Goal: Information Seeking & Learning: Compare options

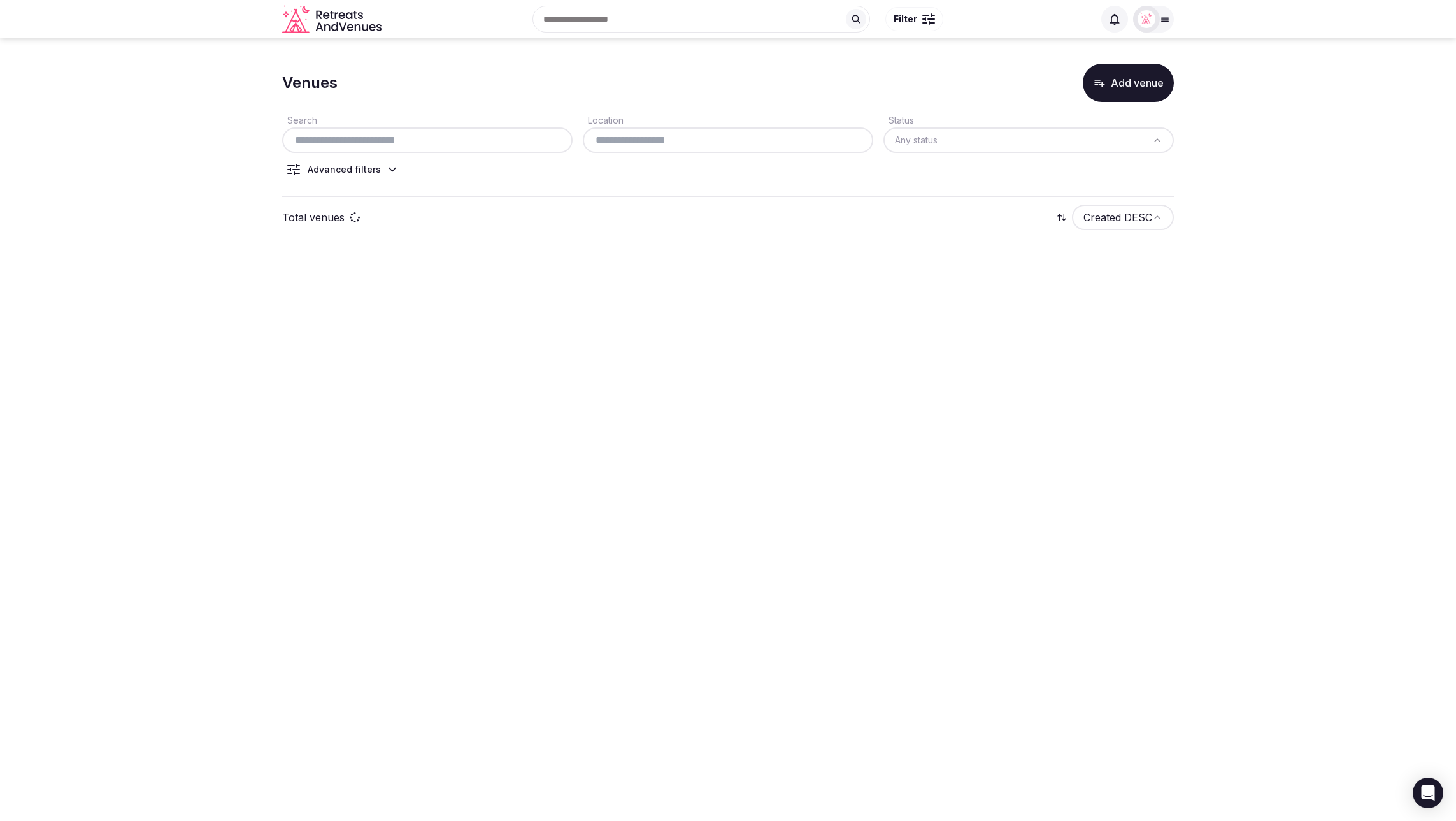
click at [1324, 173] on section "Venues Add venue Search Location Status Any status Advanced filters Total venue…" at bounding box center [728, 151] width 1456 height 225
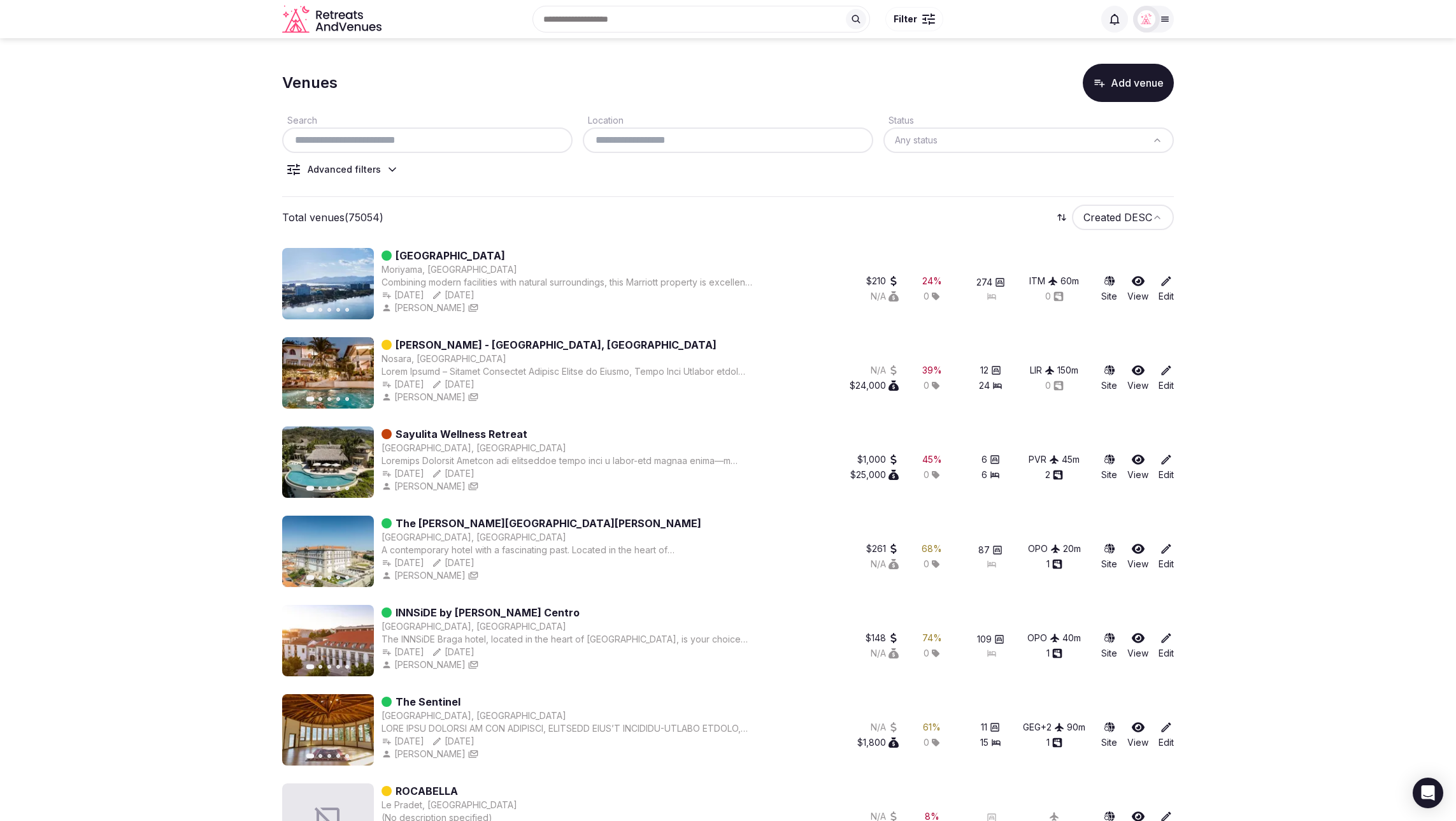
click at [1097, 87] on icon "button" at bounding box center [1099, 83] width 13 height 13
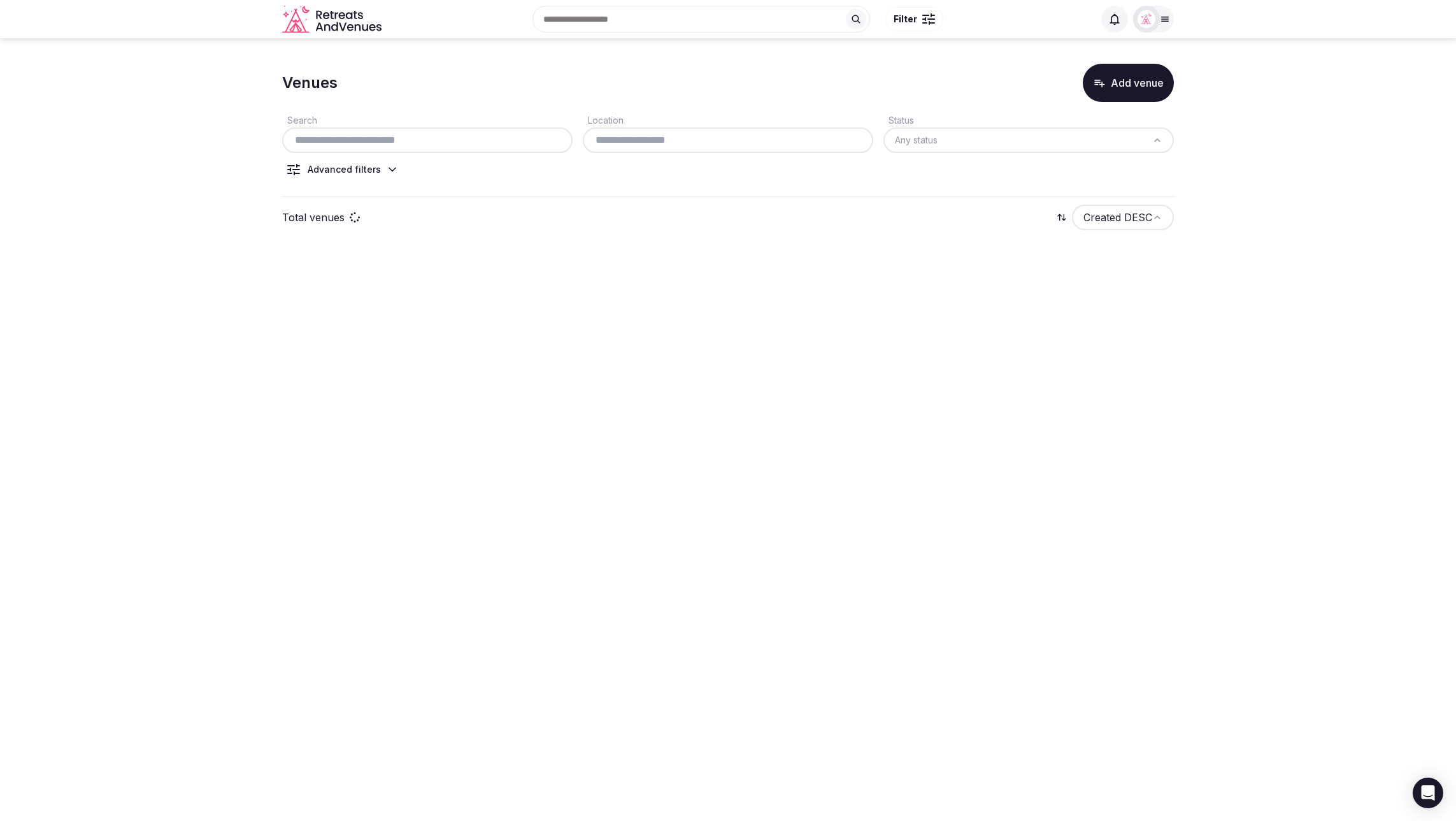
click at [1113, 85] on button "Add venue" at bounding box center [1128, 83] width 91 height 38
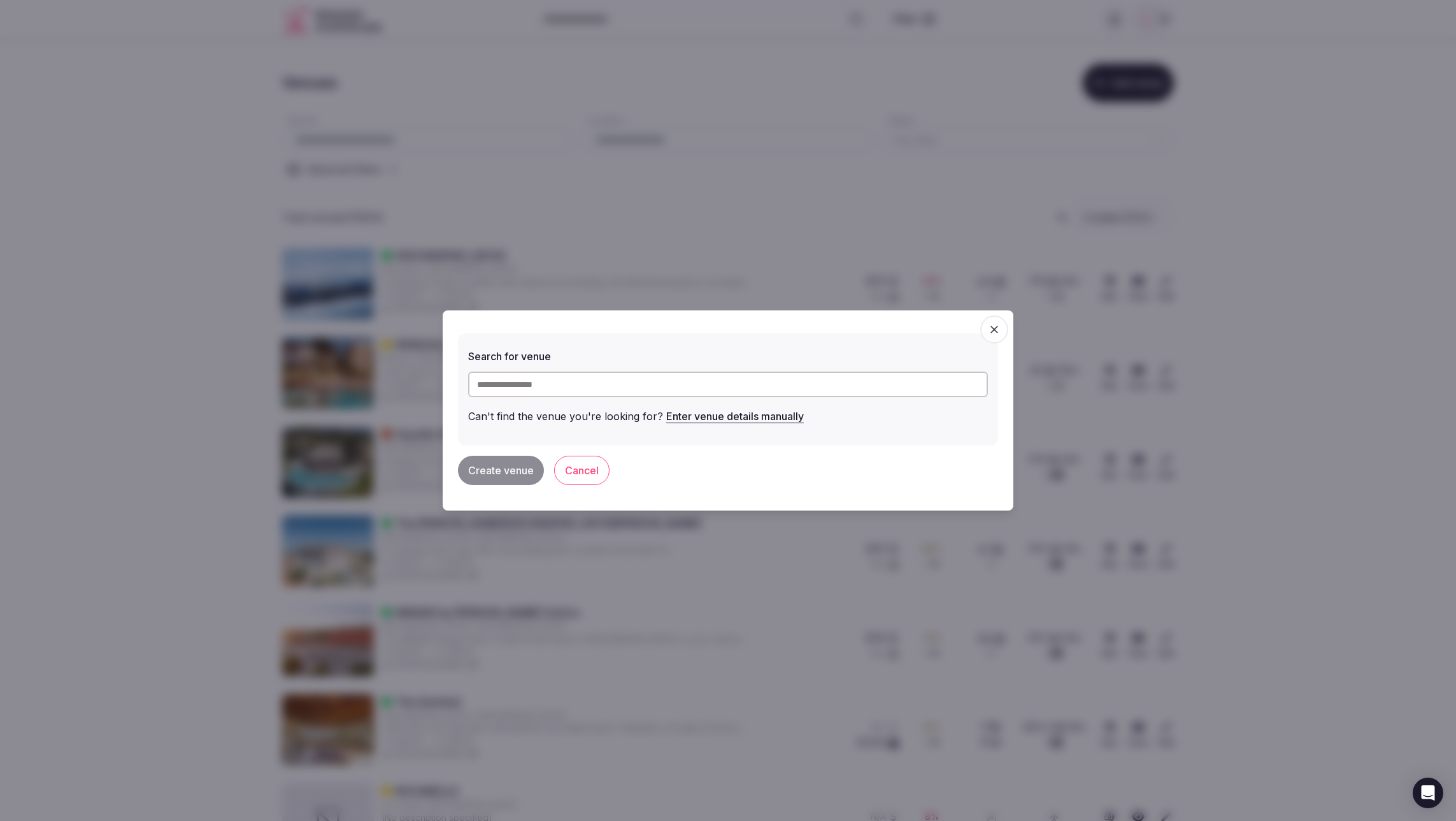
click at [701, 416] on button "Enter venue details manually" at bounding box center [735, 416] width 138 height 28
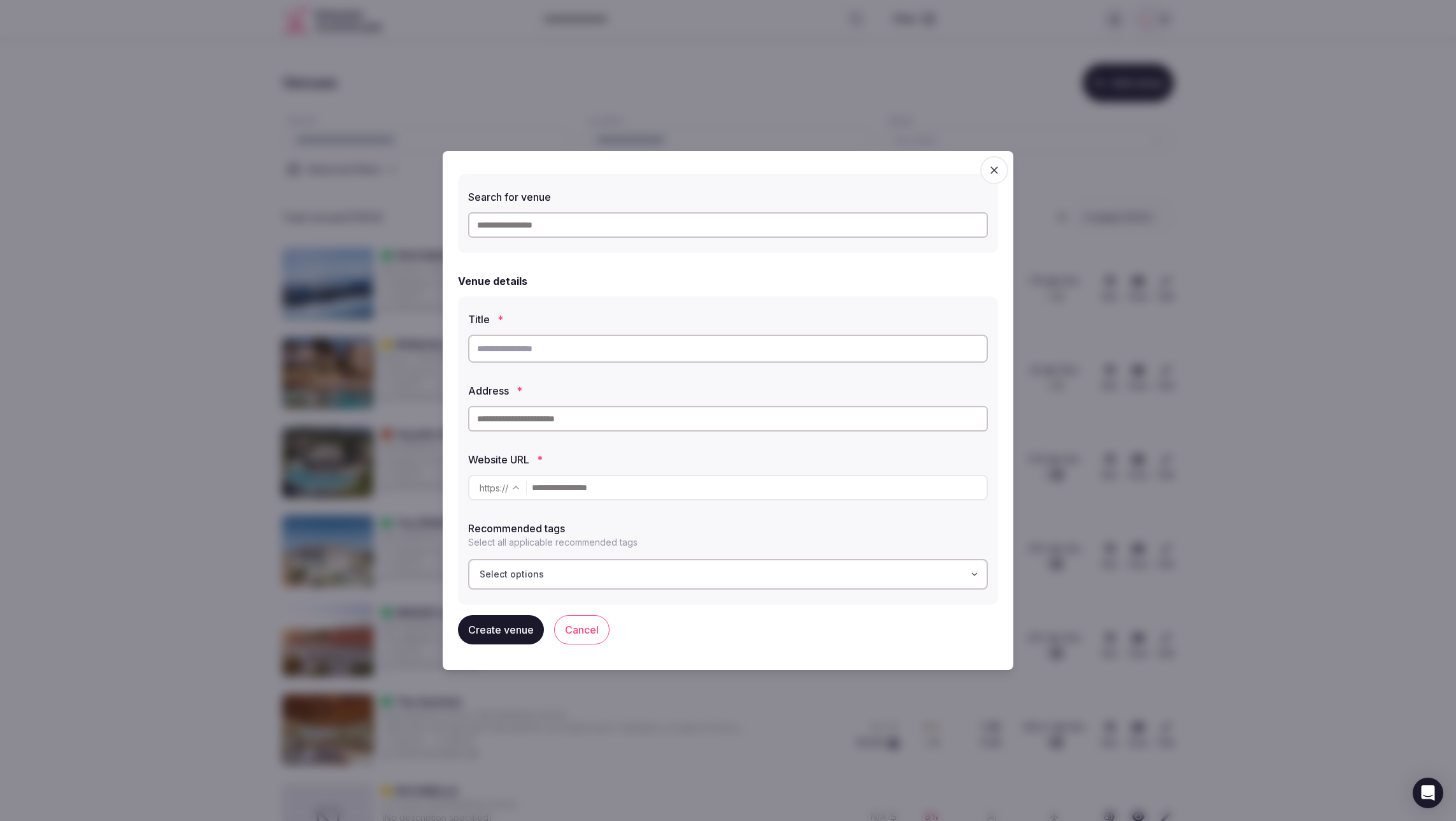
click at [546, 225] on input "text" at bounding box center [728, 225] width 519 height 26
click at [522, 346] on input "text" at bounding box center [728, 348] width 519 height 28
type input "********"
click at [528, 423] on input "text" at bounding box center [728, 419] width 519 height 26
click at [559, 417] on input "text" at bounding box center [728, 419] width 519 height 26
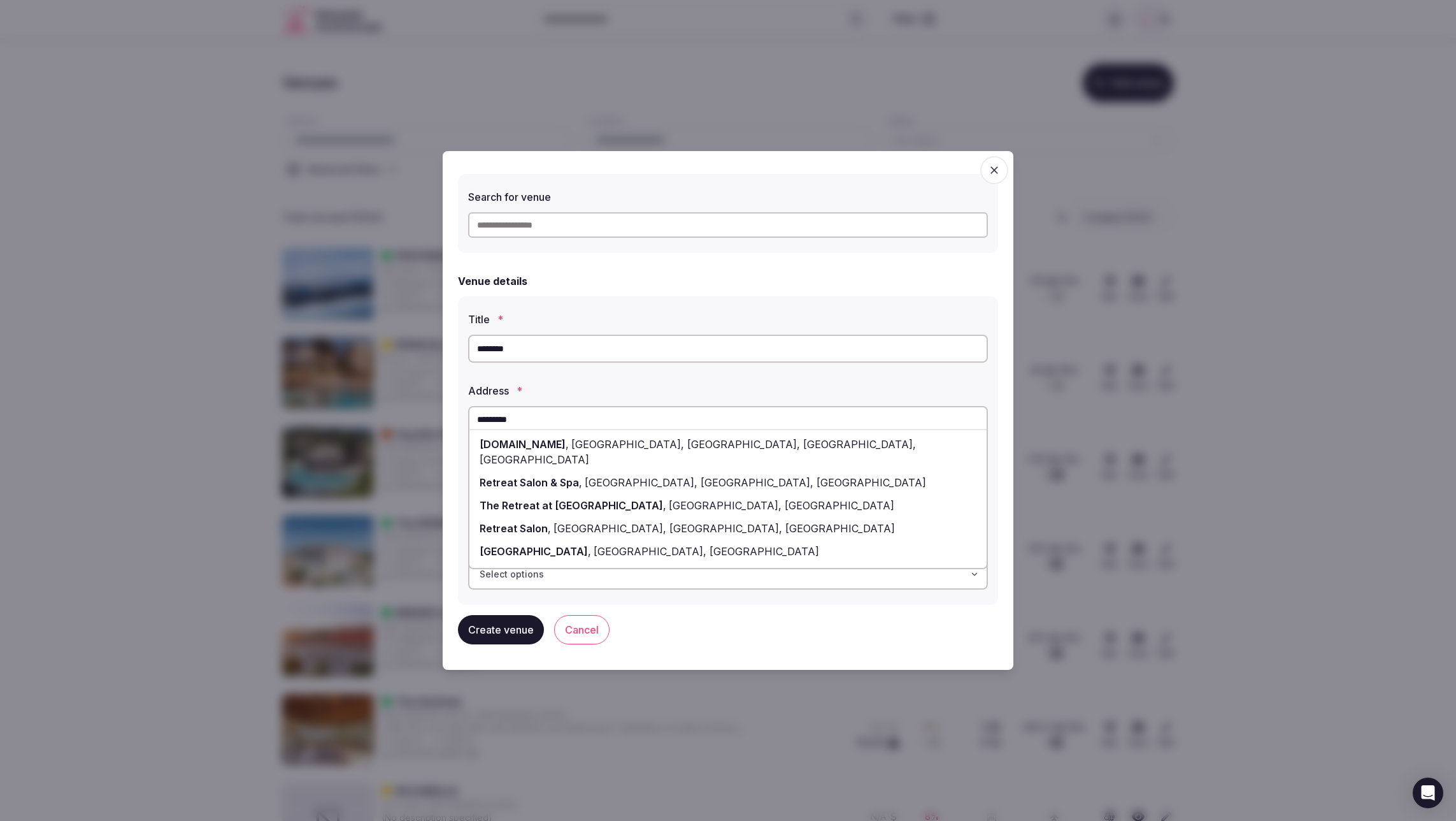
click at [563, 445] on span "RetreatsAndVenues.com" at bounding box center [522, 444] width 86 height 13
type input "**********"
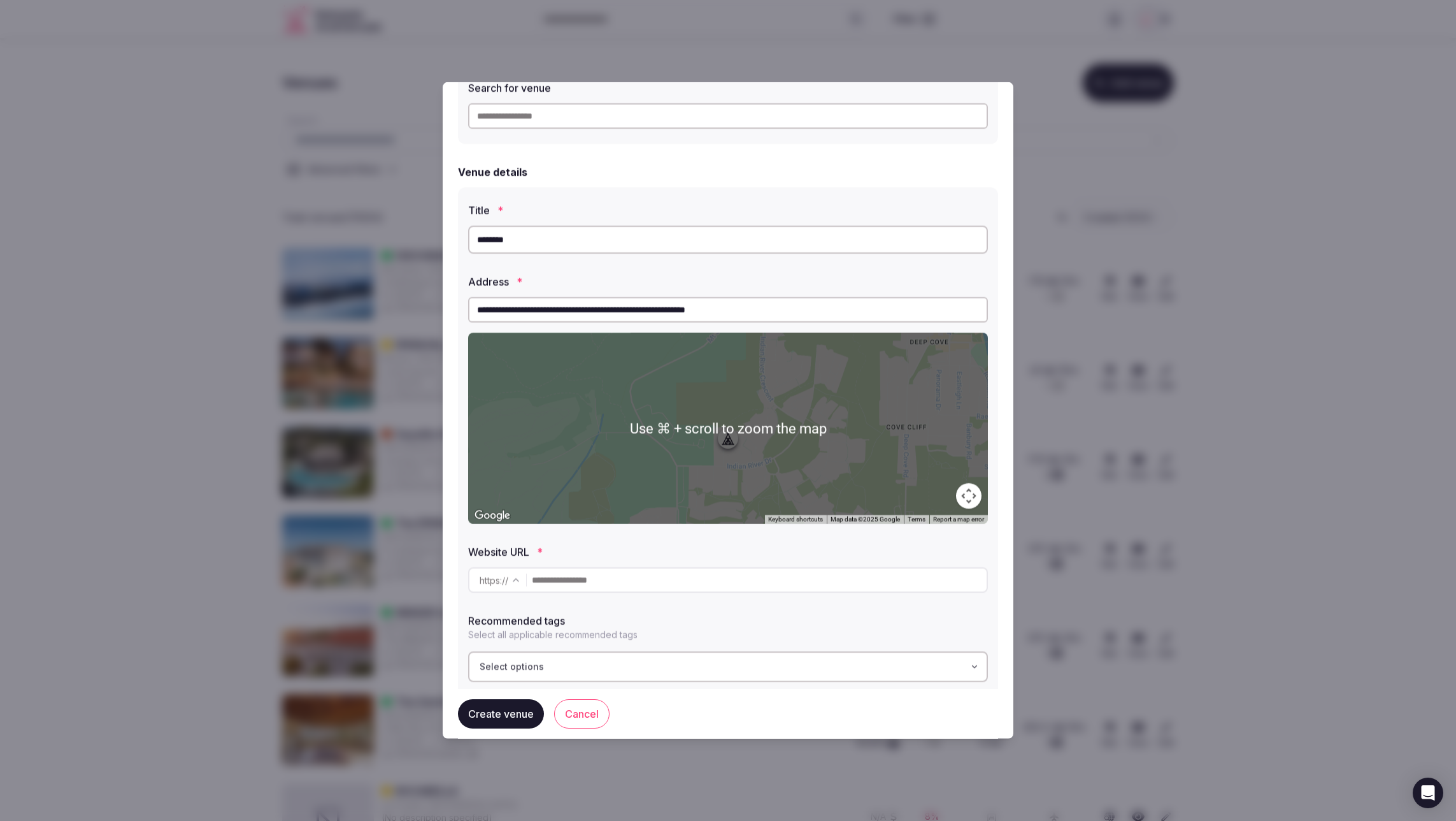
scroll to position [62, 0]
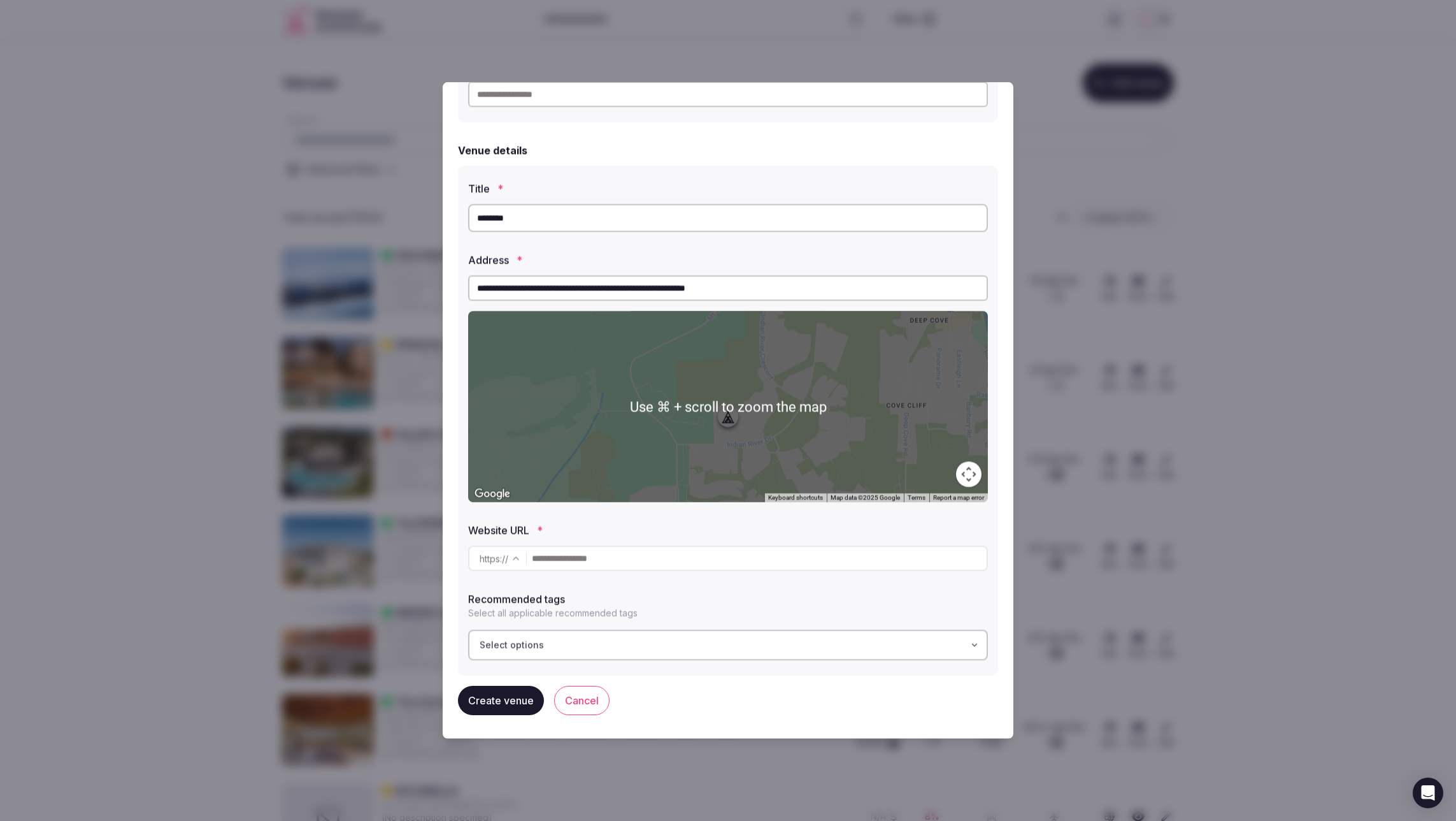
click at [664, 552] on input "text" at bounding box center [759, 558] width 455 height 26
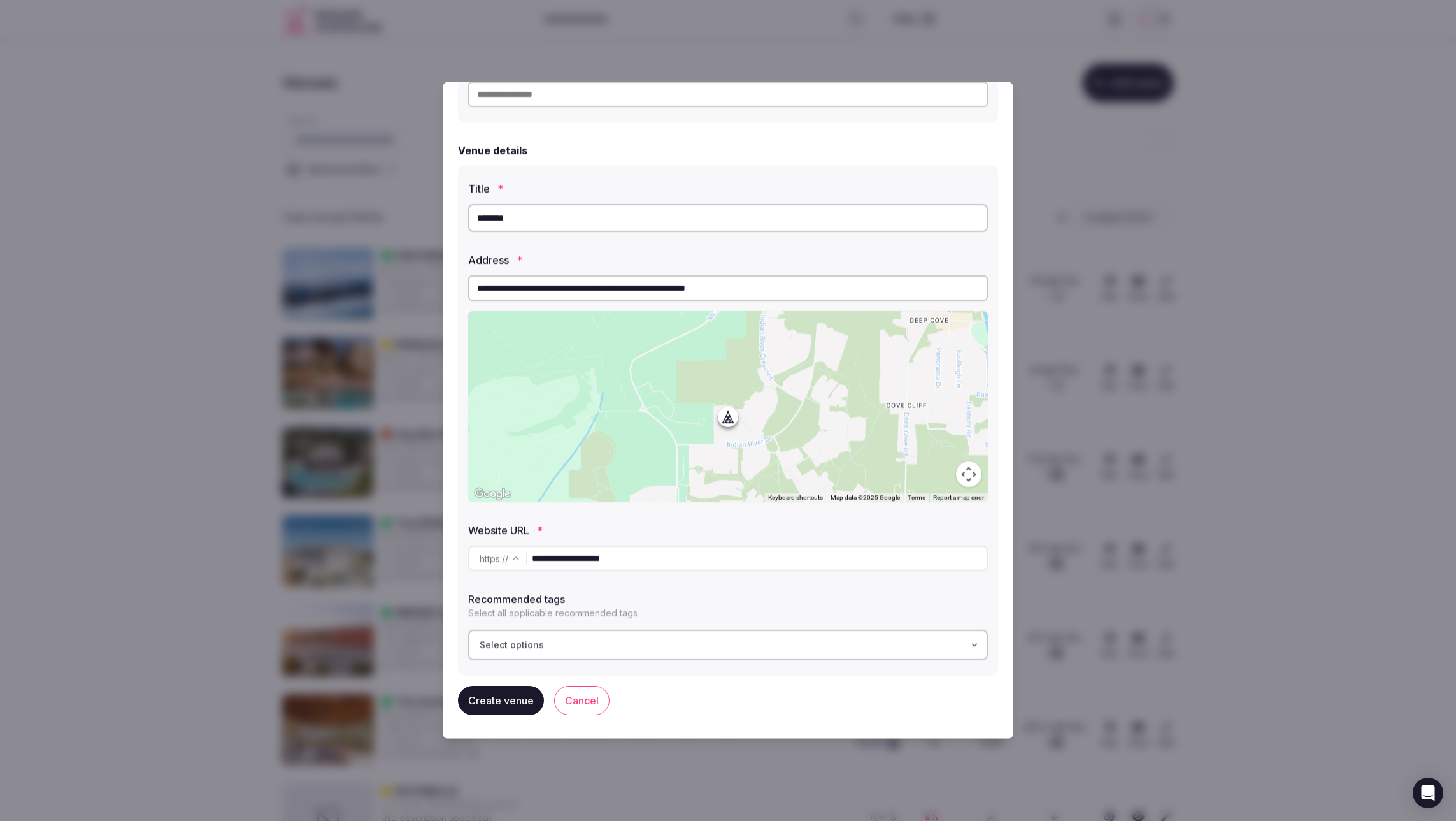
type input "**********"
click at [723, 594] on label "Recommended tags" at bounding box center [728, 599] width 519 height 10
click at [615, 640] on div "Select options" at bounding box center [728, 645] width 512 height 13
click at [782, 692] on div "Create venue Cancel" at bounding box center [728, 700] width 540 height 50
click at [569, 649] on div "Select options" at bounding box center [728, 645] width 512 height 13
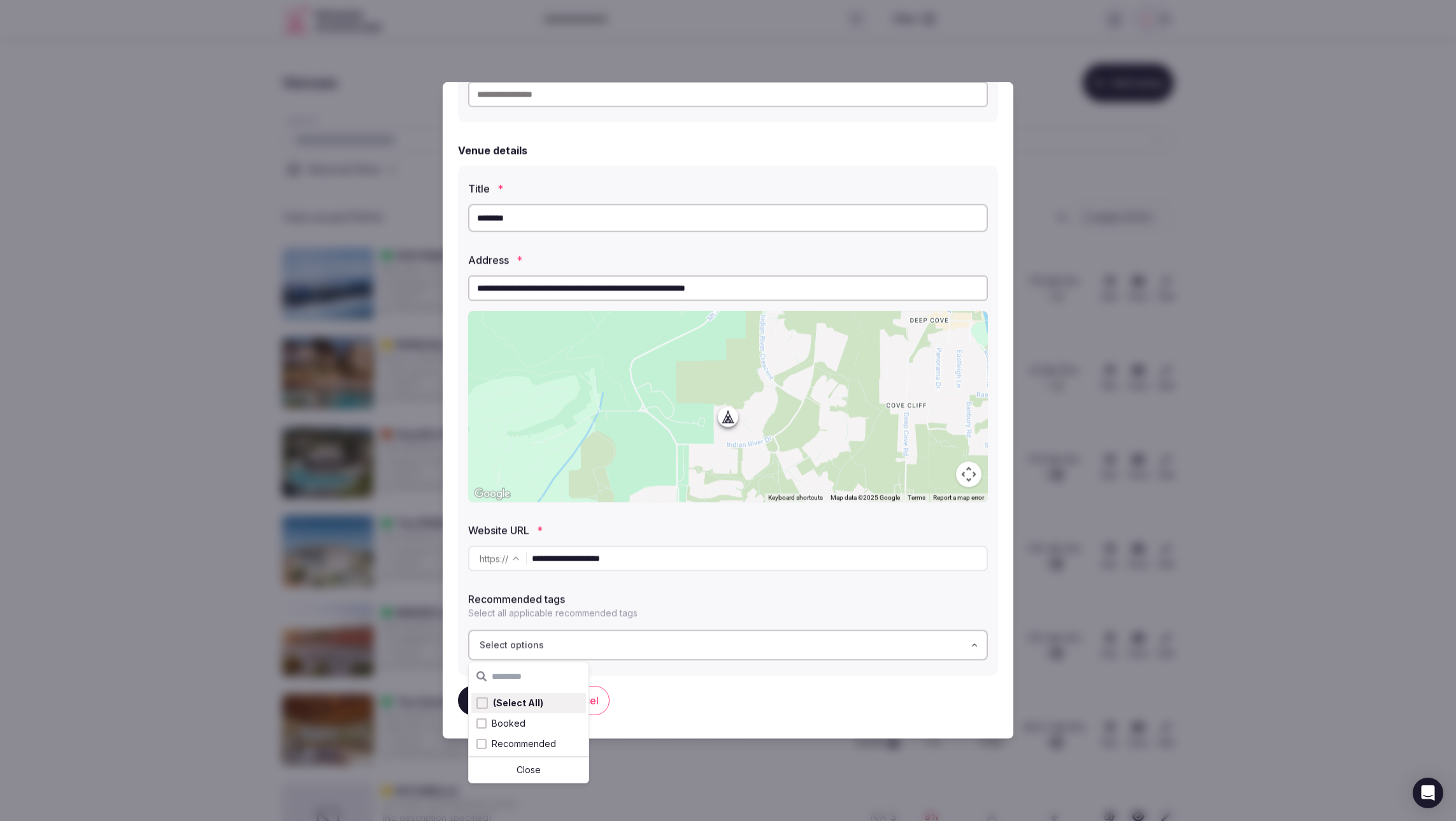
click at [790, 692] on div "Create venue Cancel" at bounding box center [728, 700] width 540 height 50
click at [505, 699] on button "Create venue" at bounding box center [501, 700] width 86 height 29
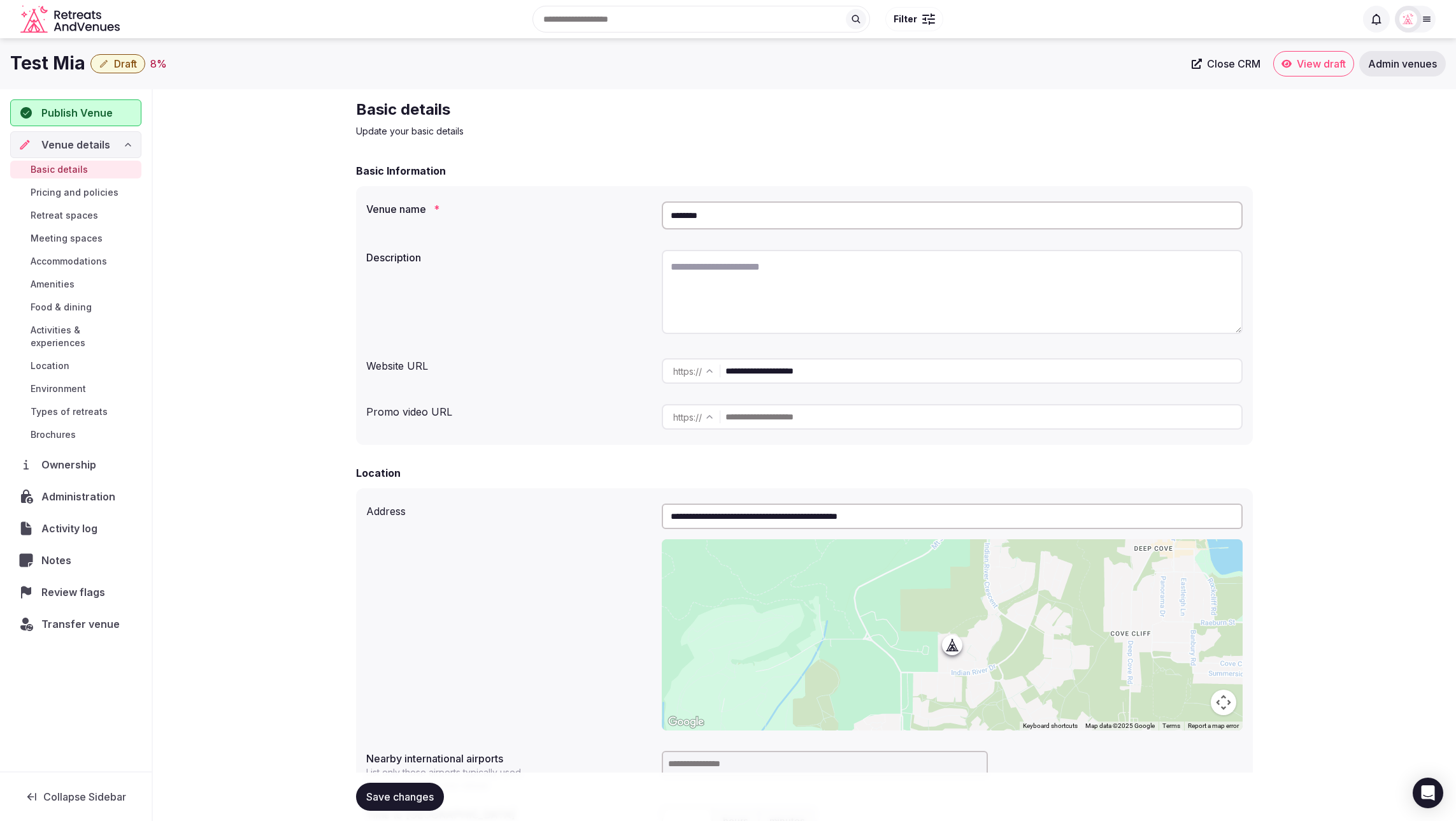
click at [131, 63] on span "Draft" at bounding box center [125, 64] width 23 height 13
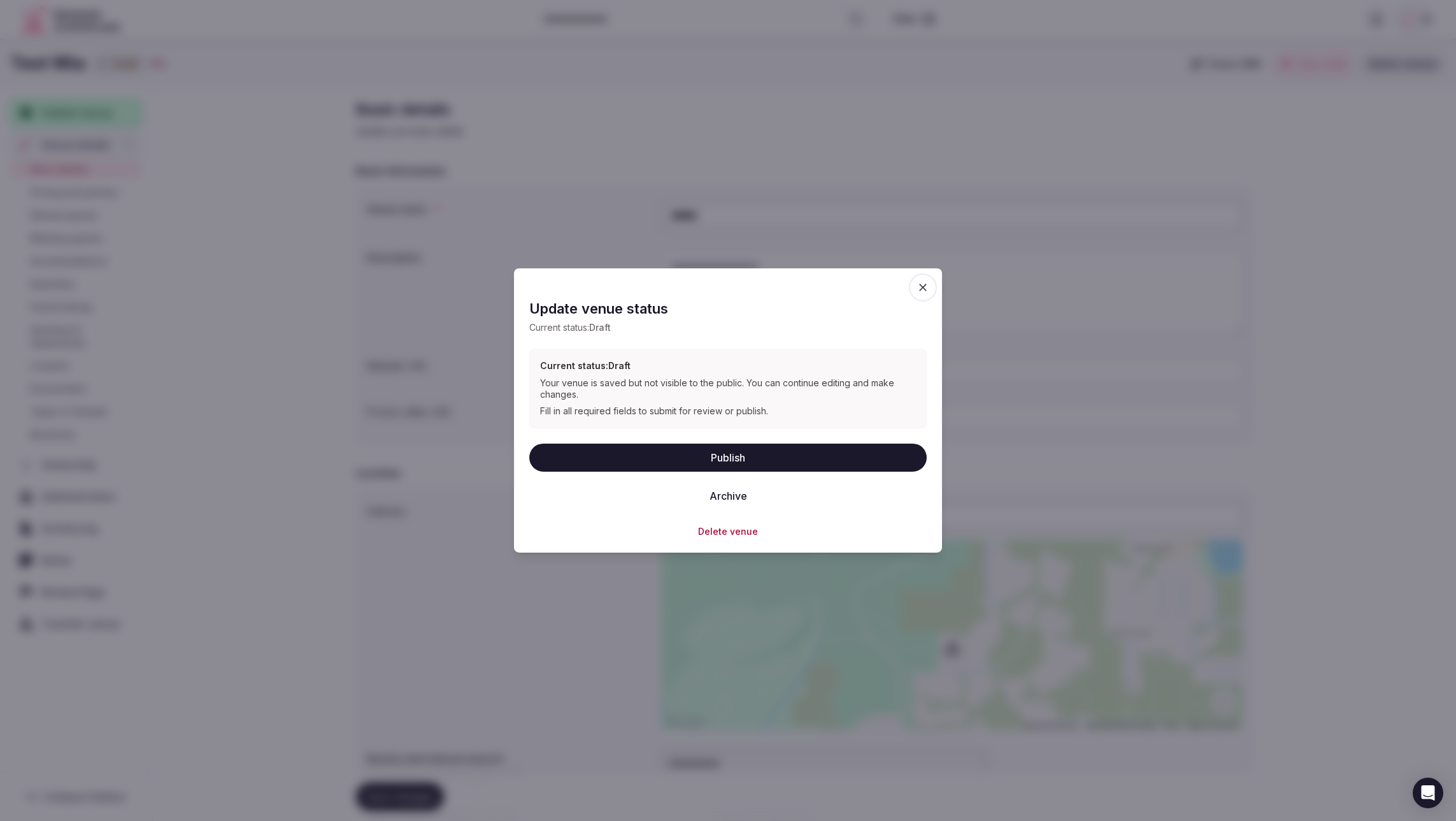
click at [716, 527] on button "Delete venue" at bounding box center [728, 531] width 60 height 13
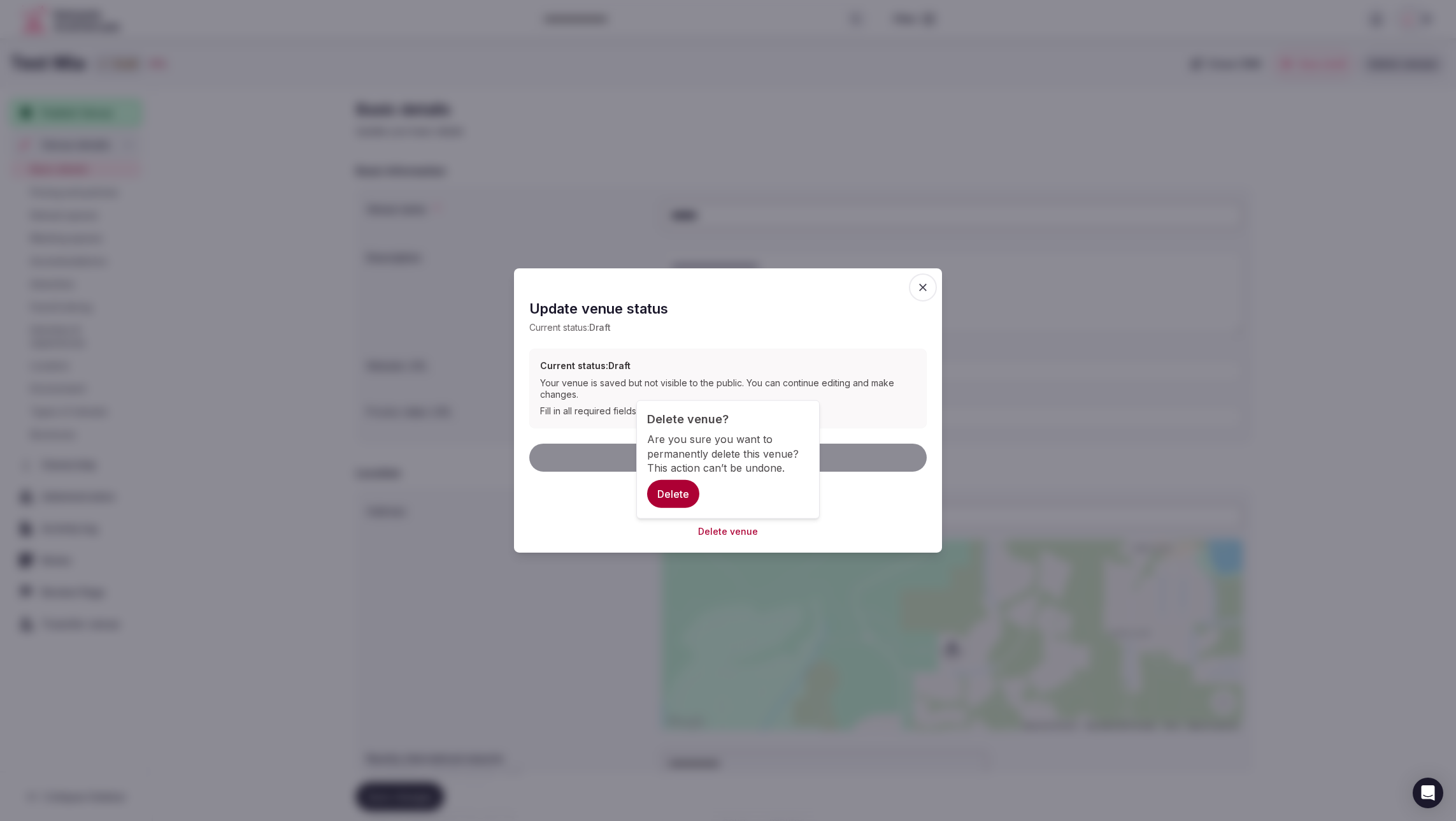
click at [667, 498] on button "Delete" at bounding box center [674, 493] width 53 height 28
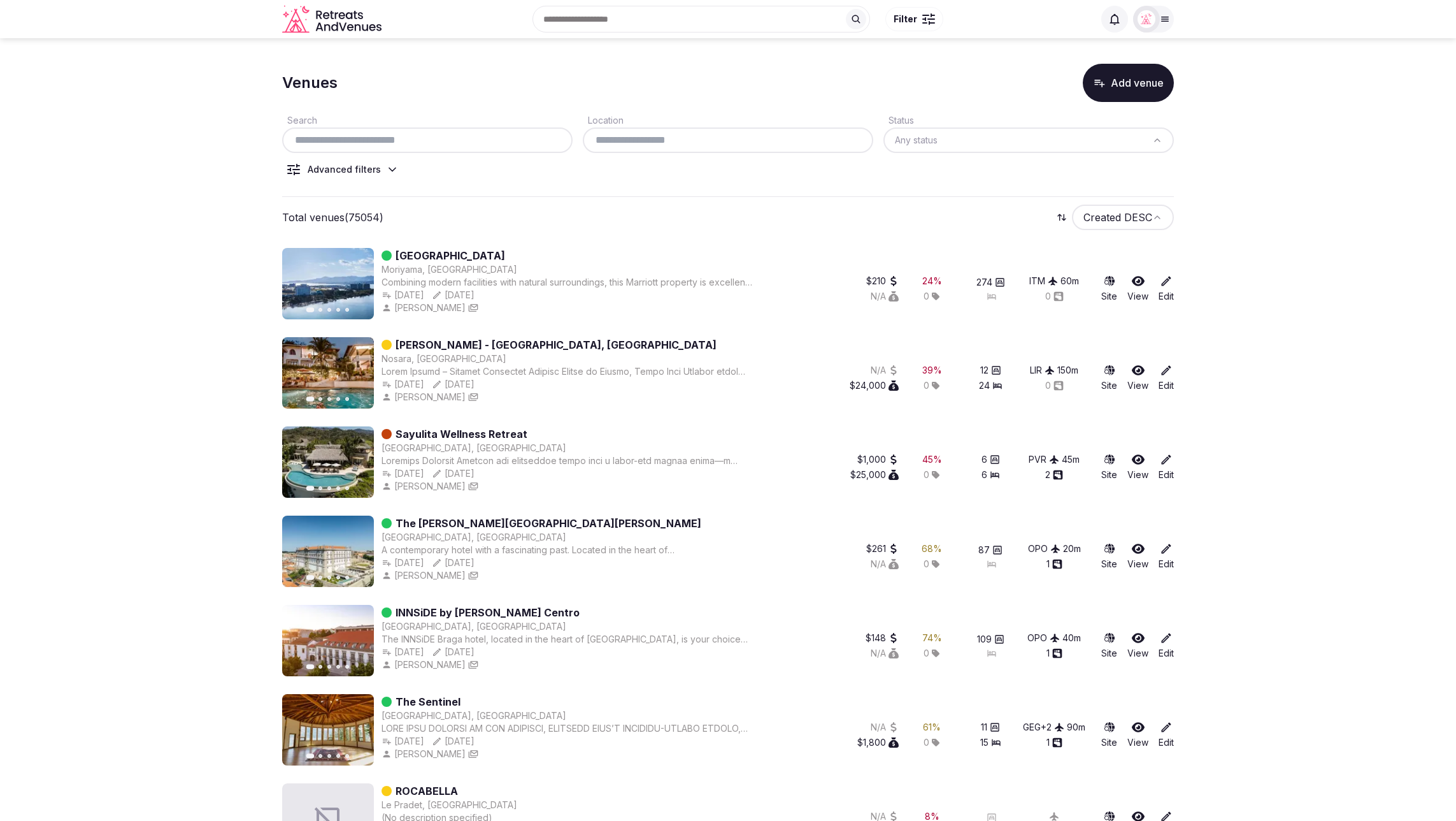
click at [422, 143] on input "text" at bounding box center [427, 140] width 280 height 16
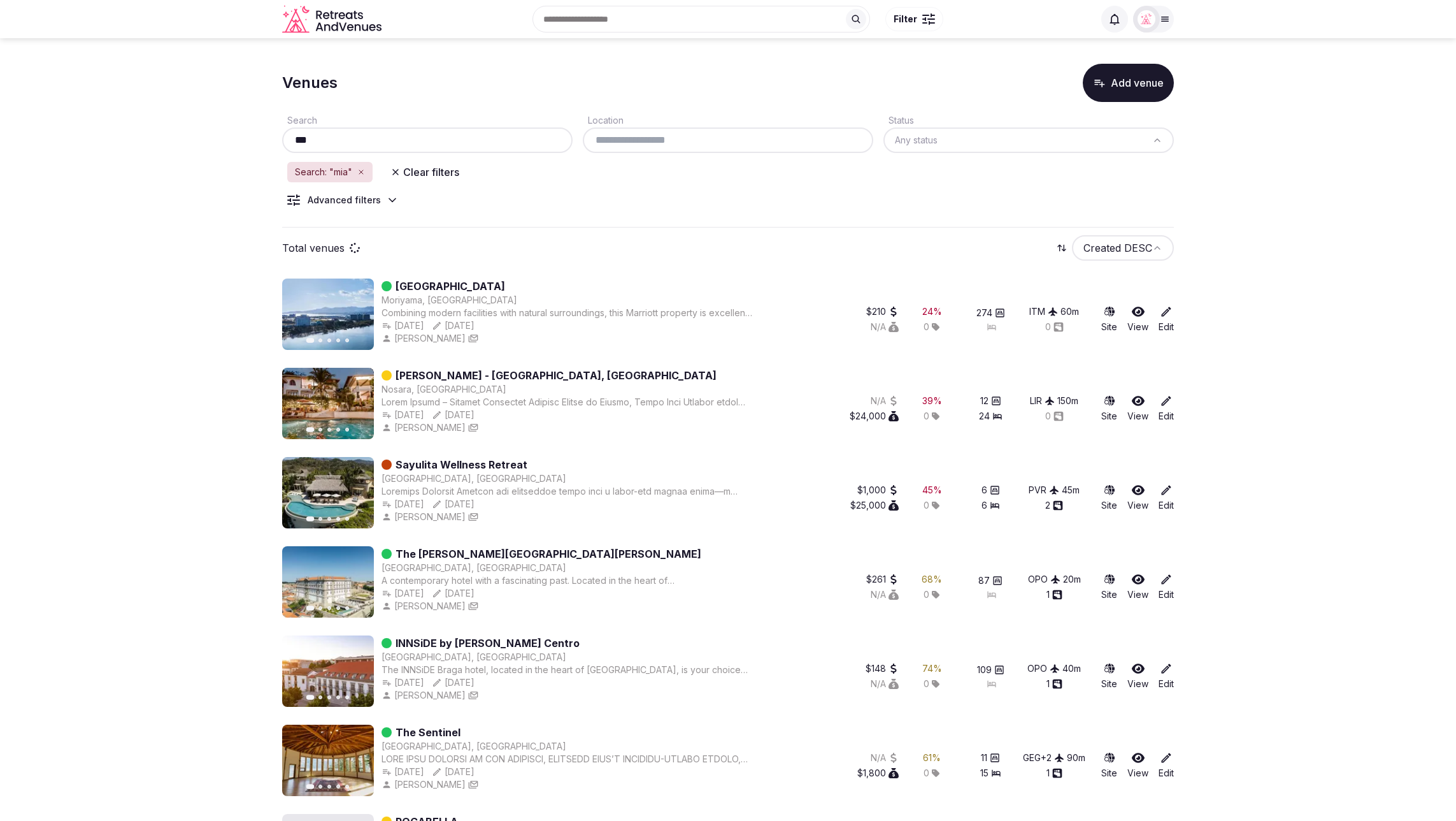
type input "***"
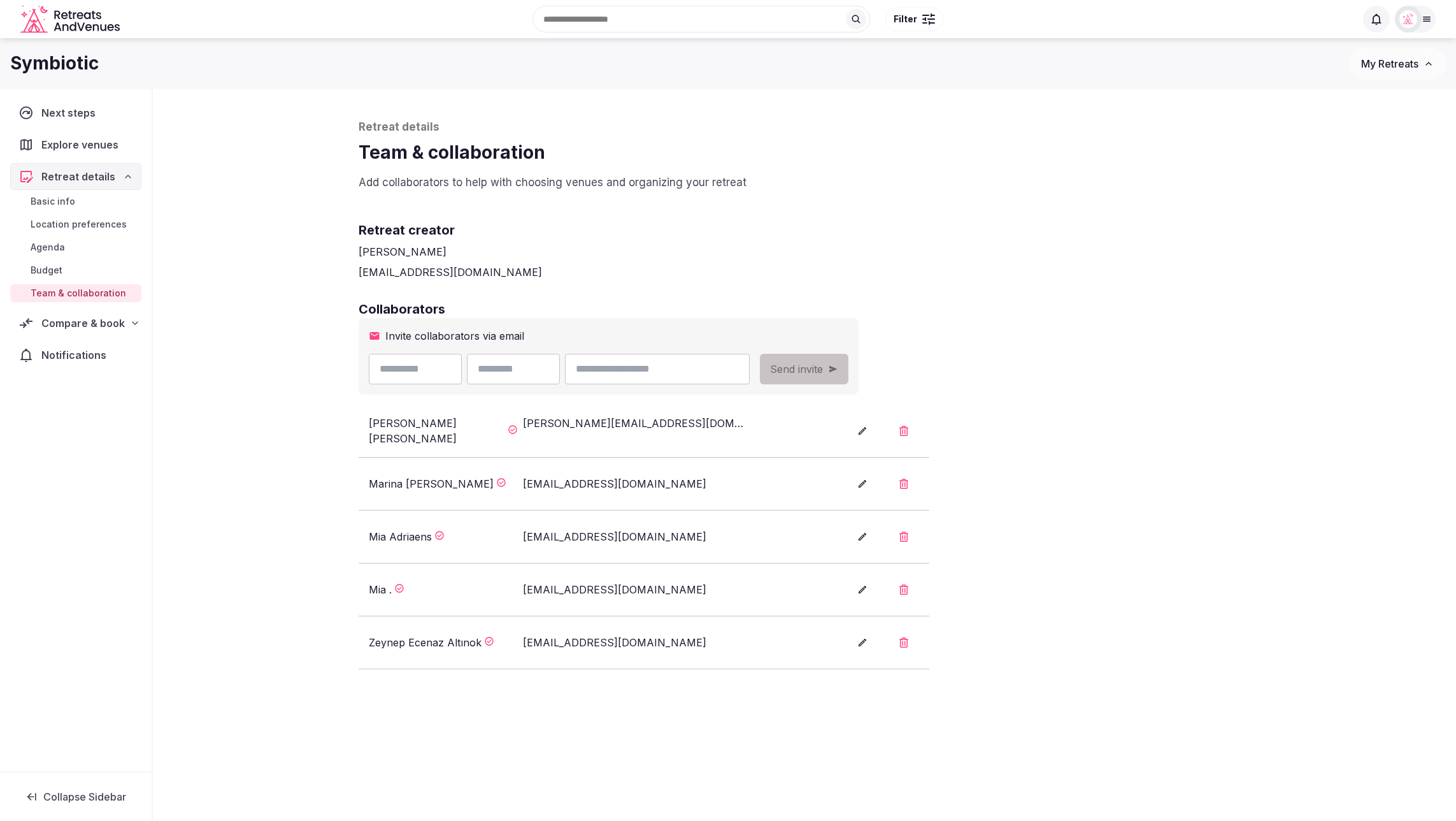
click at [130, 318] on icon at bounding box center [135, 323] width 10 height 10
click at [99, 348] on span "Shortlisted venues (16)" at bounding box center [82, 348] width 102 height 13
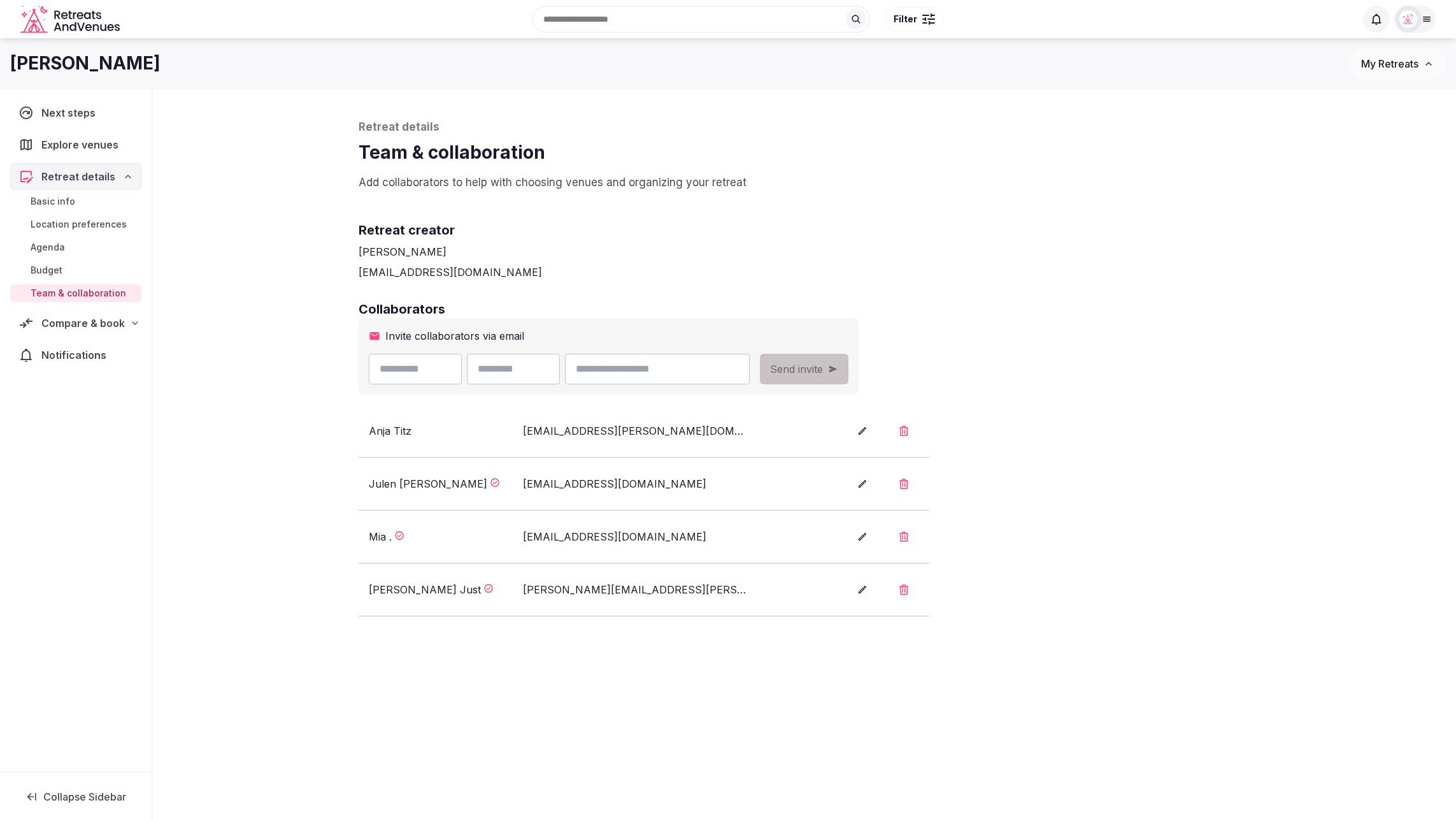
click at [1052, 500] on div "Collaborators Invite collaborators via email Send invite [PERSON_NAME] [EMAIL_A…" at bounding box center [804, 458] width 892 height 316
click at [99, 316] on span "Compare & book" at bounding box center [82, 323] width 83 height 16
click at [93, 348] on span "Shortlisted venues (16)" at bounding box center [82, 348] width 102 height 13
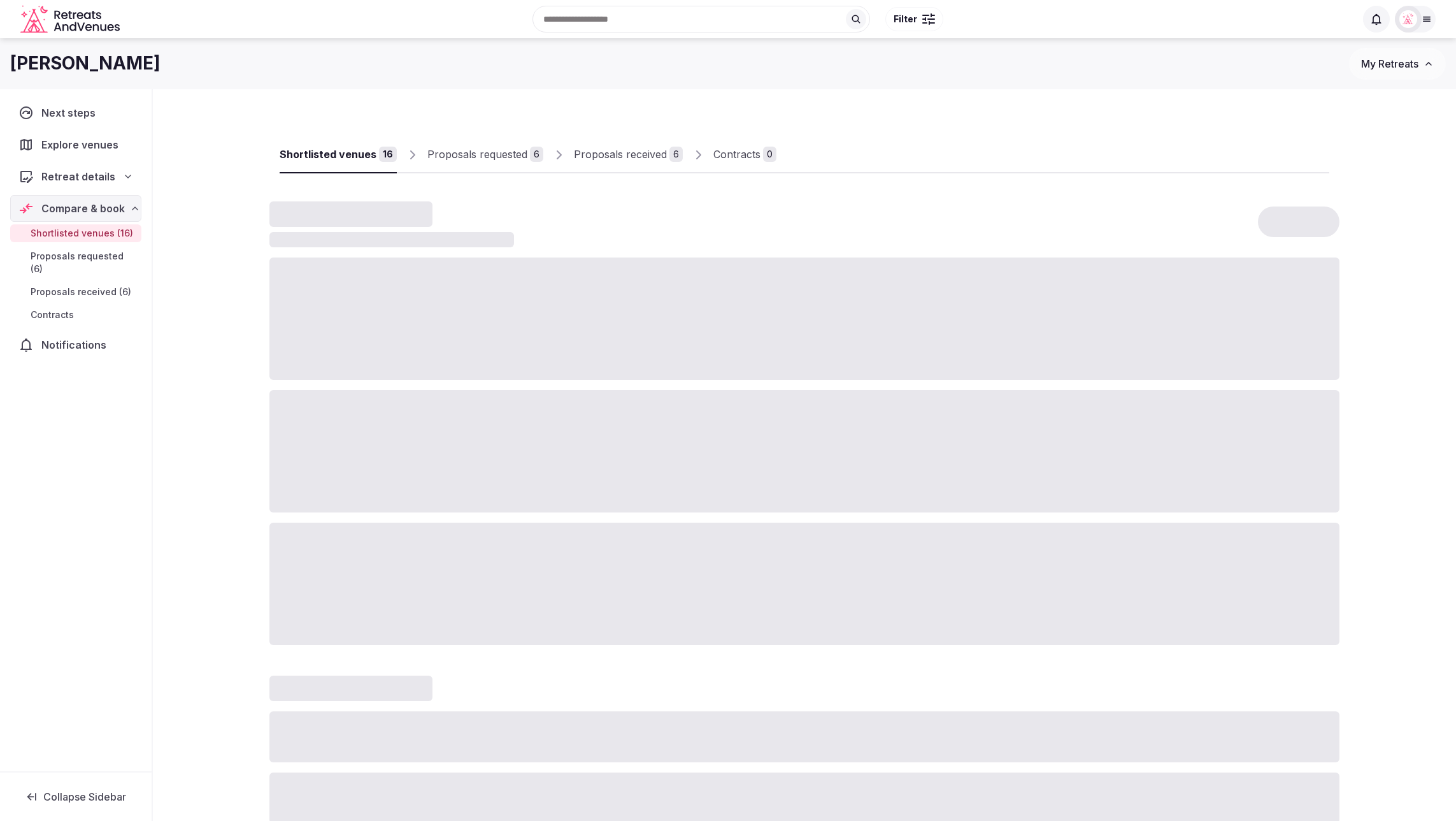
click at [1016, 188] on div "Shortlisted venues 16 Proposals requested 6 Proposals received 6 Contracts 0" at bounding box center [804, 461] width 1070 height 724
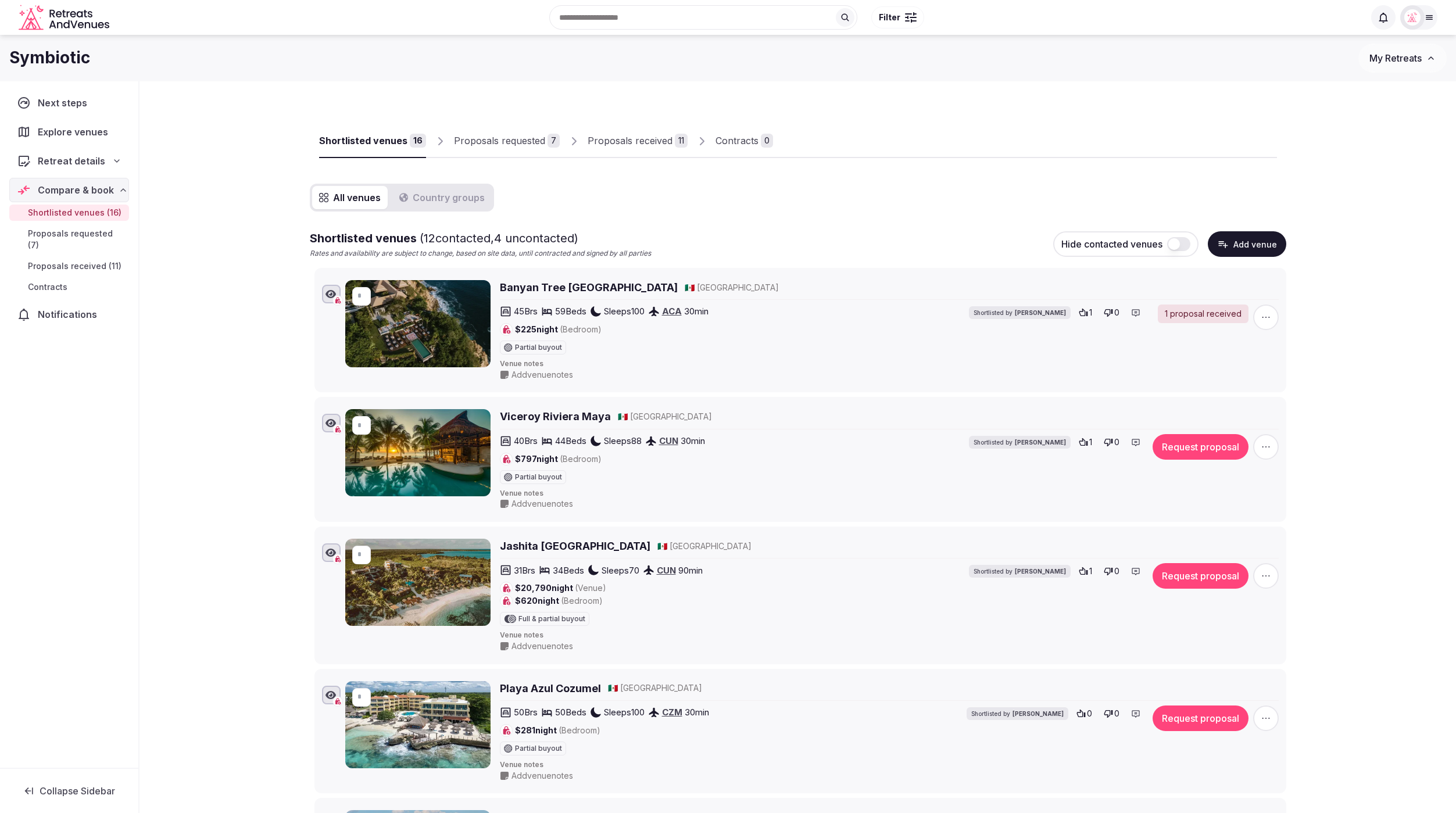
drag, startPoint x: 579, startPoint y: 67, endPoint x: 383, endPoint y: 8, distance: 204.7
click at [576, 66] on div "Symbiotic" at bounding box center [684, 58] width 1350 height 23
drag, startPoint x: 61, startPoint y: 59, endPoint x: 5, endPoint y: 60, distance: 56.0
click at [5, 60] on div "Symbiotic My Retreats" at bounding box center [728, 58] width 1456 height 29
copy h1 "Symbiotic"
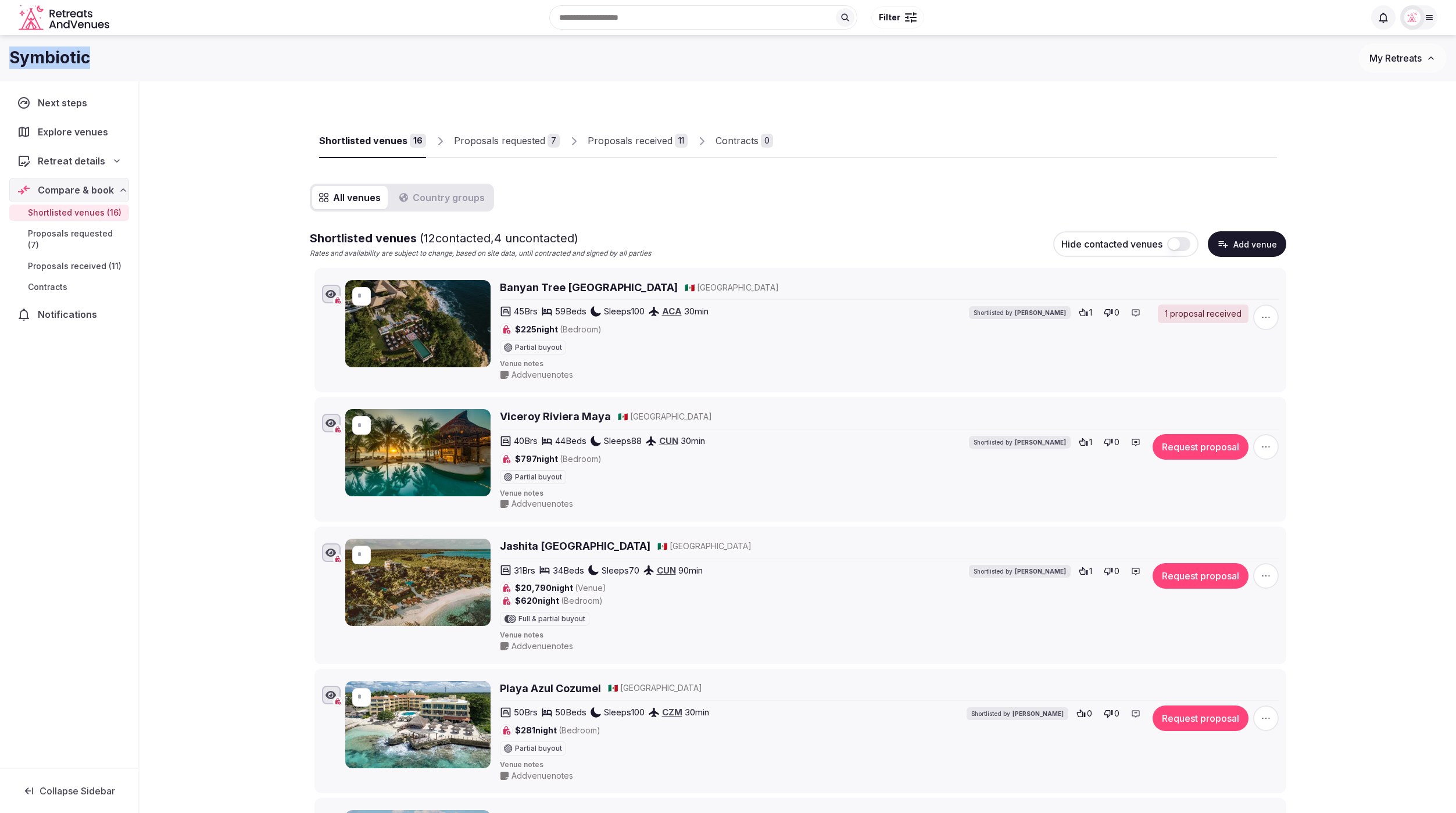
click at [641, 147] on div "Proposals received" at bounding box center [630, 141] width 85 height 14
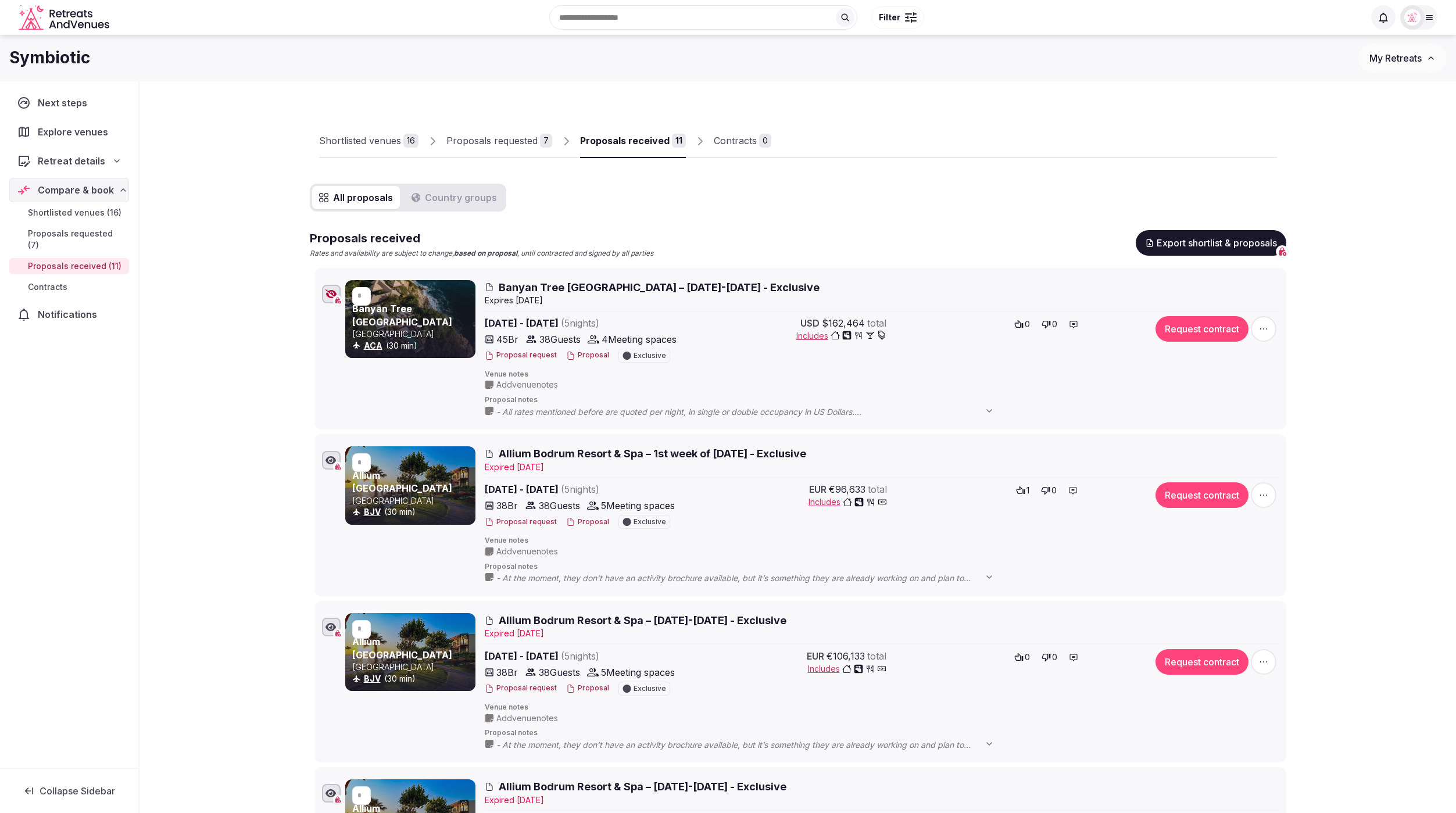
click at [212, 53] on div "Symbiotic" at bounding box center [684, 58] width 1350 height 23
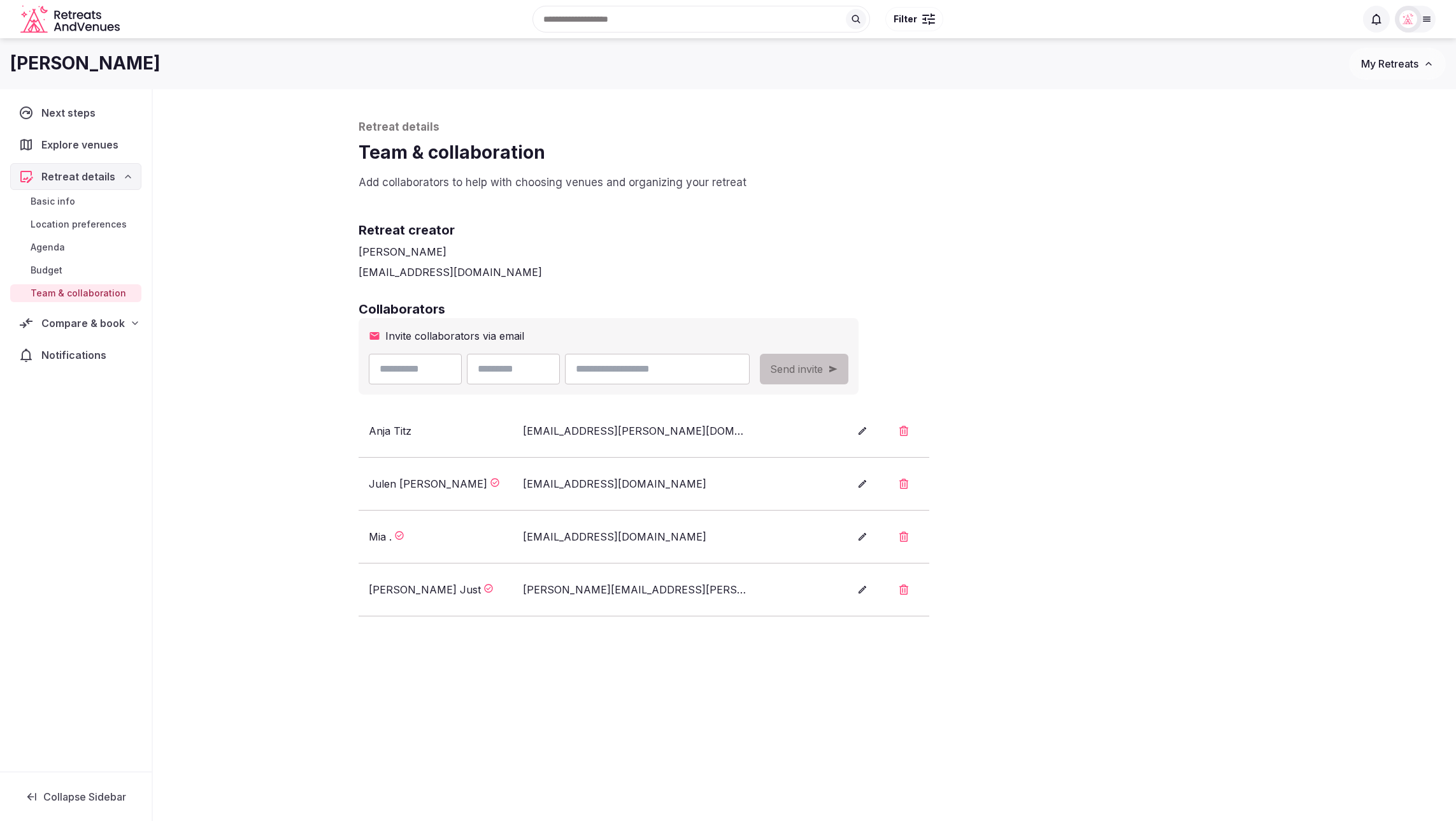
click at [125, 321] on div "Compare & book" at bounding box center [75, 323] width 114 height 16
click at [72, 347] on span "Shortlisted venues (16)" at bounding box center [82, 348] width 102 height 13
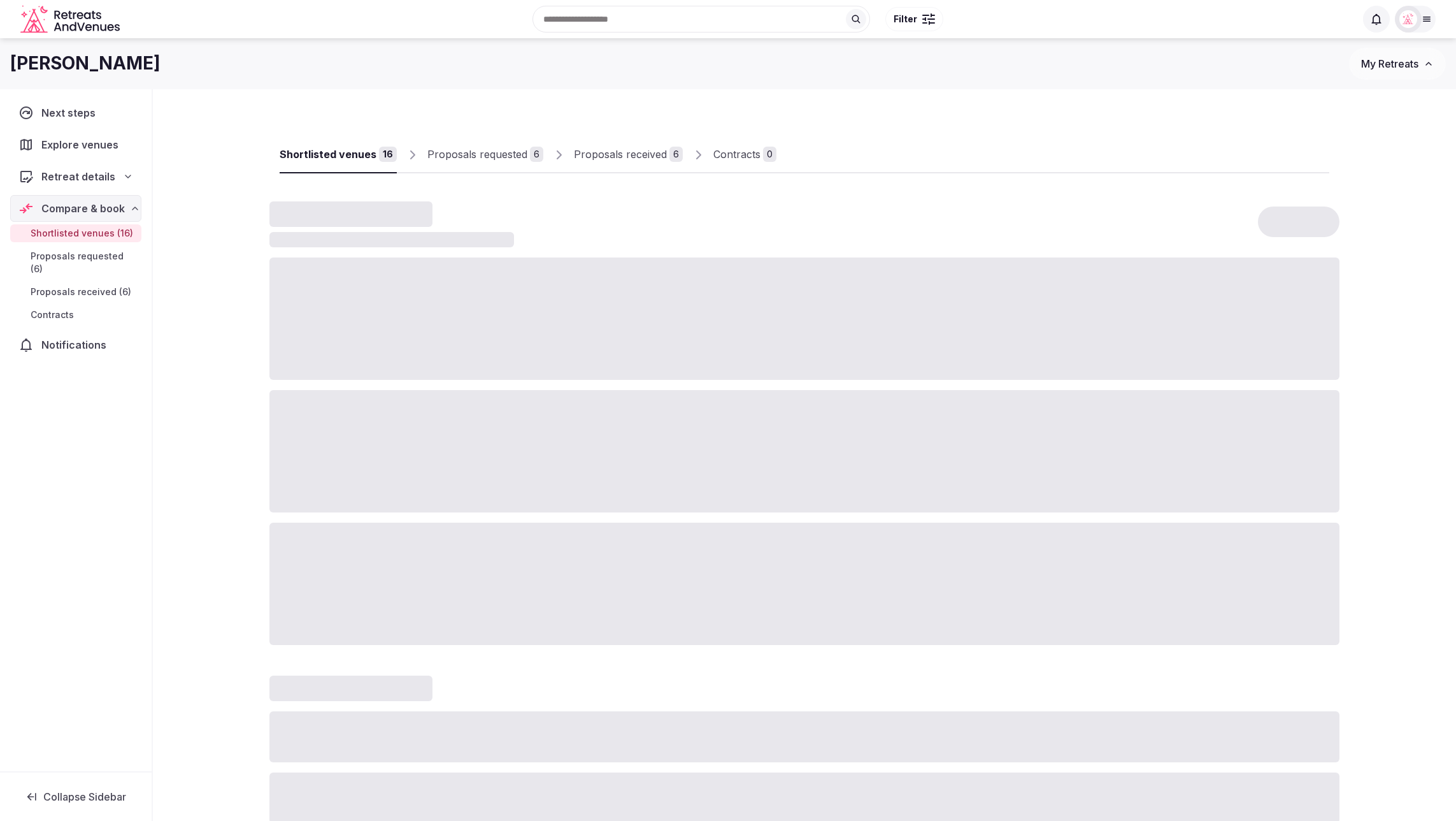
click at [935, 158] on div at bounding box center [1053, 162] width 553 height 21
click at [625, 158] on div "Proposals received" at bounding box center [620, 154] width 93 height 16
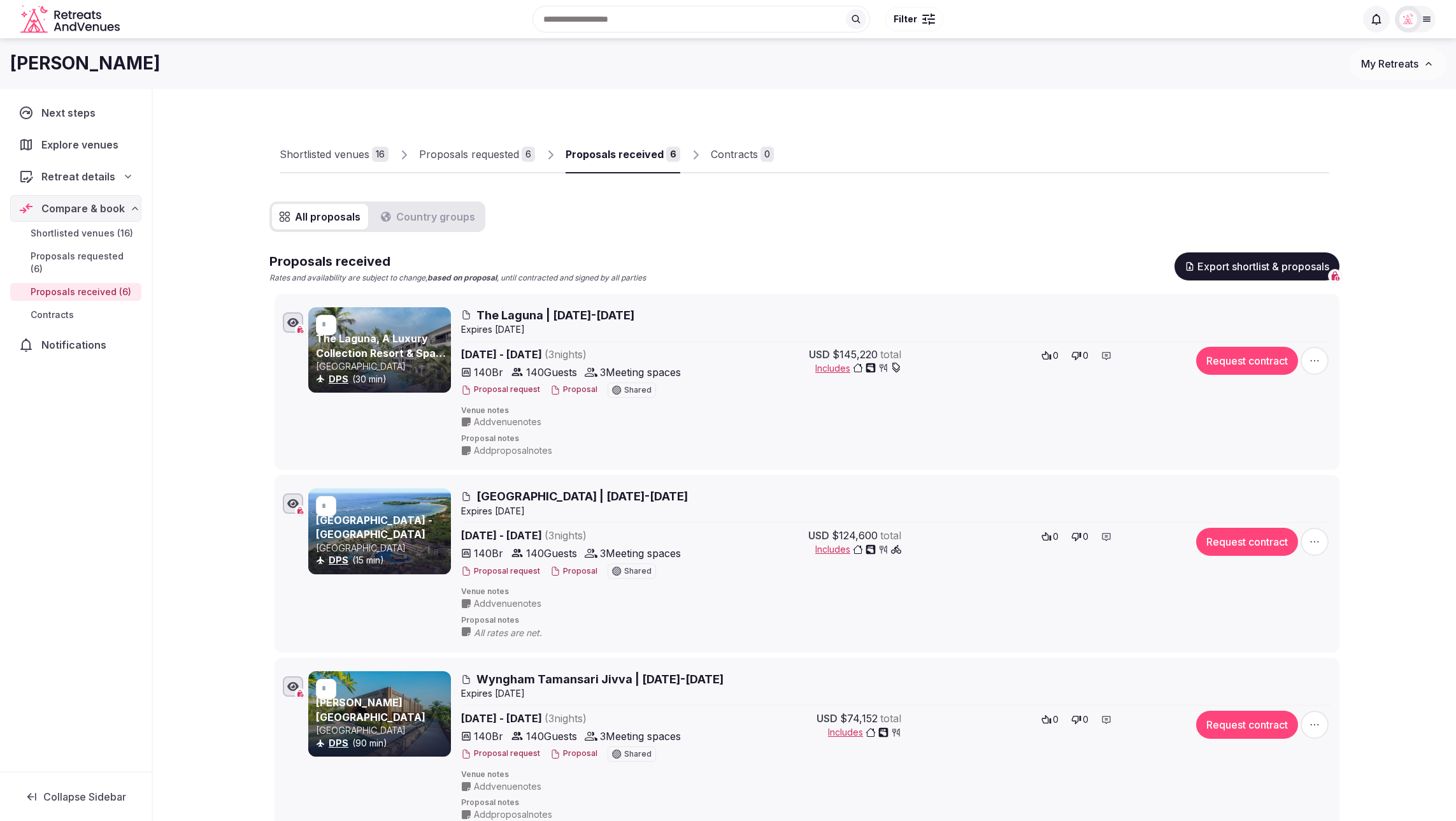
click at [834, 241] on div "All proposals Country groups Proposals received Rates and availability are subj…" at bounding box center [804, 789] width 1070 height 1176
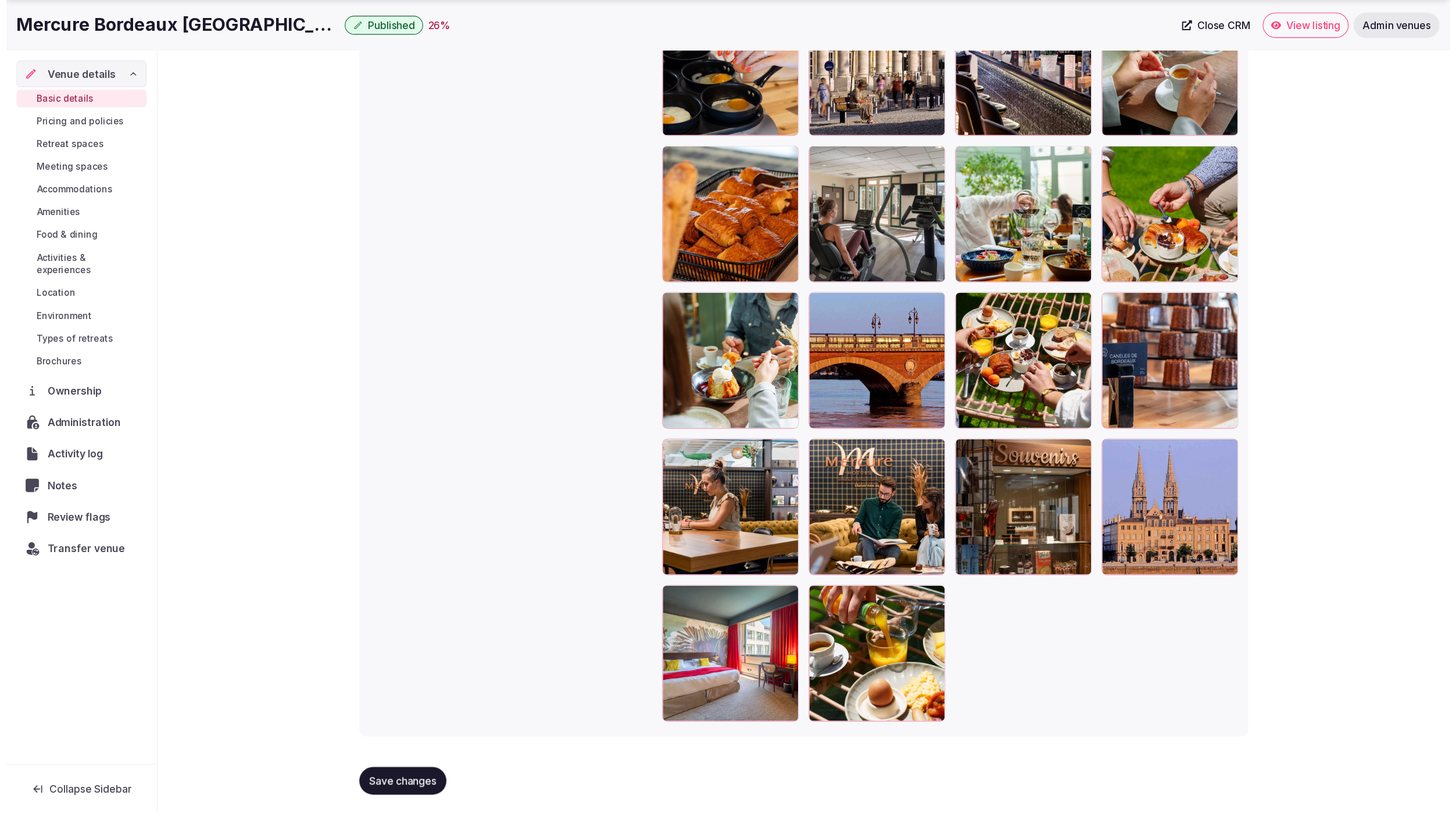
scroll to position [2464, 0]
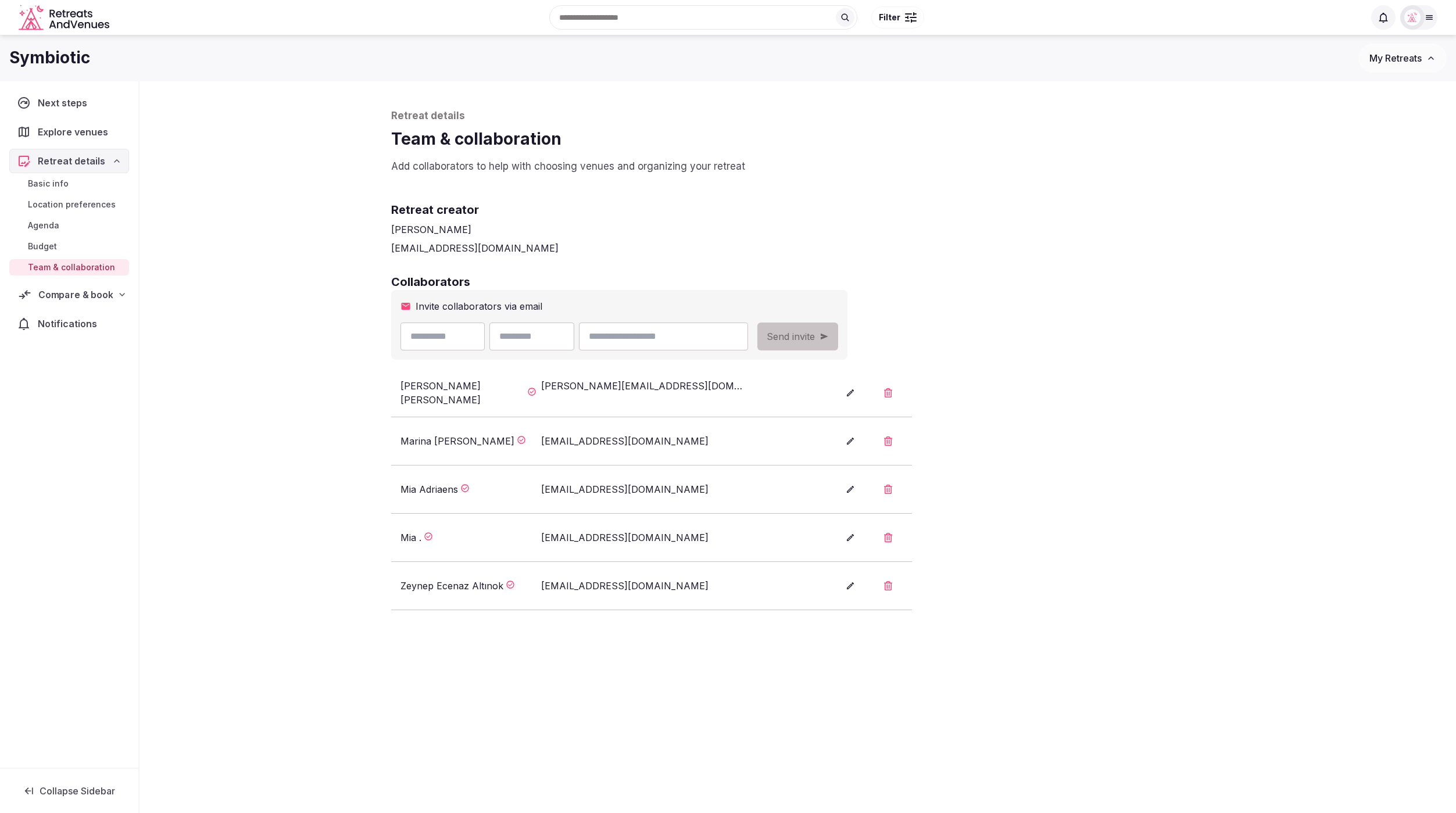
click at [119, 291] on icon at bounding box center [122, 294] width 9 height 9
click at [243, 390] on div "Retreat details Team & collaboration Add collaborators to help with choosing ve…" at bounding box center [798, 467] width 1317 height 772
click at [896, 538] on button "button" at bounding box center [888, 537] width 28 height 29
click at [817, 498] on button "Confirm" at bounding box center [812, 498] width 54 height 23
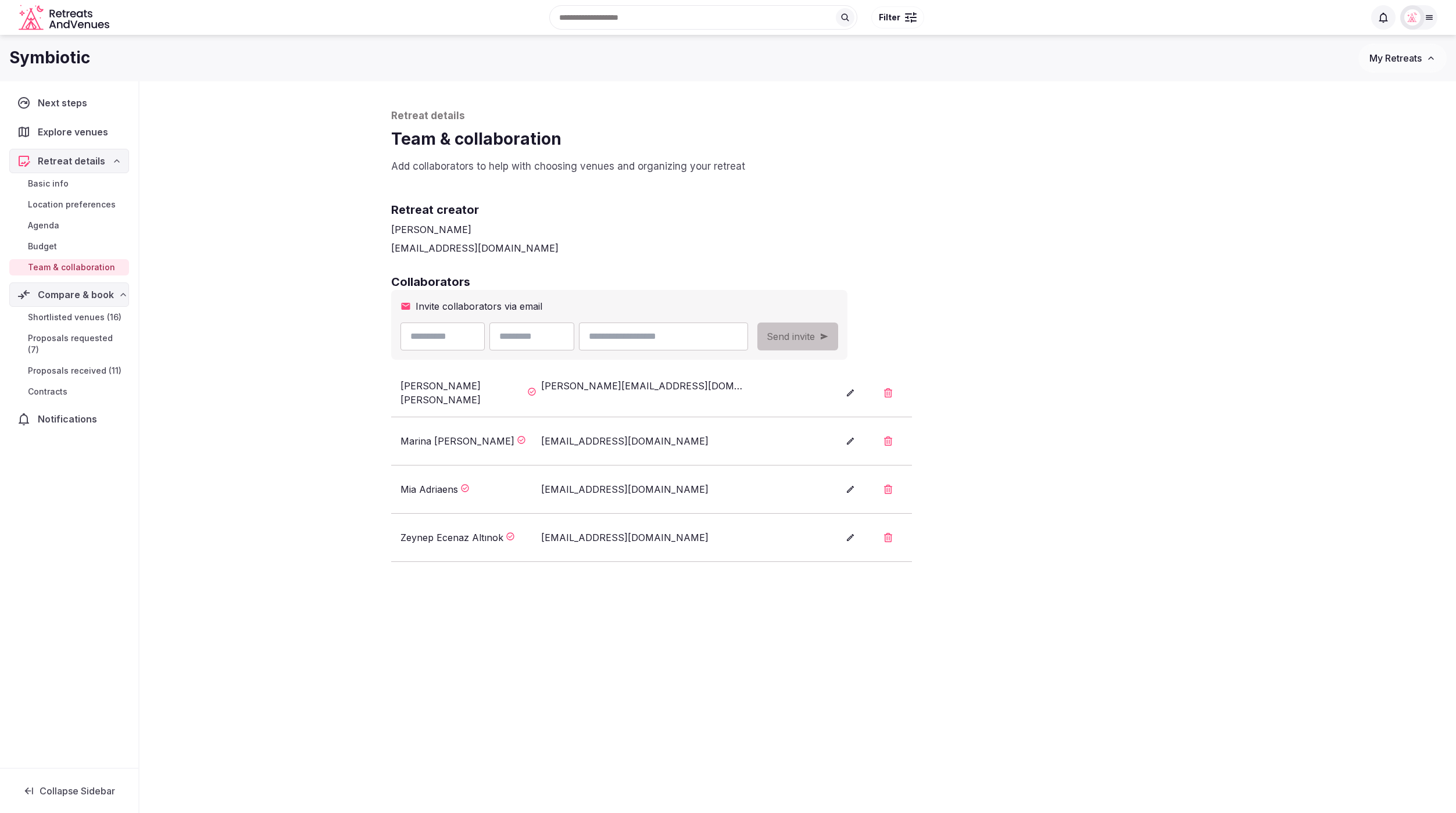
click at [1011, 541] on div "Collaborators Invite collaborators via email Send invite Joanna Asiukiewicz joa…" at bounding box center [798, 418] width 814 height 289
click at [230, 474] on div "Retreat details Team & collaboration Add collaborators to help with choosing ve…" at bounding box center [798, 467] width 1317 height 772
click at [88, 365] on span "Proposals received (11)" at bounding box center [75, 371] width 93 height 12
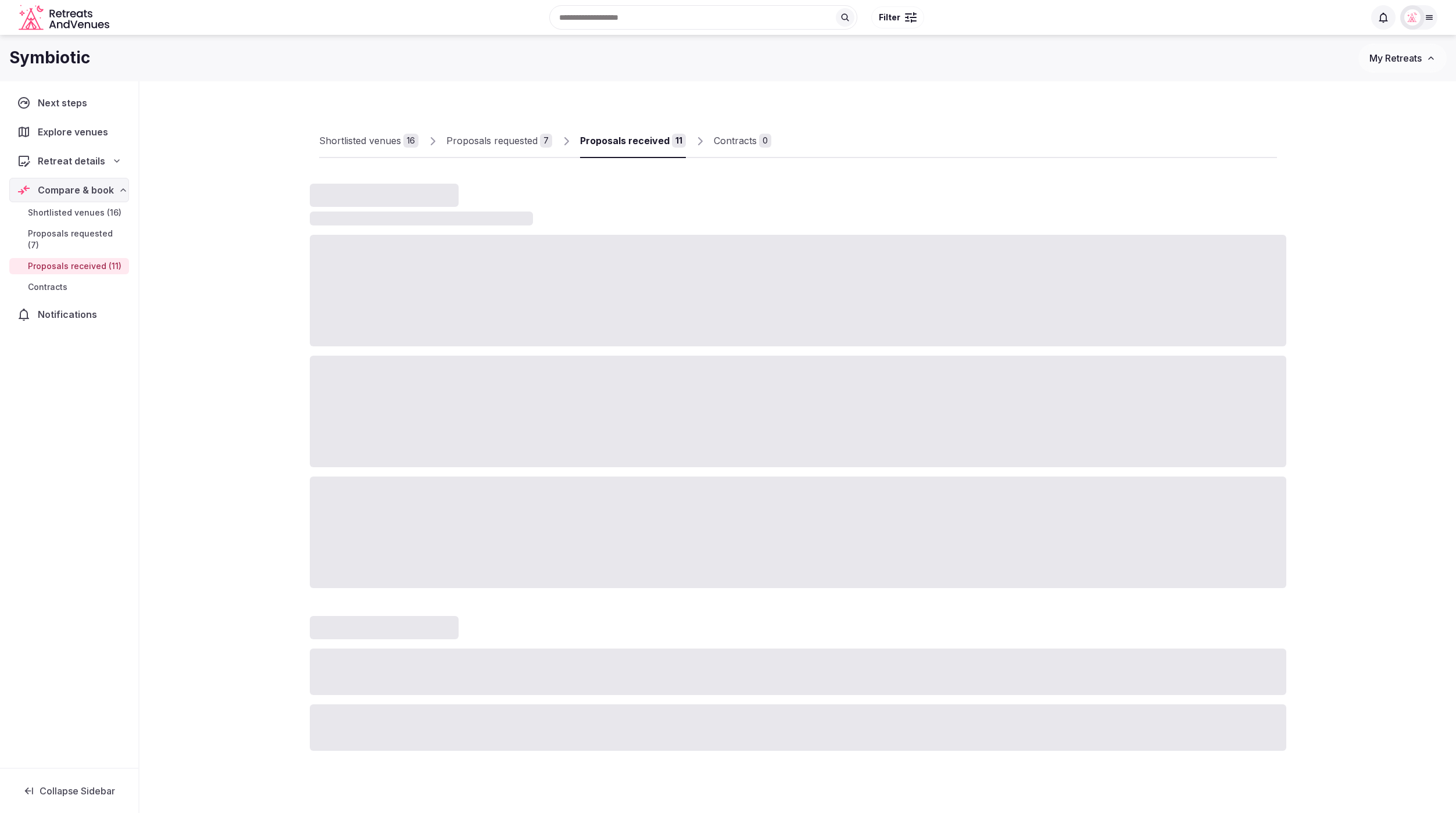
click at [197, 358] on div "Shortlisted venues 16 Proposals requested 7 Proposals received 11 Contracts 0" at bounding box center [798, 476] width 1317 height 790
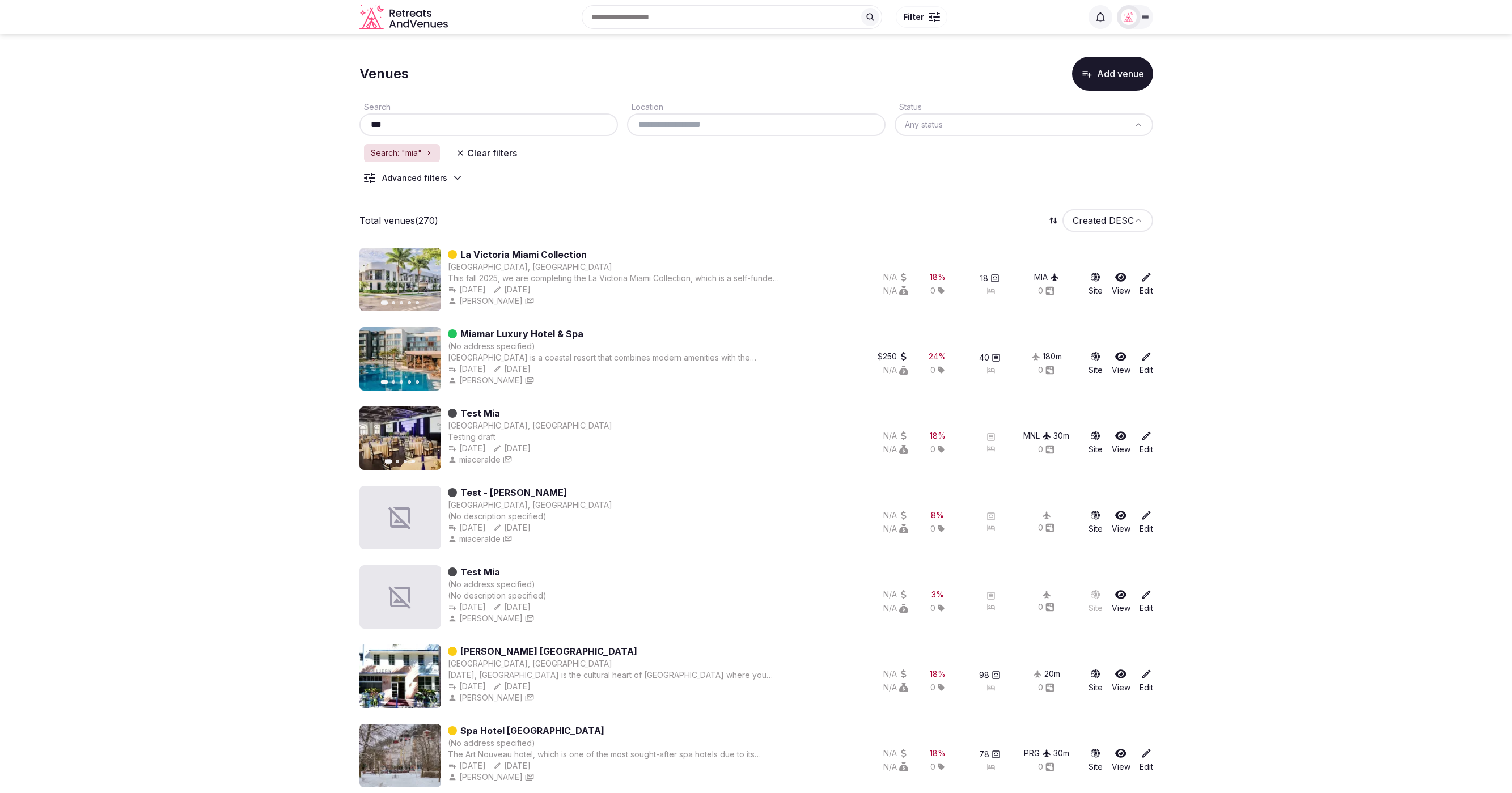
click at [453, 178] on icon at bounding box center [457, 178] width 11 height 11
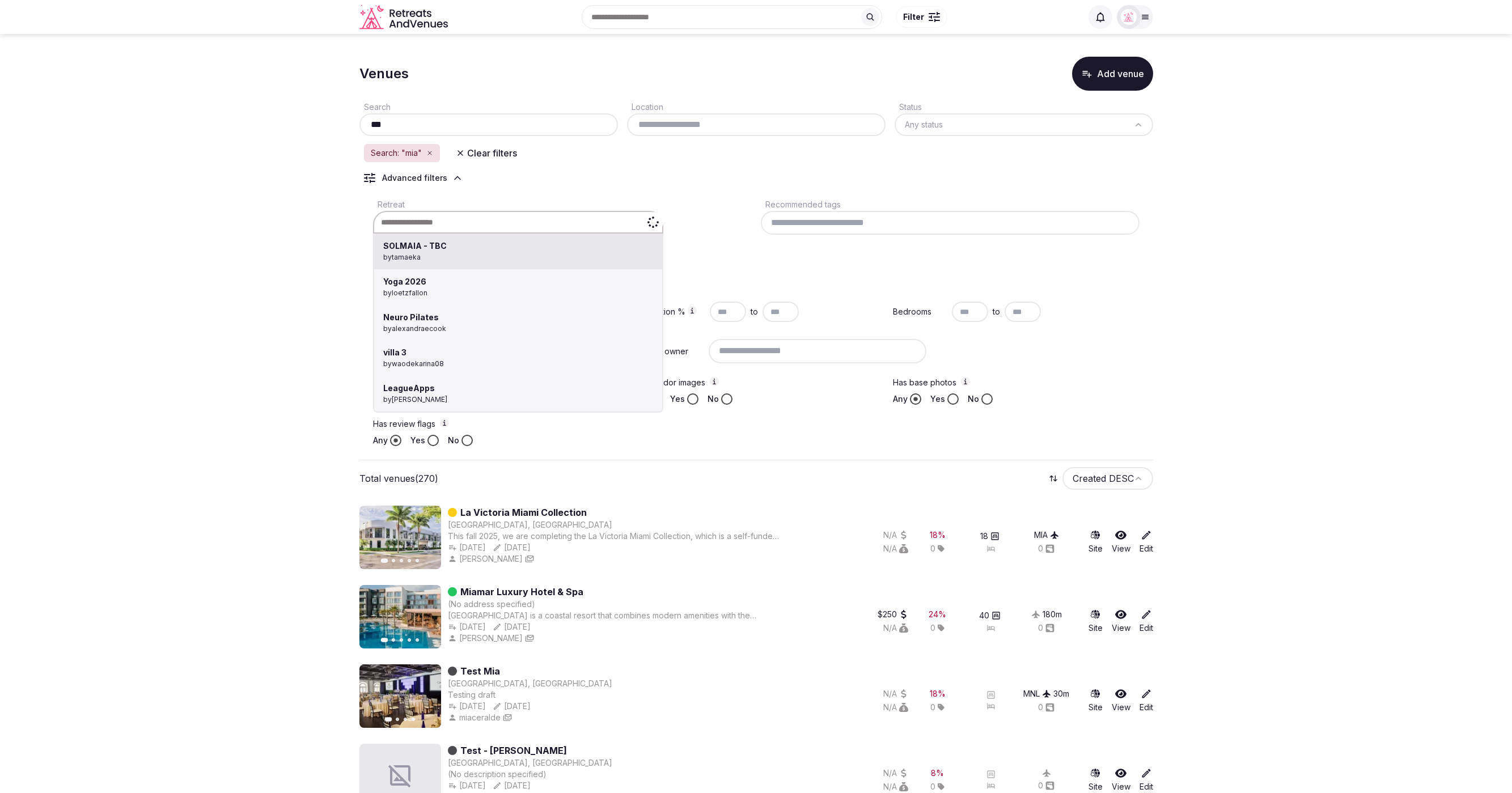
click at [474, 221] on div "SOLMAIA - TBC by tamaeka Yoga 2026 by loetzfallon Neuro Pilates by alexandraeco…" at bounding box center [518, 222] width 290 height 23
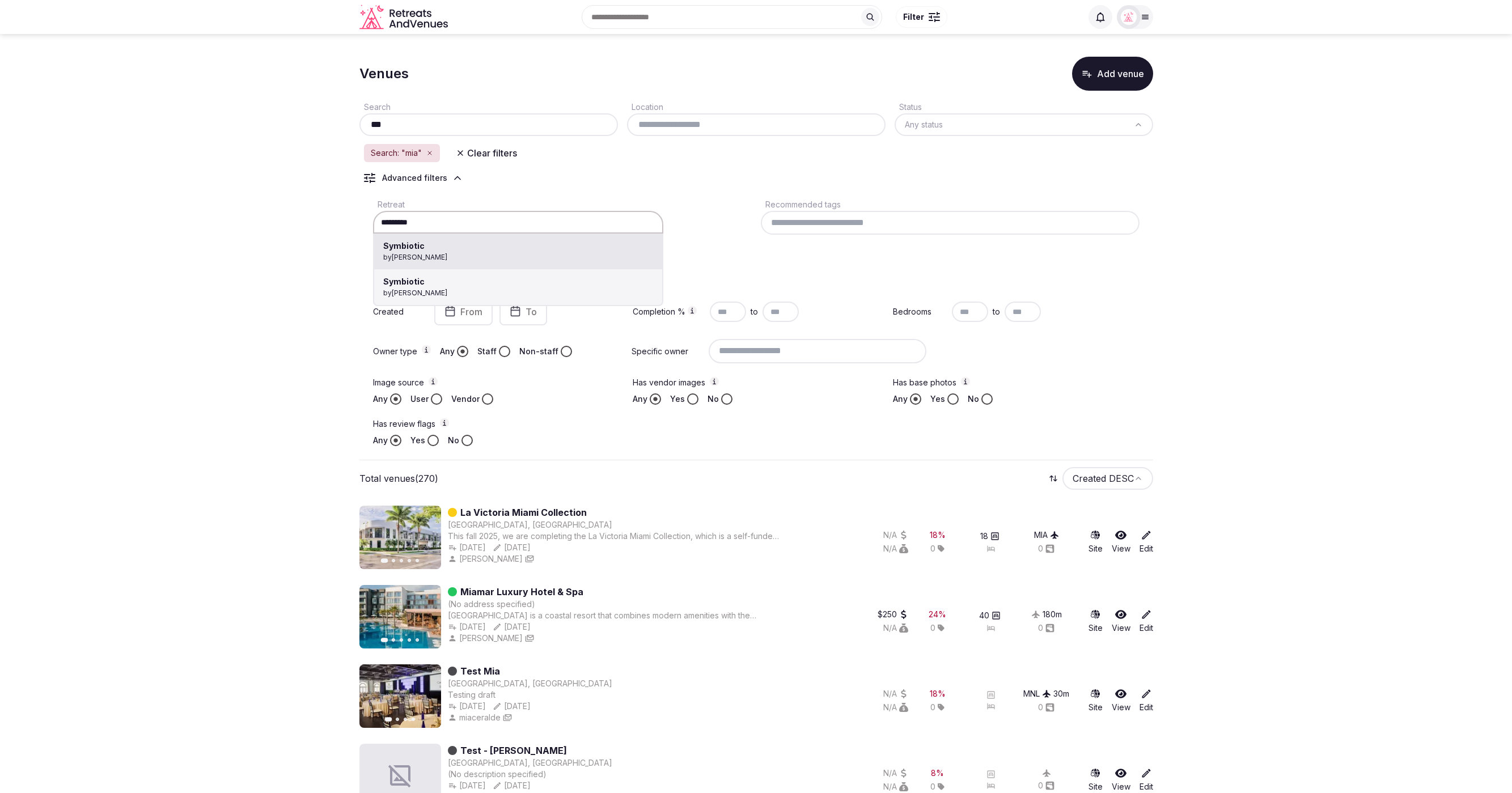
type input "*********"
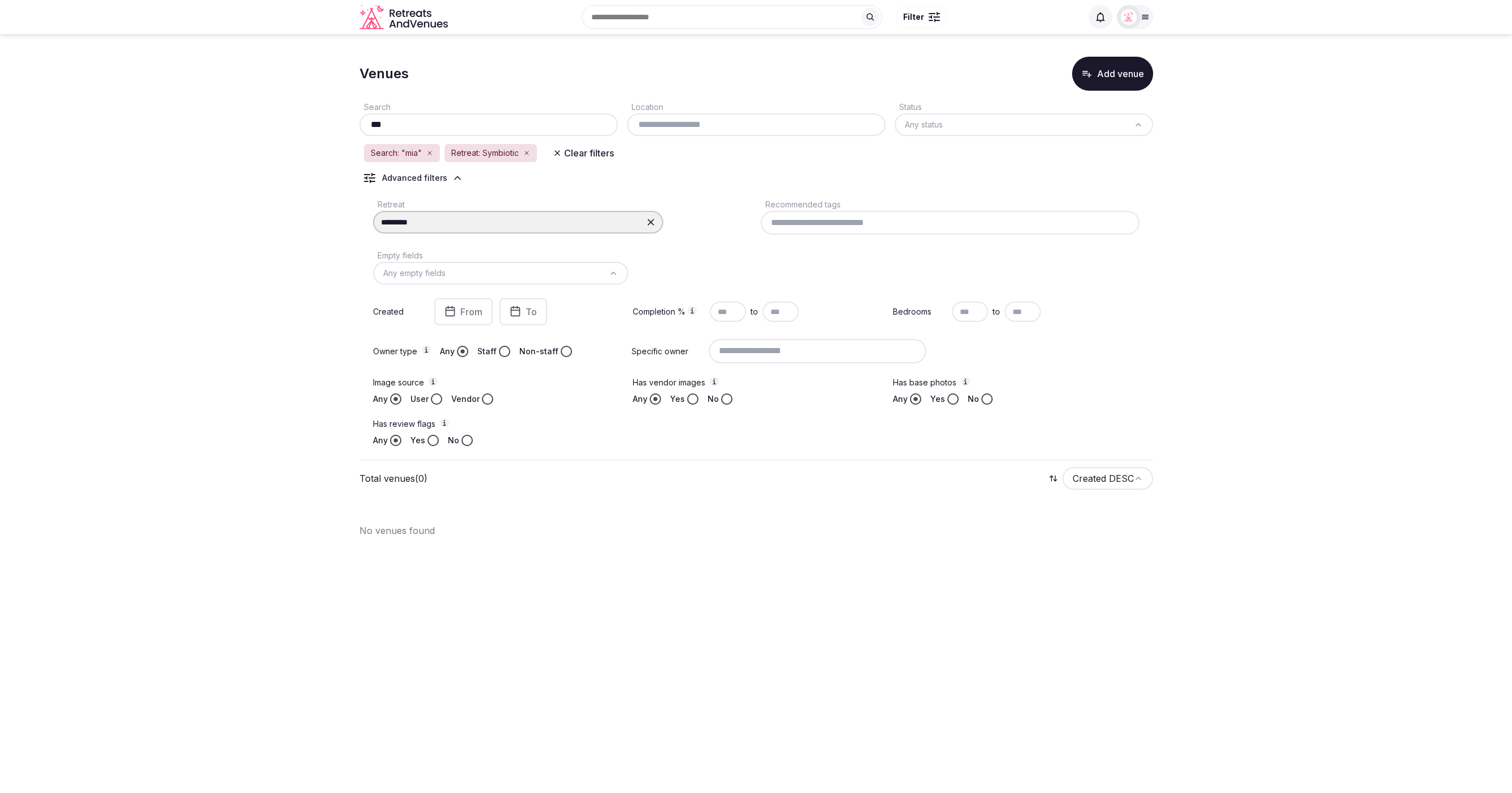
click at [431, 153] on icon "button" at bounding box center [429, 153] width 7 height 7
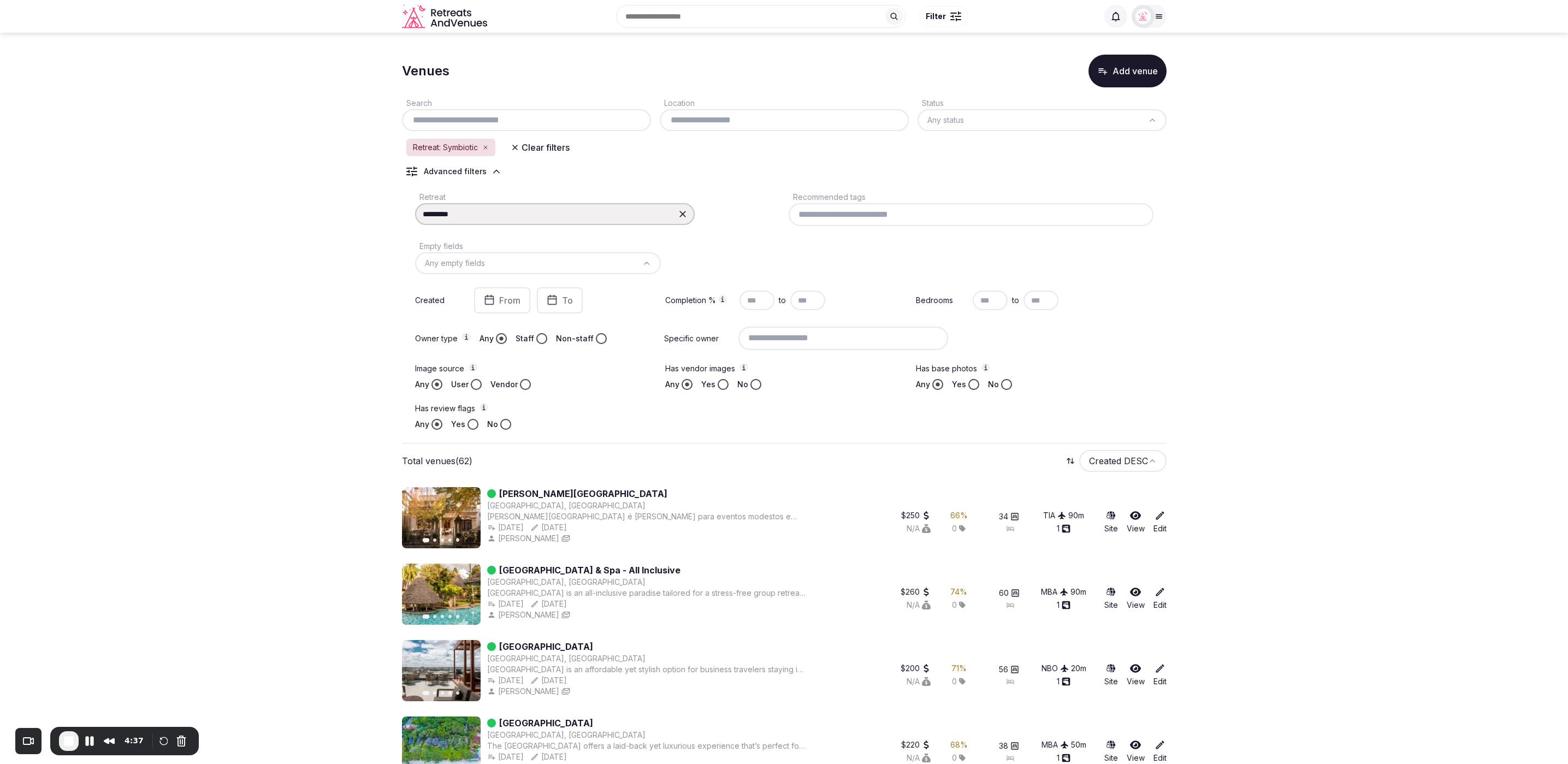
click at [516, 147] on icon "button" at bounding box center [515, 147] width 4 height 4
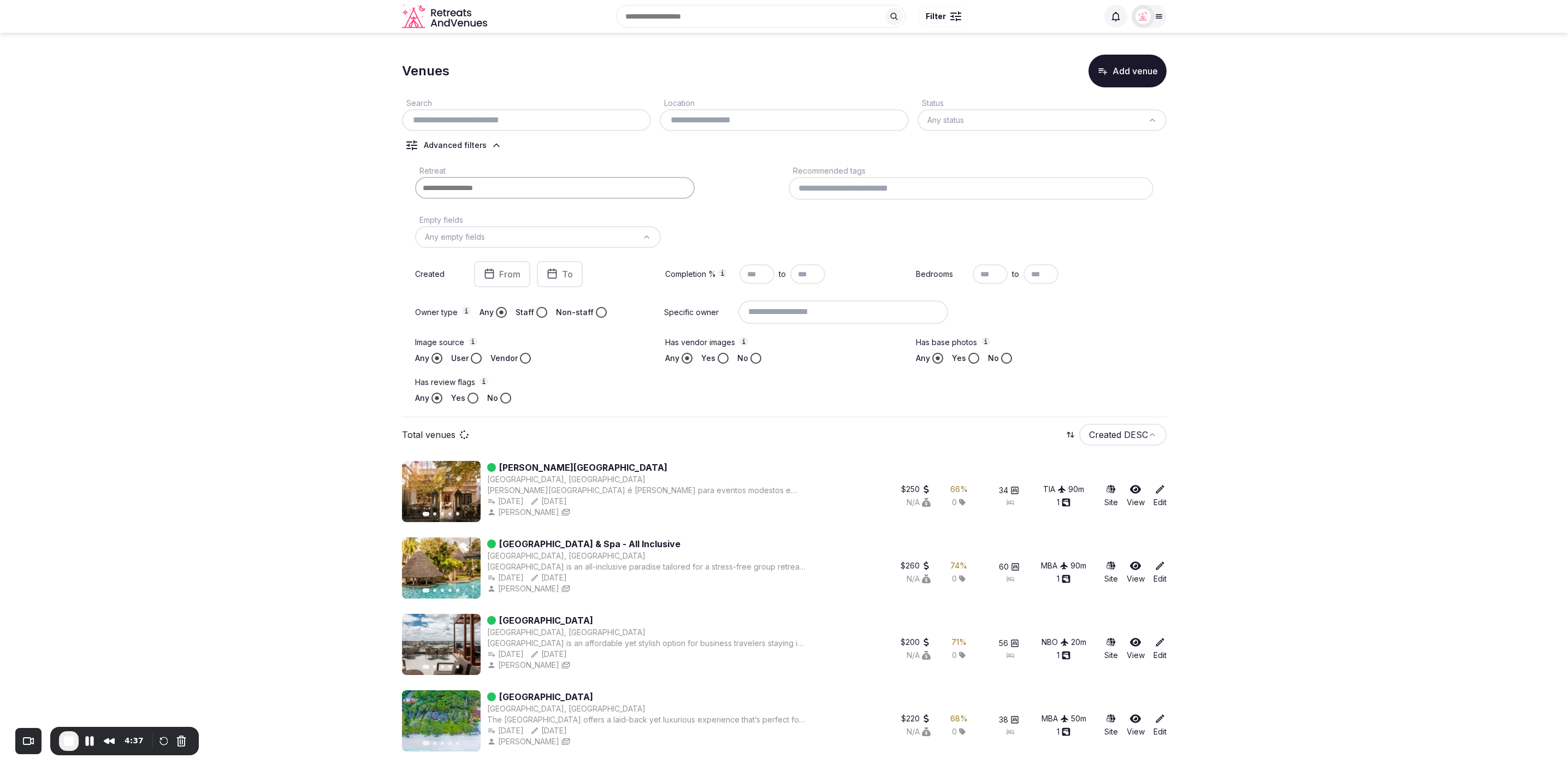
click at [502, 119] on input "text" at bounding box center [526, 120] width 240 height 13
paste input "*******"
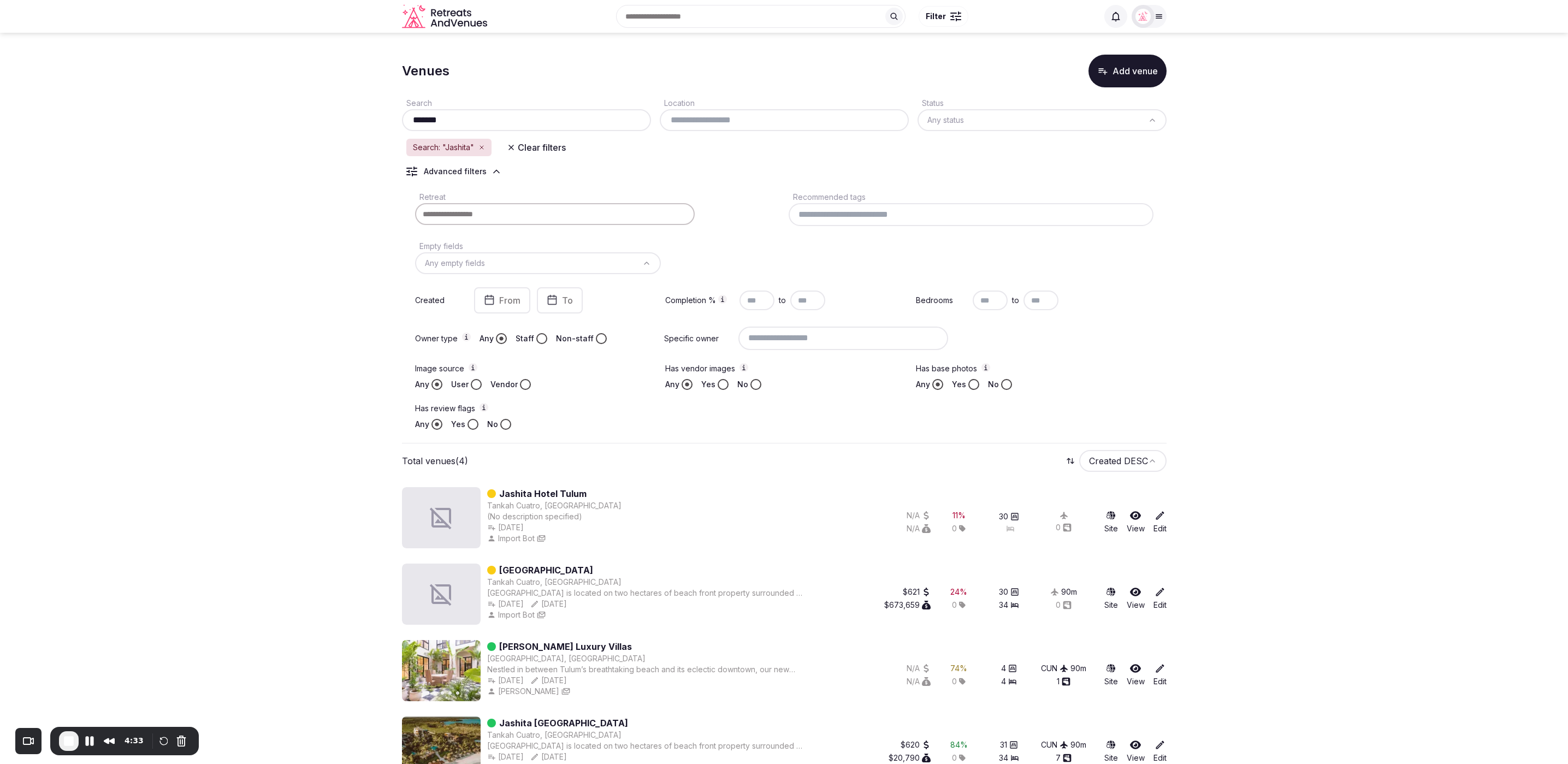
scroll to position [30, 0]
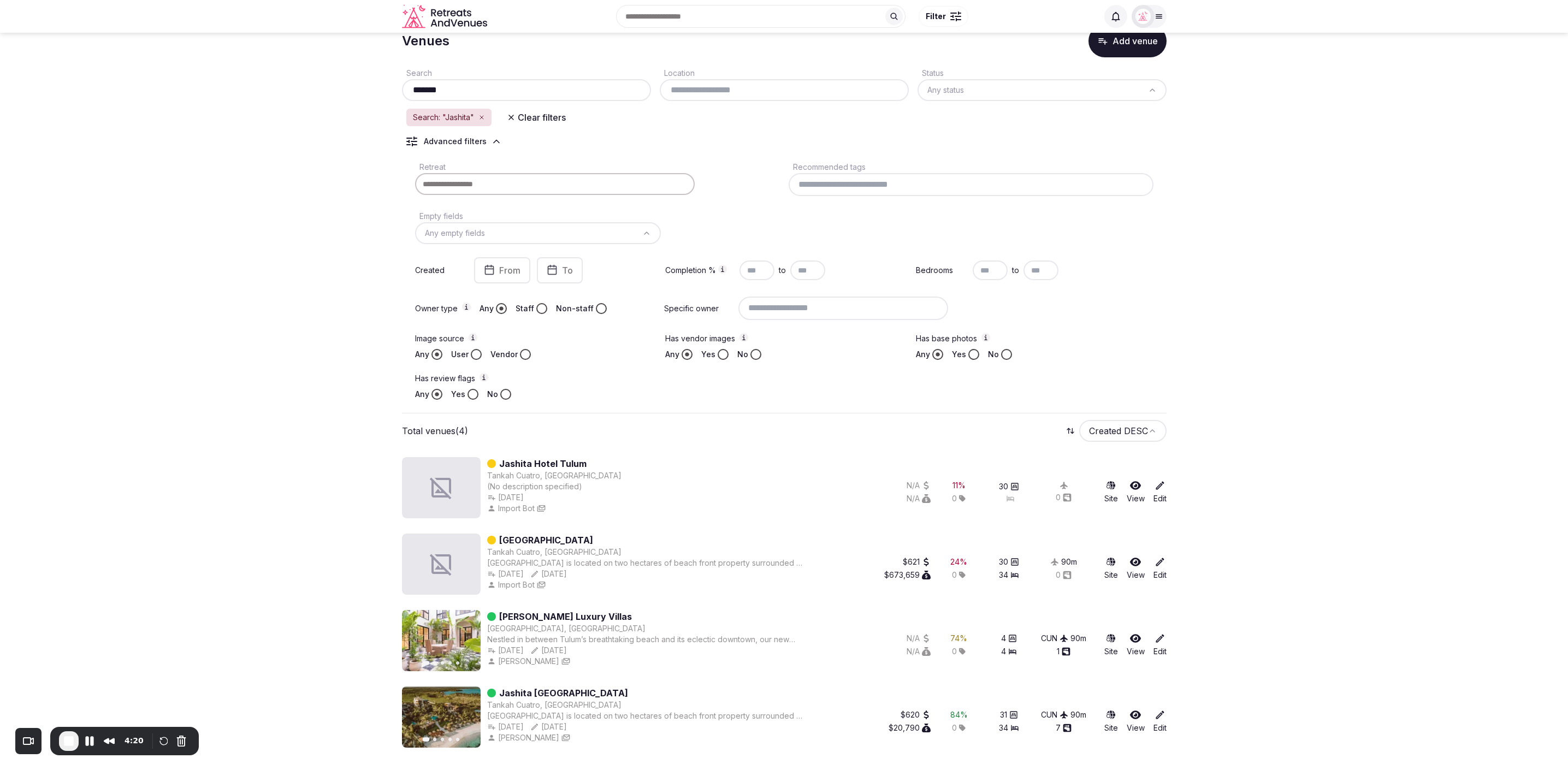
type input "*******"
click at [1226, 546] on section "Venues Add venue Search ******* Location Status Any status Search: "Jashita" Cl…" at bounding box center [784, 384] width 1568 height 762
click at [1391, 570] on section "Venues Add venue Search ******* Location Status Any status Search: "Jashita" Cl…" at bounding box center [784, 383] width 1568 height 762
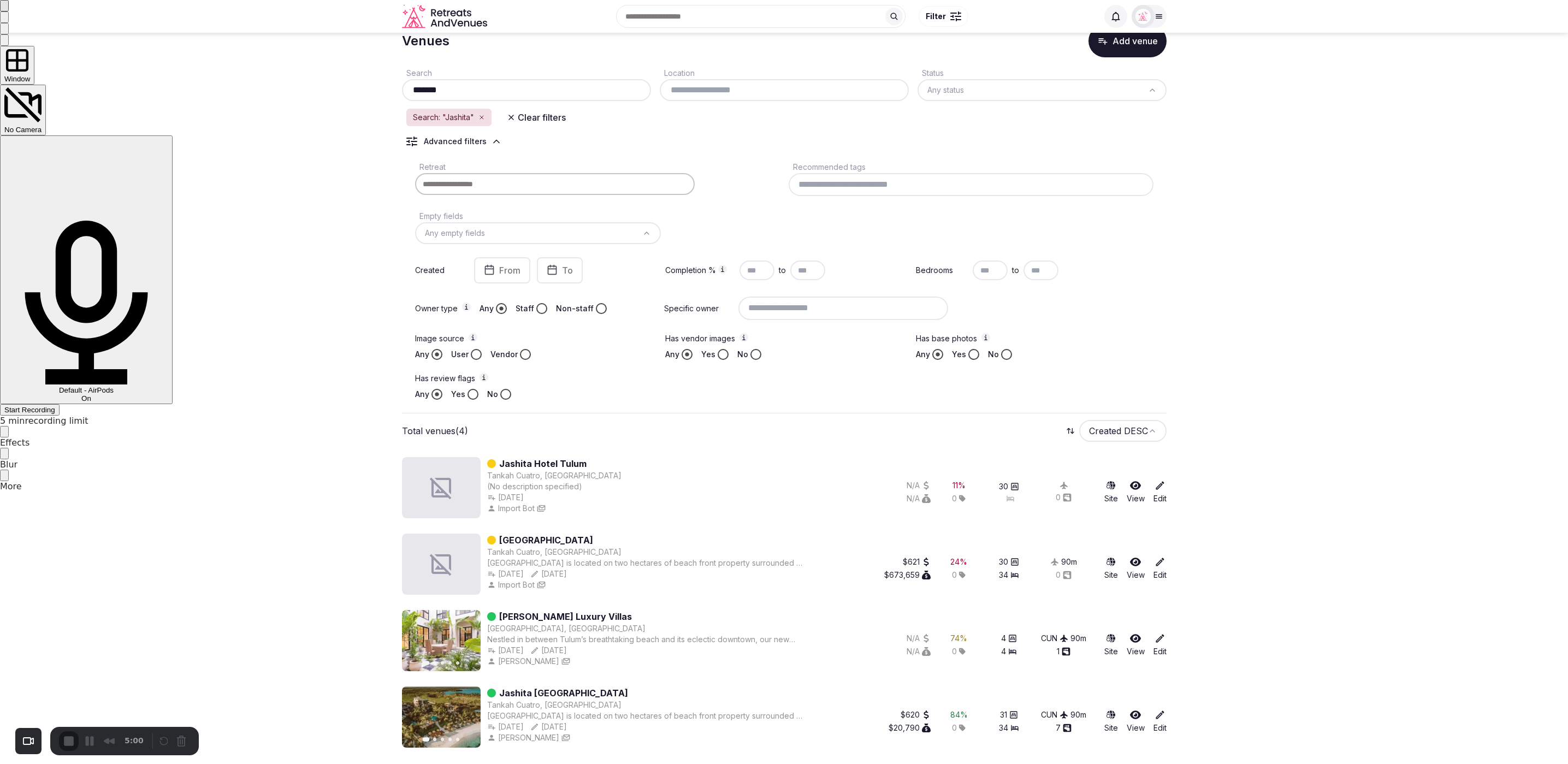
click at [55, 406] on span "Start Recording" at bounding box center [29, 409] width 51 height 8
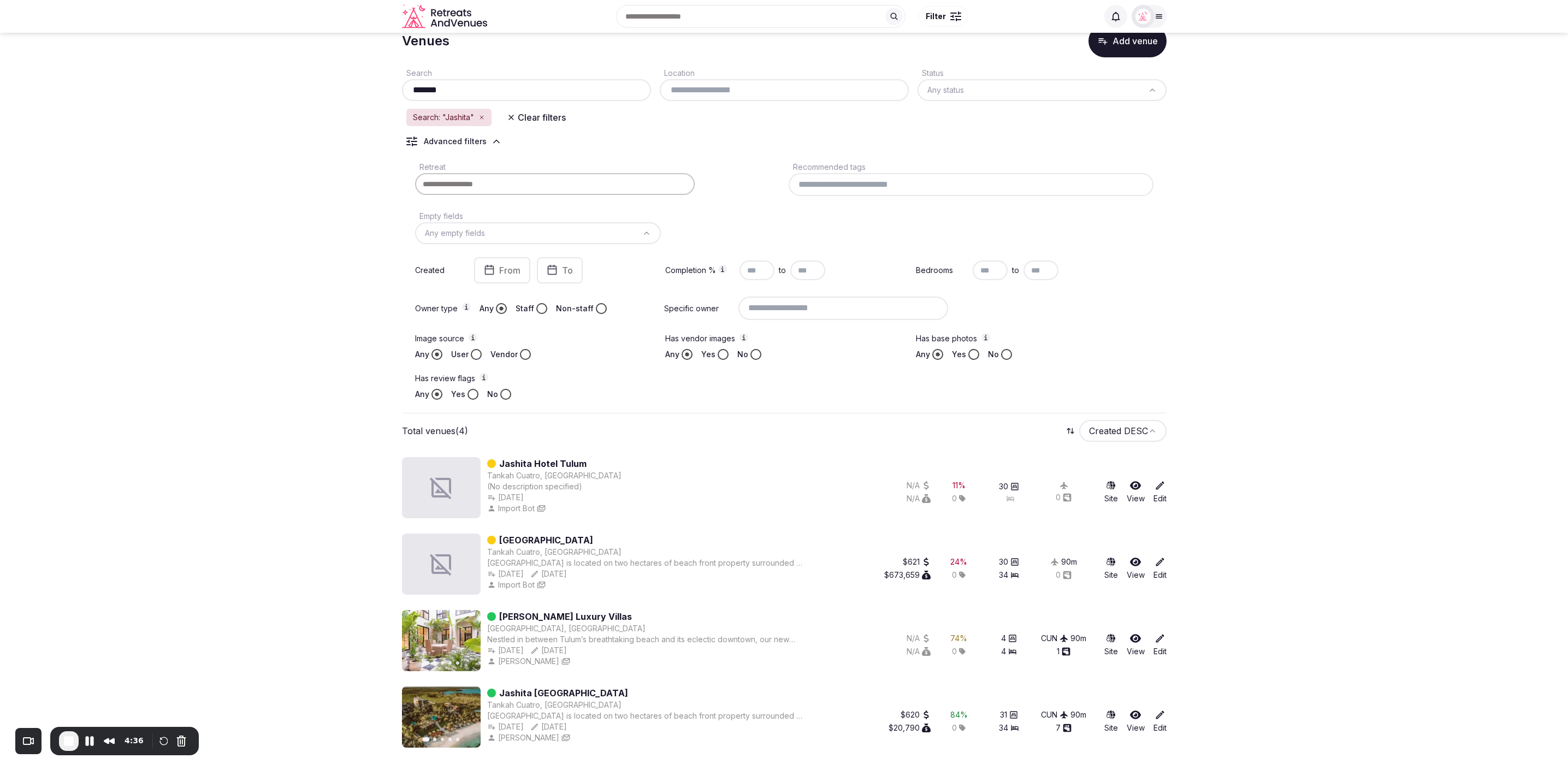
click at [256, 289] on section "Venues Add venue Search ******* Location Status Any status Search: "Jashita" Cl…" at bounding box center [784, 383] width 1568 height 762
click at [1312, 451] on section "Venues Add venue Search ******* Location Status Any status Search: "Jashita" Cl…" at bounding box center [784, 383] width 1568 height 762
click at [178, 745] on button "Cancel Recording" at bounding box center [181, 741] width 18 height 18
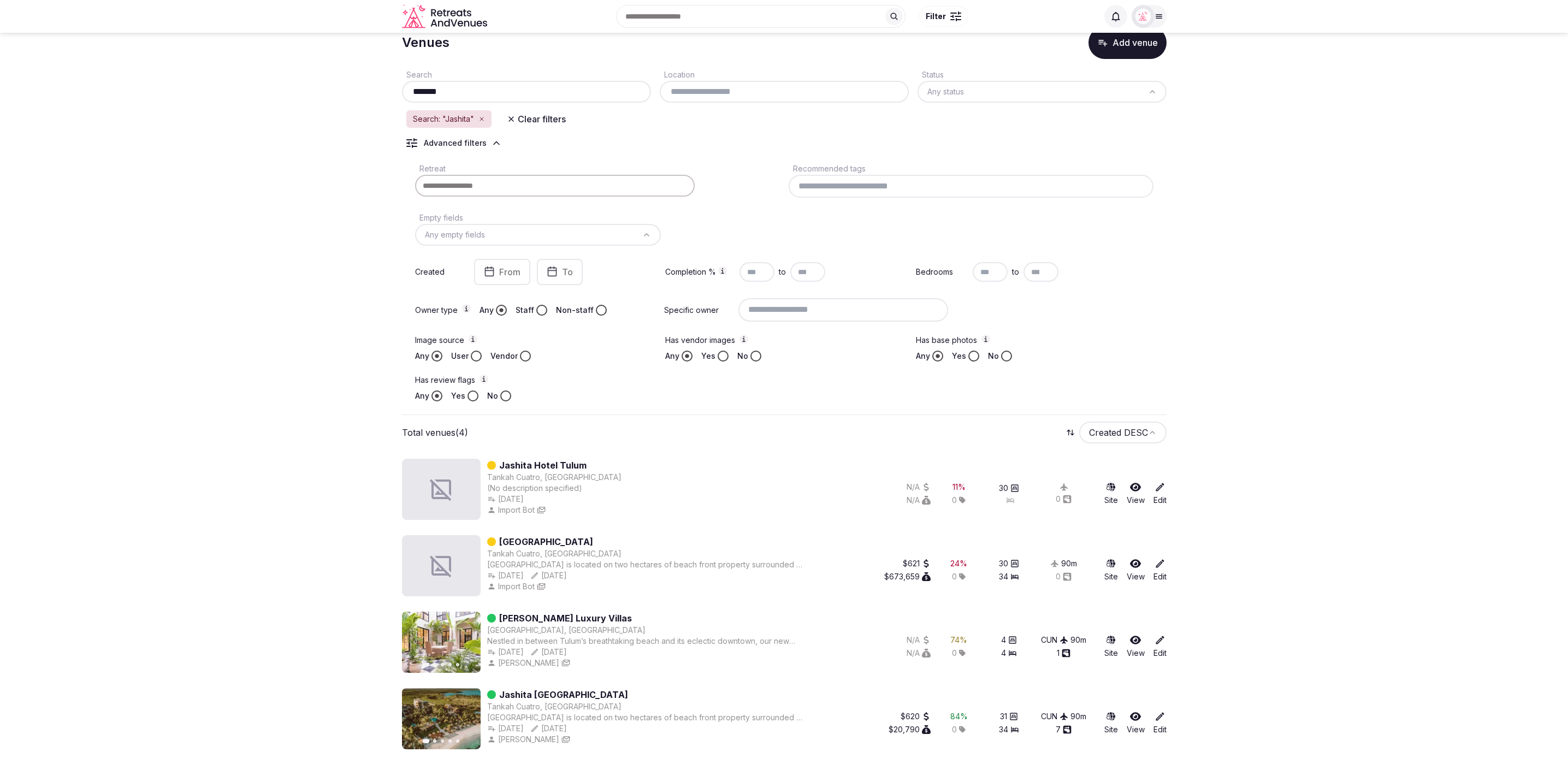
click at [1315, 287] on section "Venues Add venue Search ******* Location Status Any status Search: "Jashita" Cl…" at bounding box center [784, 385] width 1568 height 762
click at [256, 111] on section "Venues Add venue Search ******* Location Status Any status Search: "Jashita" Cl…" at bounding box center [784, 385] width 1568 height 762
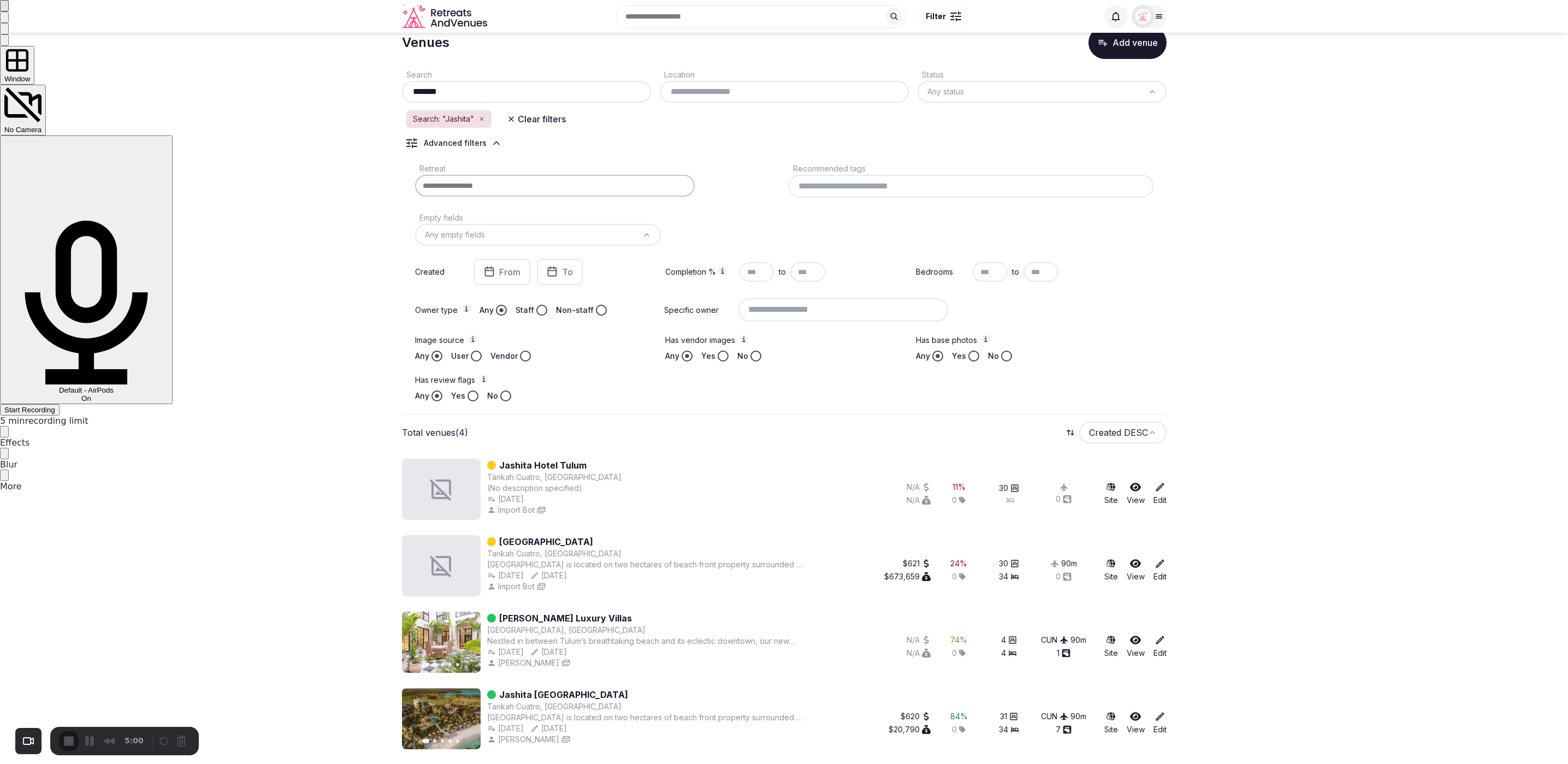
click at [55, 406] on span "Start Recording" at bounding box center [29, 409] width 51 height 8
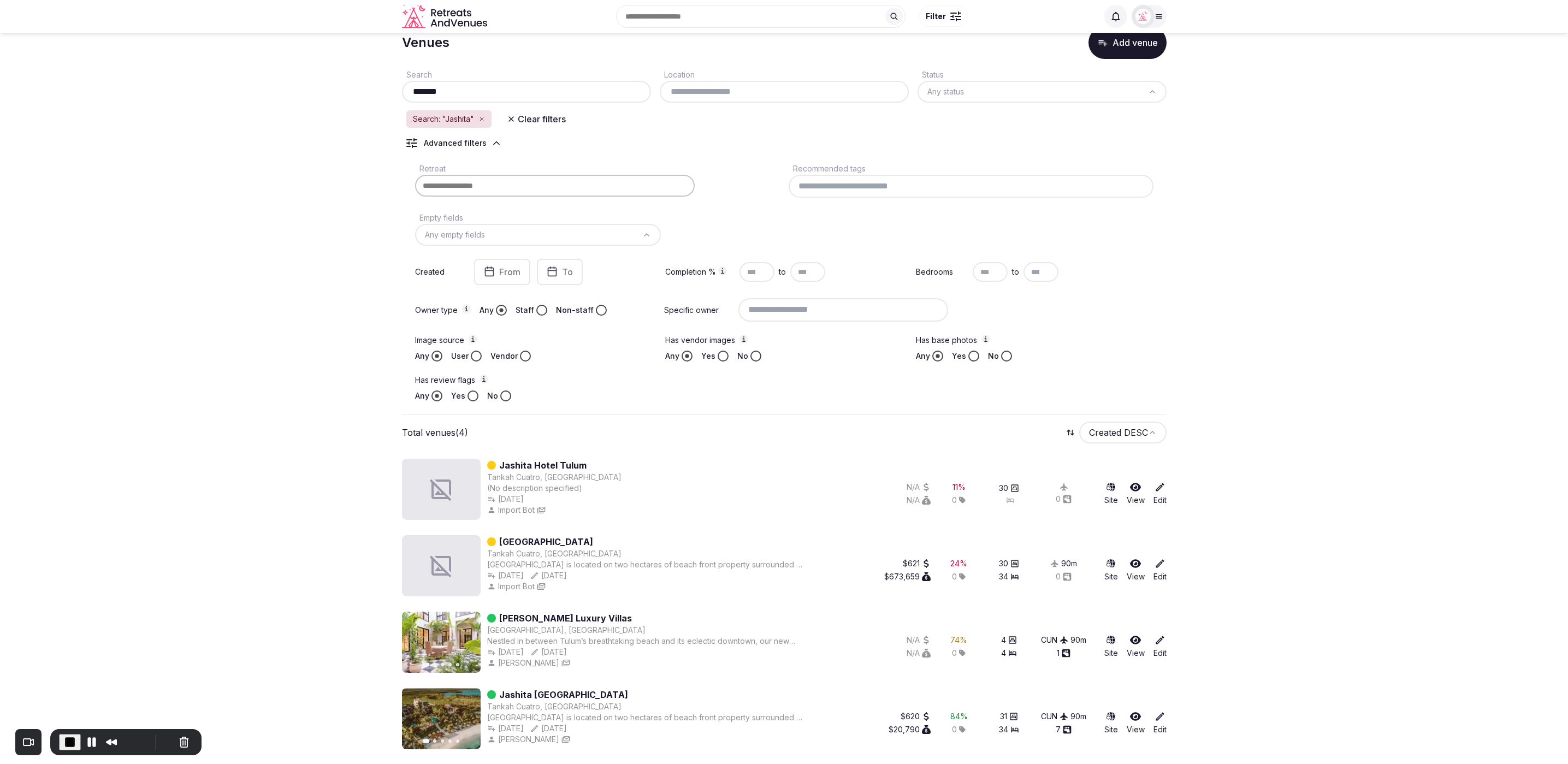
click at [163, 189] on section "Venues Add venue Search ******* Location Status Any status Search: "Jashita" Cl…" at bounding box center [784, 385] width 1568 height 762
click at [1326, 359] on section "Venues Add venue Search ******* Location Status Any status Search: "Jashita" Cl…" at bounding box center [784, 385] width 1568 height 762
click at [178, 742] on button "Cancel Recording" at bounding box center [181, 741] width 18 height 18
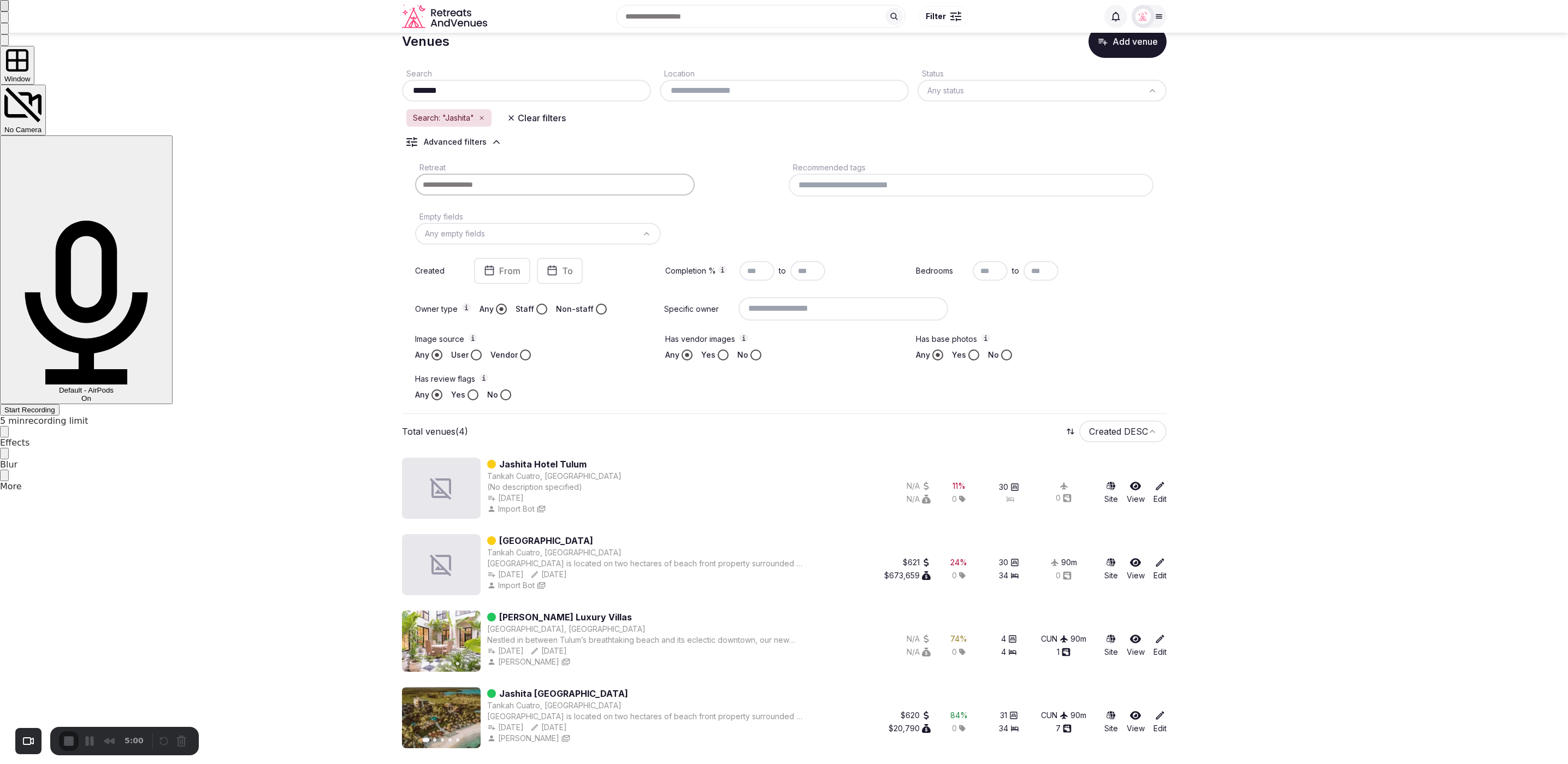
click at [55, 406] on span "Start Recording" at bounding box center [29, 409] width 51 height 8
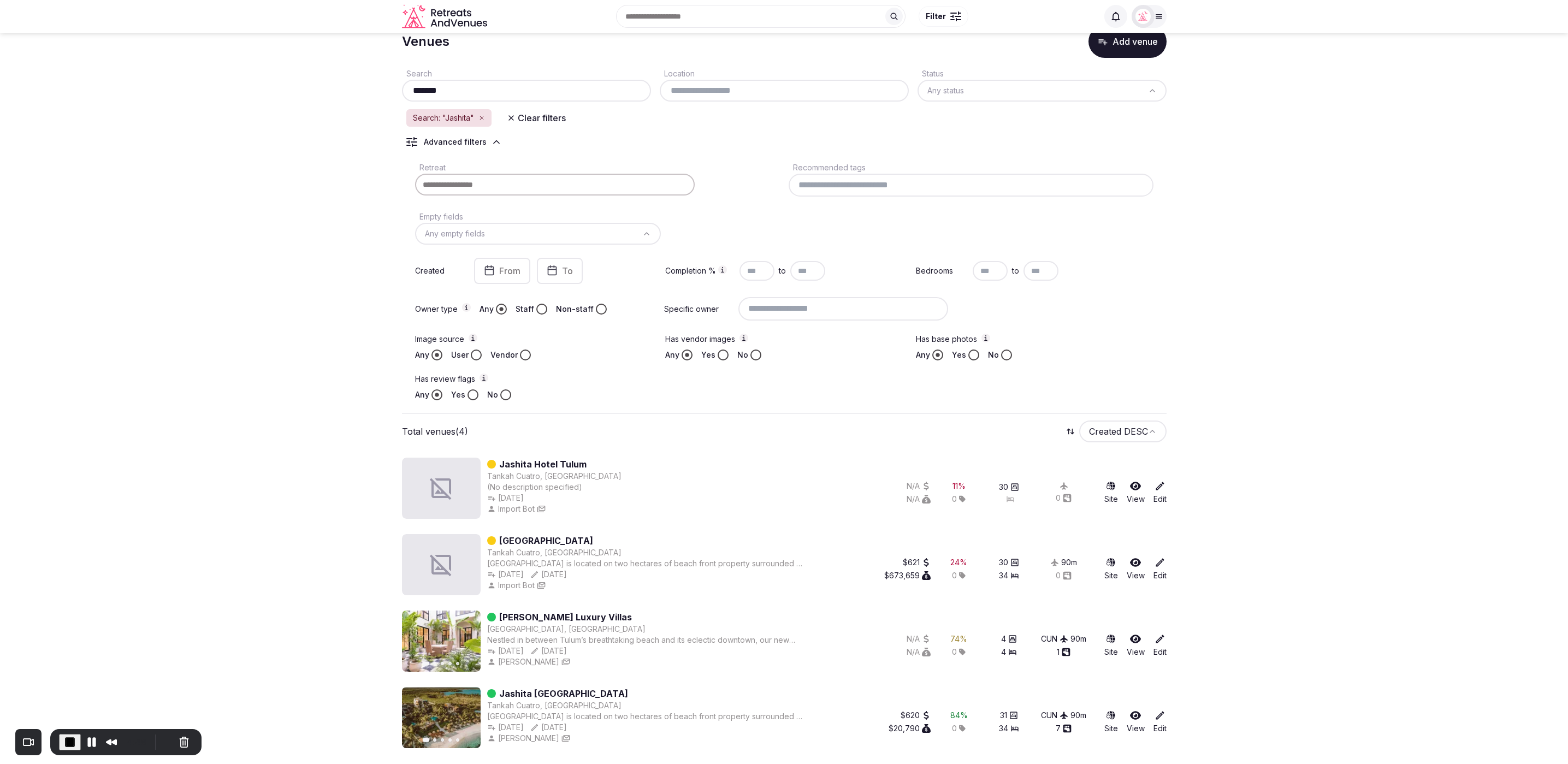
click at [279, 250] on section "Venues Add venue Search ******* Location Status Any status Search: "Jashita" Cl…" at bounding box center [784, 384] width 1568 height 762
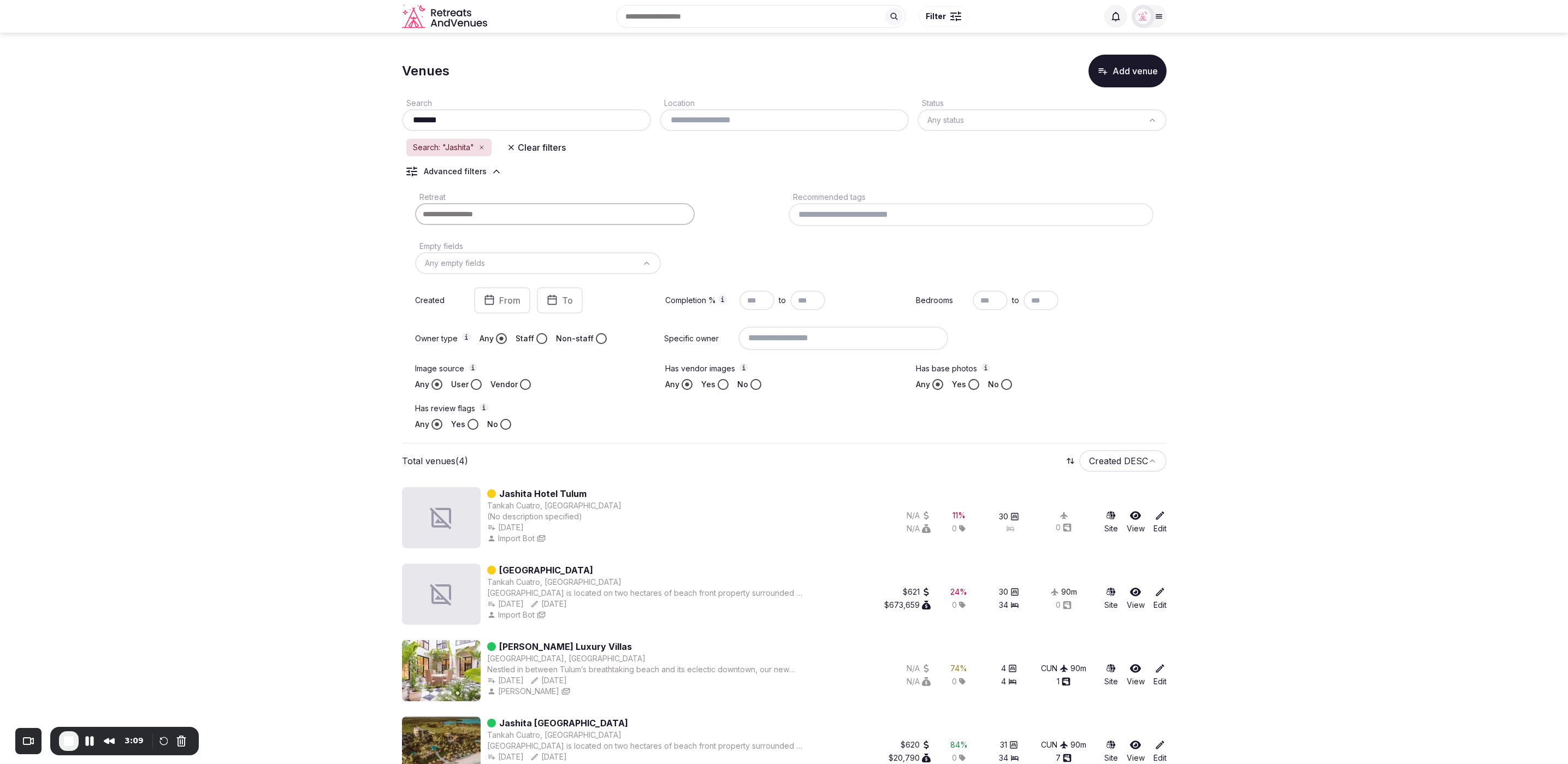
click at [481, 145] on icon "button" at bounding box center [481, 147] width 7 height 7
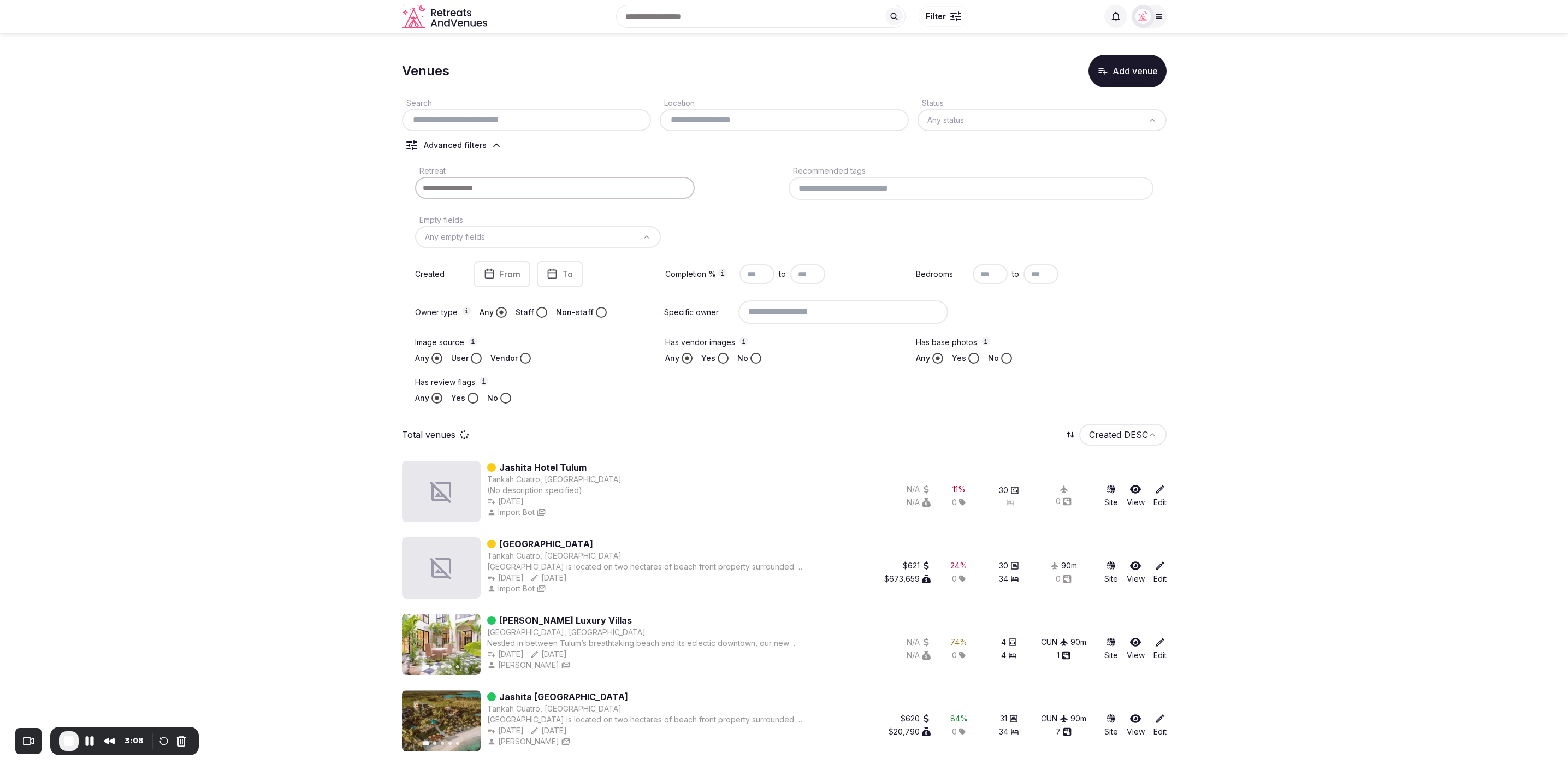
click at [1294, 275] on section "Venues Add venue Search Location Status Any status Advanced filters Retreat Rec…" at bounding box center [784, 401] width 1568 height 736
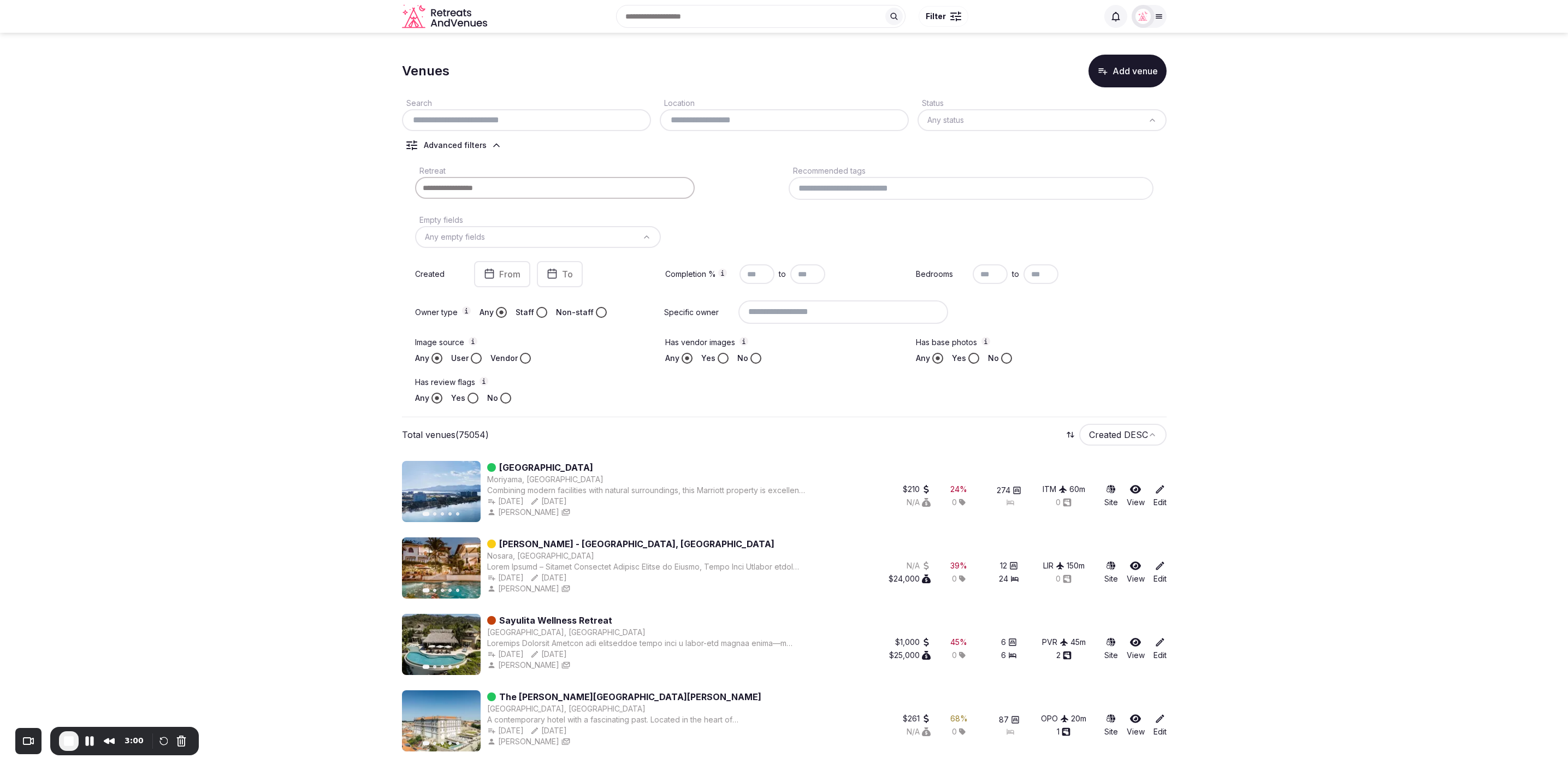
click at [502, 398] on button "No" at bounding box center [506, 398] width 11 height 11
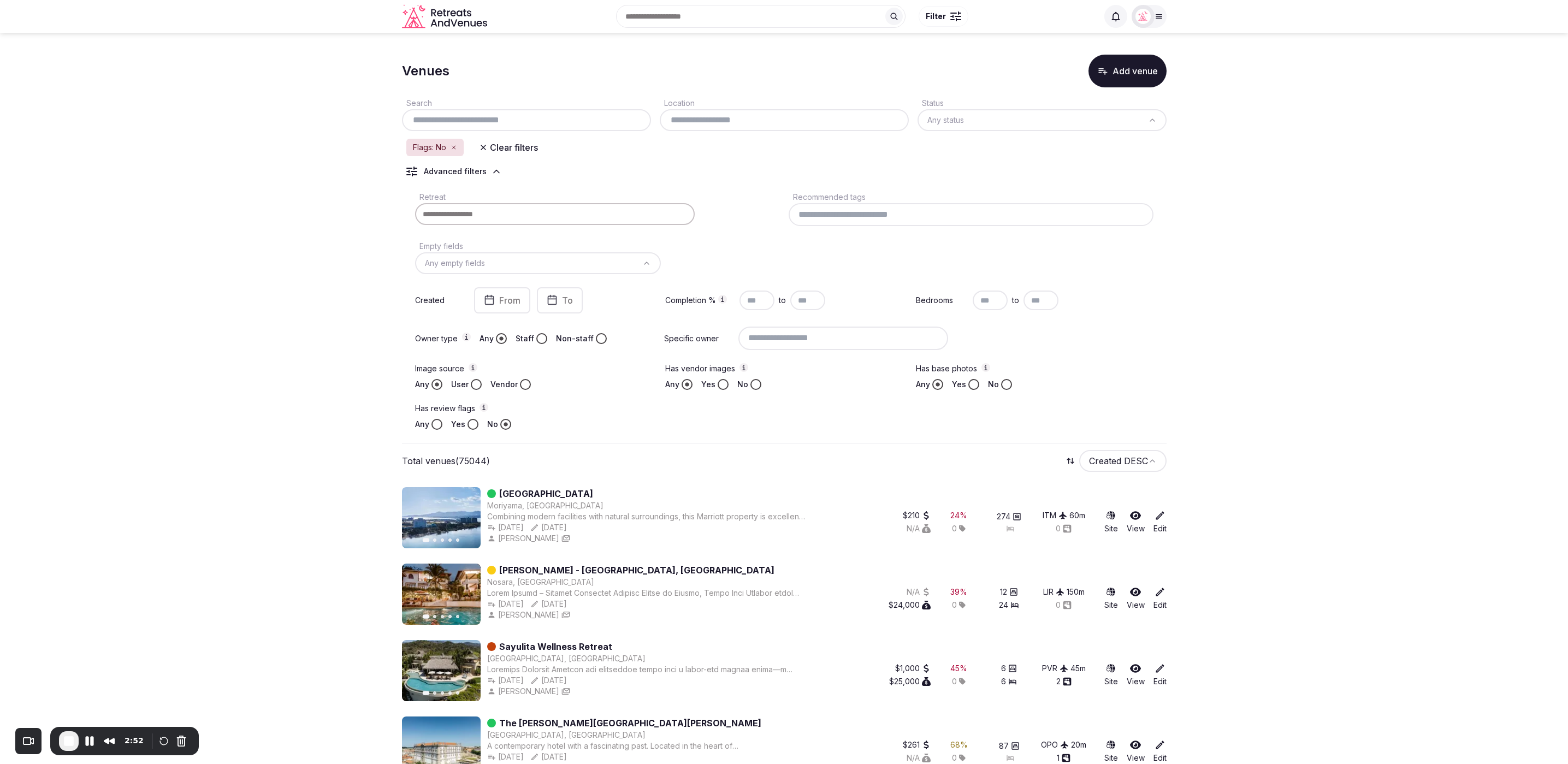
scroll to position [1, 0]
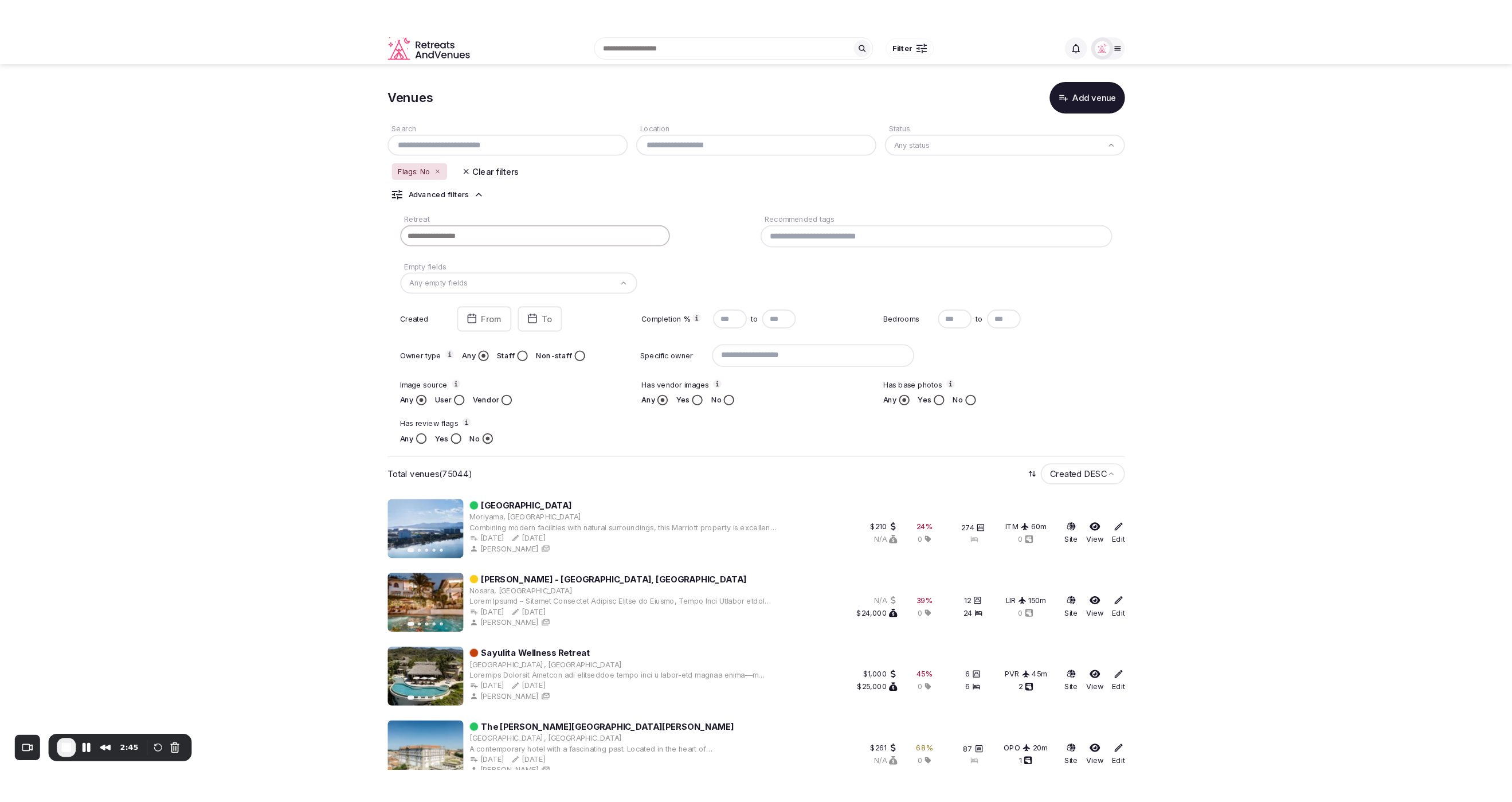
scroll to position [5, 0]
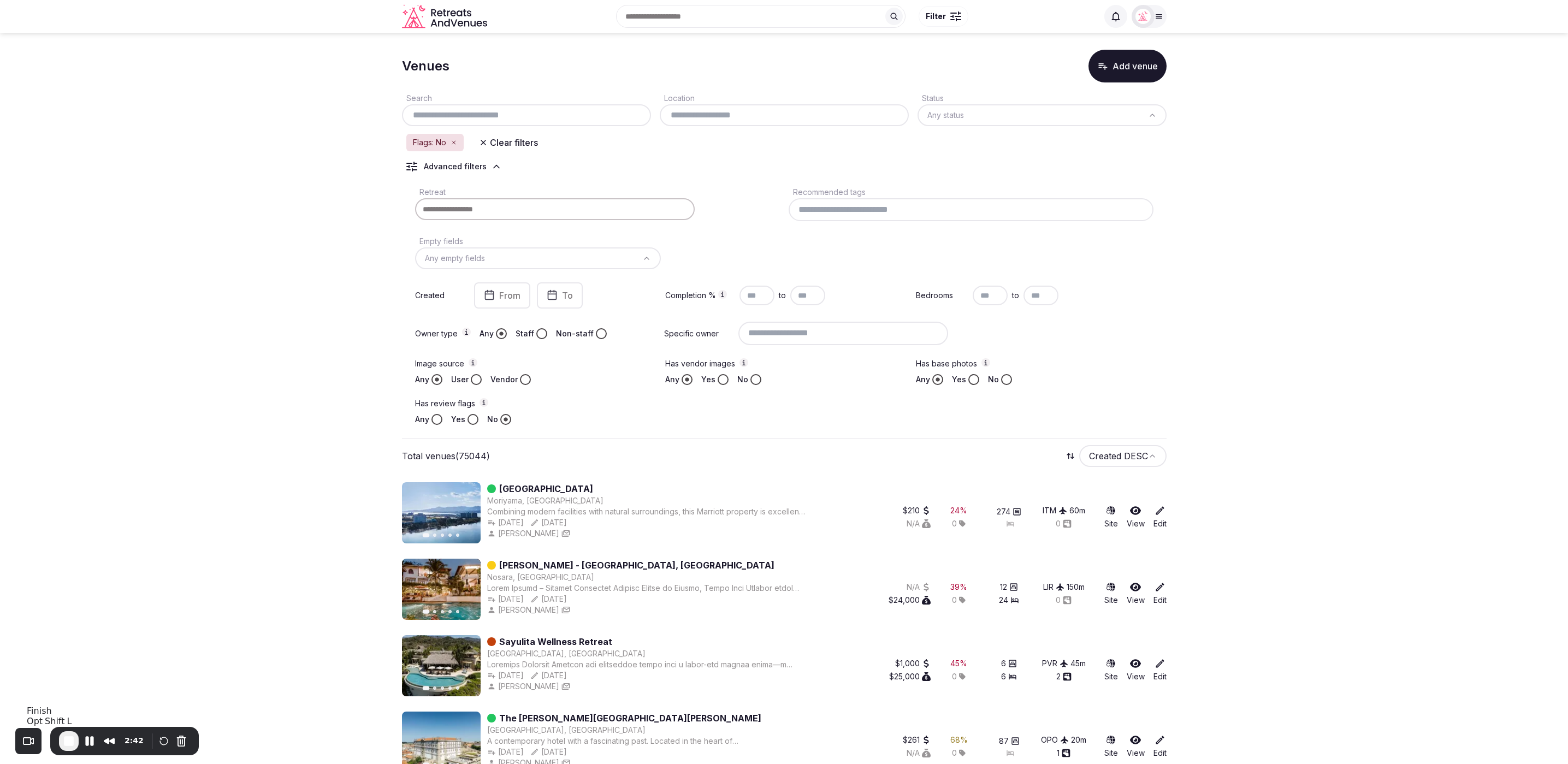
click at [74, 746] on span "End Recording" at bounding box center [69, 741] width 13 height 13
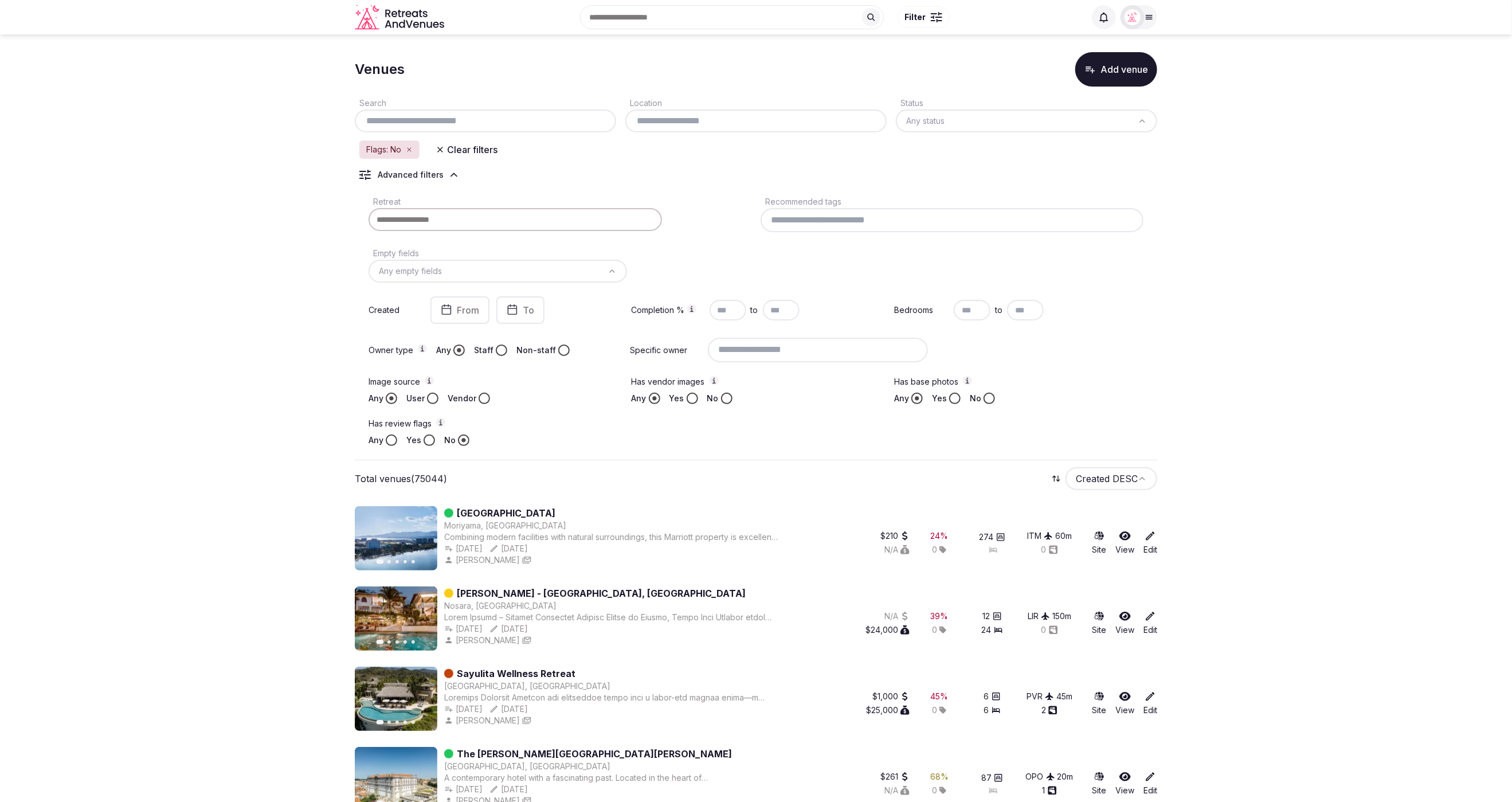
click at [439, 146] on icon "button" at bounding box center [440, 148] width 4 height 4
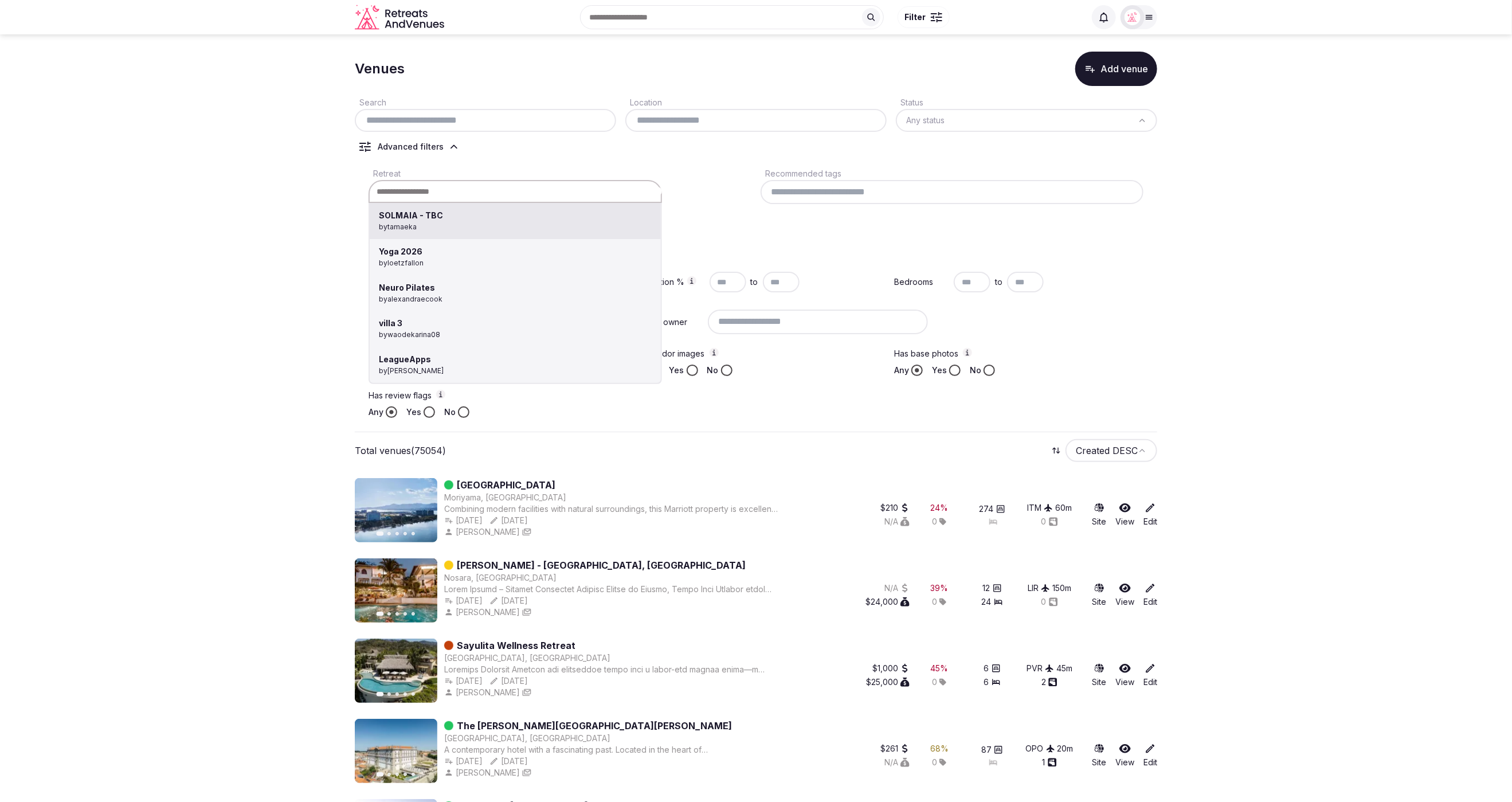
click at [454, 191] on div "SOLMAIA - TBC by tamaeka Yoga 2026 by loetzfallon Neuro Pilates by alexandraeco…" at bounding box center [515, 191] width 293 height 23
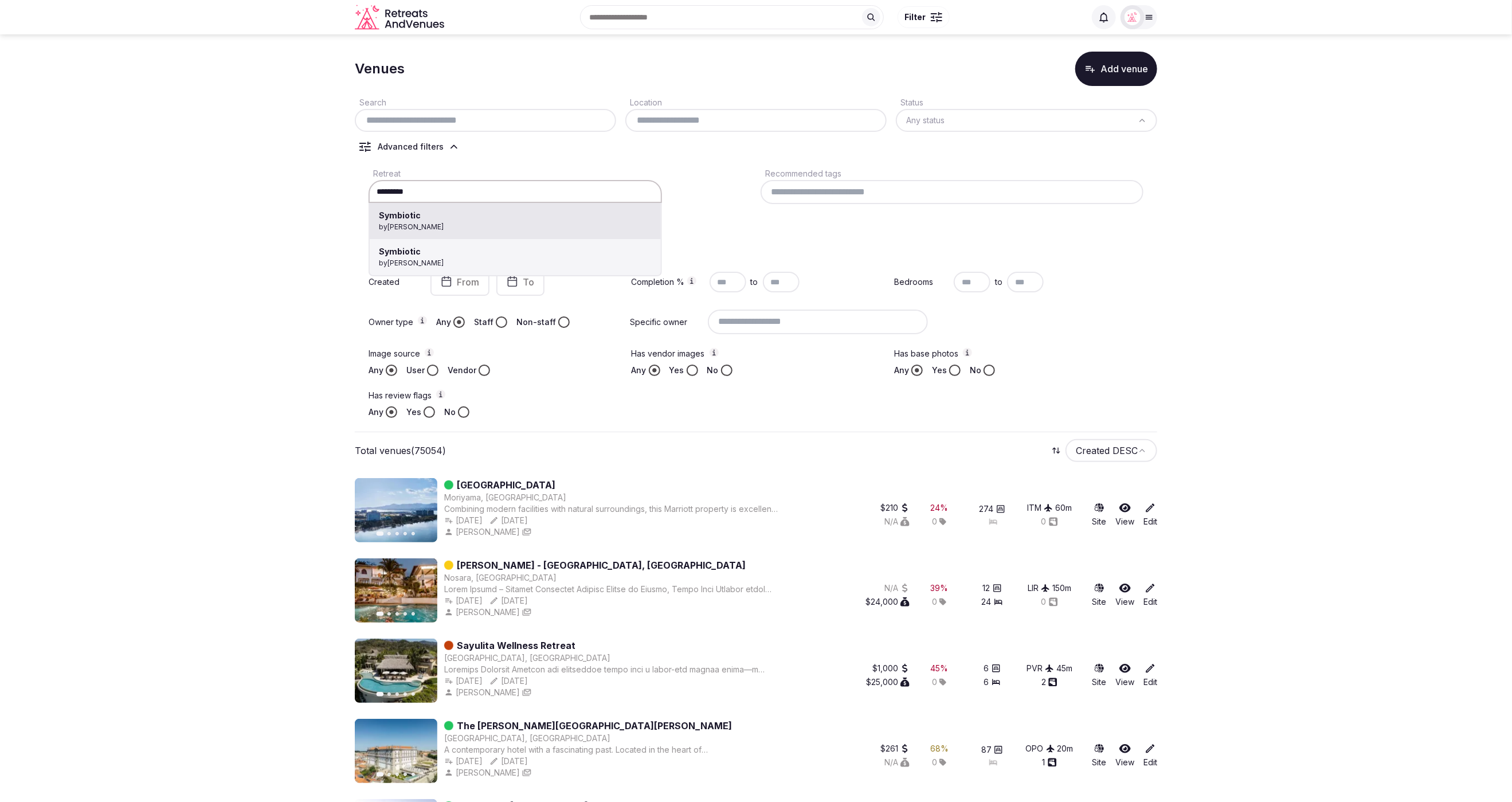
scroll to position [7, 0]
type input "*********"
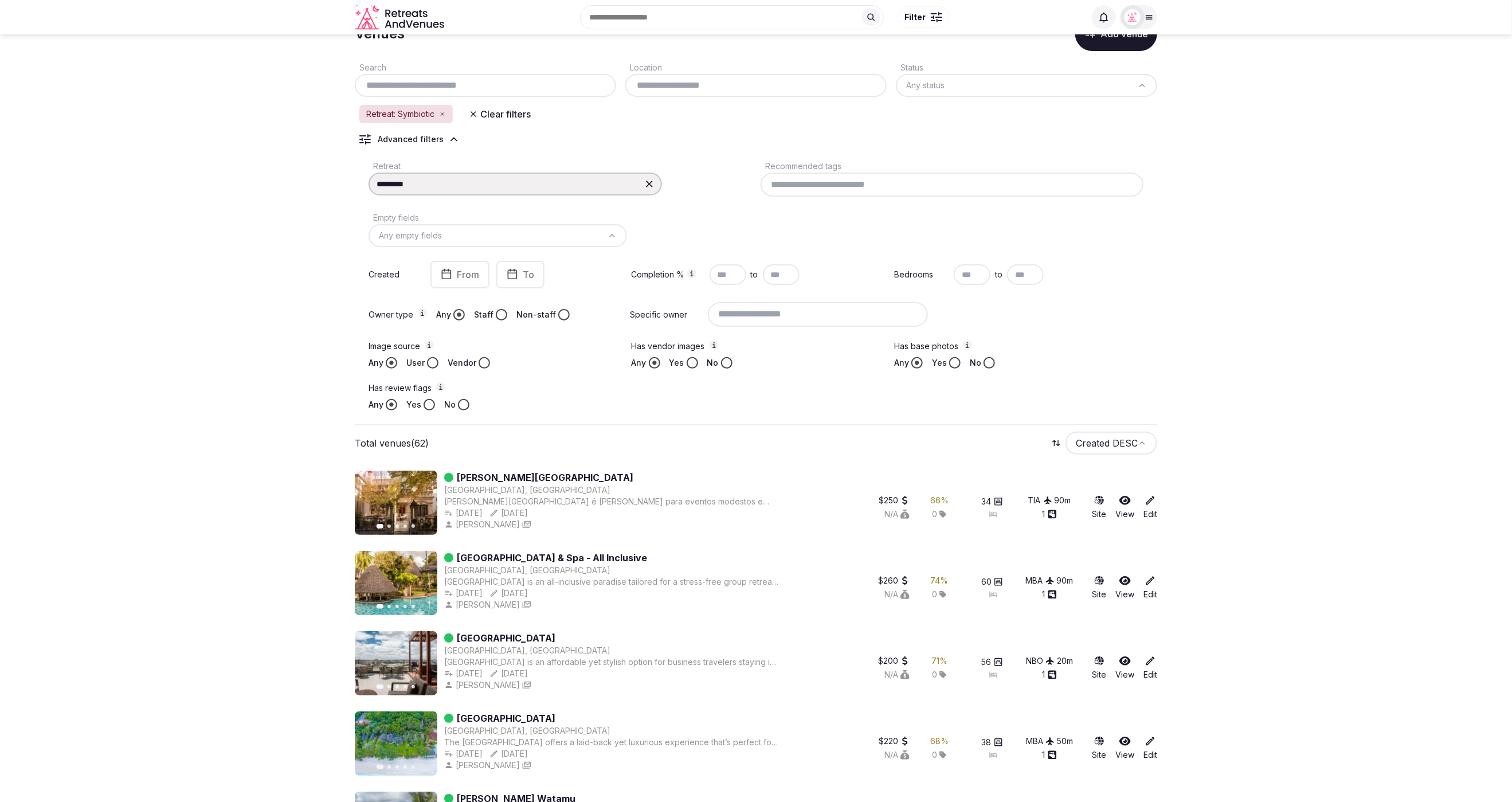
scroll to position [42, 0]
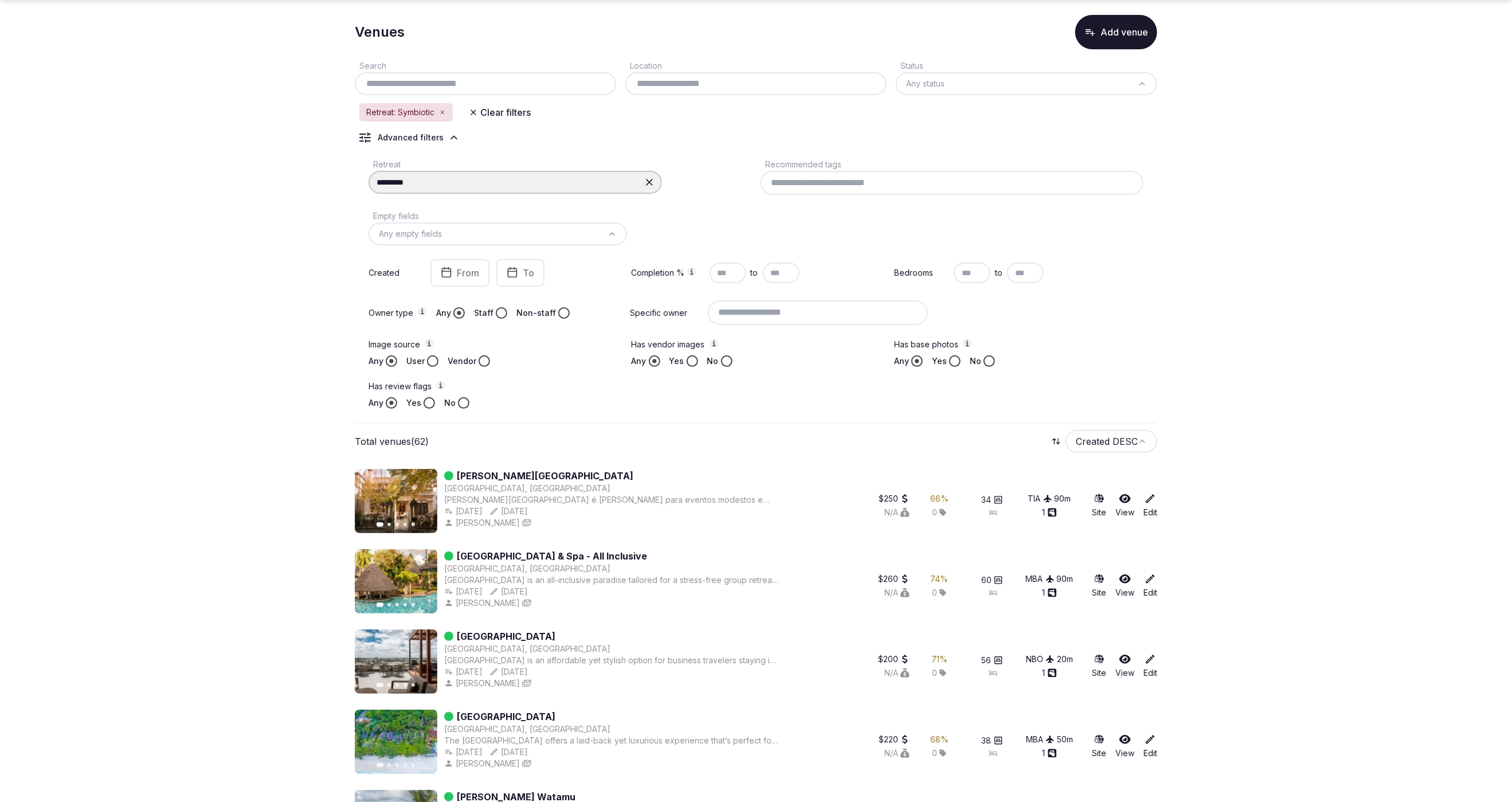
click at [609, 180] on div "*********" at bounding box center [515, 182] width 293 height 23
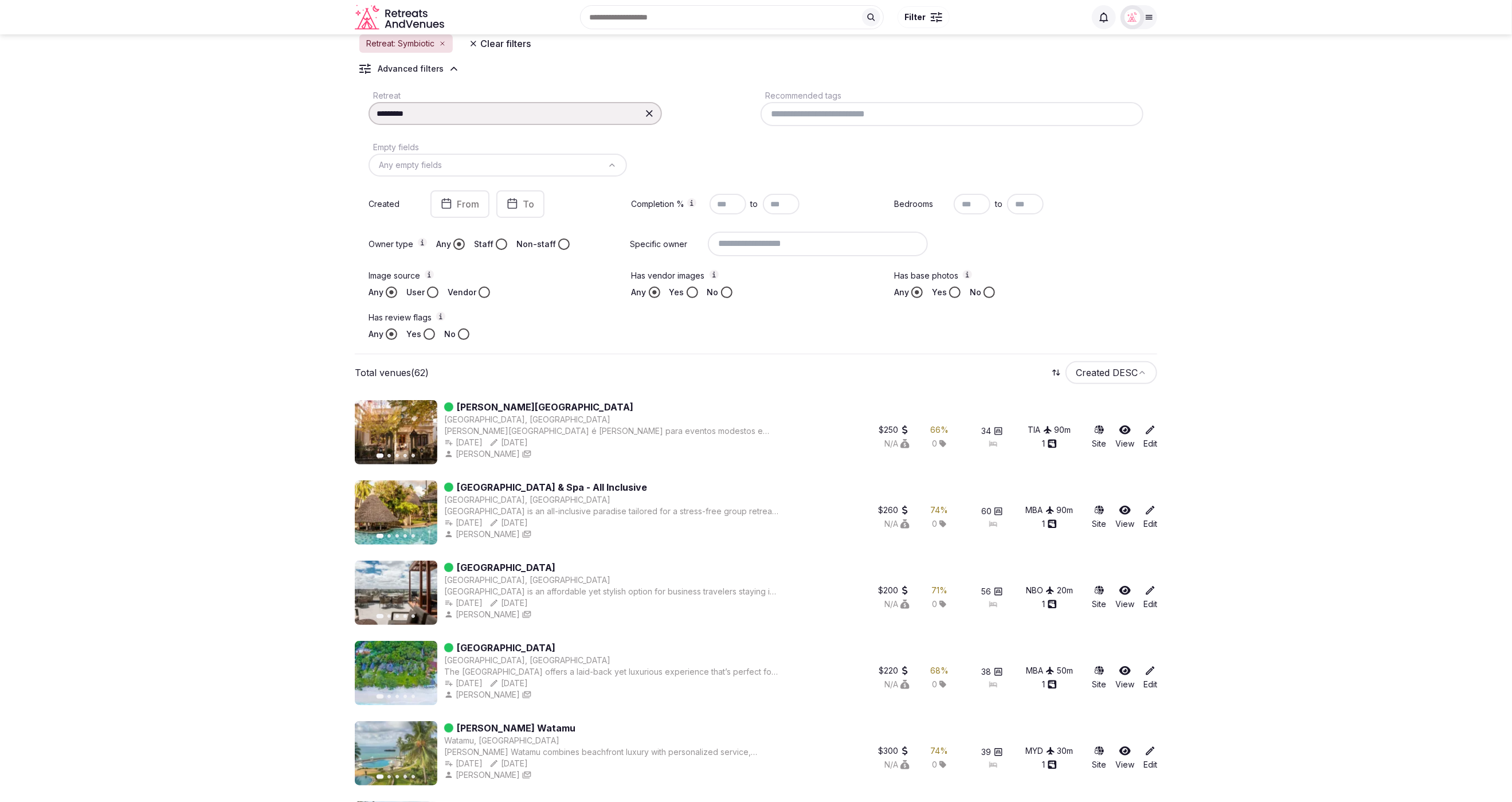
scroll to position [0, 0]
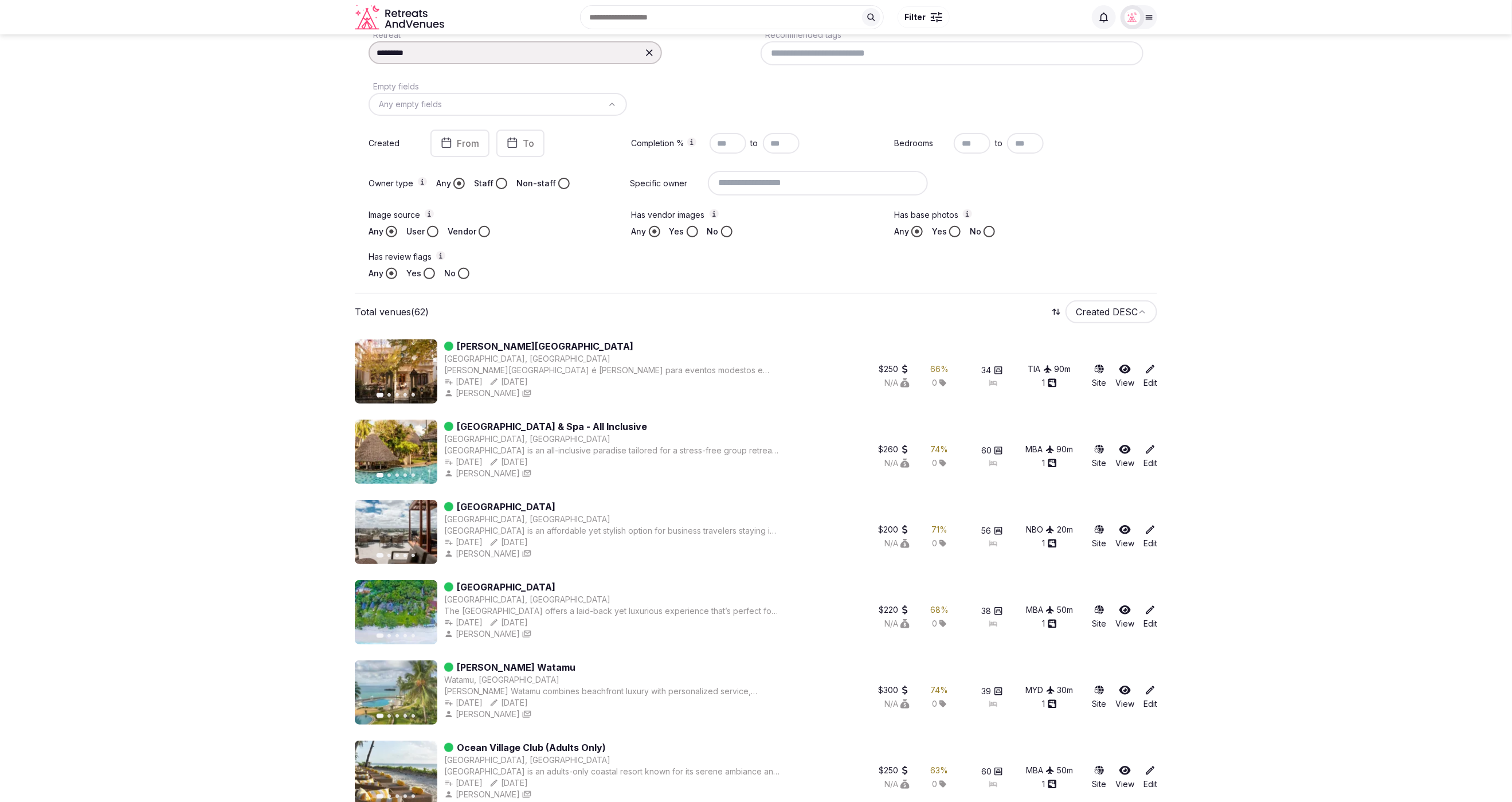
scroll to position [167, 0]
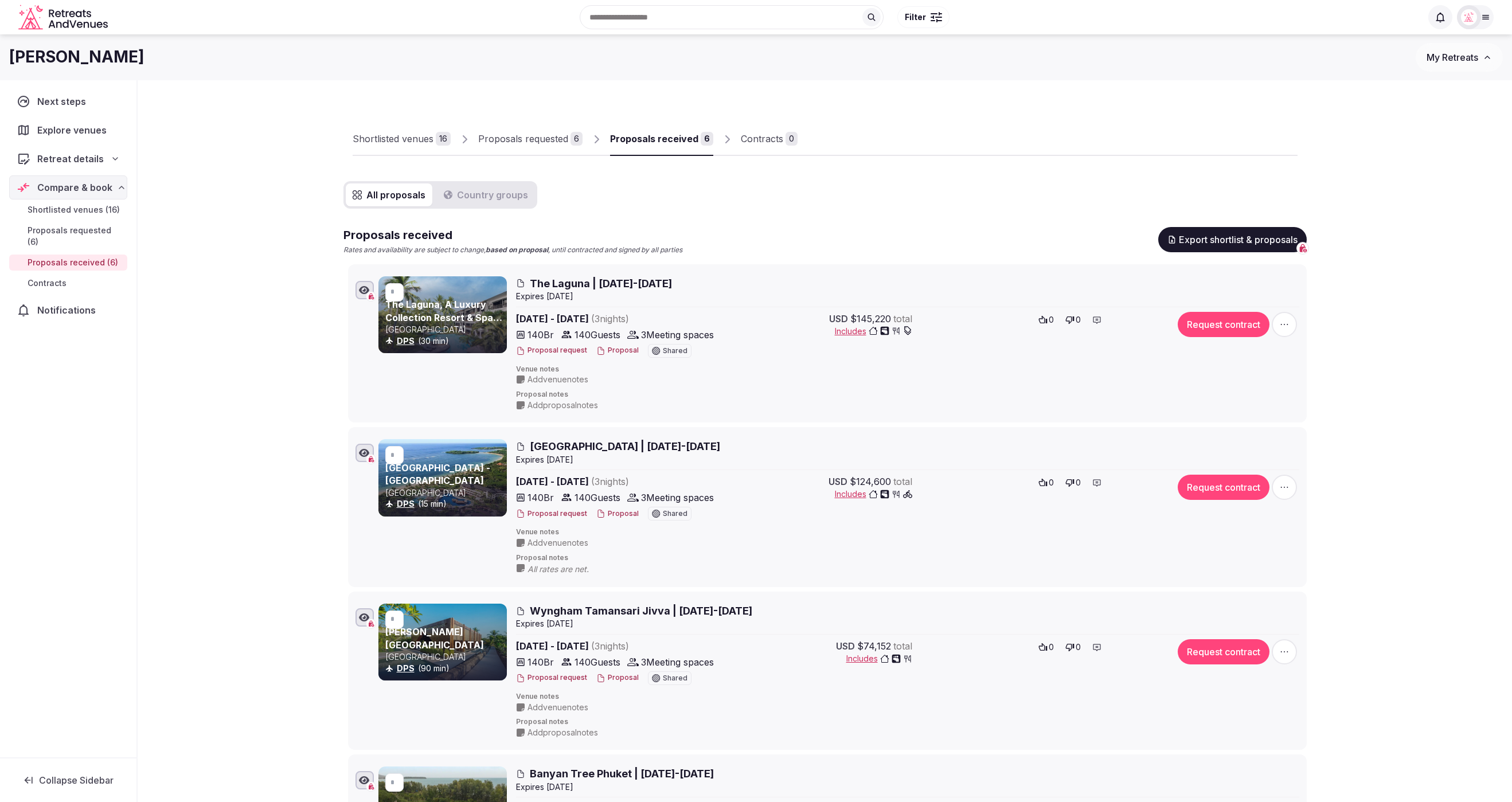
click at [213, 160] on div "Shortlisted venues 16 Proposals requested 6 Proposals received 6 Contracts 0 Al…" at bounding box center [824, 719] width 1374 height 1278
click at [368, 135] on div "Shortlisted venues" at bounding box center [393, 139] width 81 height 14
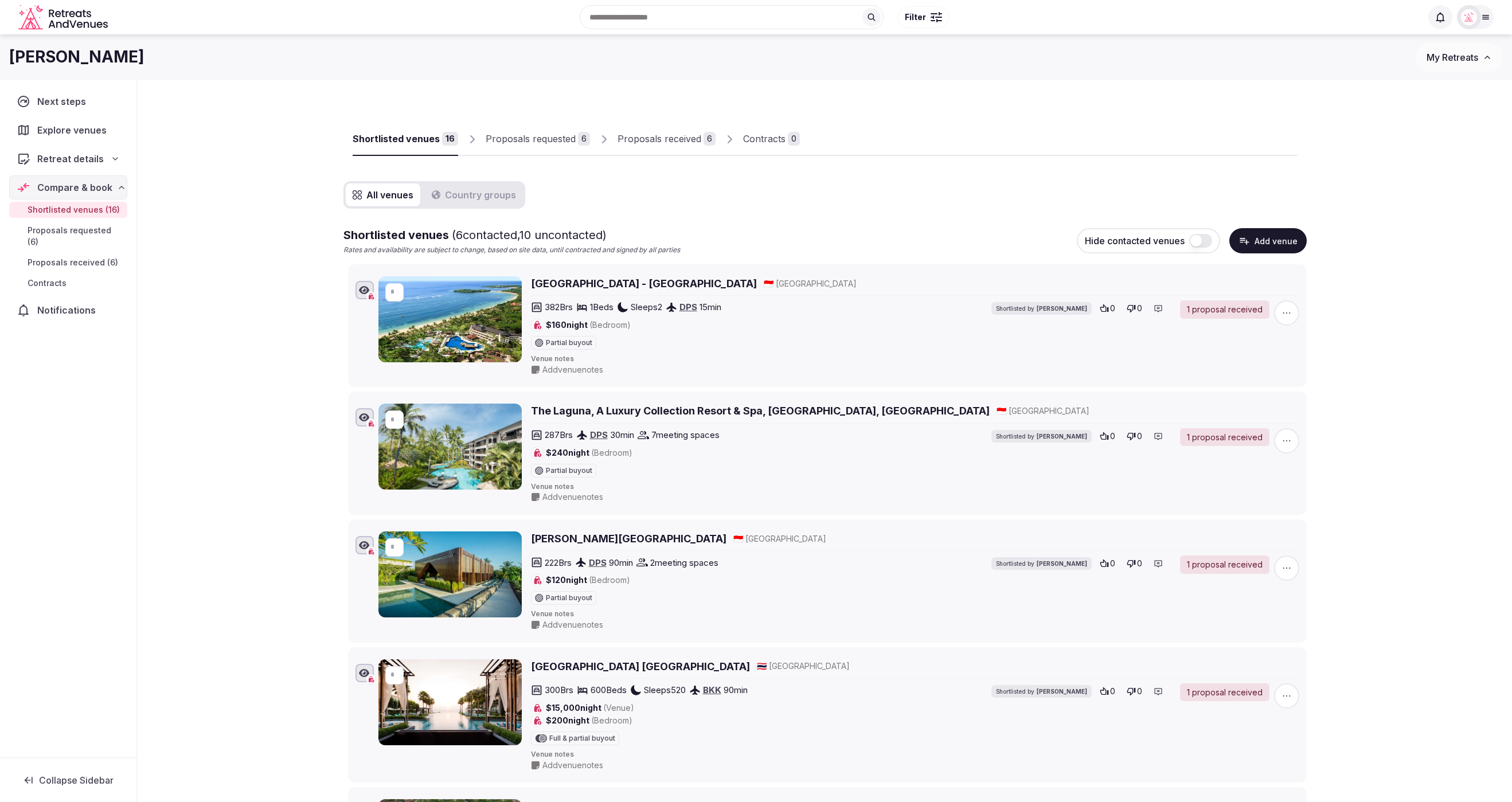
click at [281, 61] on div "Harman" at bounding box center [712, 57] width 1406 height 22
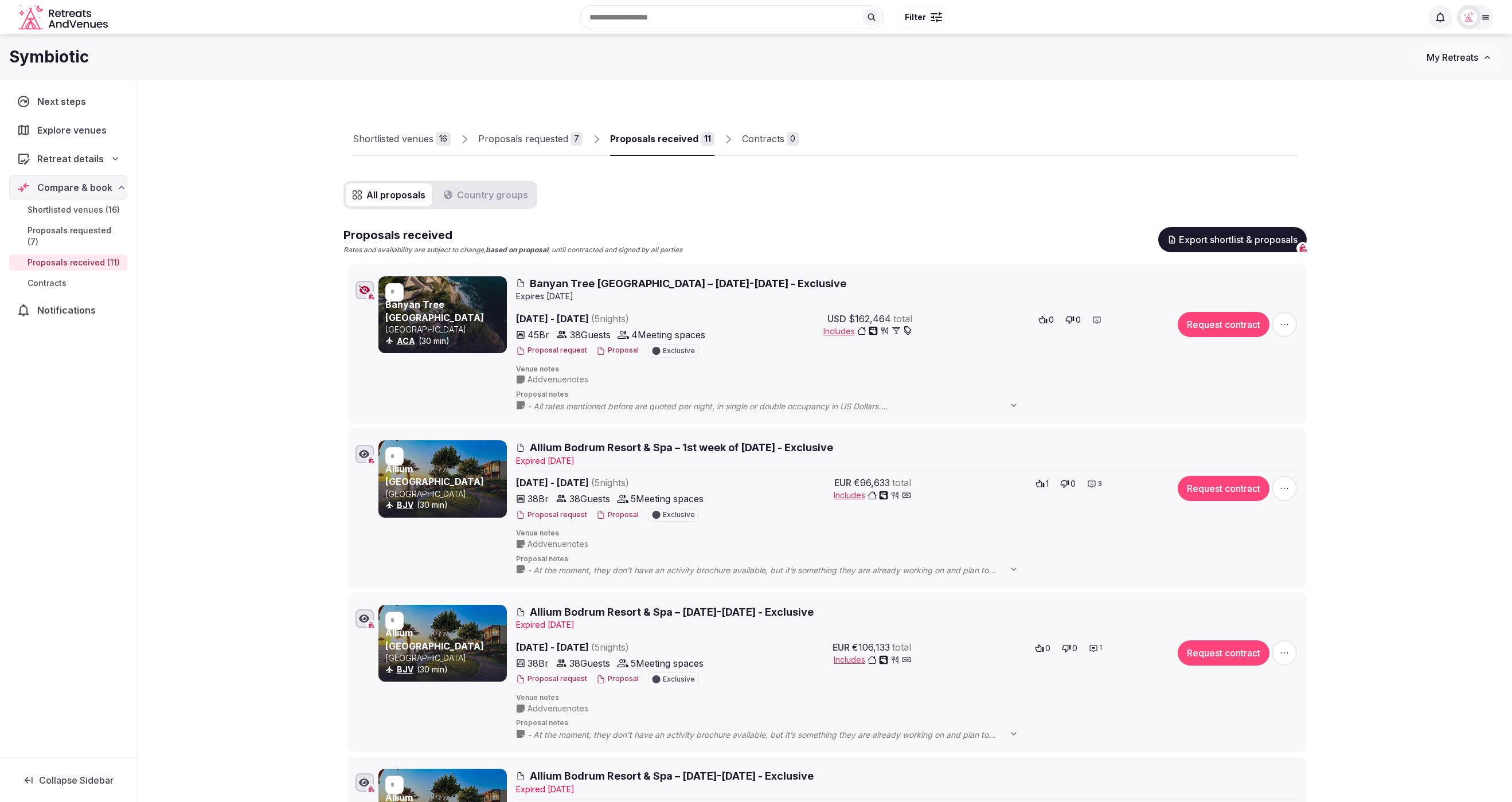
click at [373, 136] on div "Shortlisted venues" at bounding box center [393, 139] width 81 height 14
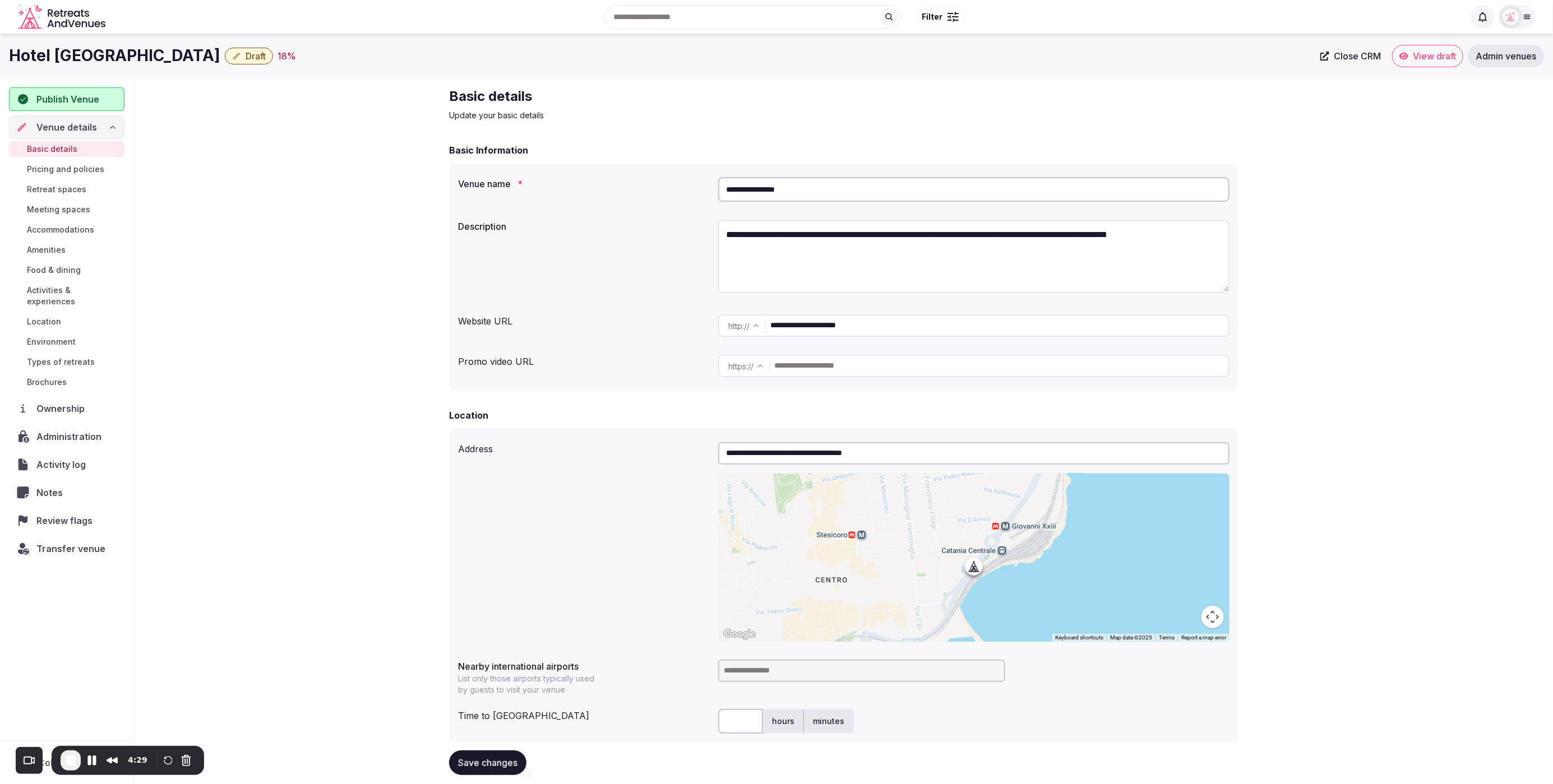
click at [60, 514] on span "Review flags" at bounding box center [66, 521] width 61 height 14
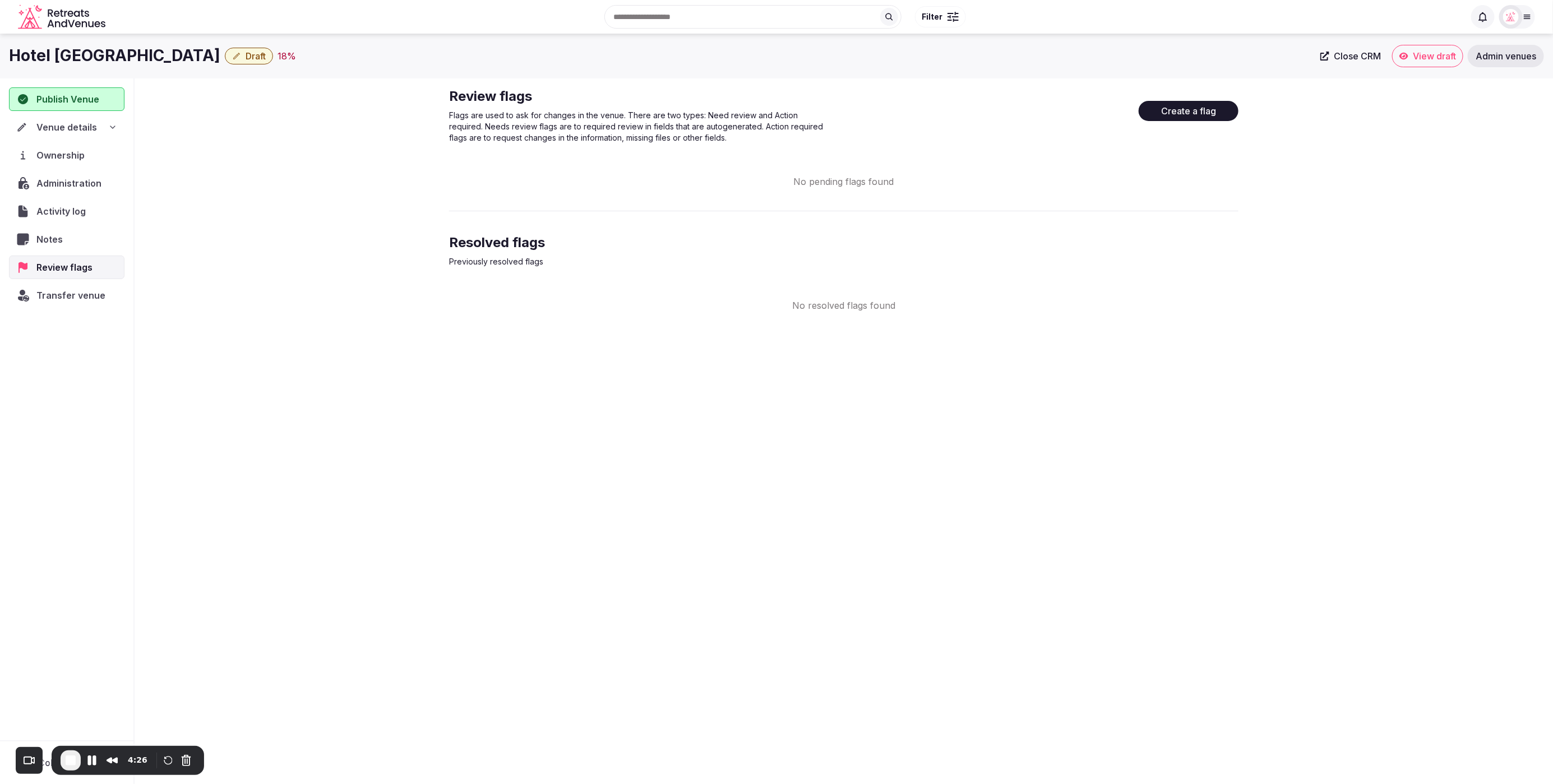
click at [1195, 113] on button "Create a flag" at bounding box center [1189, 111] width 100 height 20
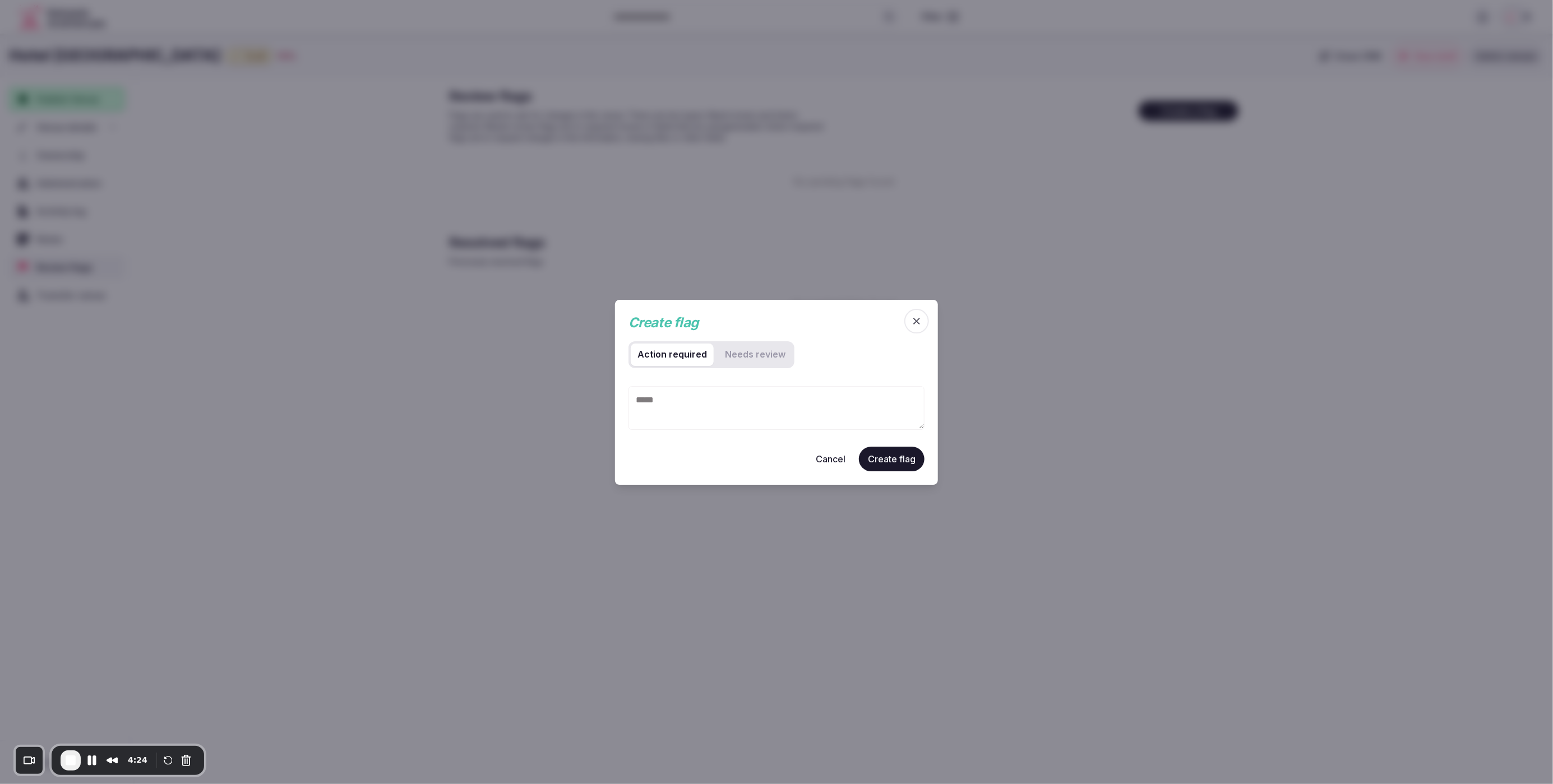
click at [748, 356] on review "Needs review" at bounding box center [755, 354] width 74 height 23
click at [789, 403] on textarea at bounding box center [776, 408] width 296 height 44
type textarea "**********"
click at [886, 459] on button "Create flag" at bounding box center [891, 458] width 66 height 24
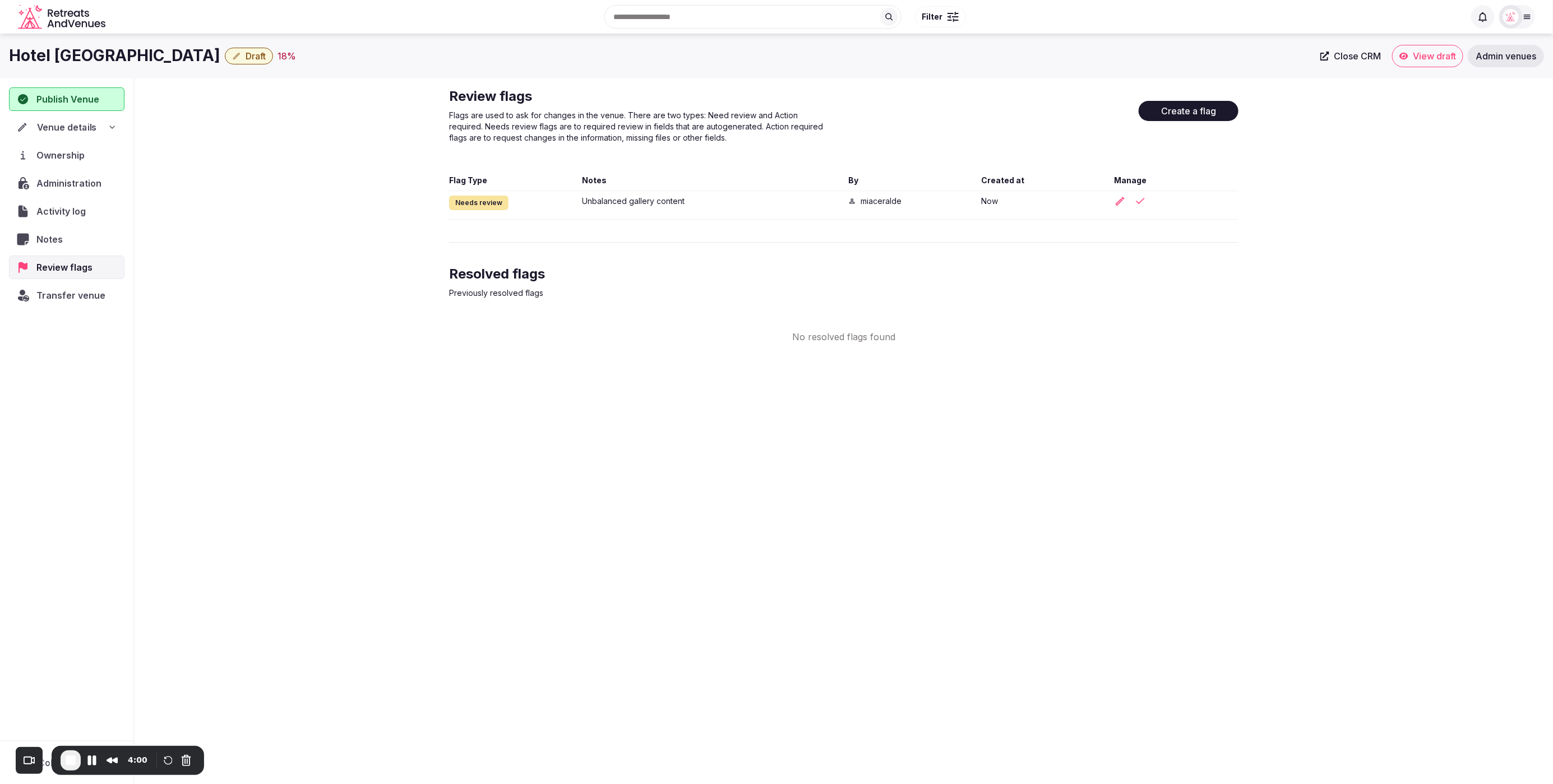
click at [113, 122] on div "Venue details" at bounding box center [67, 128] width 100 height 14
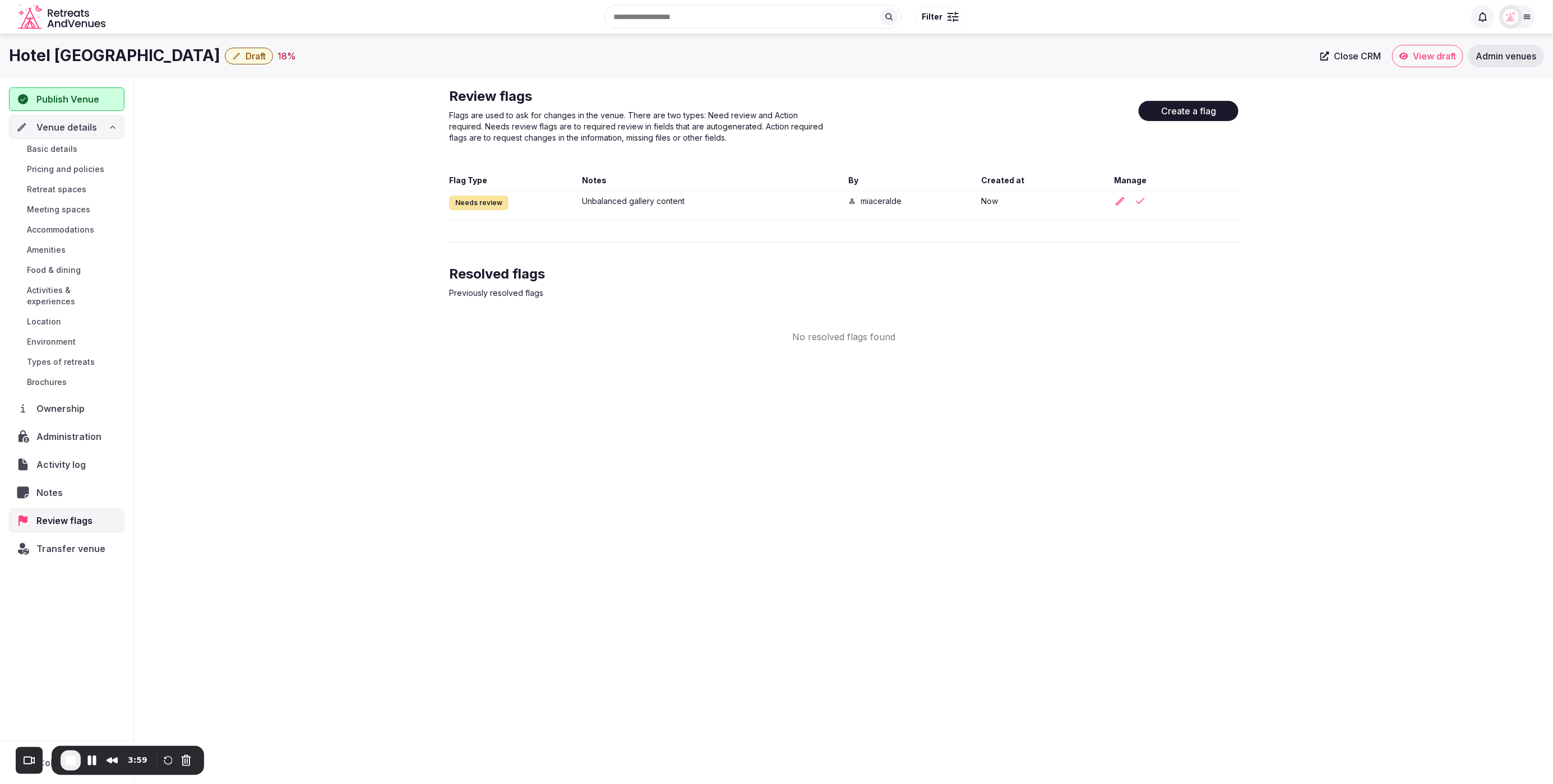
click at [71, 146] on span "Basic details" at bounding box center [52, 149] width 51 height 11
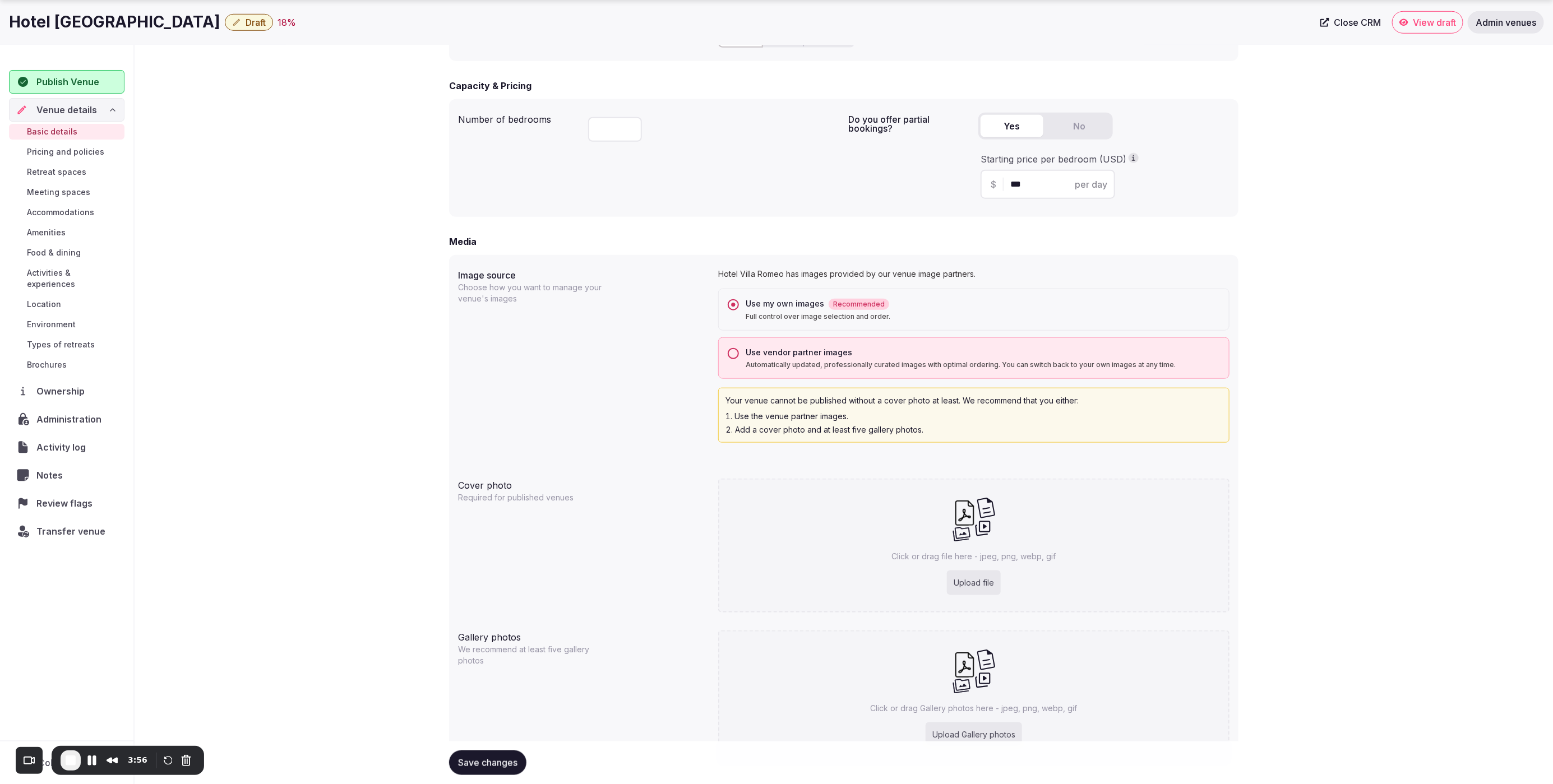
scroll to position [747, 0]
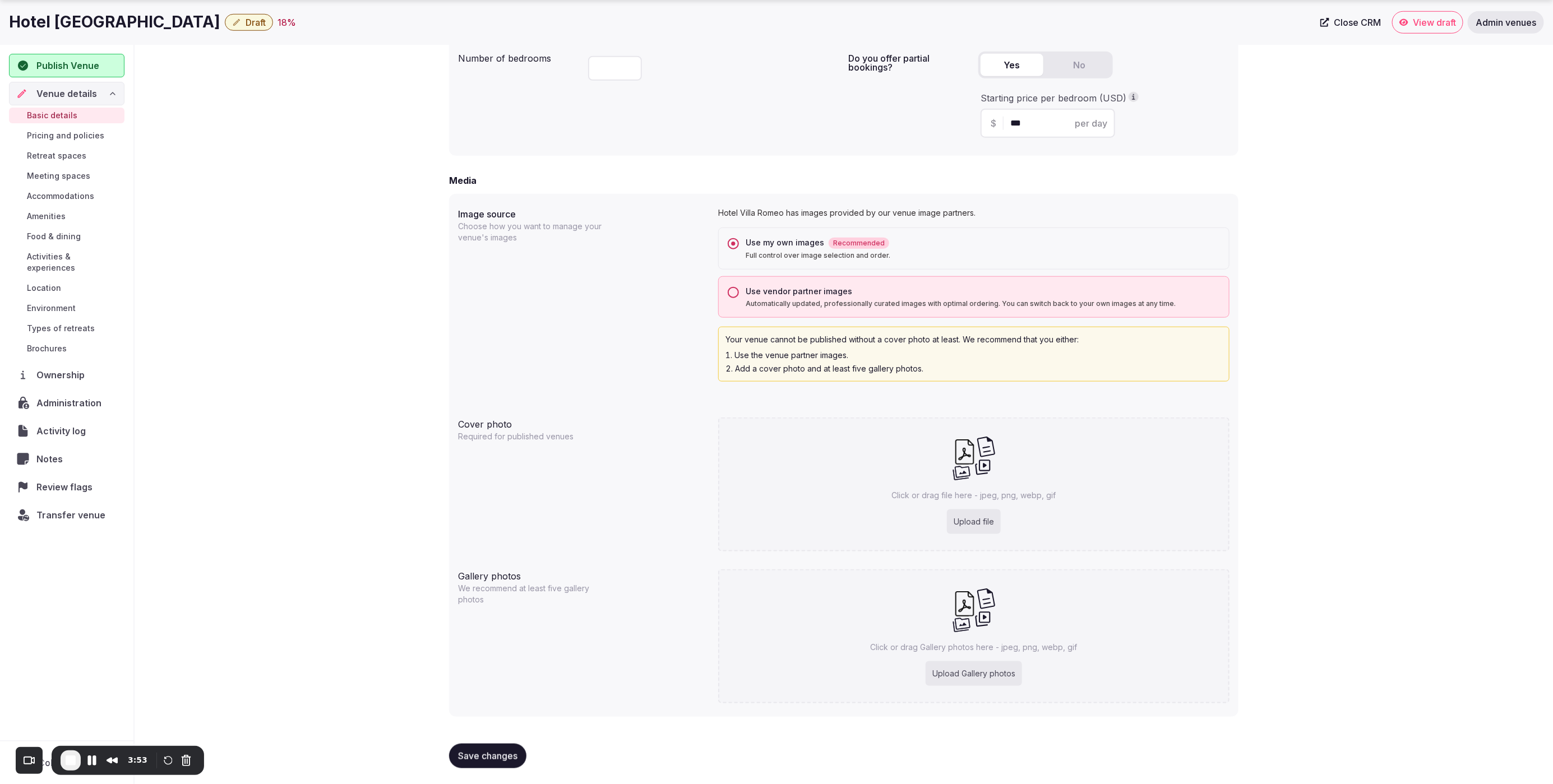
click at [1347, 323] on div "**********" at bounding box center [844, 59] width 1419 height 1455
click at [66, 763] on span "End Recording" at bounding box center [71, 761] width 14 height 14
click at [68, 480] on span "Review flags" at bounding box center [66, 487] width 61 height 14
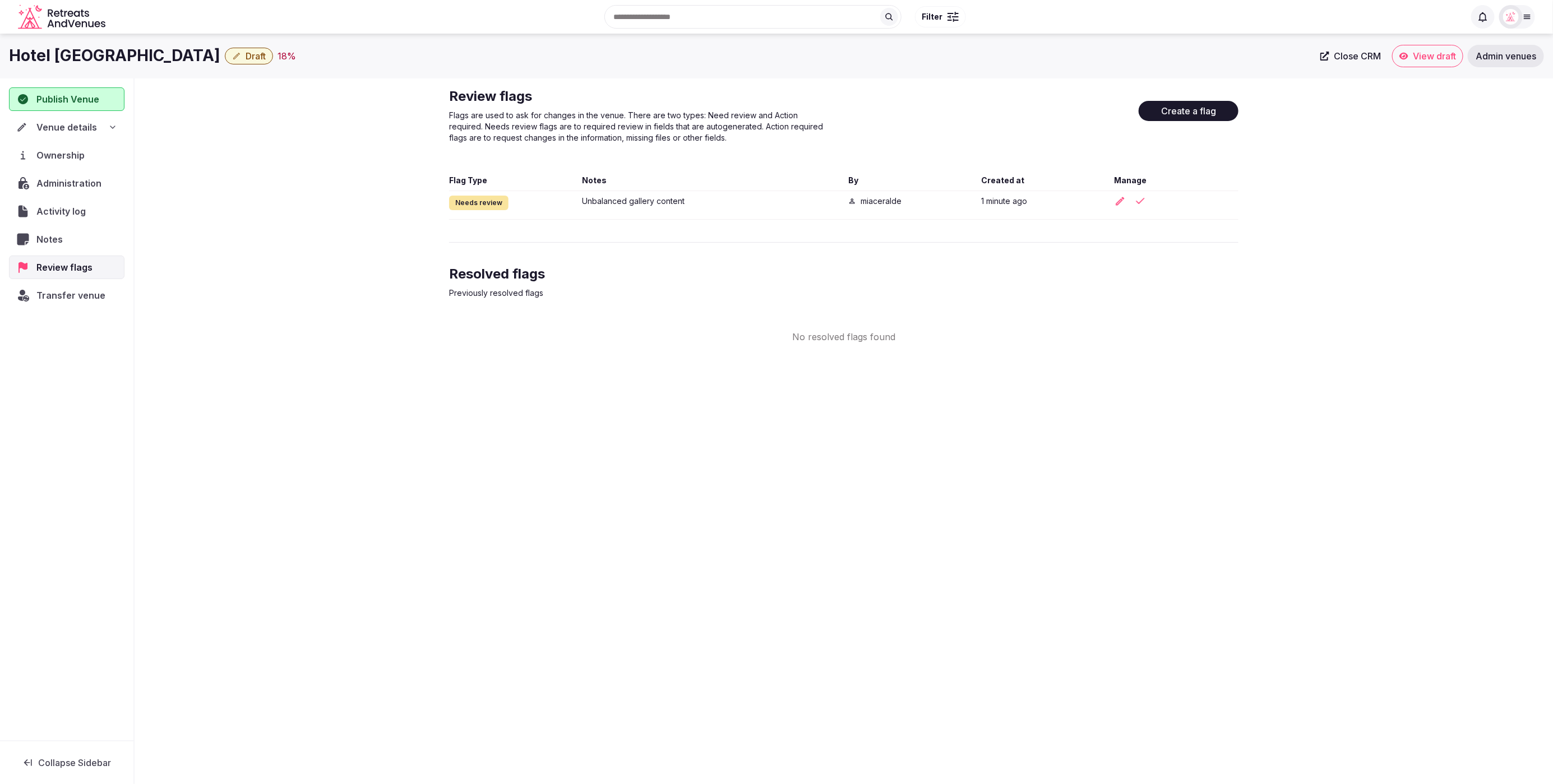
click at [1258, 361] on div "Hotel Villa Romeo Draft 18 % Close CRM View draft Admin venues Publish Venue Ve…" at bounding box center [776, 406] width 1553 height 744
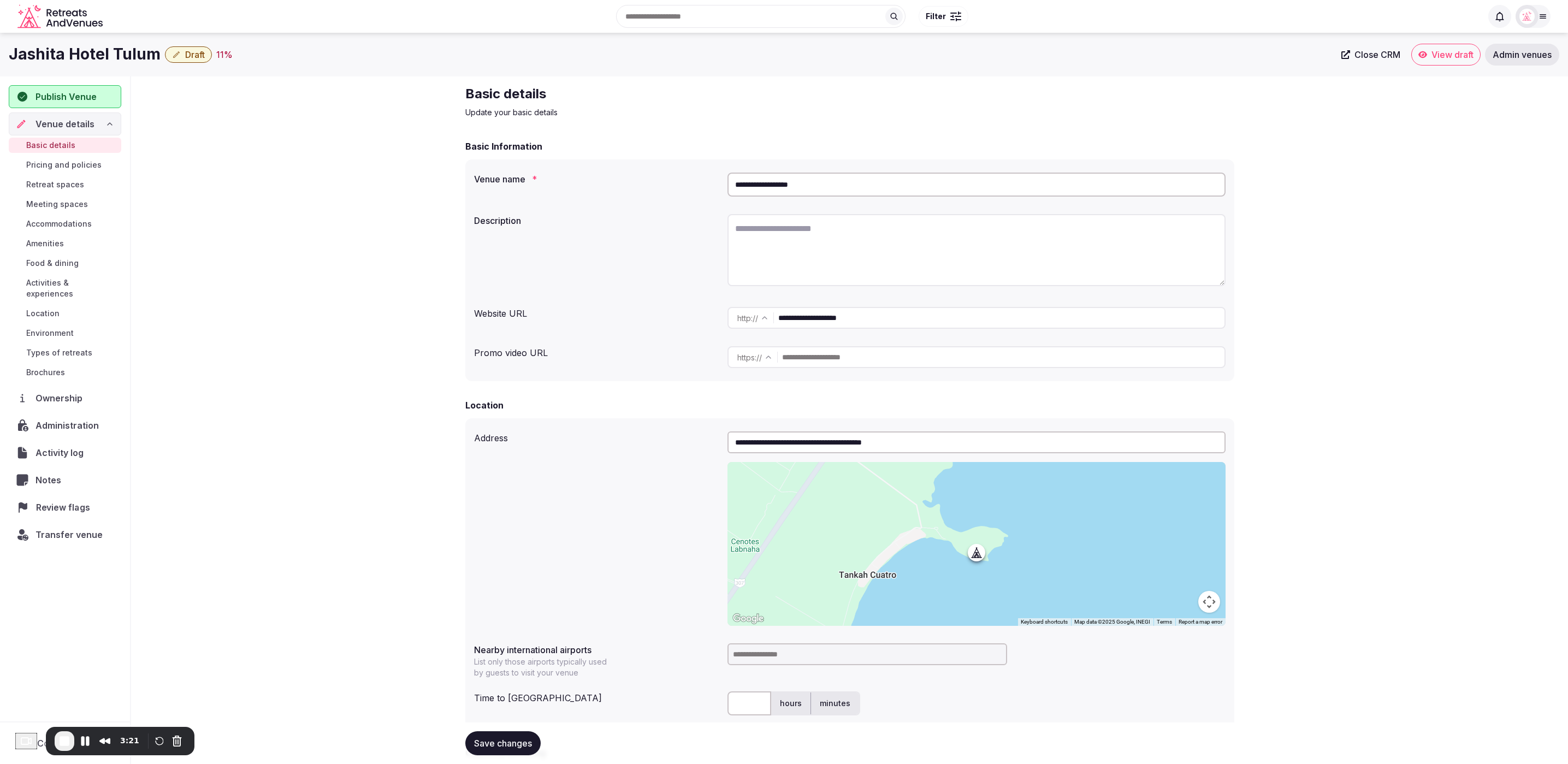
click at [59, 501] on span "Review flags" at bounding box center [65, 508] width 58 height 13
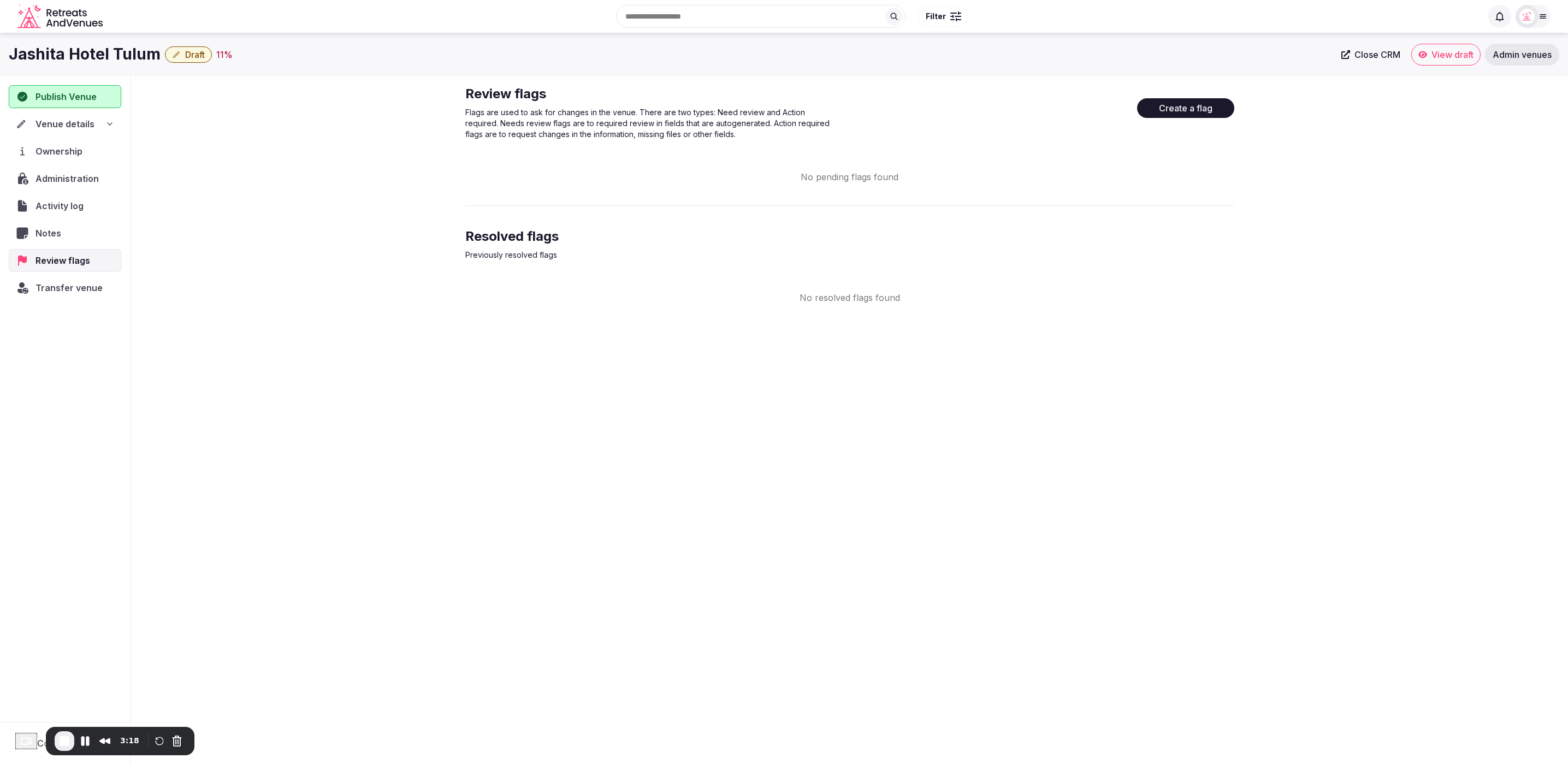
click at [1203, 109] on button "Create a flag" at bounding box center [1185, 108] width 97 height 19
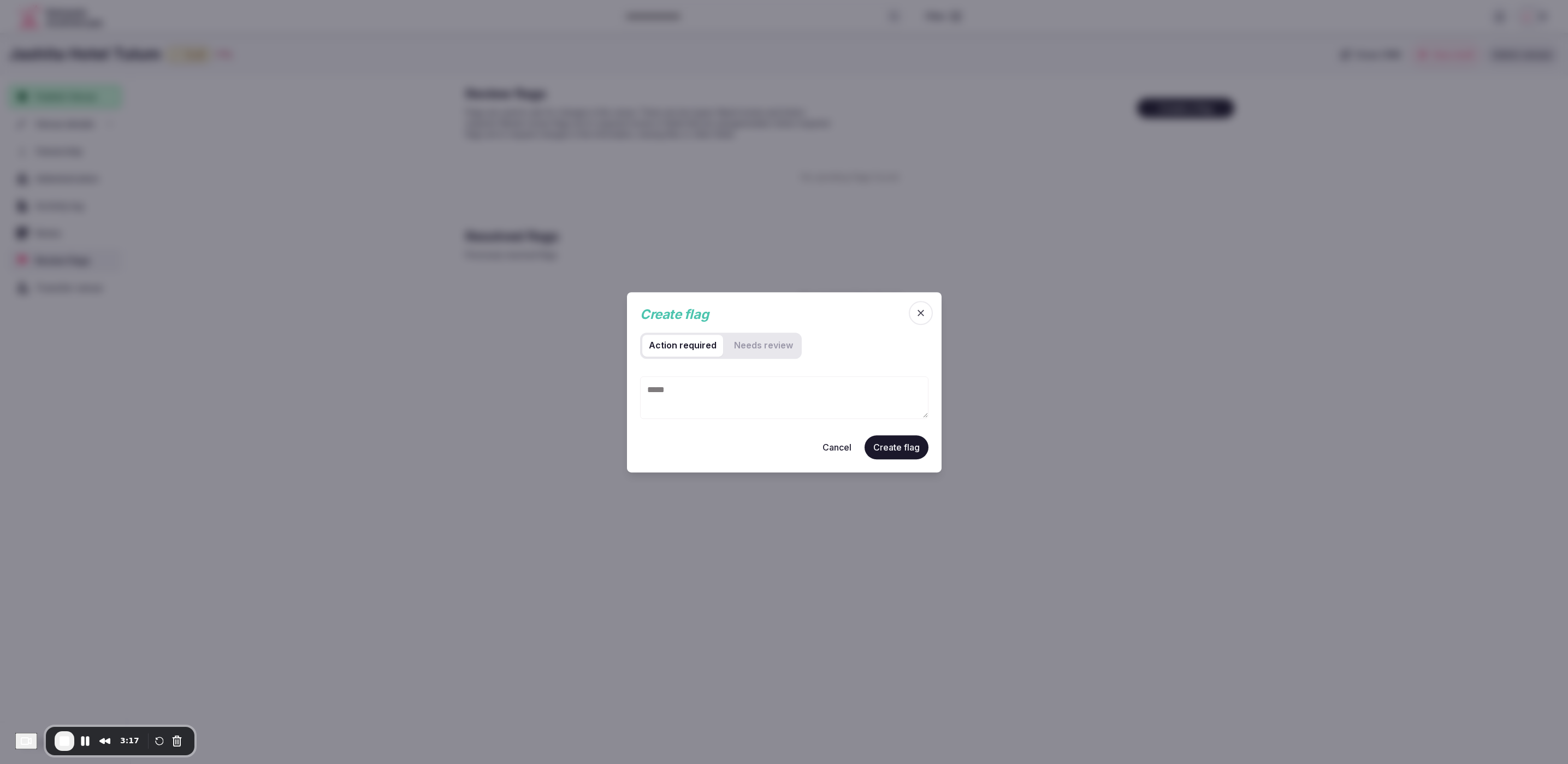
click at [753, 343] on review "Needs review" at bounding box center [763, 345] width 72 height 22
click at [739, 389] on textarea at bounding box center [784, 397] width 288 height 43
paste textarea "**********"
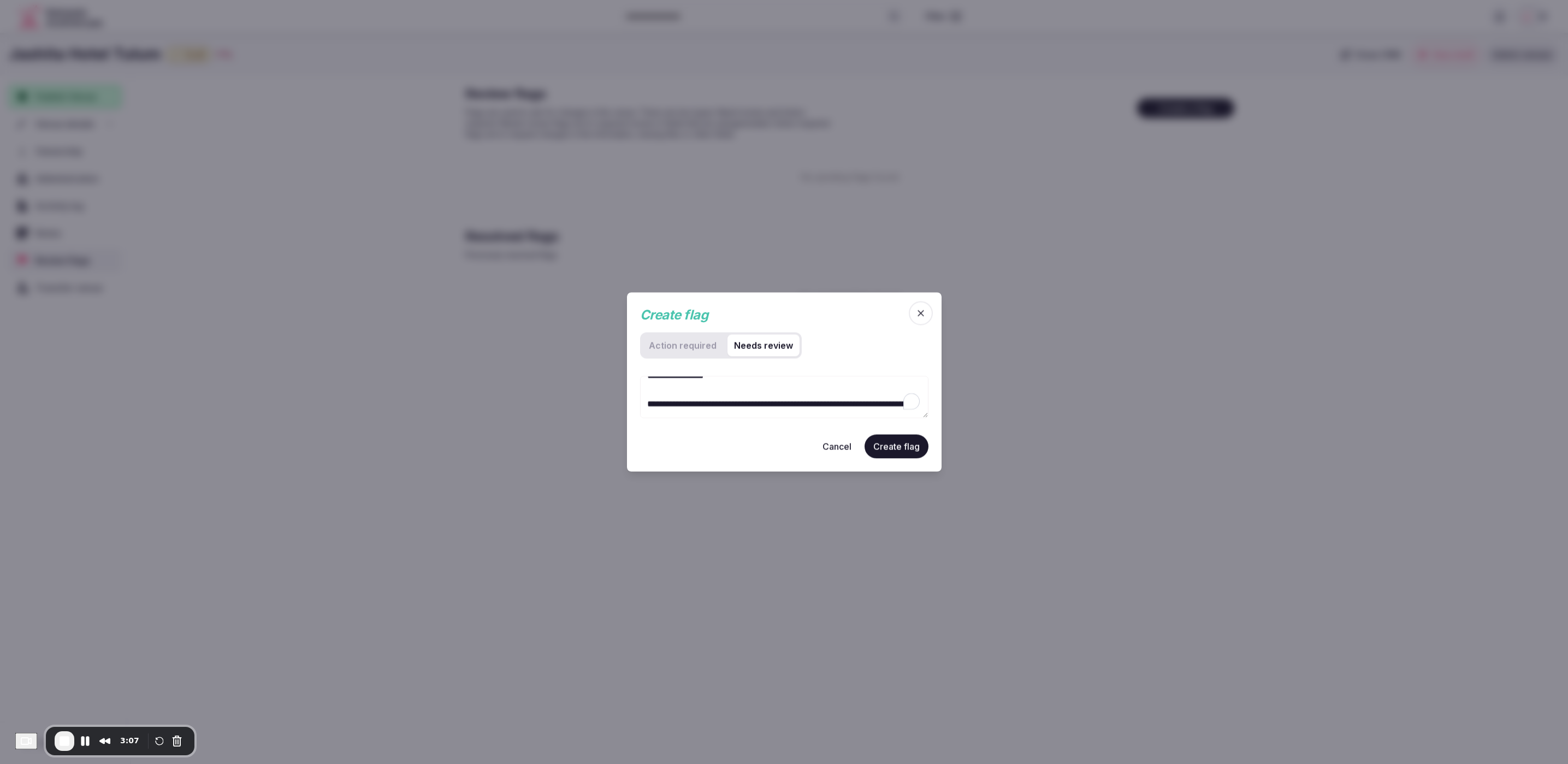
click at [821, 405] on textarea "**********" at bounding box center [784, 397] width 288 height 42
click at [716, 406] on textarea "**********" at bounding box center [784, 397] width 288 height 42
click at [657, 409] on textarea "**********" at bounding box center [784, 397] width 288 height 42
drag, startPoint x: 754, startPoint y: 408, endPoint x: 635, endPoint y: 384, distance: 121.4
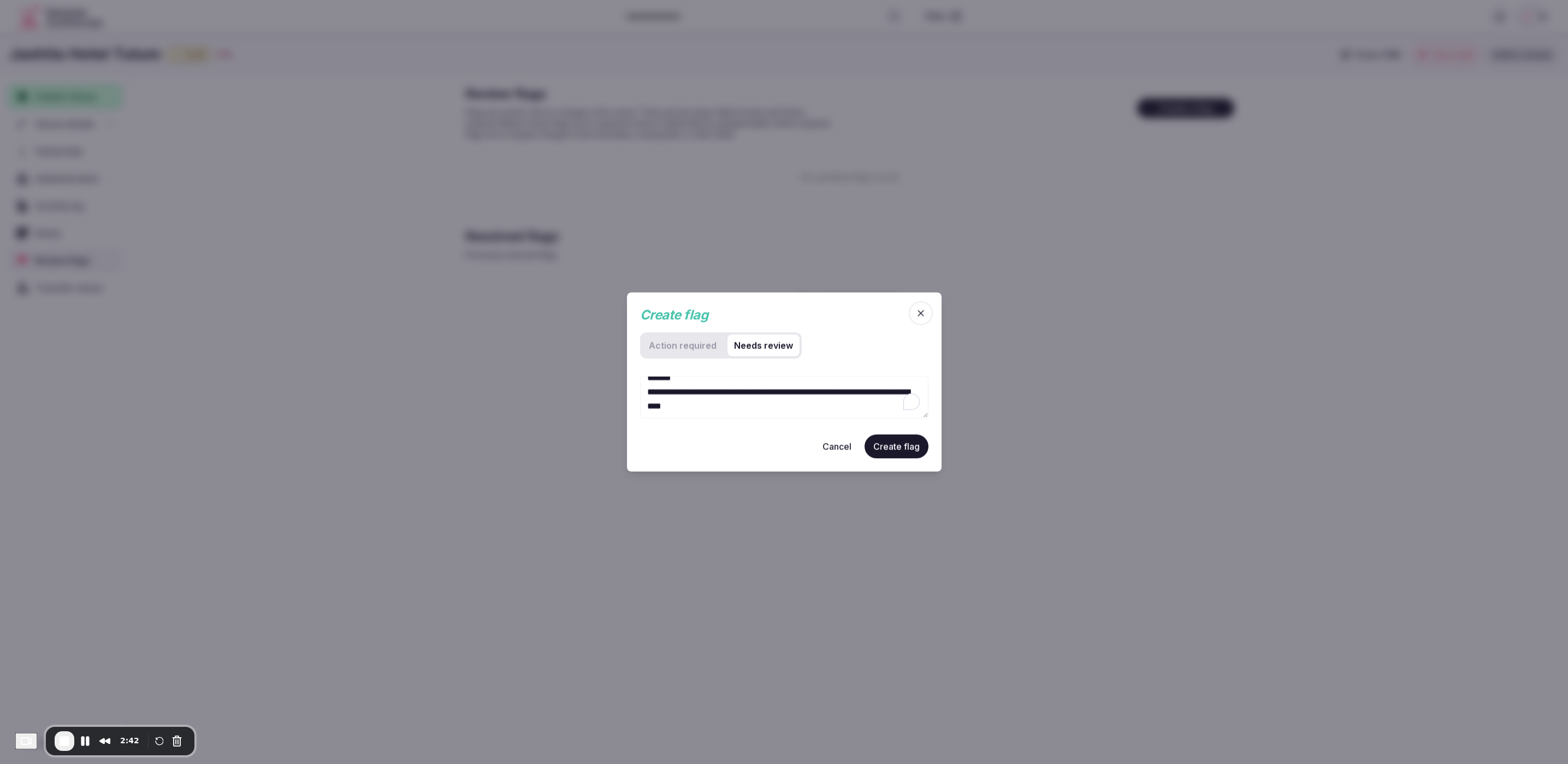
click at [635, 384] on div "**********" at bounding box center [784, 382] width 314 height 180
click at [819, 401] on textarea "**********" at bounding box center [784, 397] width 288 height 42
drag, startPoint x: 874, startPoint y: 407, endPoint x: 627, endPoint y: 401, distance: 247.1
click at [627, 401] on div "**********" at bounding box center [784, 382] width 314 height 180
click at [742, 388] on textarea "**********" at bounding box center [784, 397] width 288 height 42
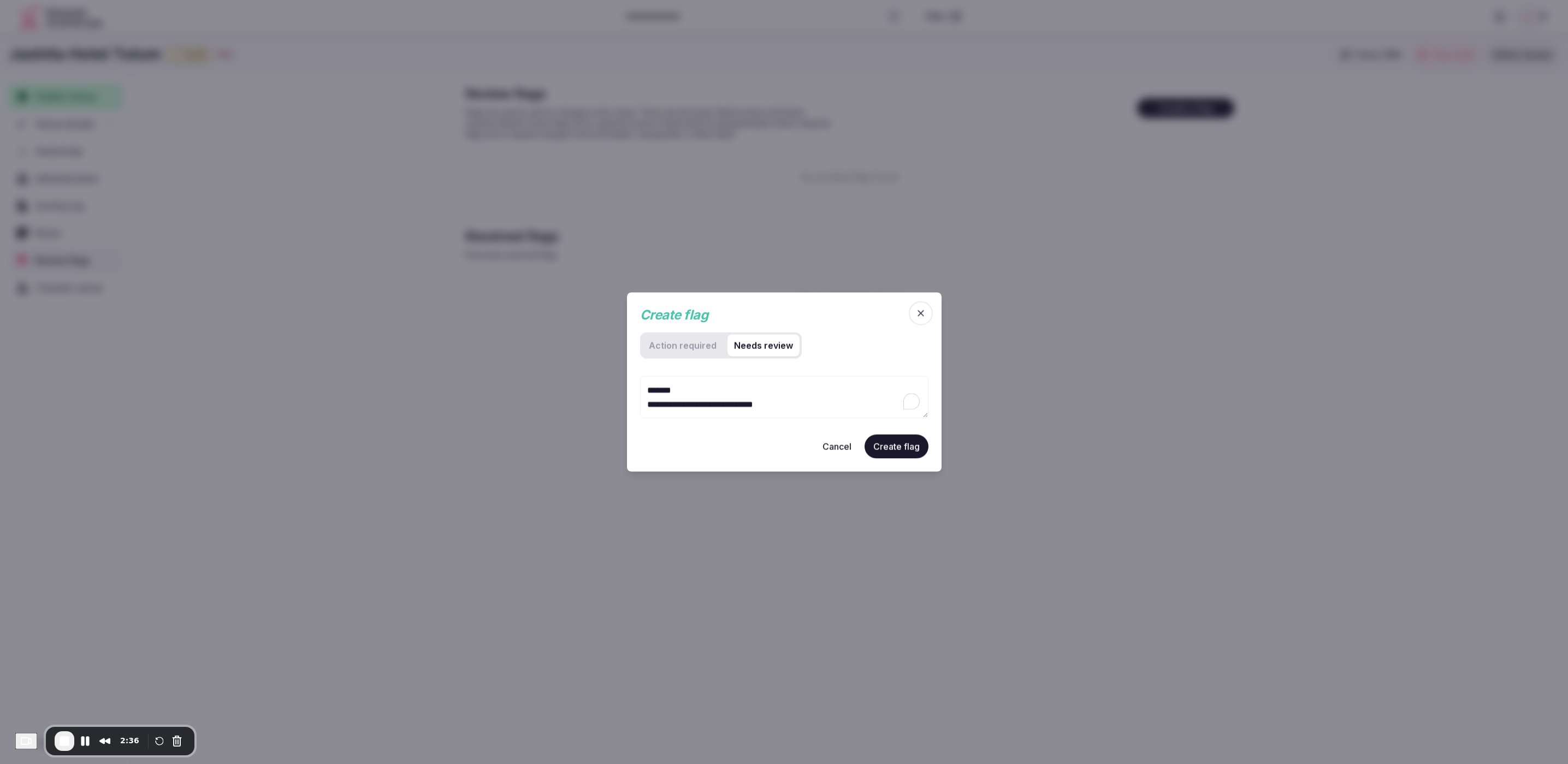
drag, startPoint x: 703, startPoint y: 392, endPoint x: 632, endPoint y: 391, distance: 71.0
click at [632, 392] on div "**********" at bounding box center [784, 382] width 314 height 180
type textarea "**********"
click at [186, 749] on div "Recorder controls - play pause" at bounding box center [177, 741] width 18 height 18
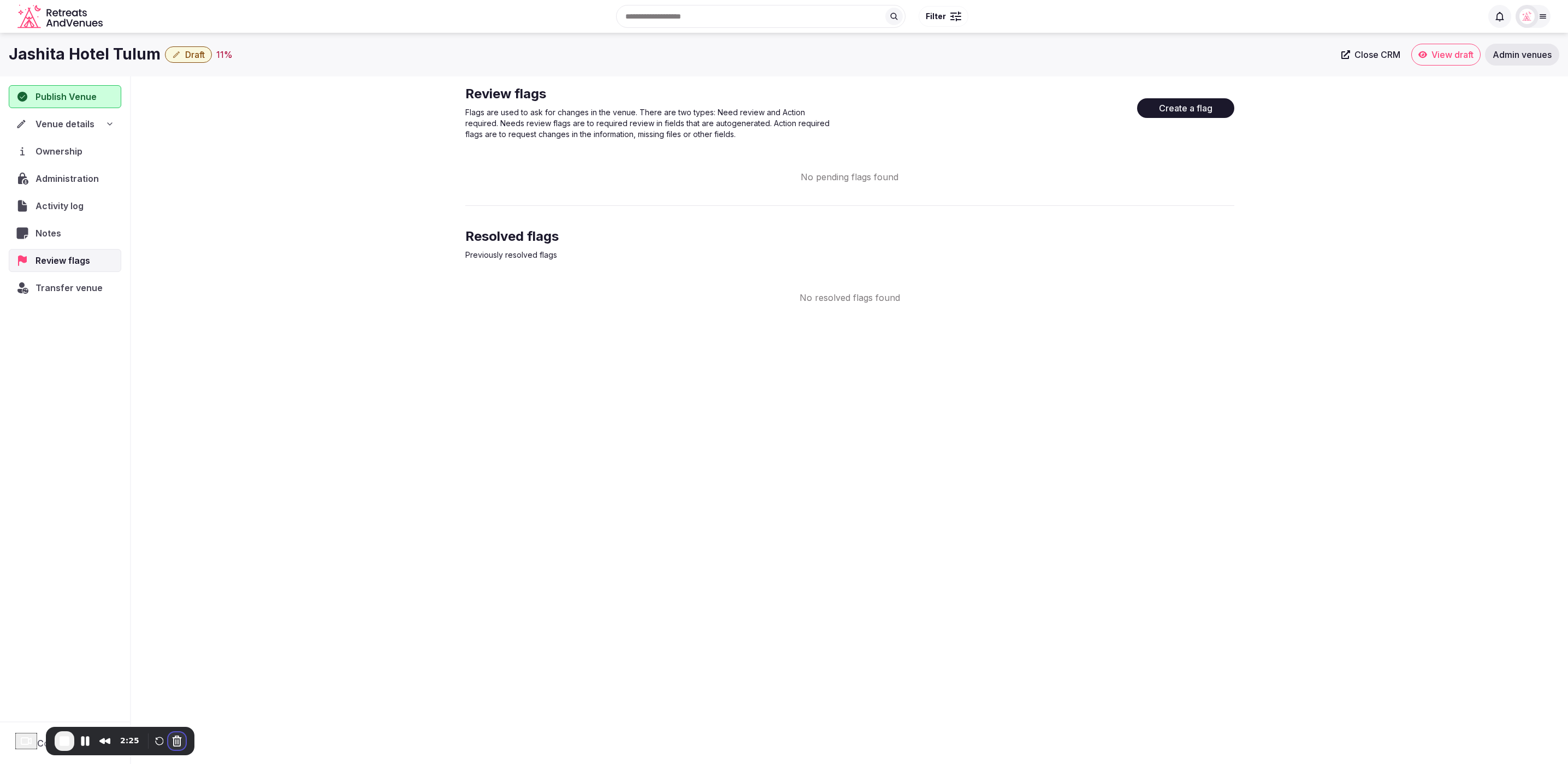
click at [175, 746] on button "Cancel Recording" at bounding box center [177, 741] width 18 height 18
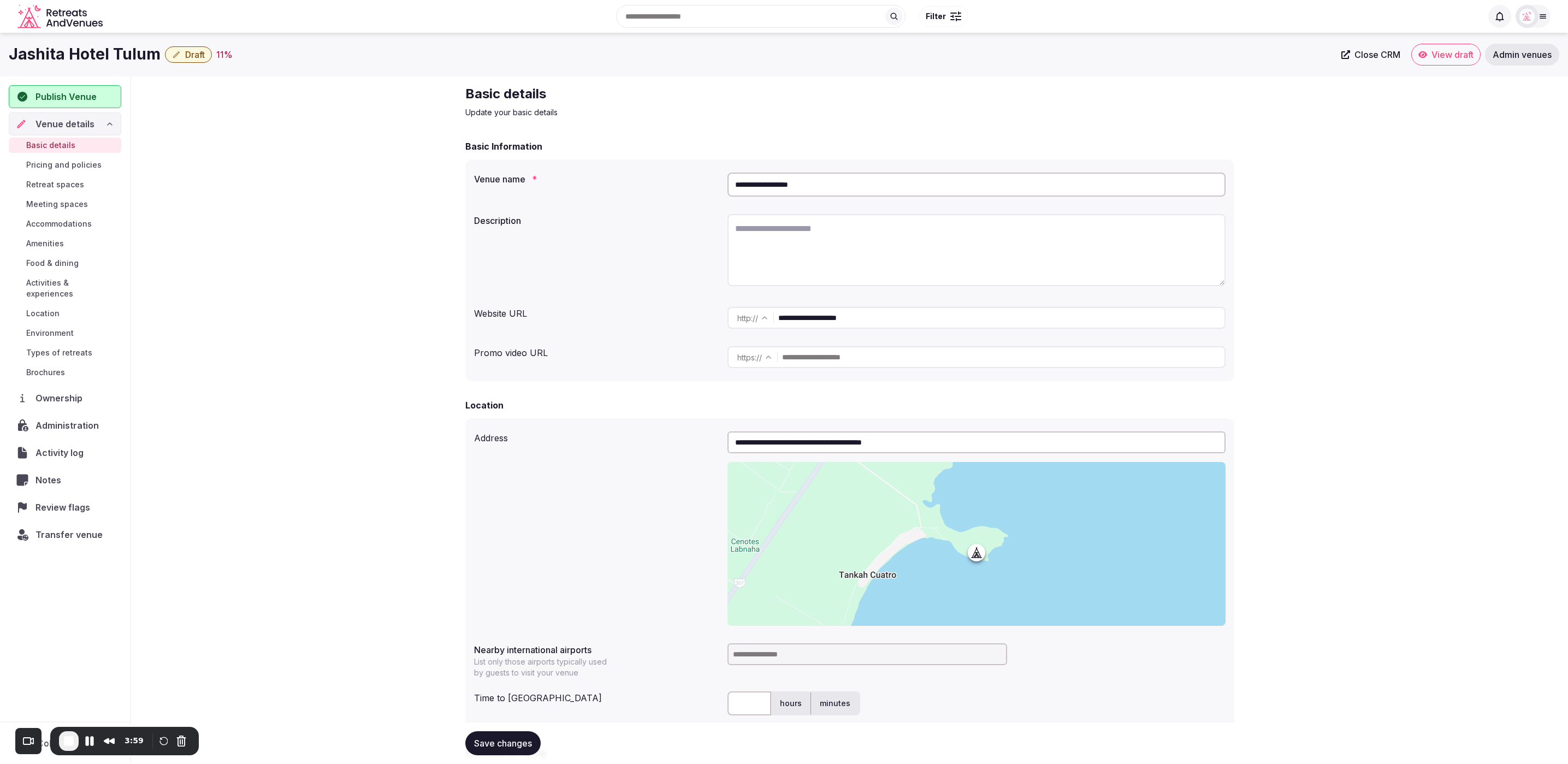
click at [63, 501] on span "Review flags" at bounding box center [65, 508] width 59 height 13
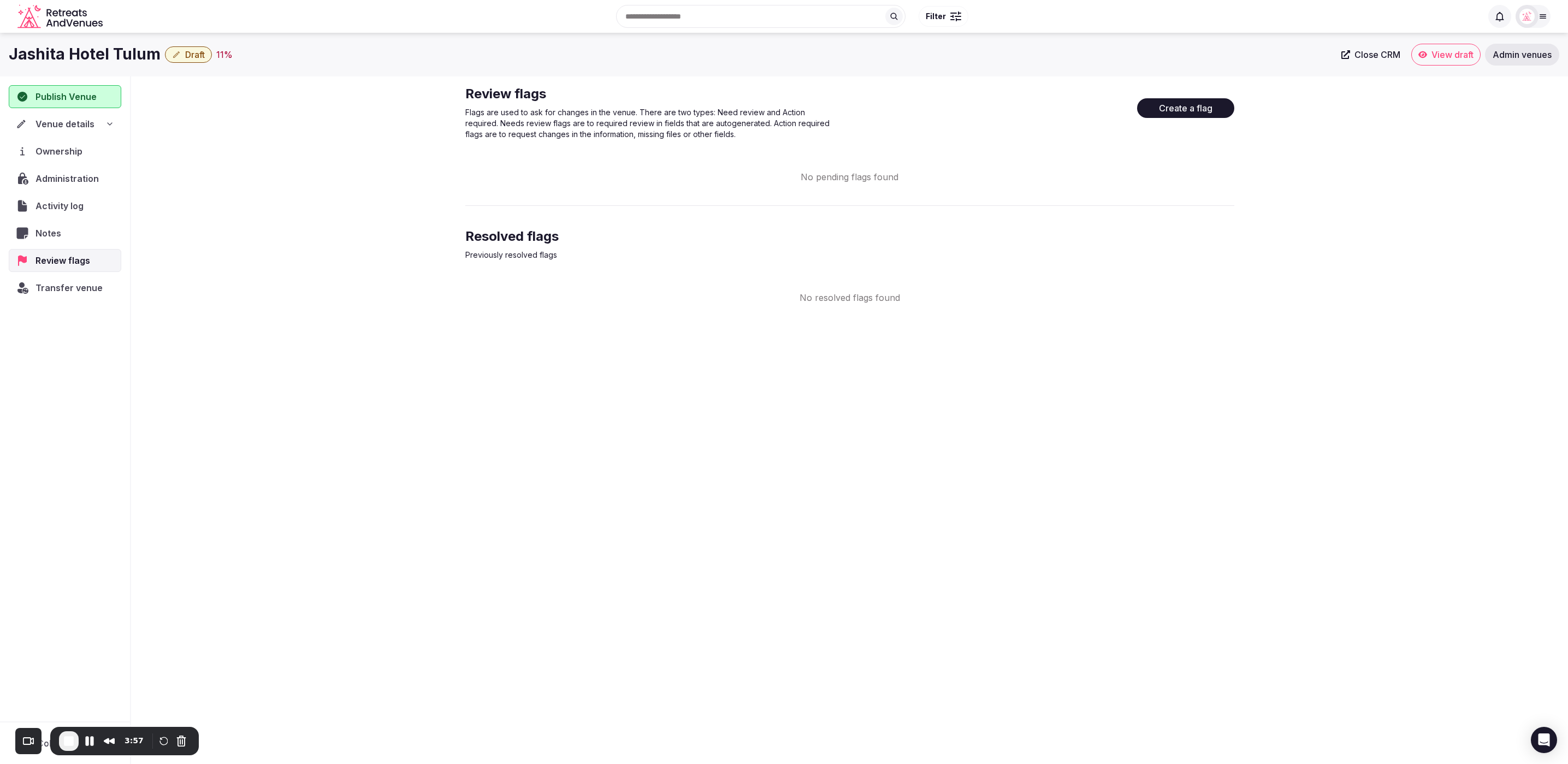
click at [1188, 108] on button "Create a flag" at bounding box center [1185, 108] width 97 height 19
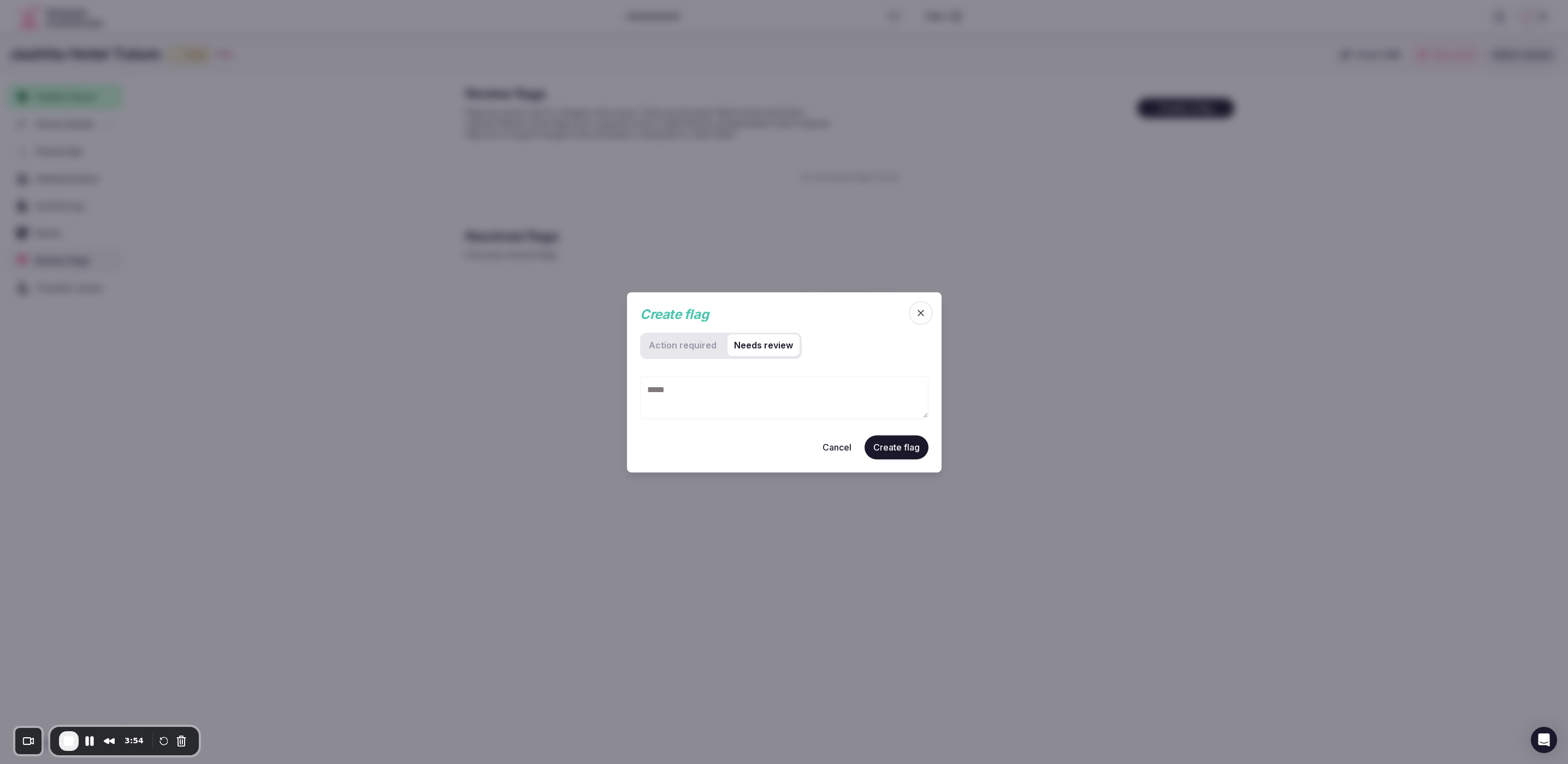
click at [761, 350] on review "Needs review" at bounding box center [763, 345] width 72 height 22
click at [713, 393] on textarea at bounding box center [784, 397] width 288 height 43
type textarea "**********"
click at [914, 445] on button "Create flag" at bounding box center [896, 447] width 64 height 24
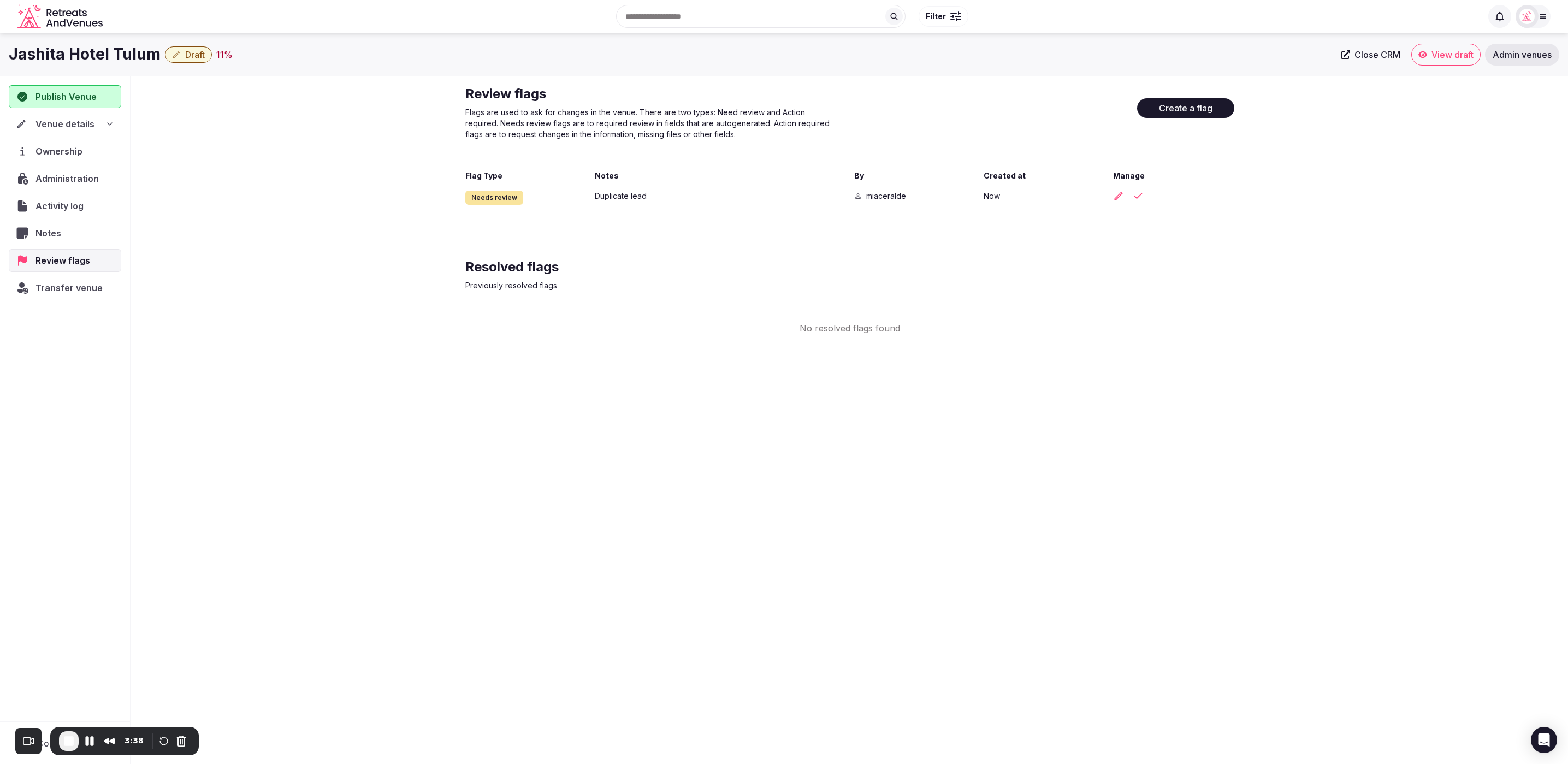
click at [1372, 422] on div "Jashita Hotel Tulum Draft 11 % Close CRM View draft Admin venues Publish Venue …" at bounding box center [784, 395] width 1568 height 725
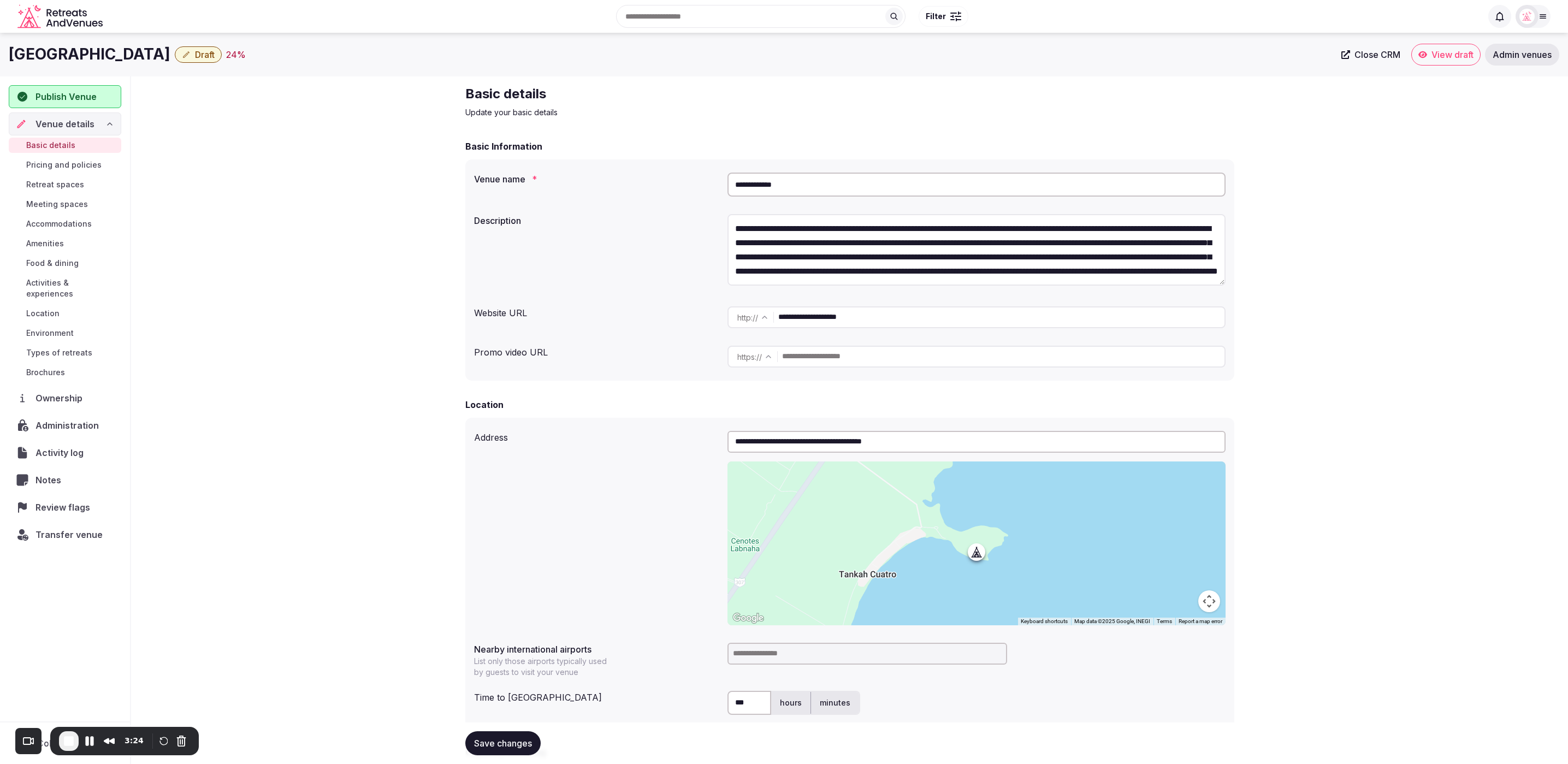
click at [72, 501] on span "Review flags" at bounding box center [65, 508] width 59 height 13
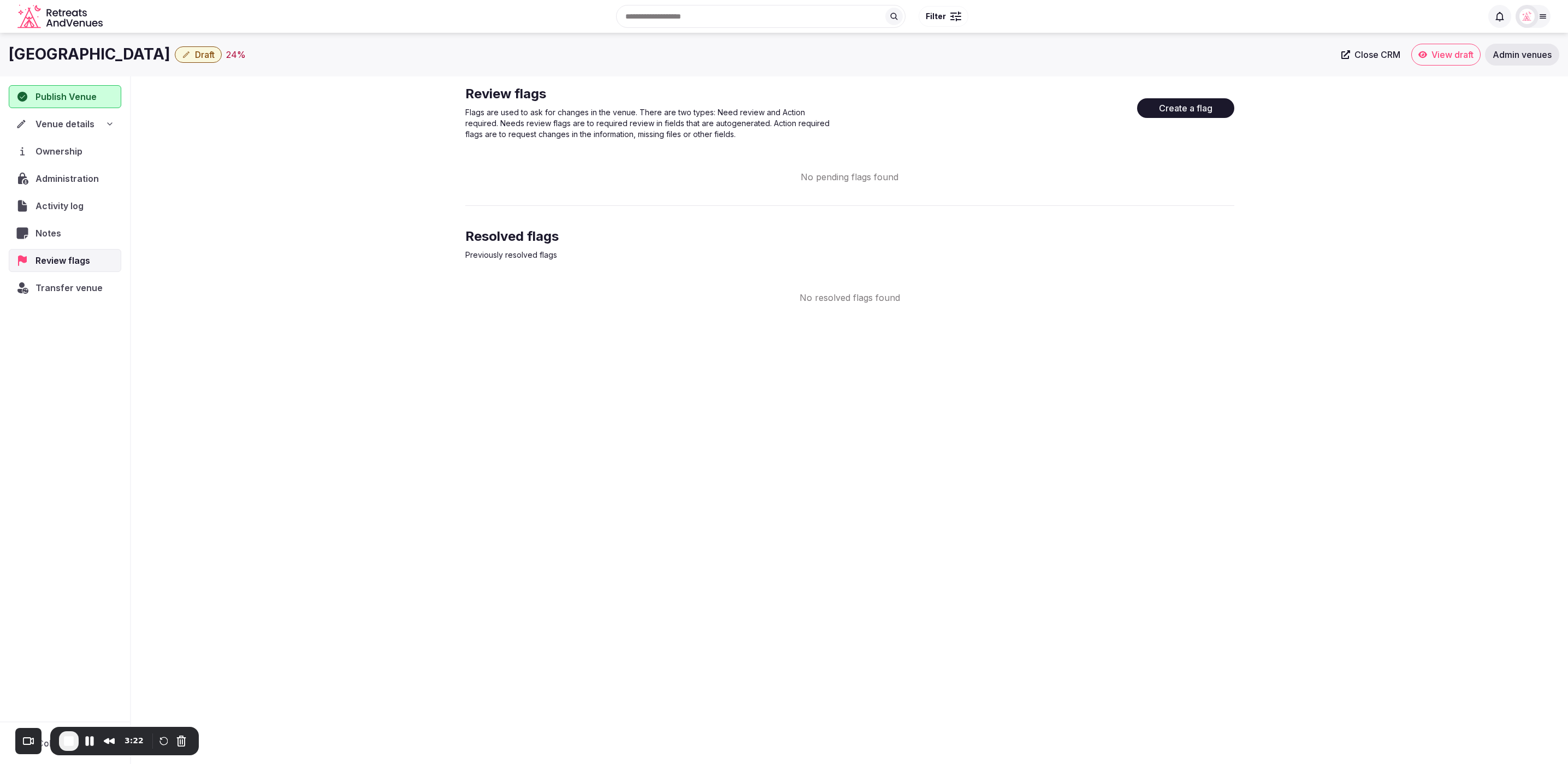
click at [1196, 110] on button "Create a flag" at bounding box center [1185, 108] width 97 height 19
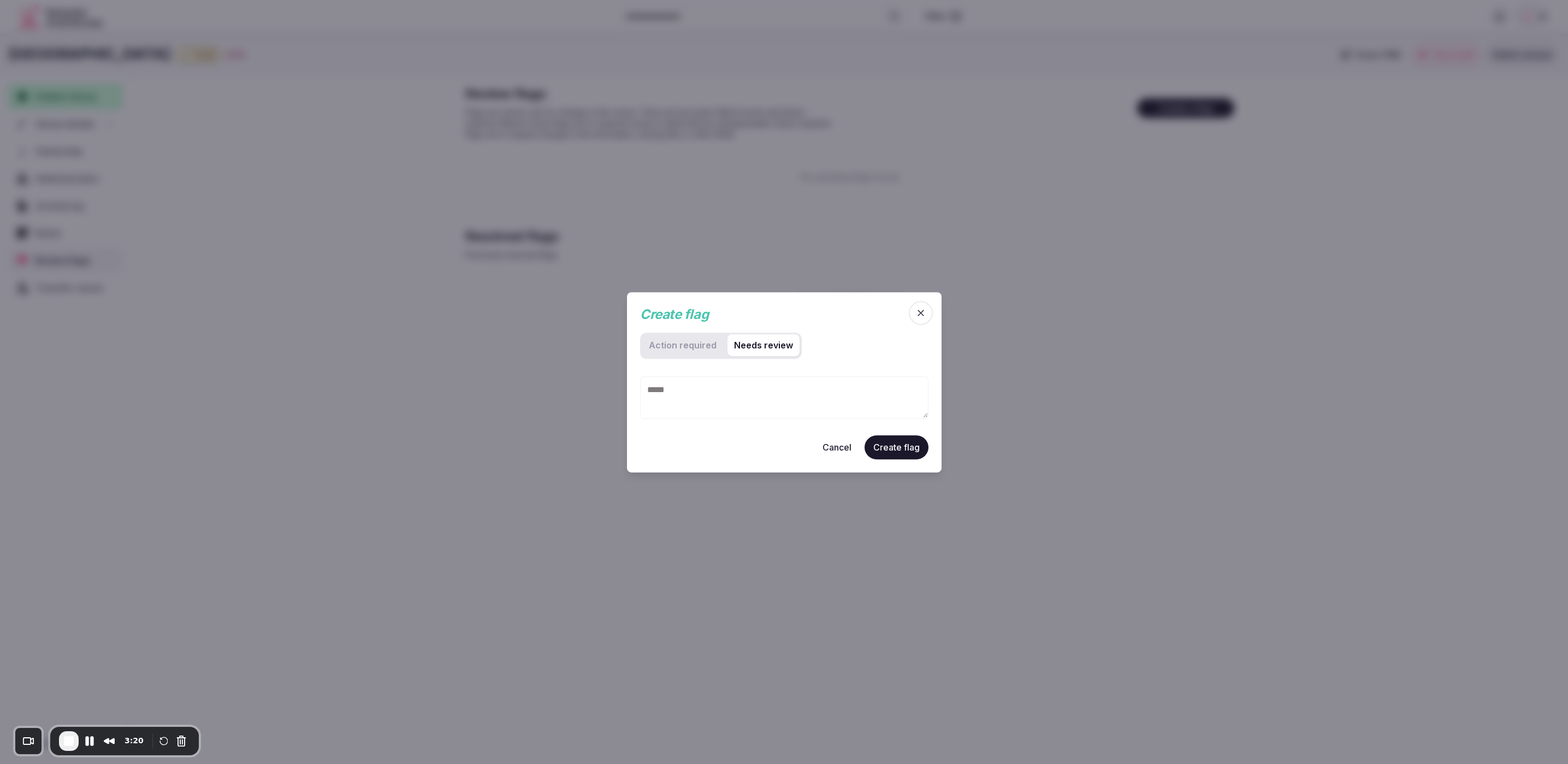
click at [769, 351] on review "Needs review" at bounding box center [763, 345] width 72 height 22
click at [761, 395] on textarea at bounding box center [784, 397] width 288 height 43
type textarea "**********"
click at [901, 449] on button "Create flag" at bounding box center [896, 447] width 64 height 24
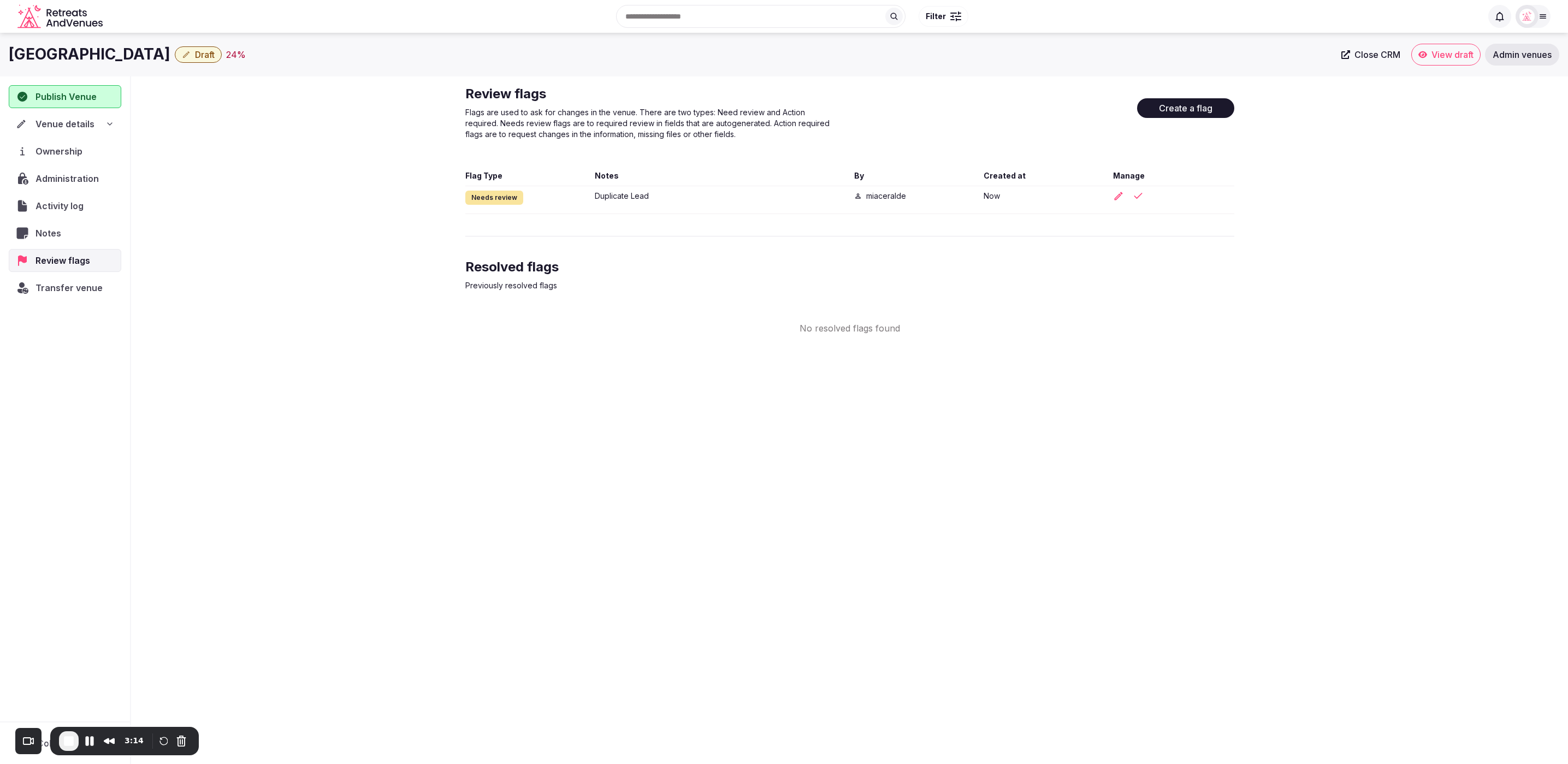
click at [1180, 444] on div "Jashita Hotel Draft 24 % Close CRM View draft Admin venues Publish Venue Venue …" at bounding box center [784, 395] width 1568 height 725
drag, startPoint x: 319, startPoint y: 391, endPoint x: 1002, endPoint y: 230, distance: 701.7
click at [328, 387] on div "Jashita Hotel Draft 24 % Close CRM View draft Admin venues Publish Venue Venue …" at bounding box center [784, 395] width 1568 height 725
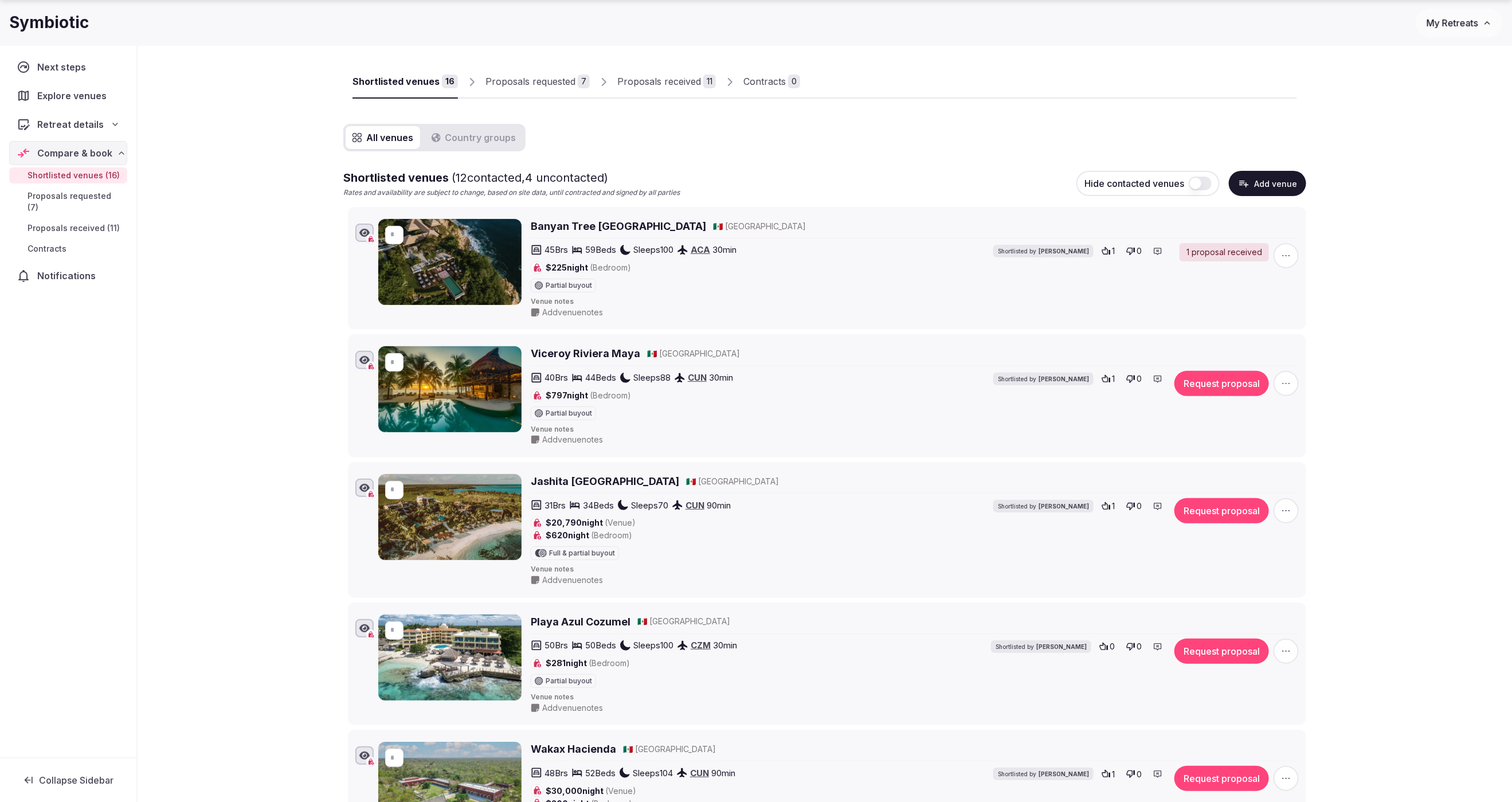
scroll to position [63, 0]
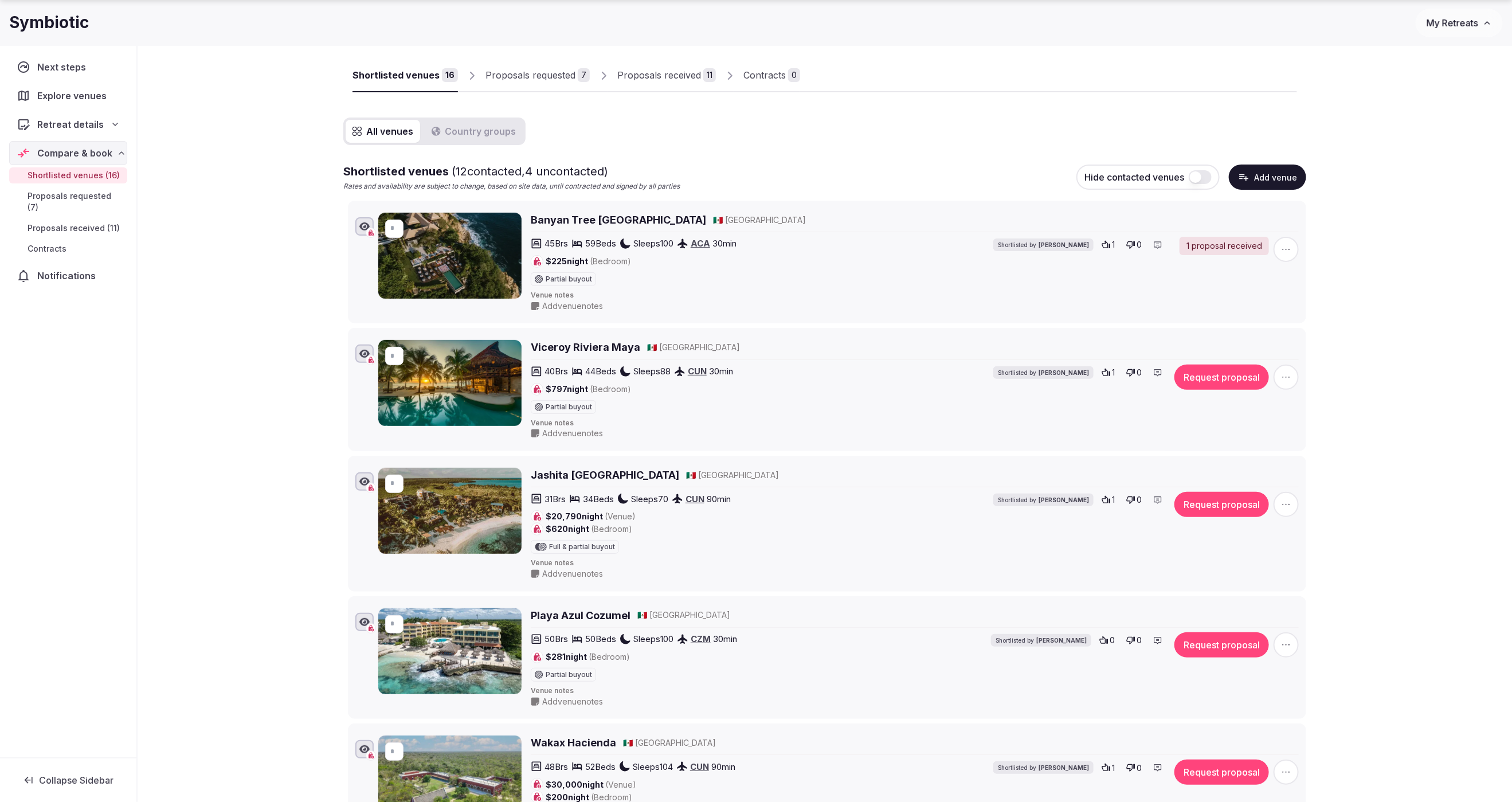
click at [1284, 251] on icon "button" at bounding box center [1286, 249] width 12 height 12
drag, startPoint x: 1447, startPoint y: 284, endPoint x: 761, endPoint y: 207, distance: 690.3
drag, startPoint x: 75, startPoint y: 24, endPoint x: 12, endPoint y: 20, distance: 63.1
click at [12, 20] on div "Symbiotic" at bounding box center [712, 22] width 1407 height 22
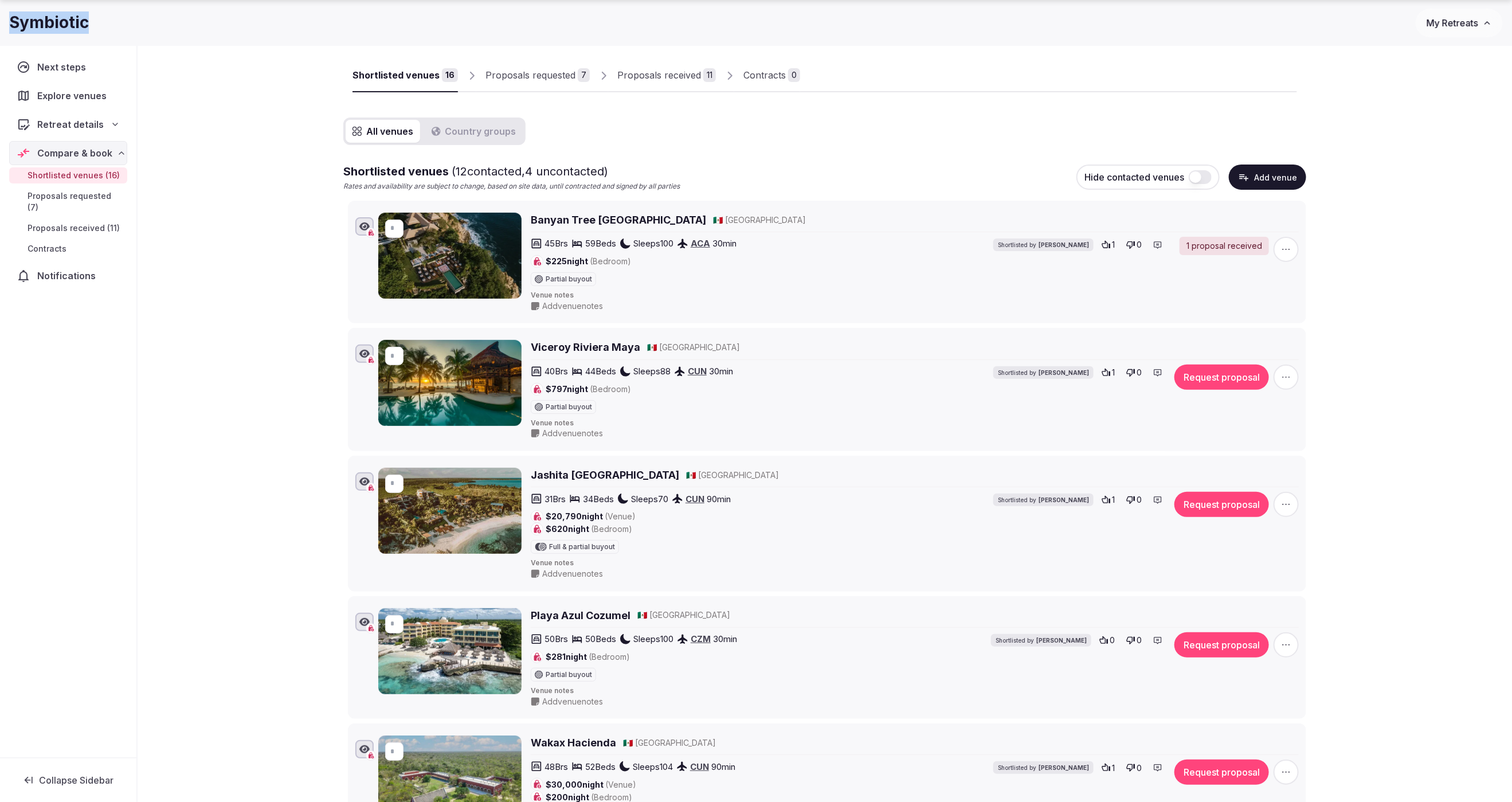
copy h1 "Symbiotic"
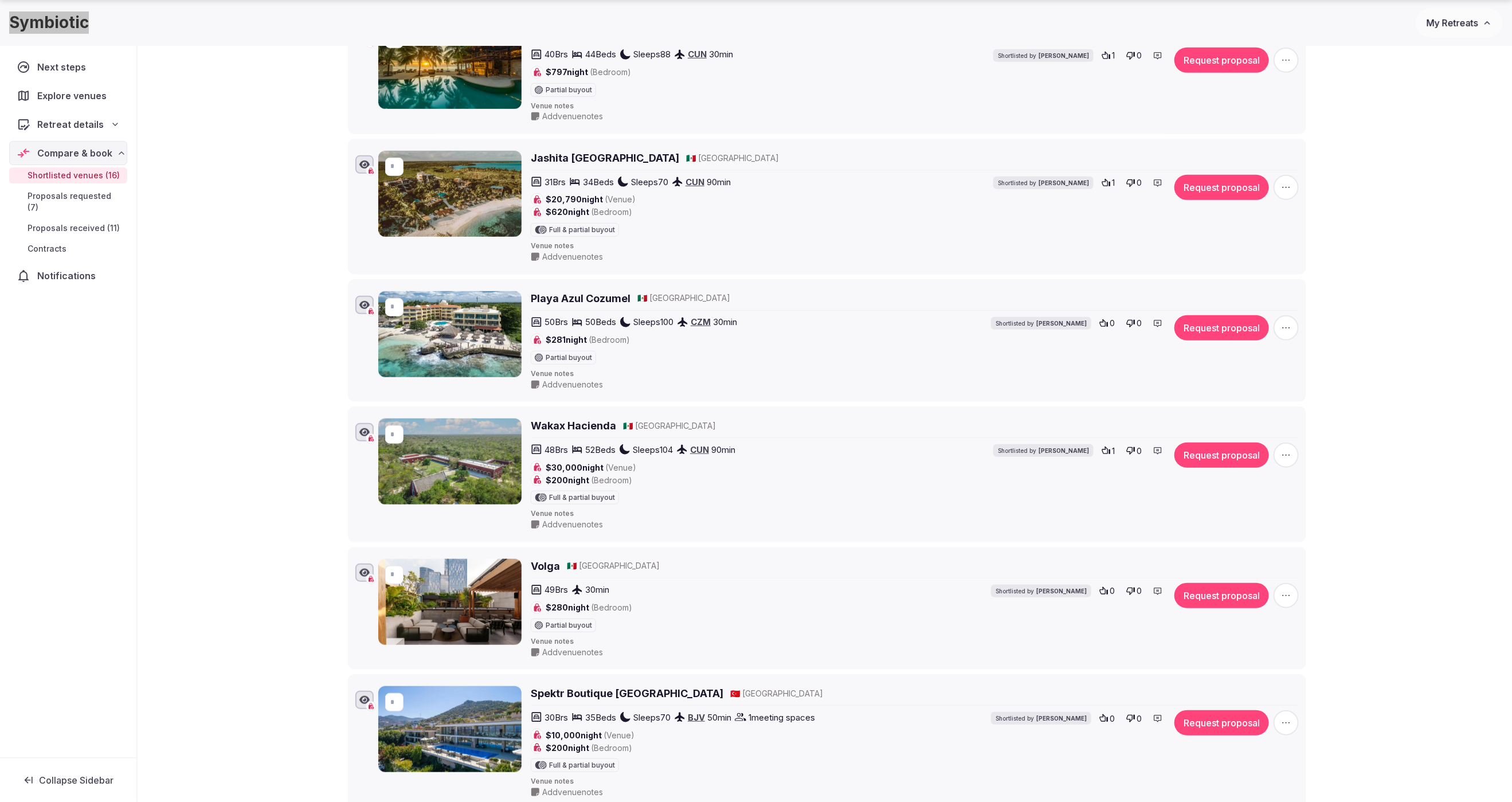
scroll to position [386, 0]
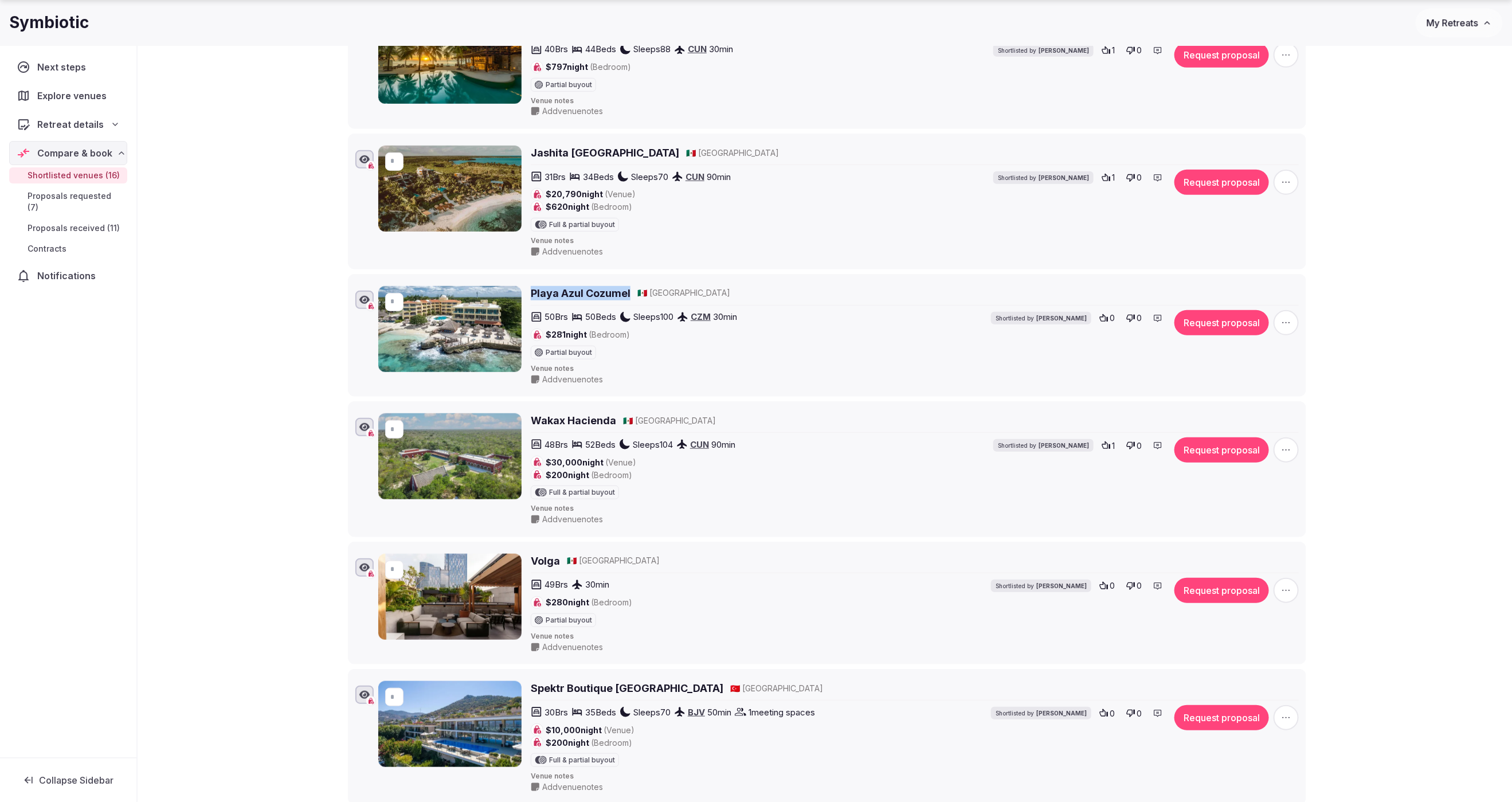
drag, startPoint x: 528, startPoint y: 293, endPoint x: 627, endPoint y: 298, distance: 99.1
click at [627, 298] on div "* Playa Azul Cozumel 🇲🇽 Mexico 50 Brs 50 Beds Sleeps 100 CZM 30 min $281 night …" at bounding box center [839, 335] width 921 height 99
copy h2 "Playa Azul Cozumel"
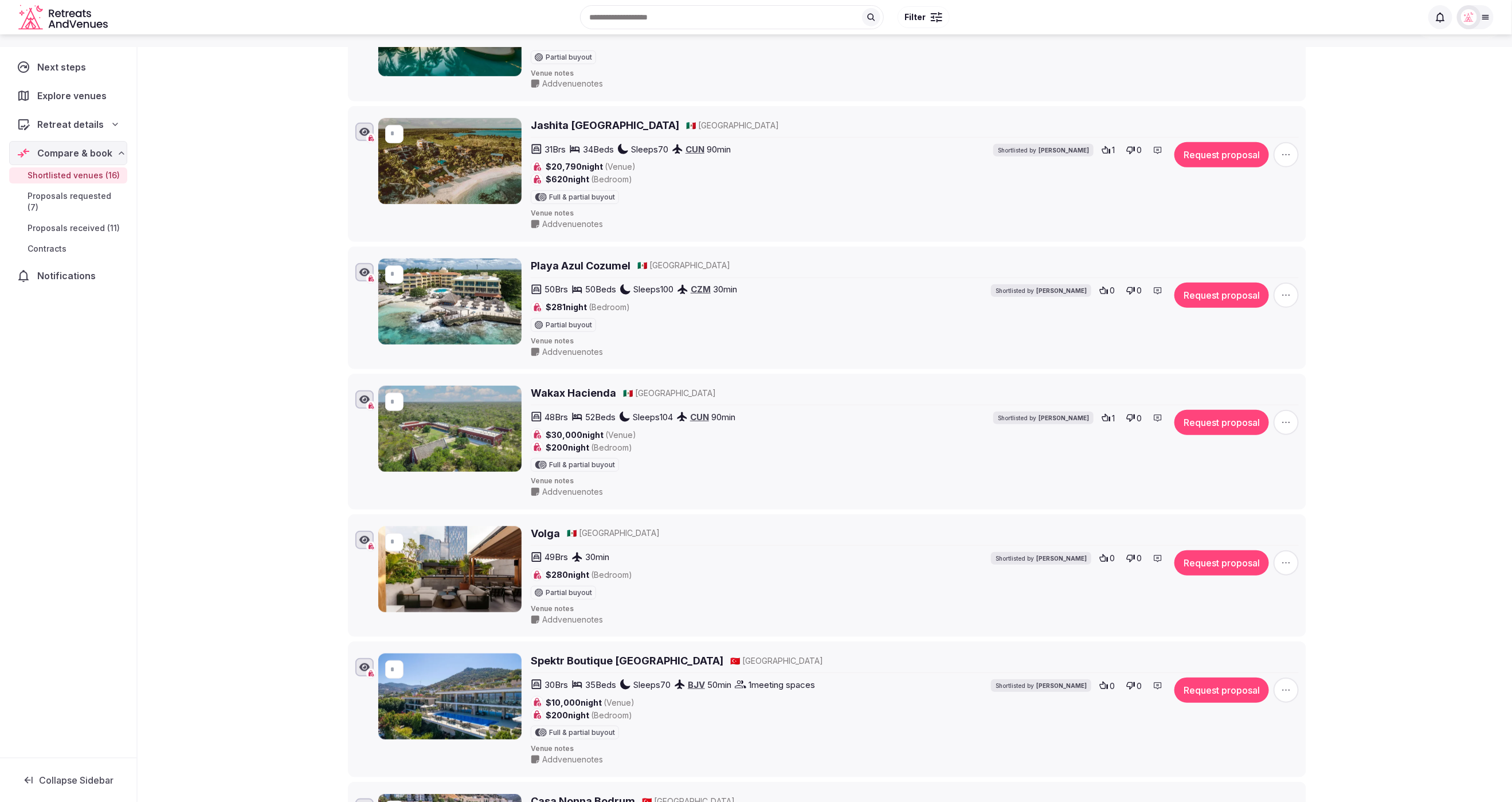
scroll to position [411, 0]
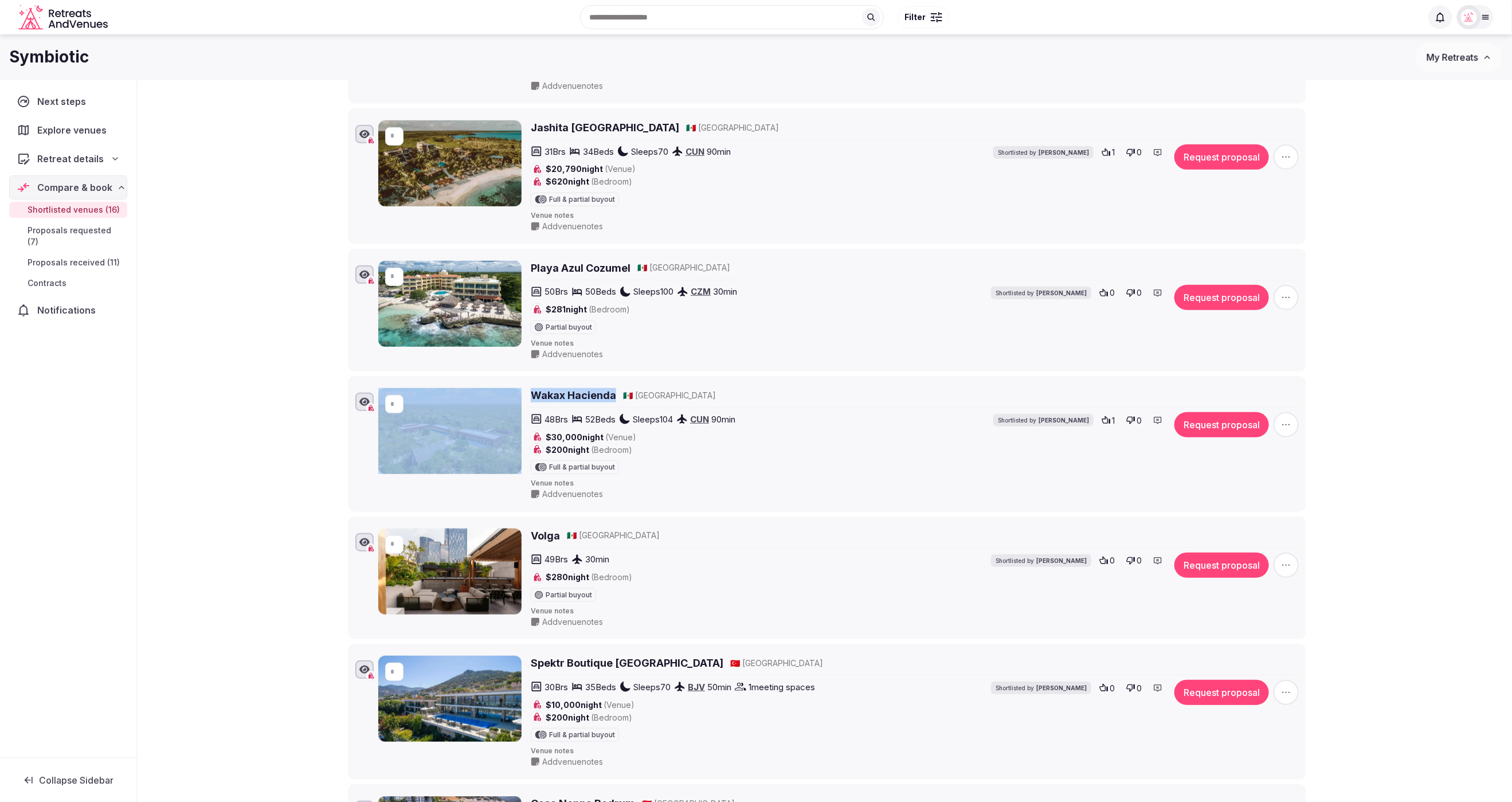
drag, startPoint x: 526, startPoint y: 384, endPoint x: 572, endPoint y: 393, distance: 46.9
click at [617, 391] on div "* Wakax Hacienda 🇲🇽 Mexico 48 Brs 52 Beds Sleeps 104 CUN 90 min $30,000 night (…" at bounding box center [839, 444] width 921 height 112
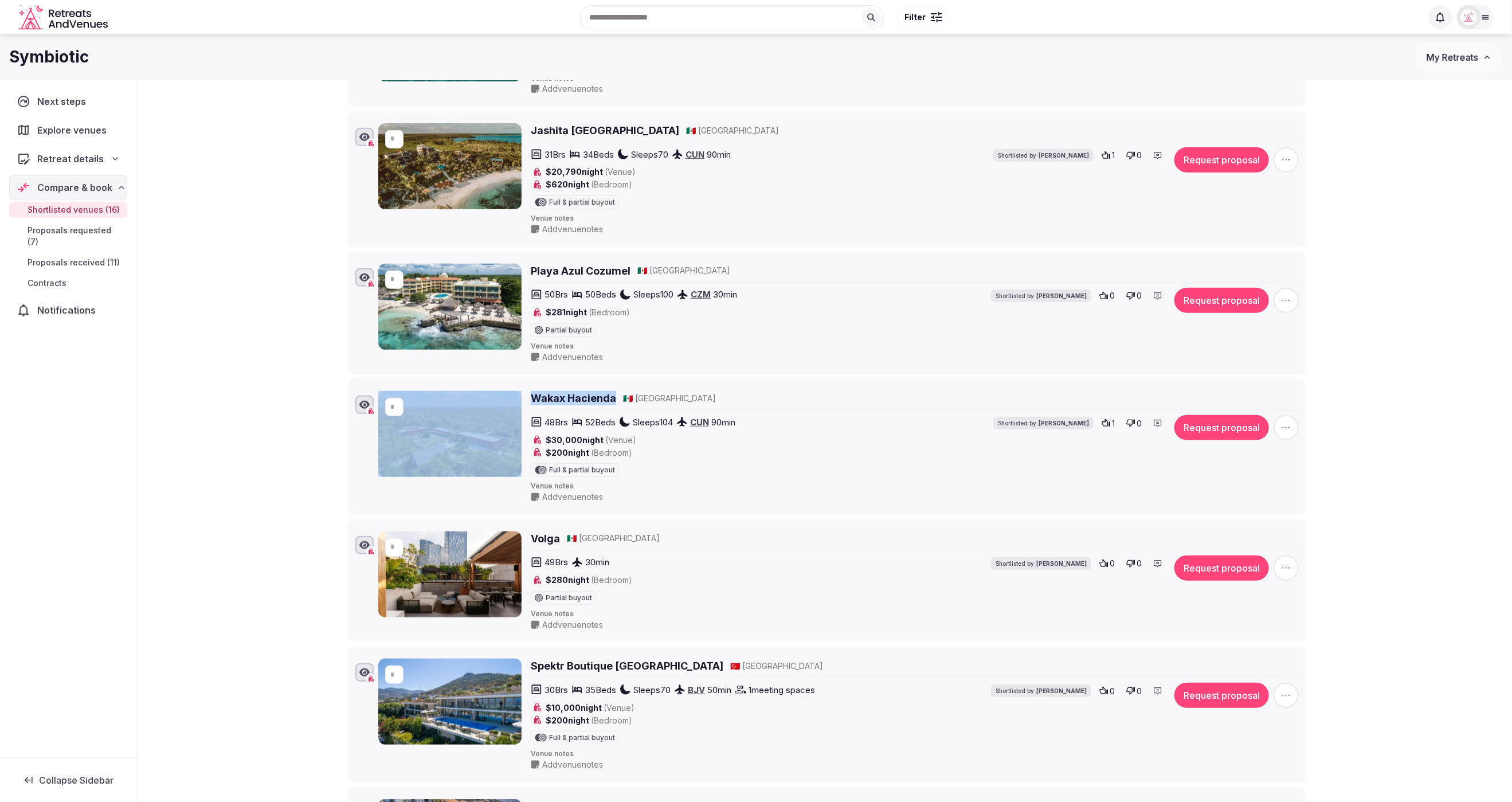
copy div "Wakax Hacienda"
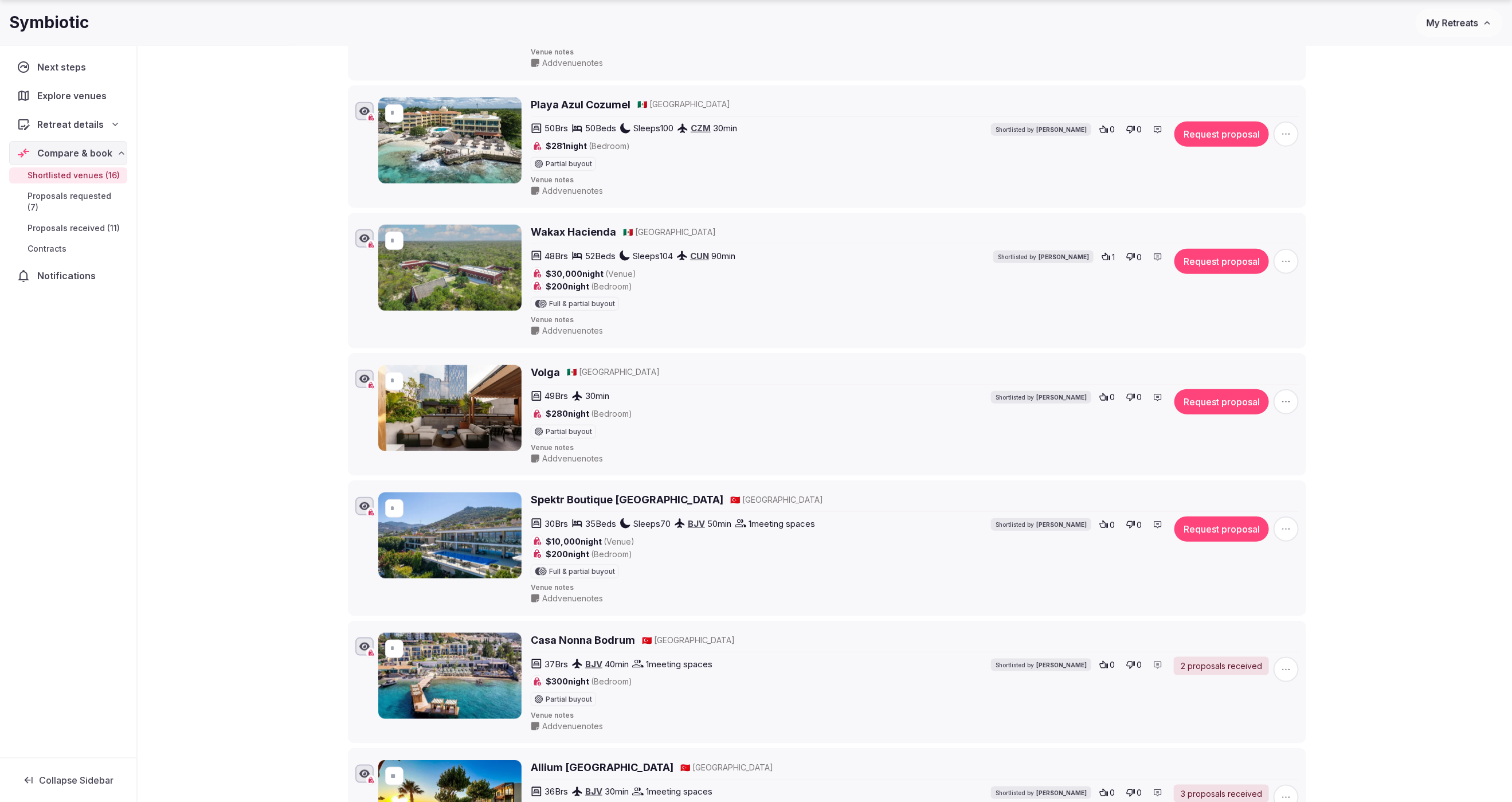
scroll to position [576, 0]
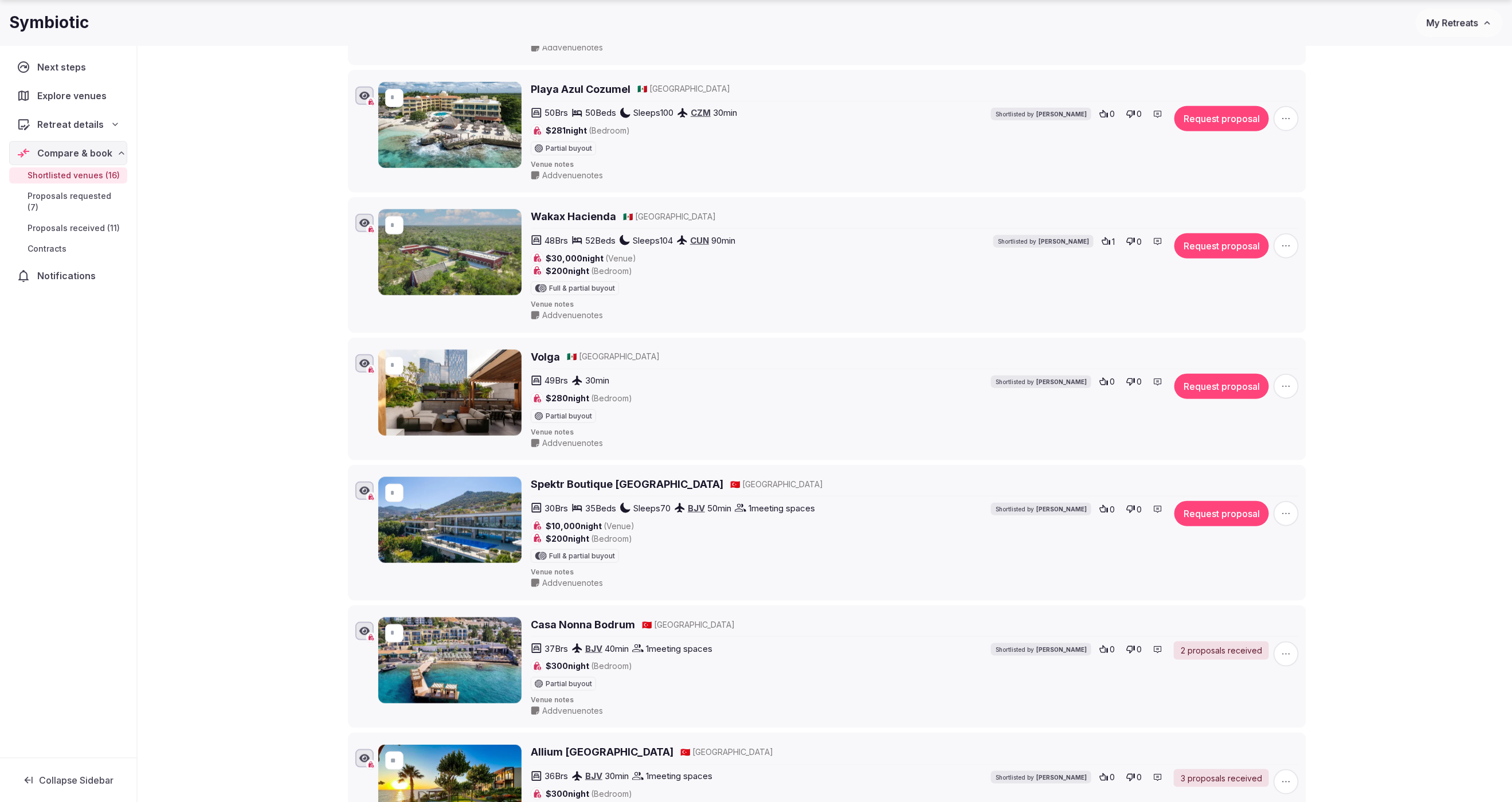
scroll to position [607, 0]
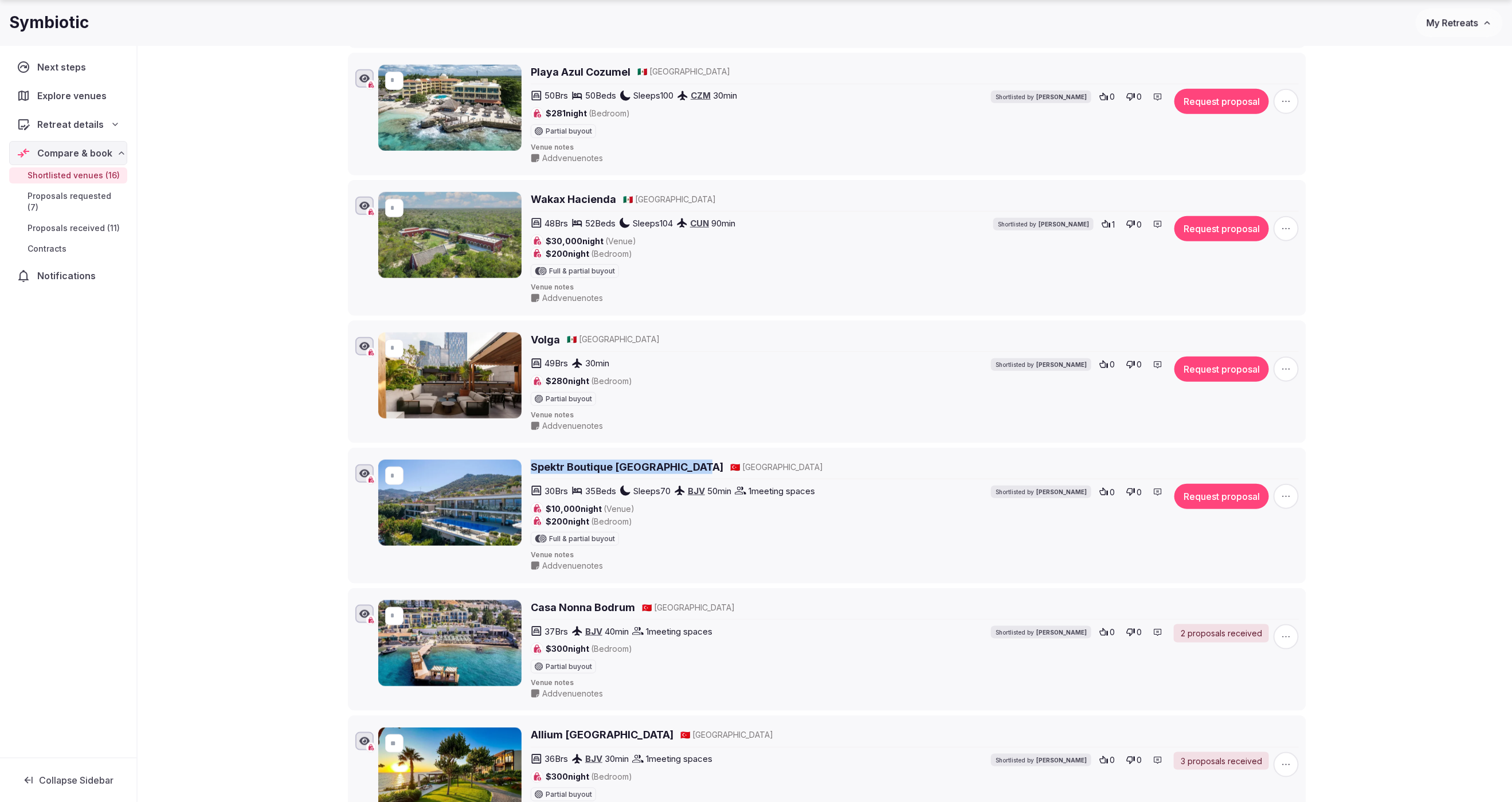
drag, startPoint x: 653, startPoint y: 464, endPoint x: 528, endPoint y: 463, distance: 125.0
click at [528, 463] on div "* Spektr Boutique Hotel Yalikavak 🇹🇷 Turkey 30 Brs 35 Beds Sleeps 70 BJV 50 min…" at bounding box center [839, 515] width 921 height 112
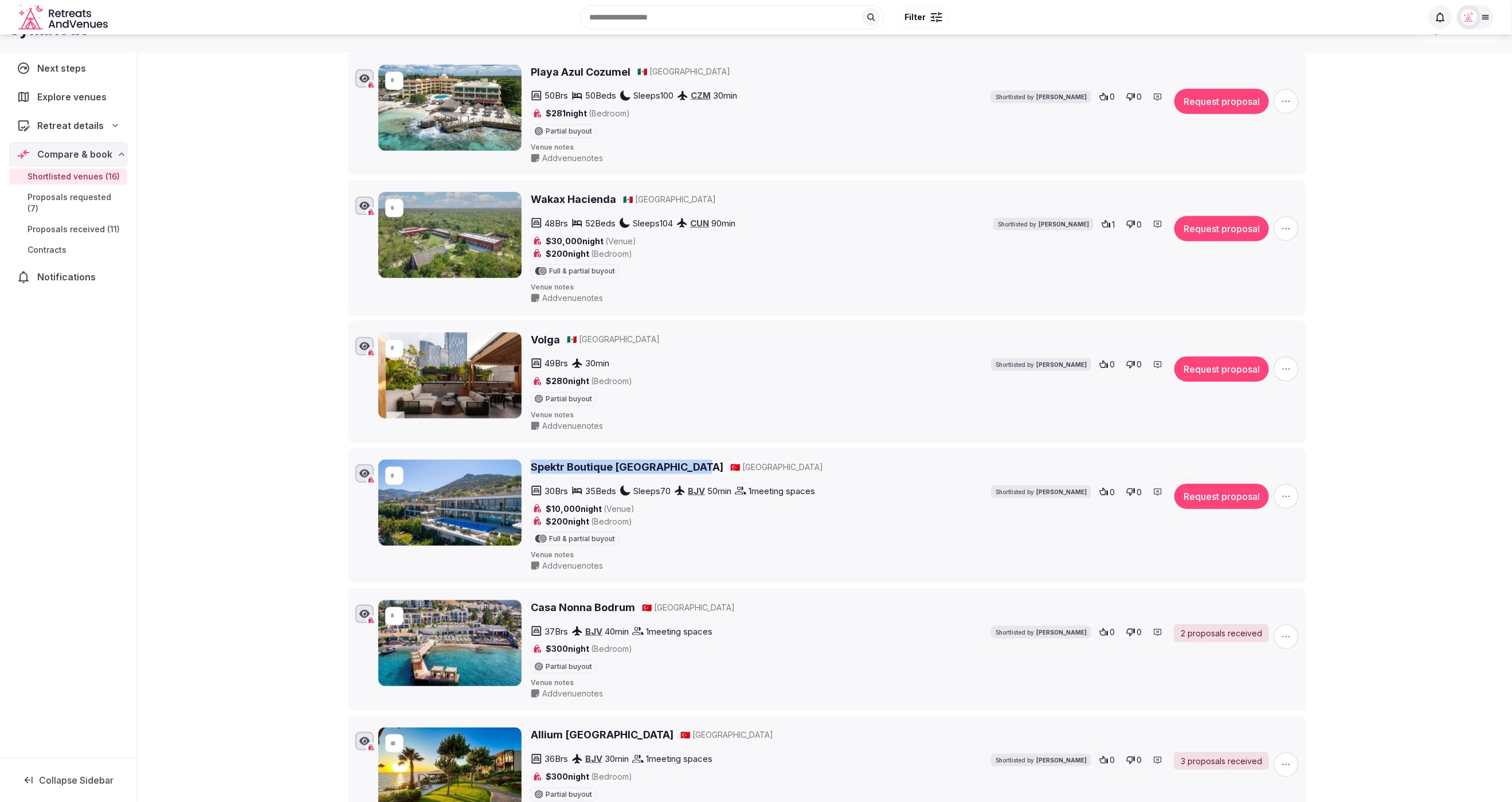
scroll to position [602, 0]
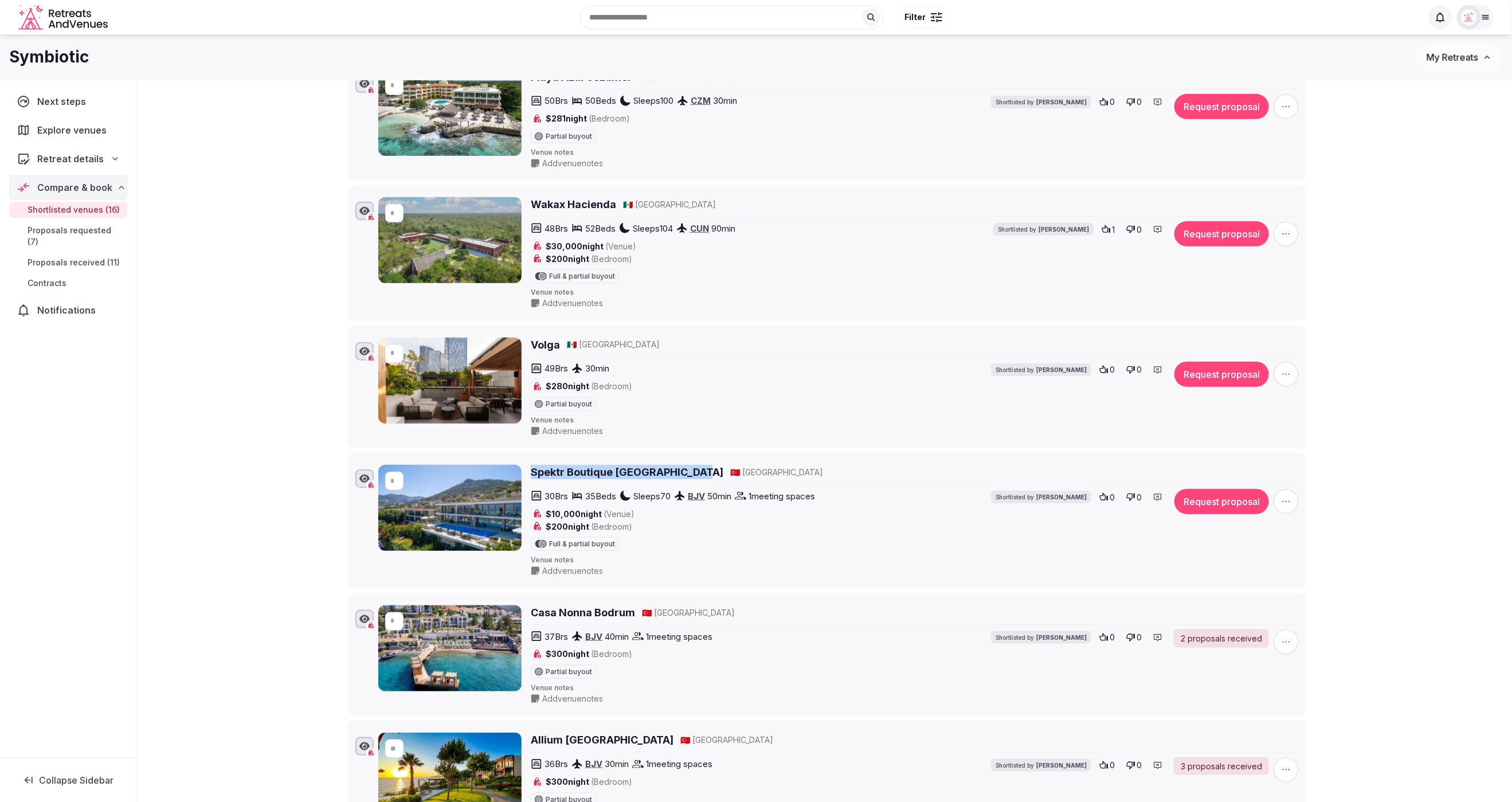
copy h2 "Spektr Boutique Hotel Yalikavak"
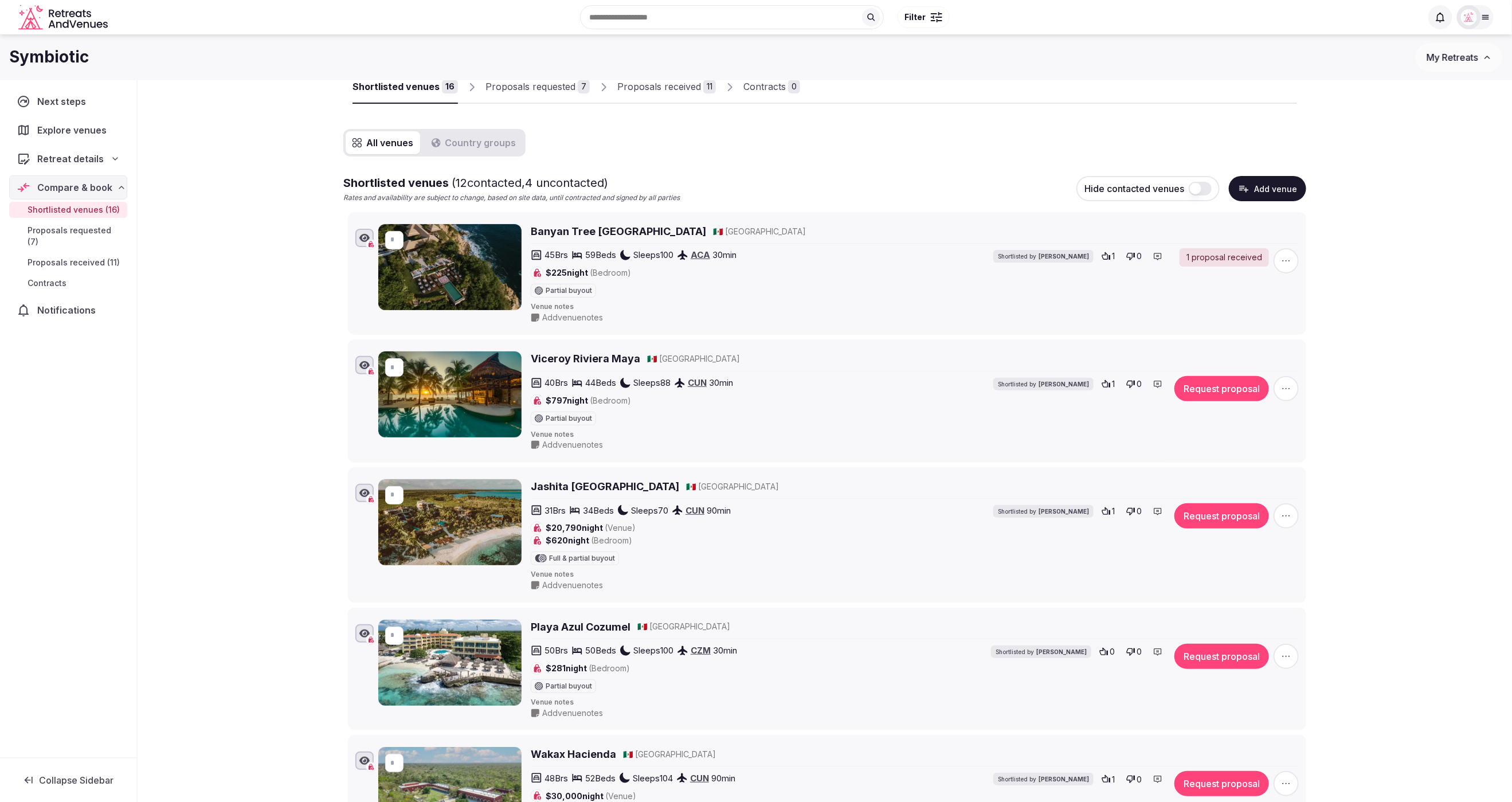
scroll to position [47, 0]
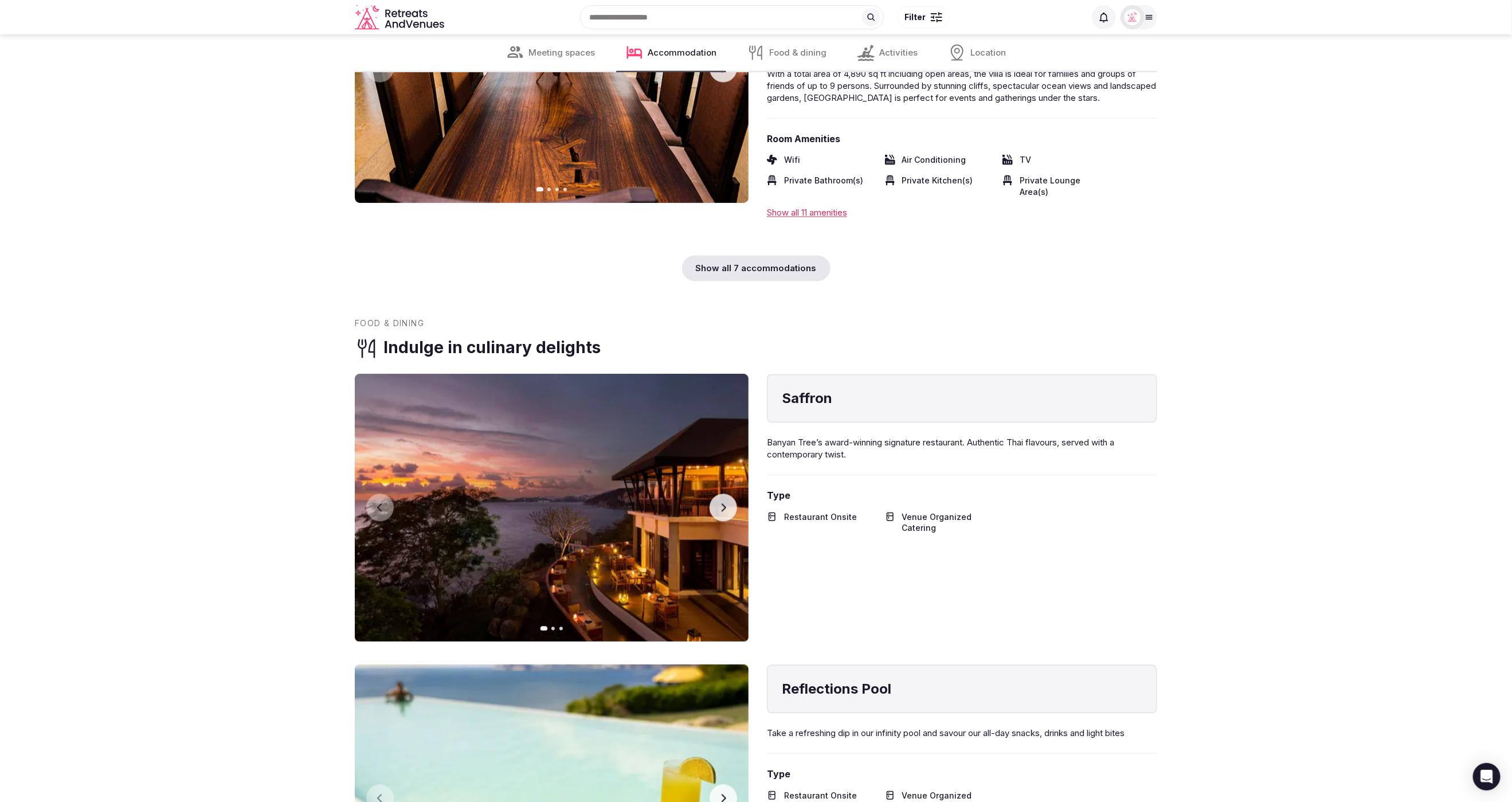
scroll to position [4483, 0]
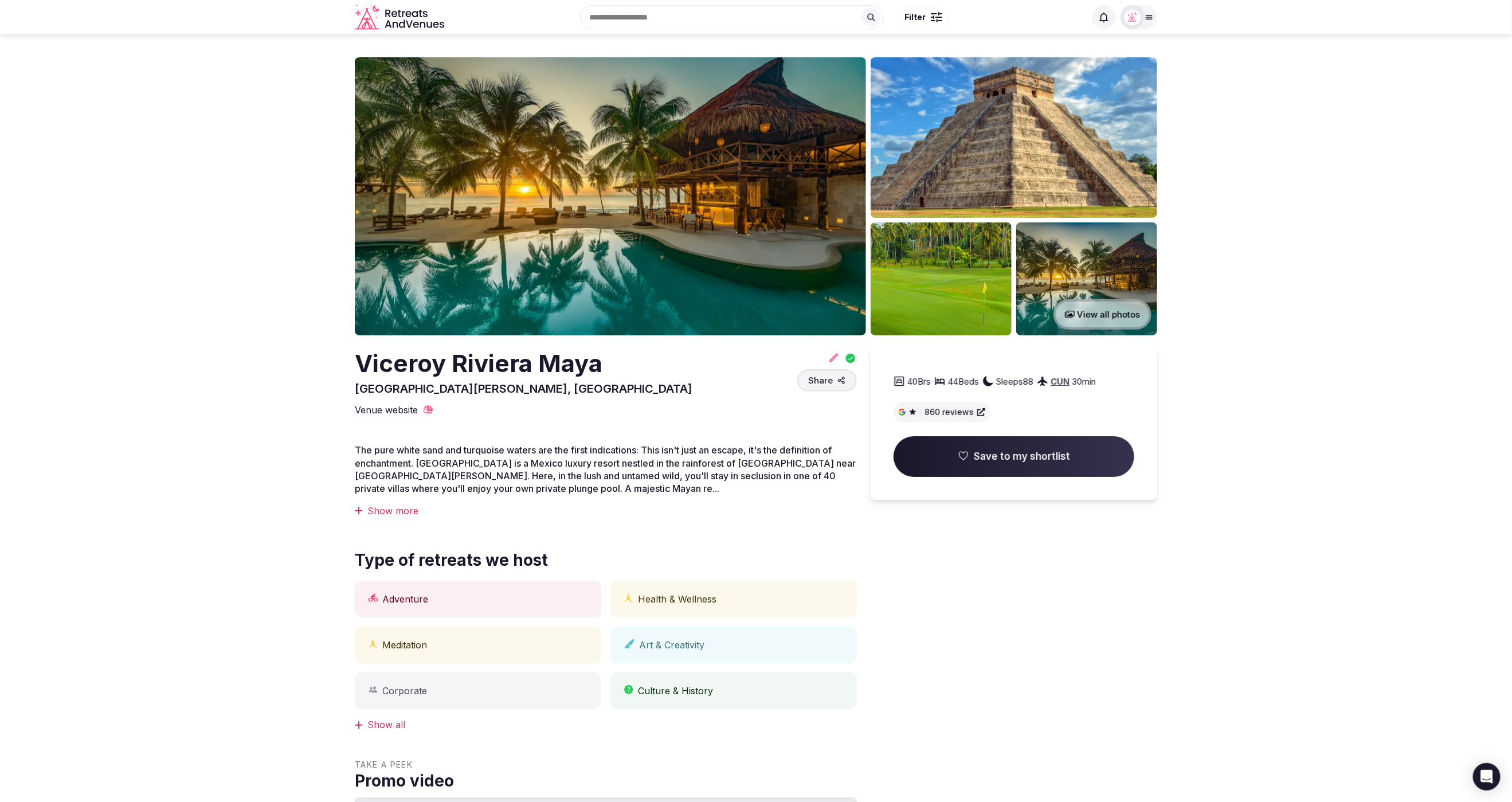
click at [710, 384] on div "Viceroy Riviera Maya [GEOGRAPHIC_DATA][PERSON_NAME], [GEOGRAPHIC_DATA] Share" at bounding box center [605, 372] width 502 height 50
drag, startPoint x: 605, startPoint y: 368, endPoint x: 344, endPoint y: 358, distance: 261.2
copy h2 "Viceroy Riviera Maya"
drag, startPoint x: 611, startPoint y: 368, endPoint x: 617, endPoint y: 365, distance: 6.7
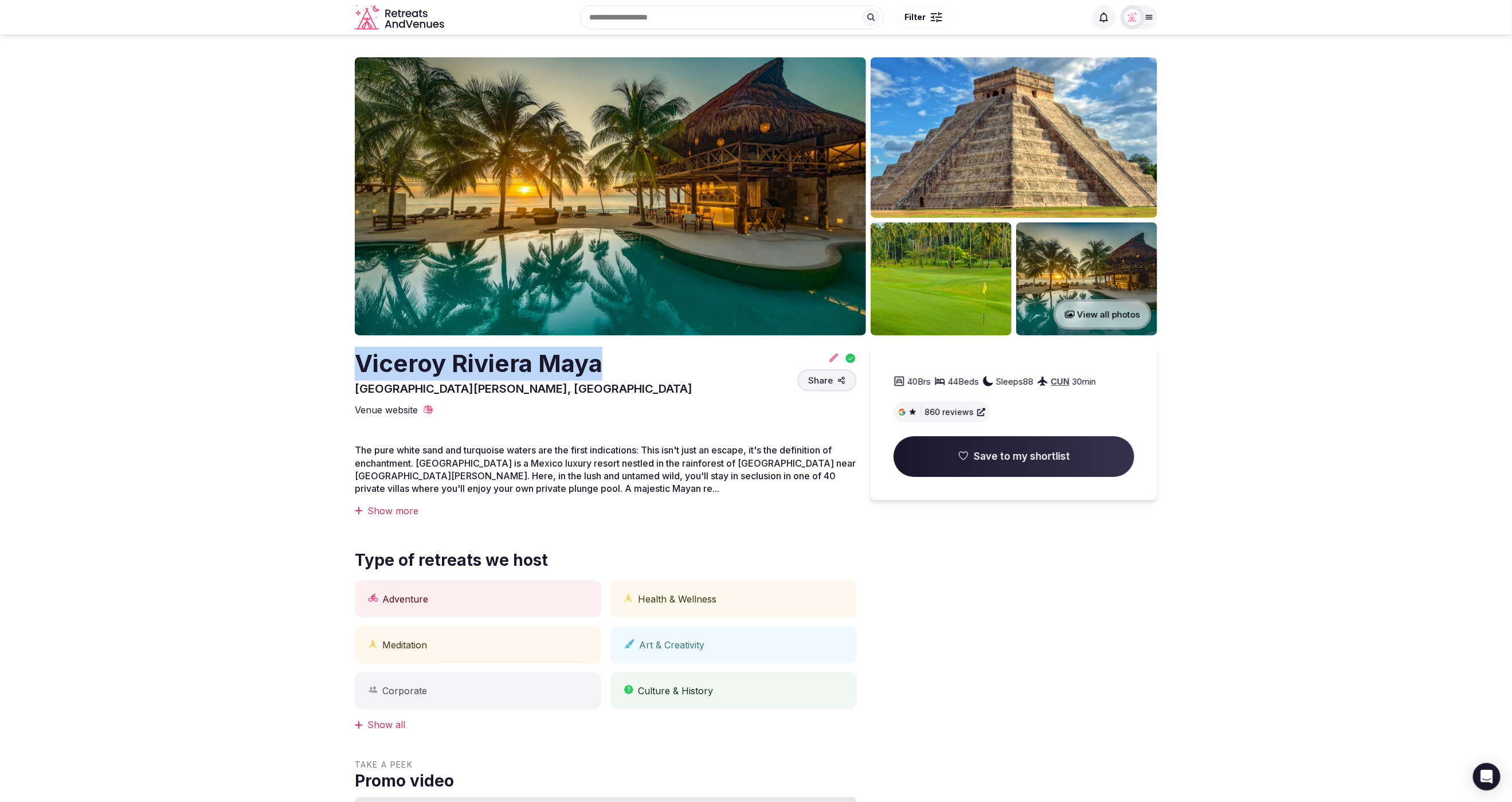
click at [611, 368] on div "Viceroy Riviera Maya Playa del Carmen, Mexico Share" at bounding box center [605, 372] width 502 height 50
drag, startPoint x: 597, startPoint y: 365, endPoint x: 349, endPoint y: 365, distance: 248.0
copy h2 "Viceroy Riviera Maya"
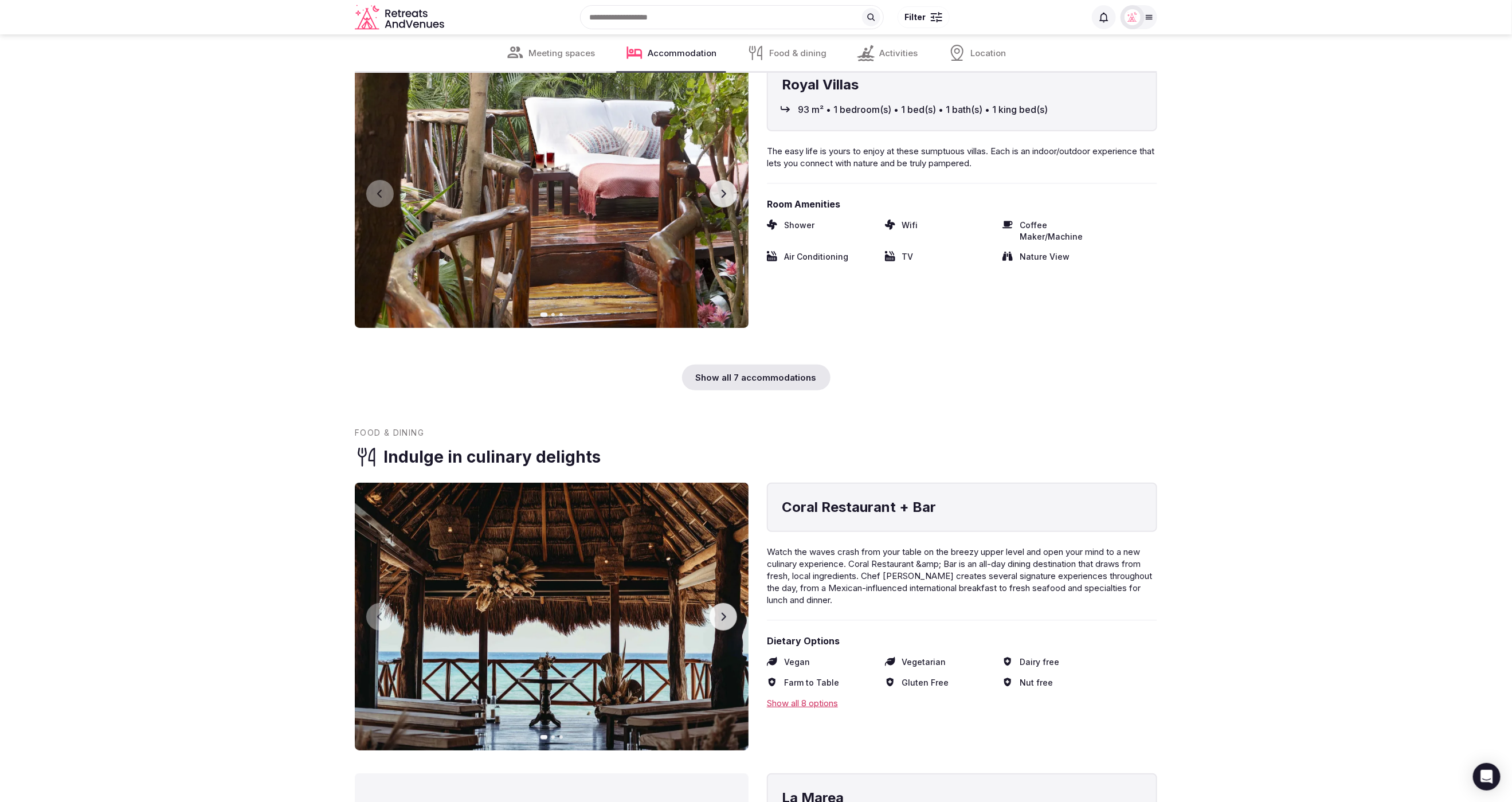
scroll to position [3251, 0]
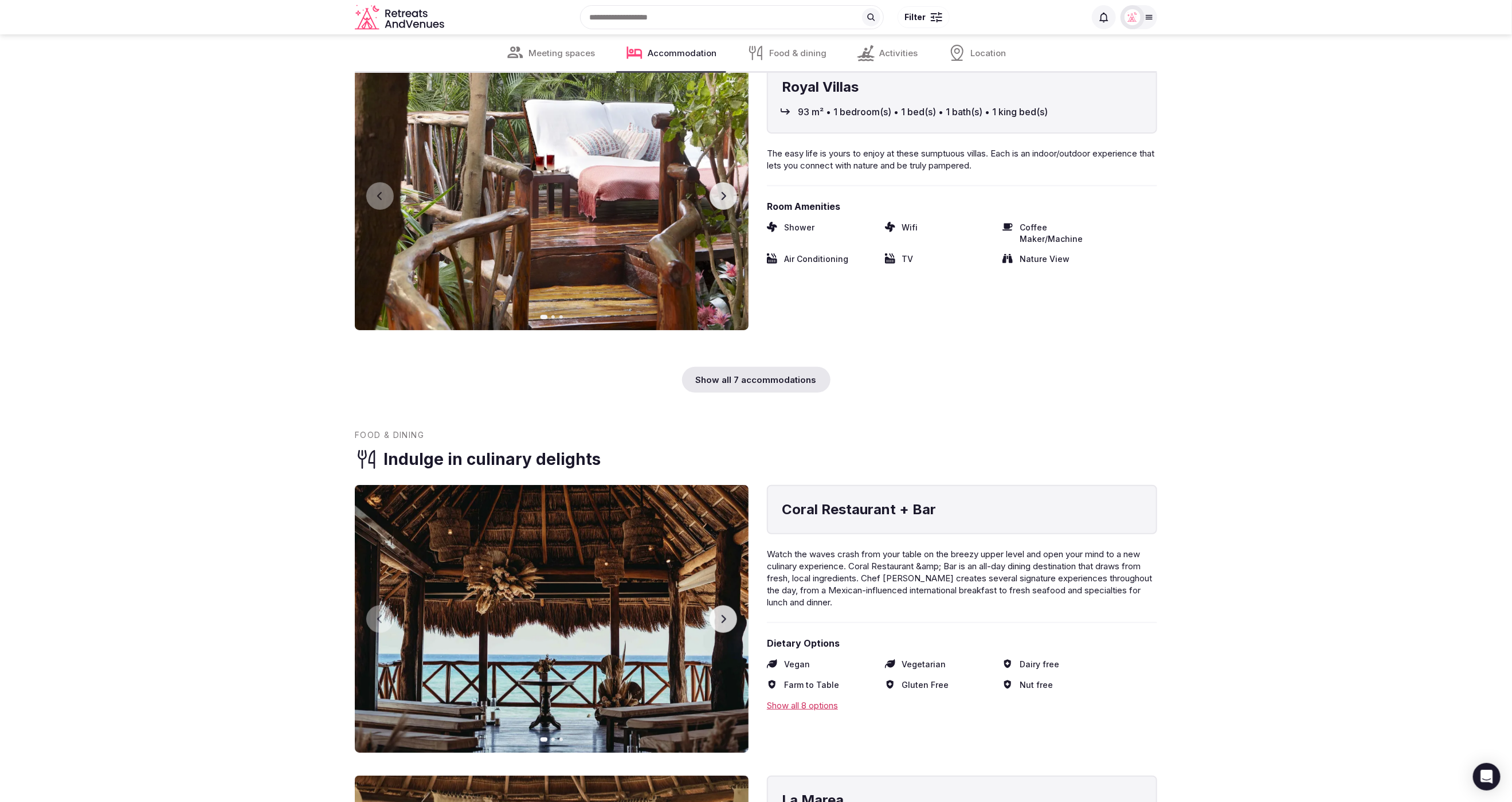
click at [741, 367] on div "Show all 7 accommodations" at bounding box center [756, 380] width 148 height 26
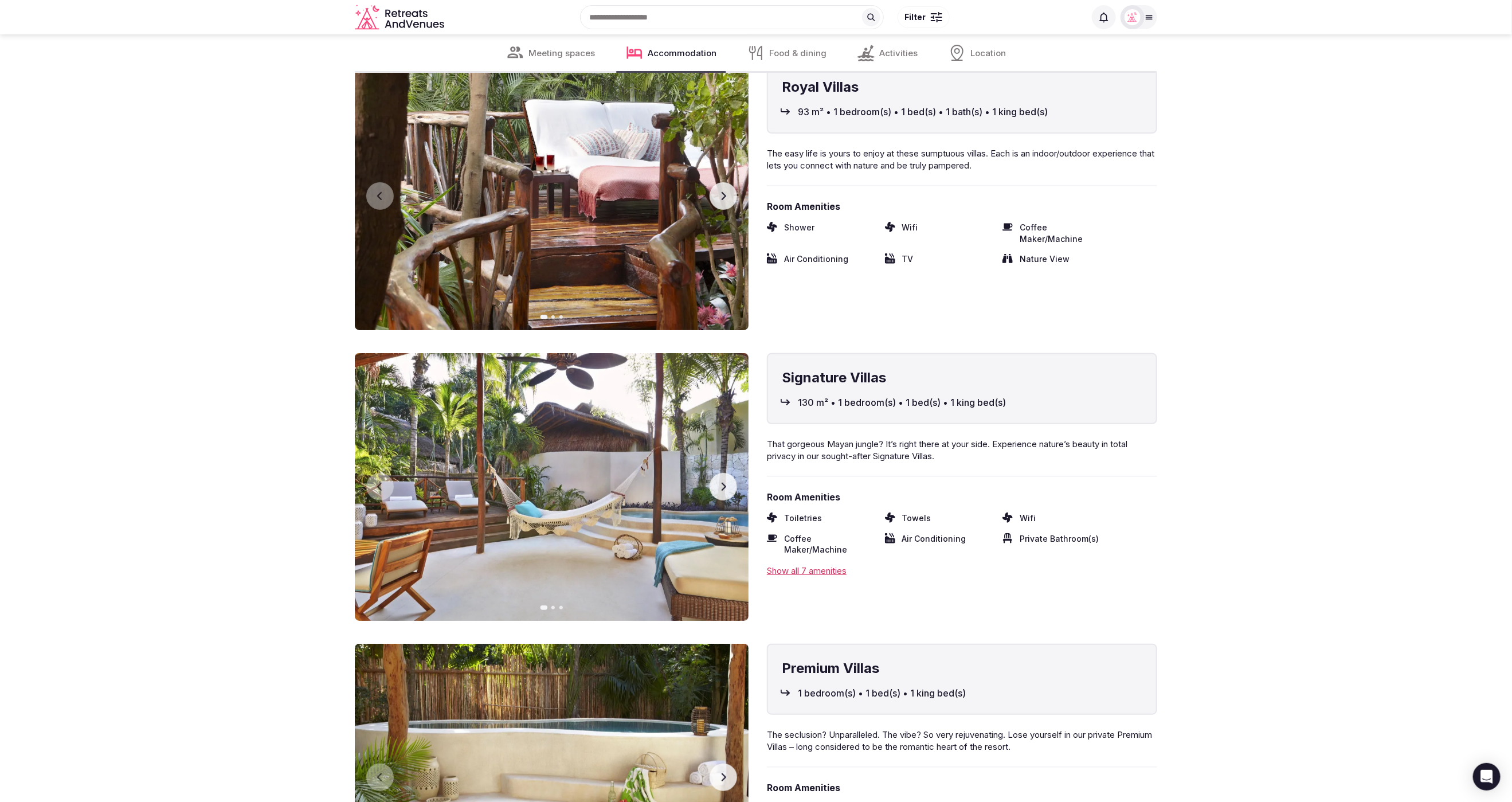
scroll to position [3246, 0]
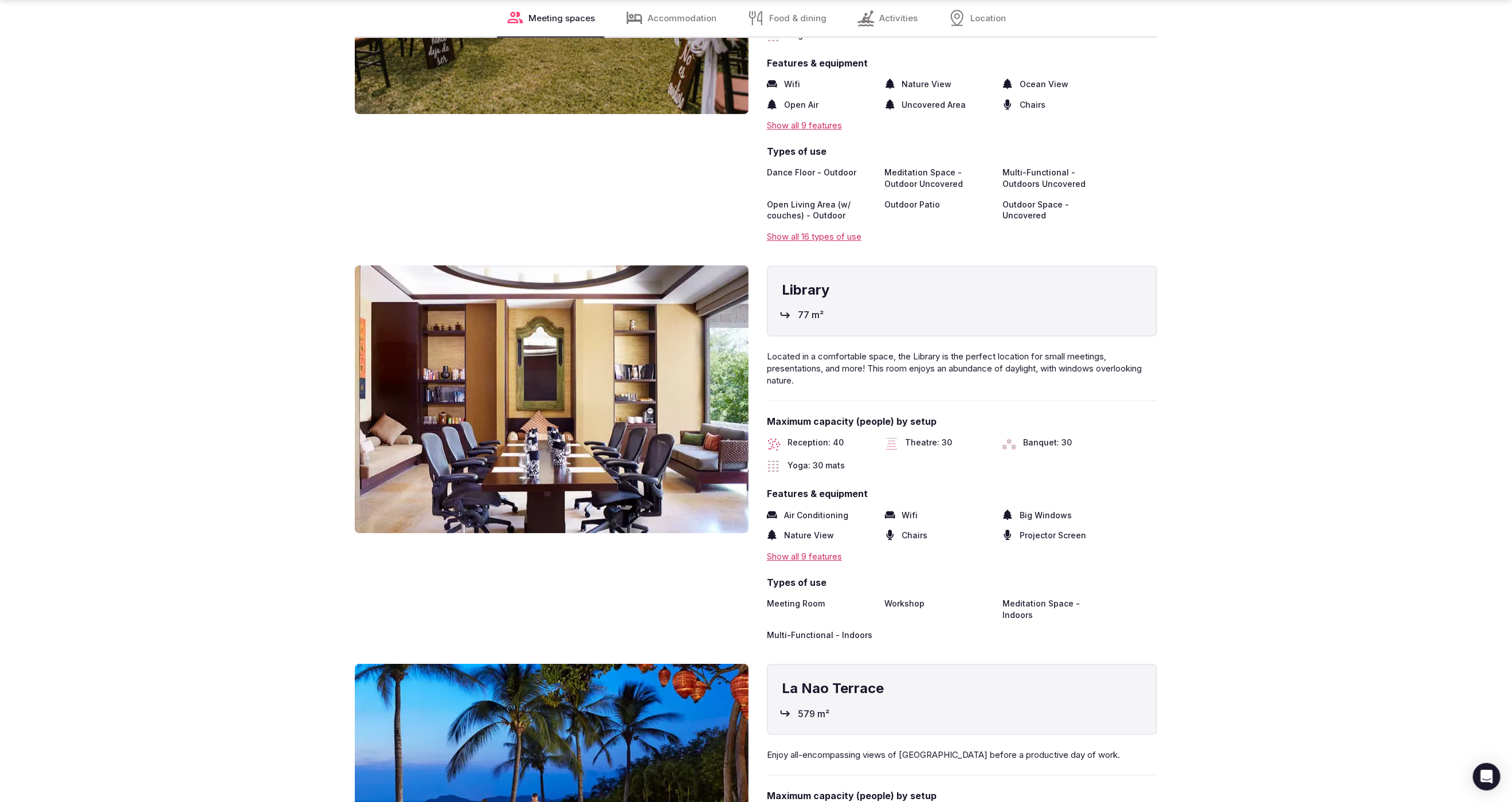
scroll to position [2323, 0]
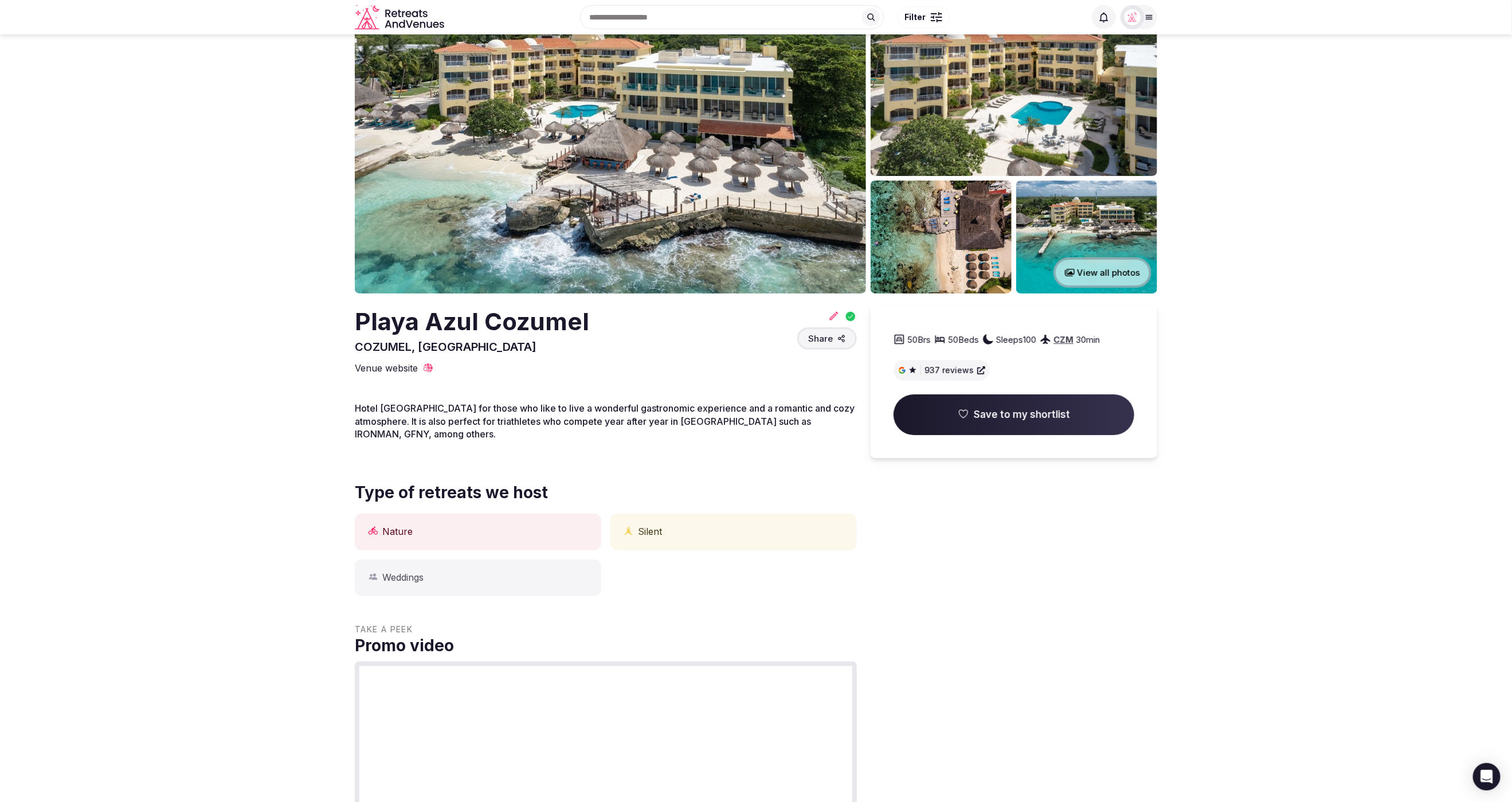
scroll to position [35, 0]
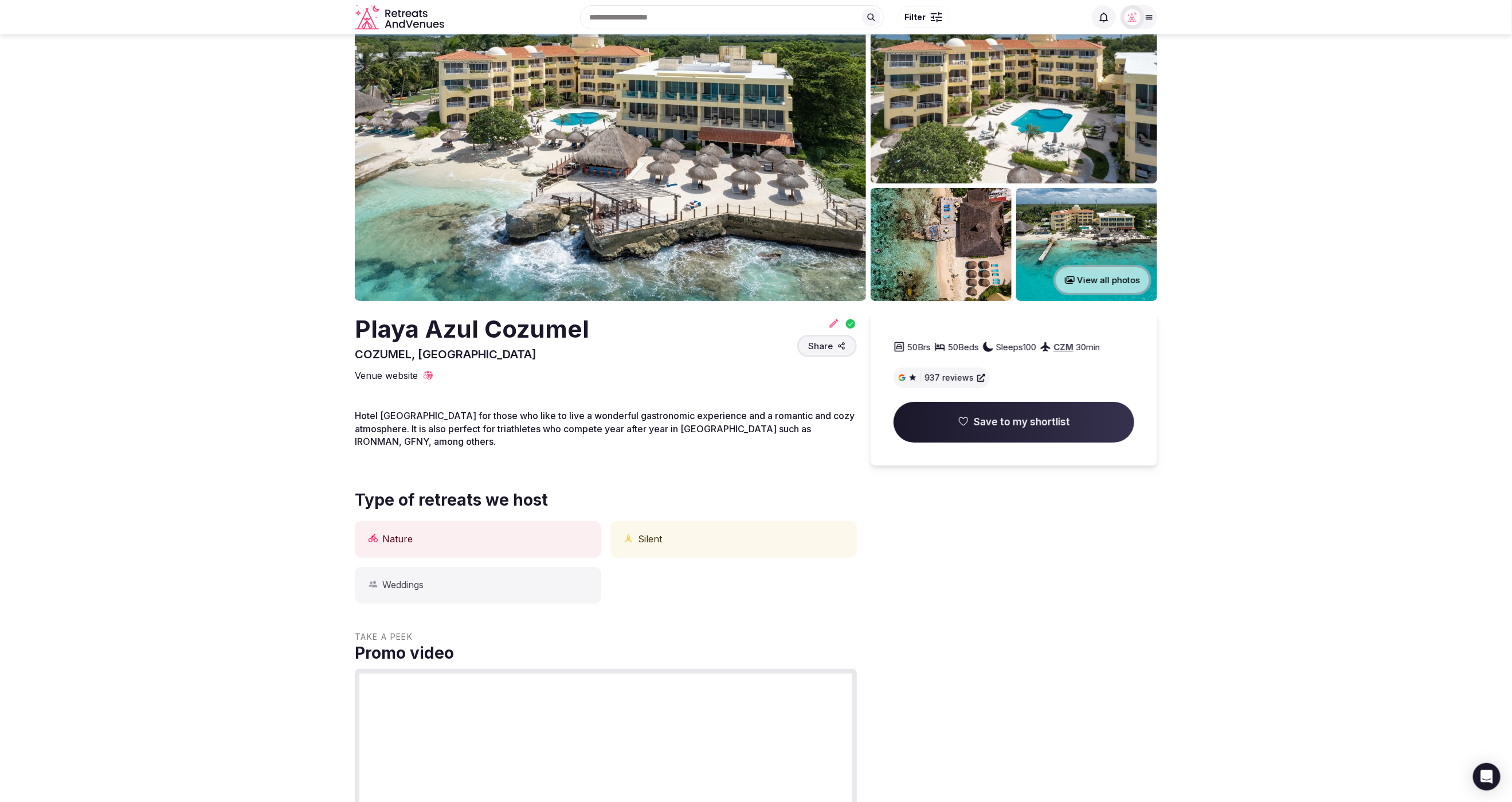
click at [1340, 337] on section "View all photos [GEOGRAPHIC_DATA] [GEOGRAPHIC_DATA] COZUMEL, [GEOGRAPHIC_DATA] …" at bounding box center [756, 737] width 1512 height 1475
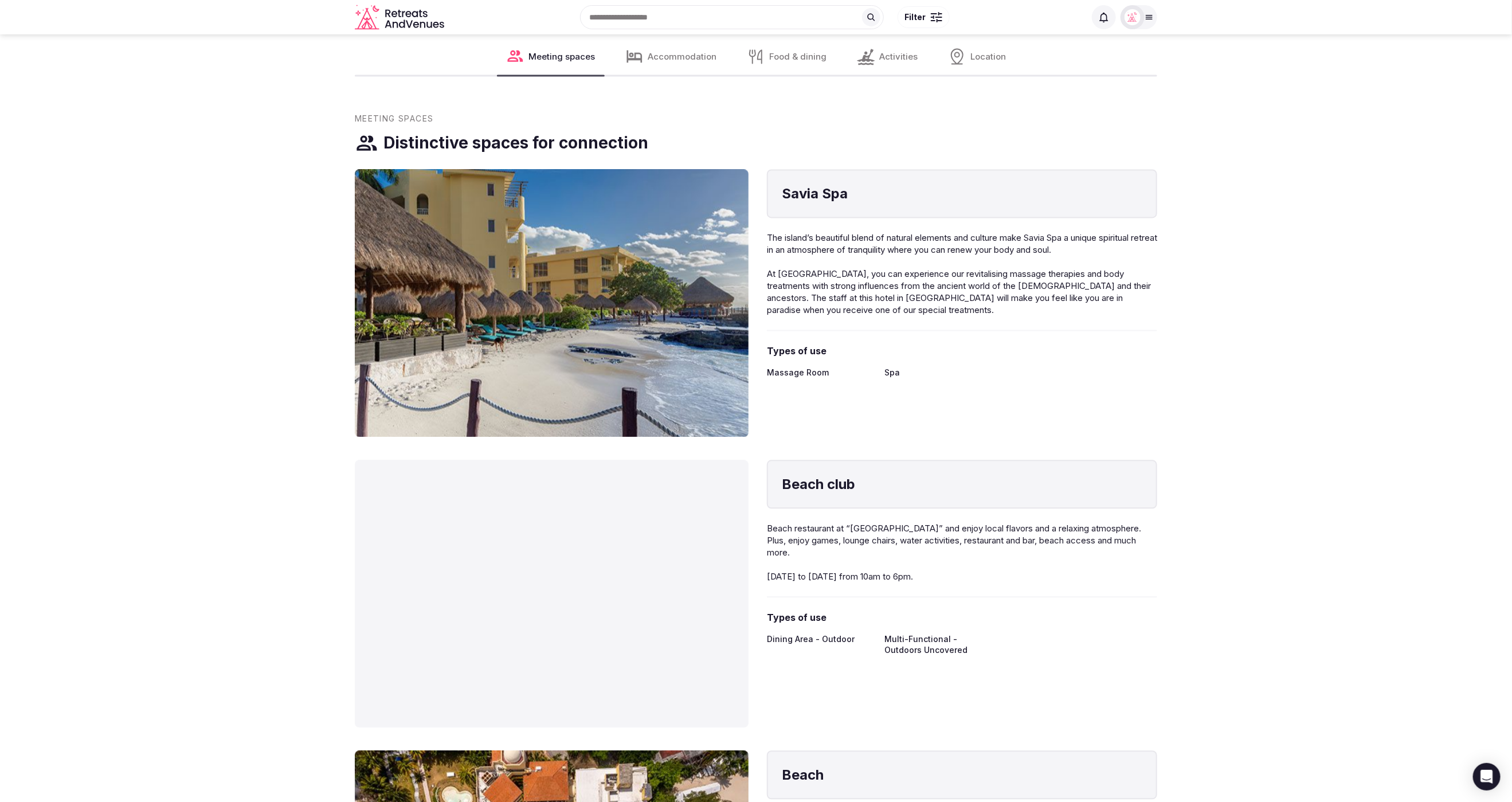
scroll to position [1443, 0]
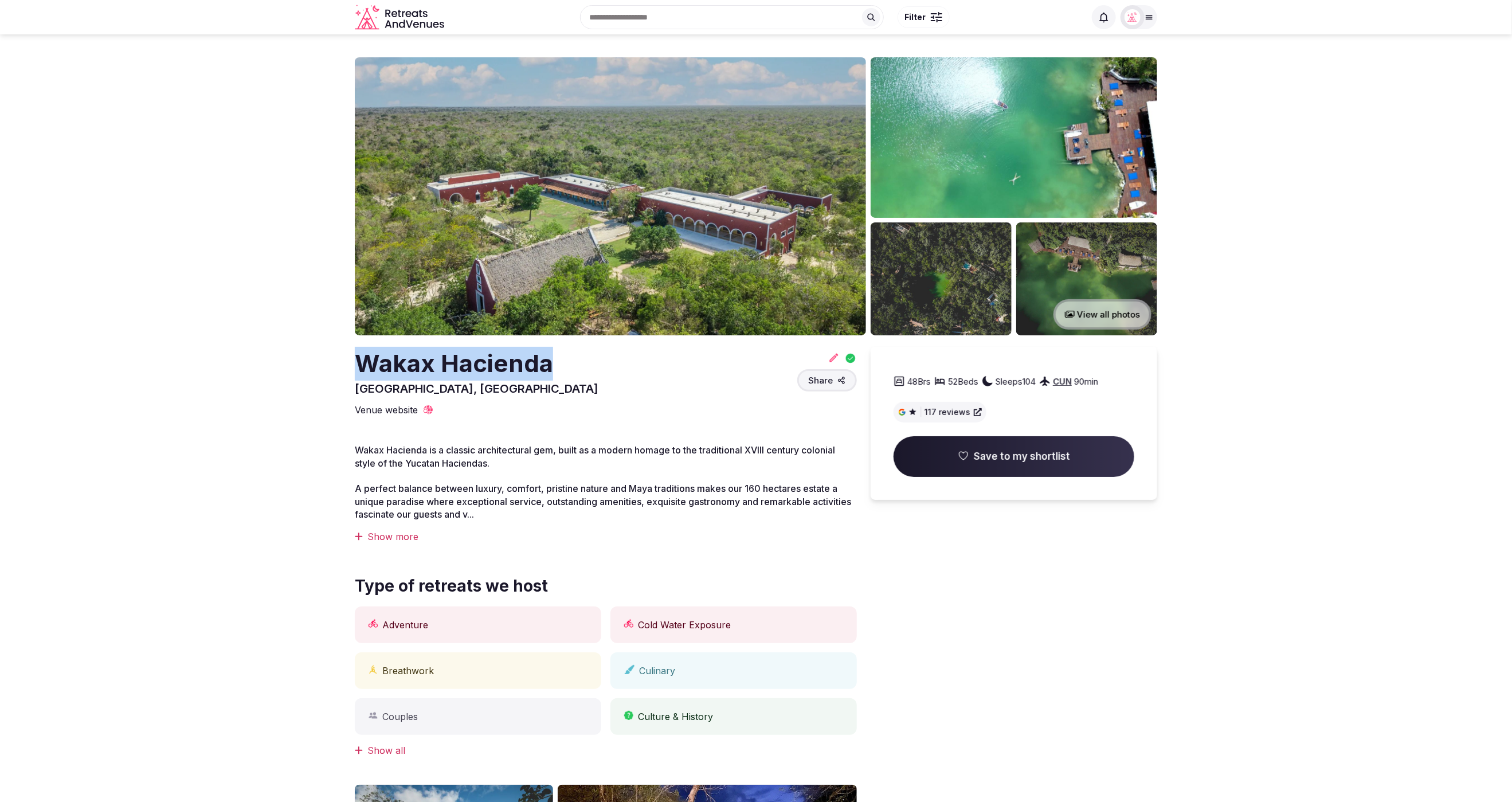
drag, startPoint x: 550, startPoint y: 369, endPoint x: 355, endPoint y: 356, distance: 195.4
click at [355, 356] on div "Wakax Hacienda Riviera Maya, Mexico Share" at bounding box center [605, 372] width 502 height 50
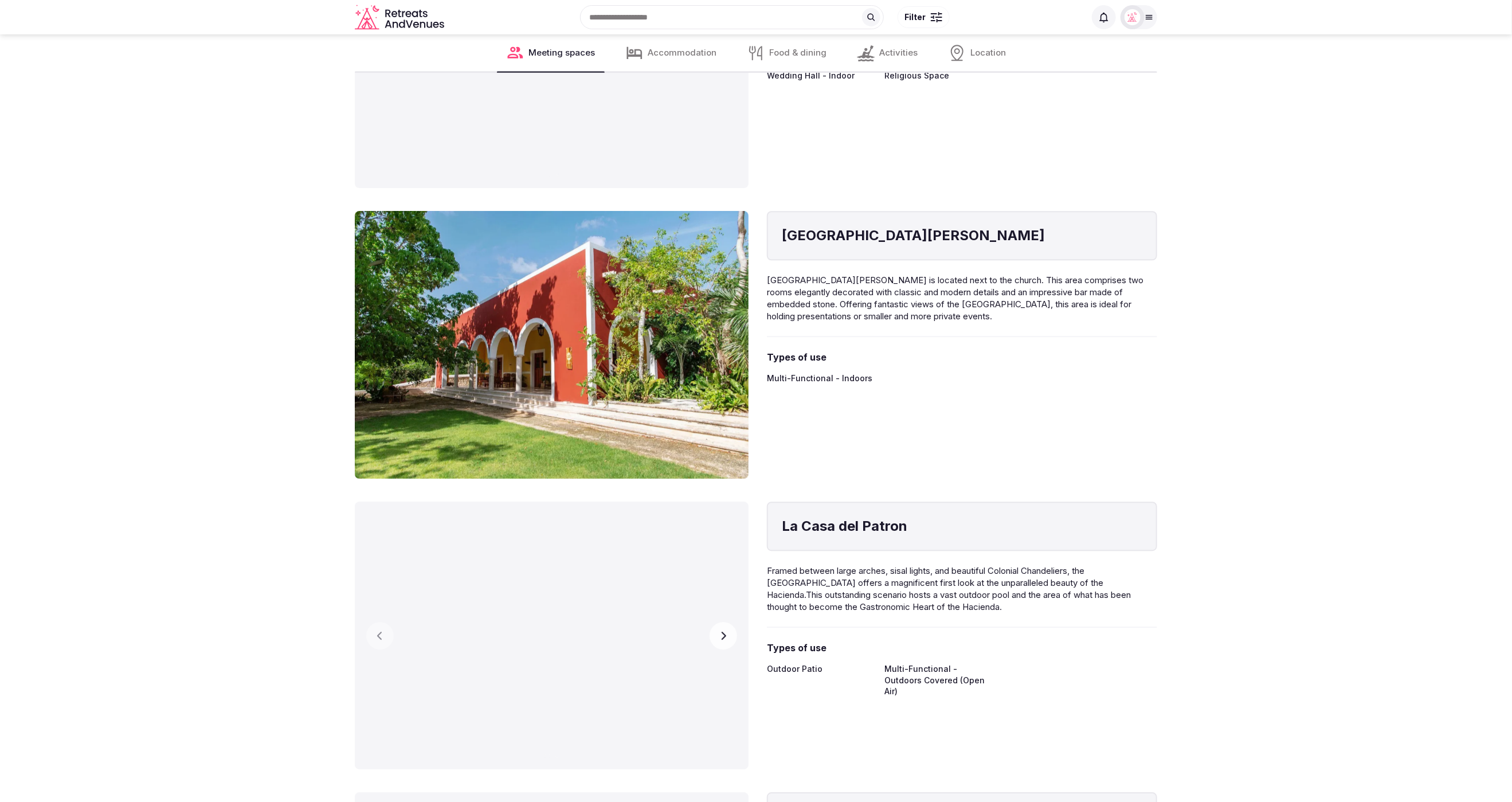
scroll to position [2052, 0]
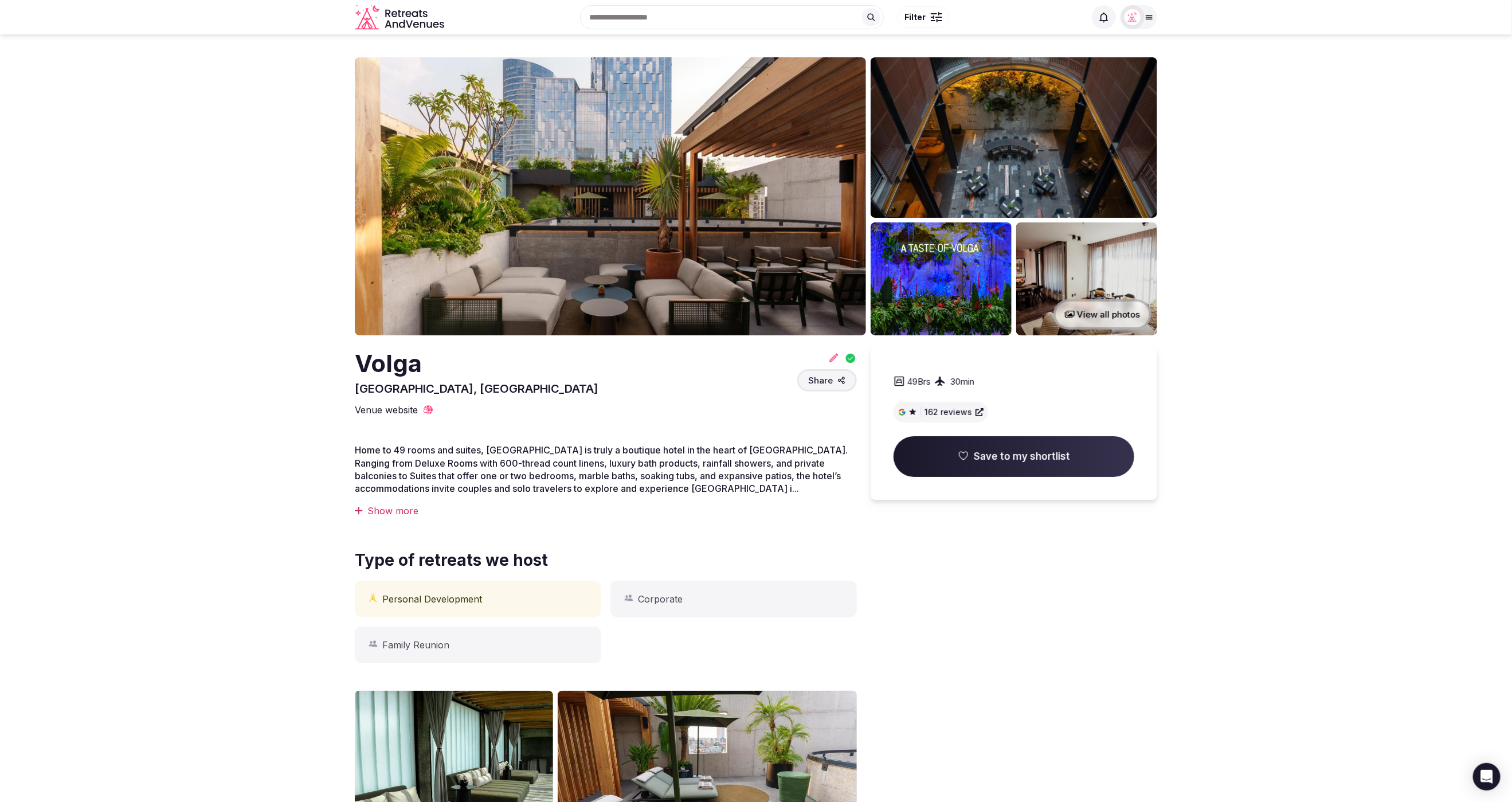
click at [1274, 407] on section "View all photos [GEOGRAPHIC_DATA], [GEOGRAPHIC_DATA] Share 49 Brs 30 min | 162 …" at bounding box center [756, 606] width 1512 height 1143
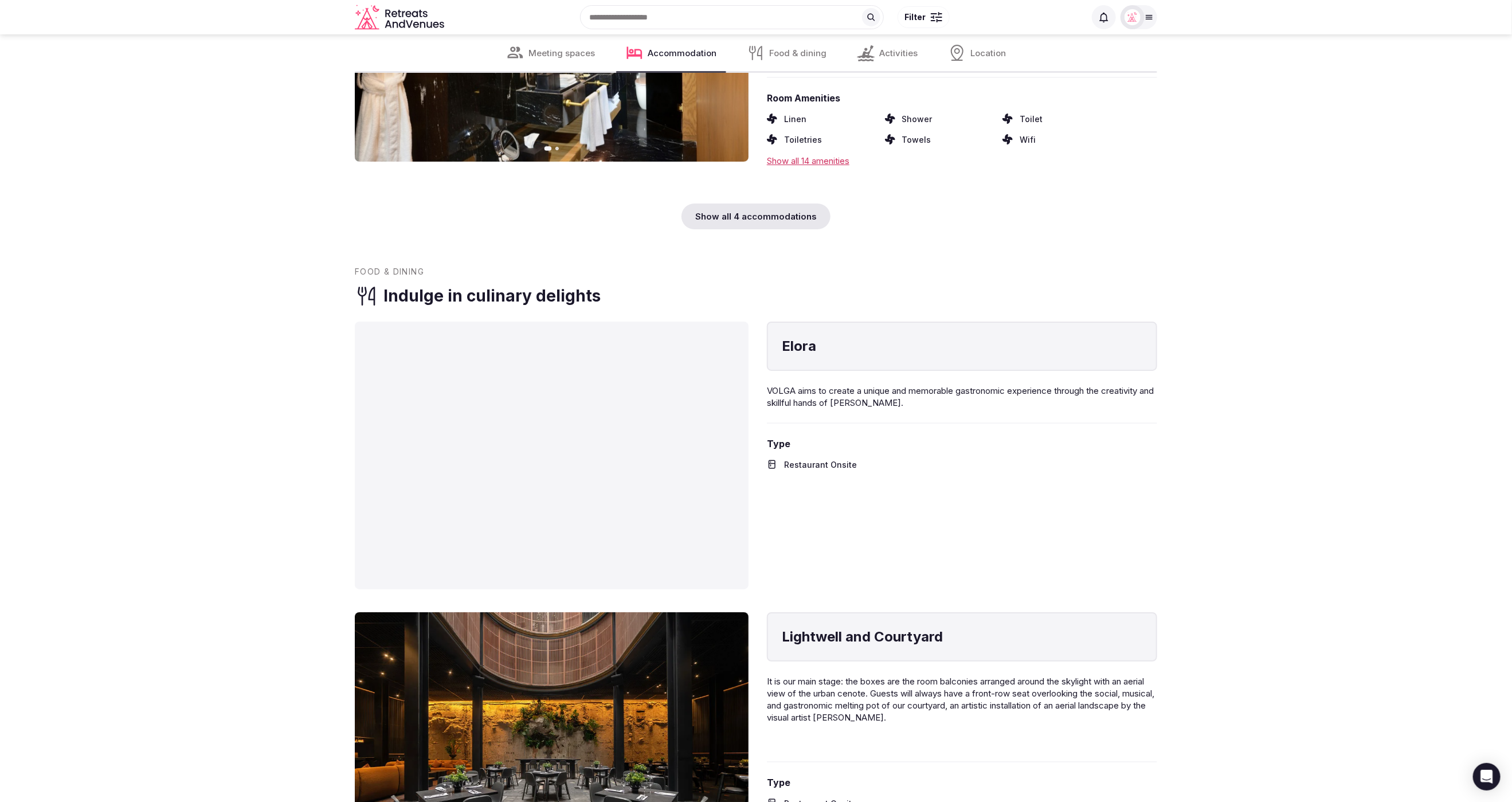
scroll to position [2748, 0]
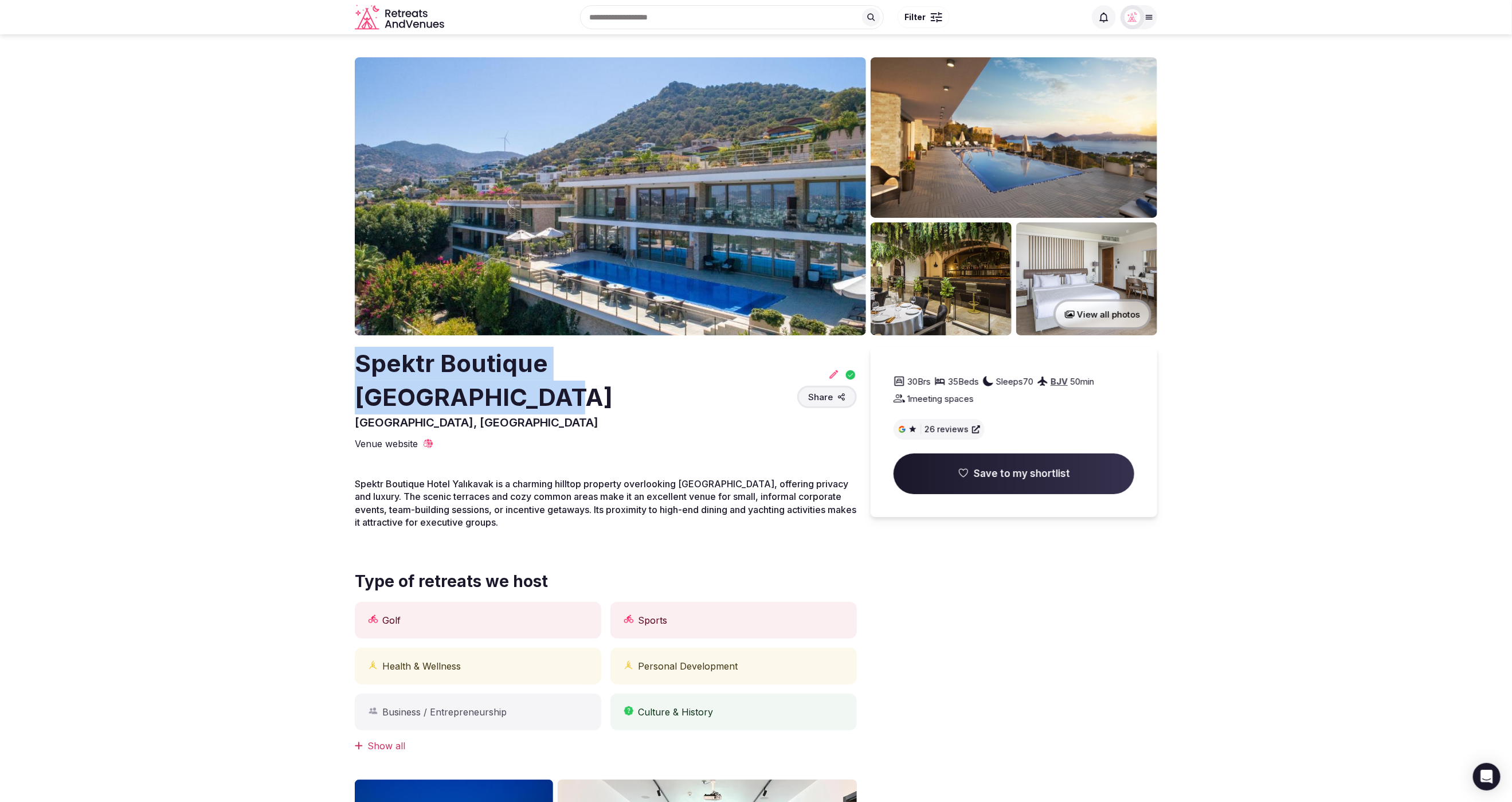
drag, startPoint x: 323, startPoint y: 366, endPoint x: 674, endPoint y: 377, distance: 351.2
click at [729, 377] on section "View all photos Spektr Boutique Hotel Yalikavak Muğla, Turkey Share 30 Brs 35 B…" at bounding box center [756, 650] width 1512 height 1231
copy h2 "Spektr Boutique Hotel Yalikavak"
click at [192, 351] on section "View all photos Spektr Boutique Hotel Yalikavak Muğla, Turkey Share 30 Brs 35 B…" at bounding box center [756, 650] width 1512 height 1231
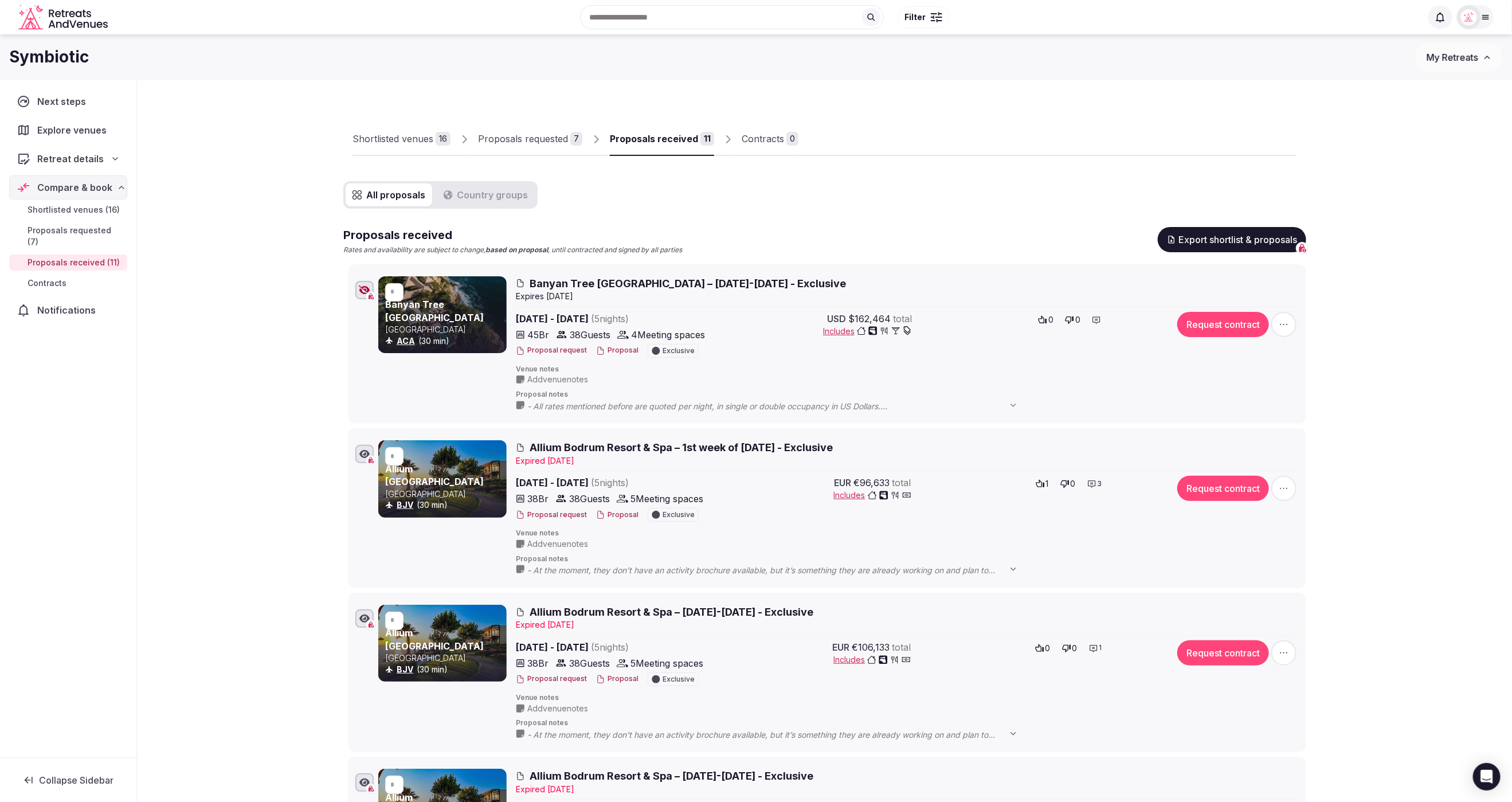
click at [655, 286] on span "Banyan Tree [GEOGRAPHIC_DATA] – [DATE]-[DATE] - Exclusive" at bounding box center [687, 283] width 316 height 14
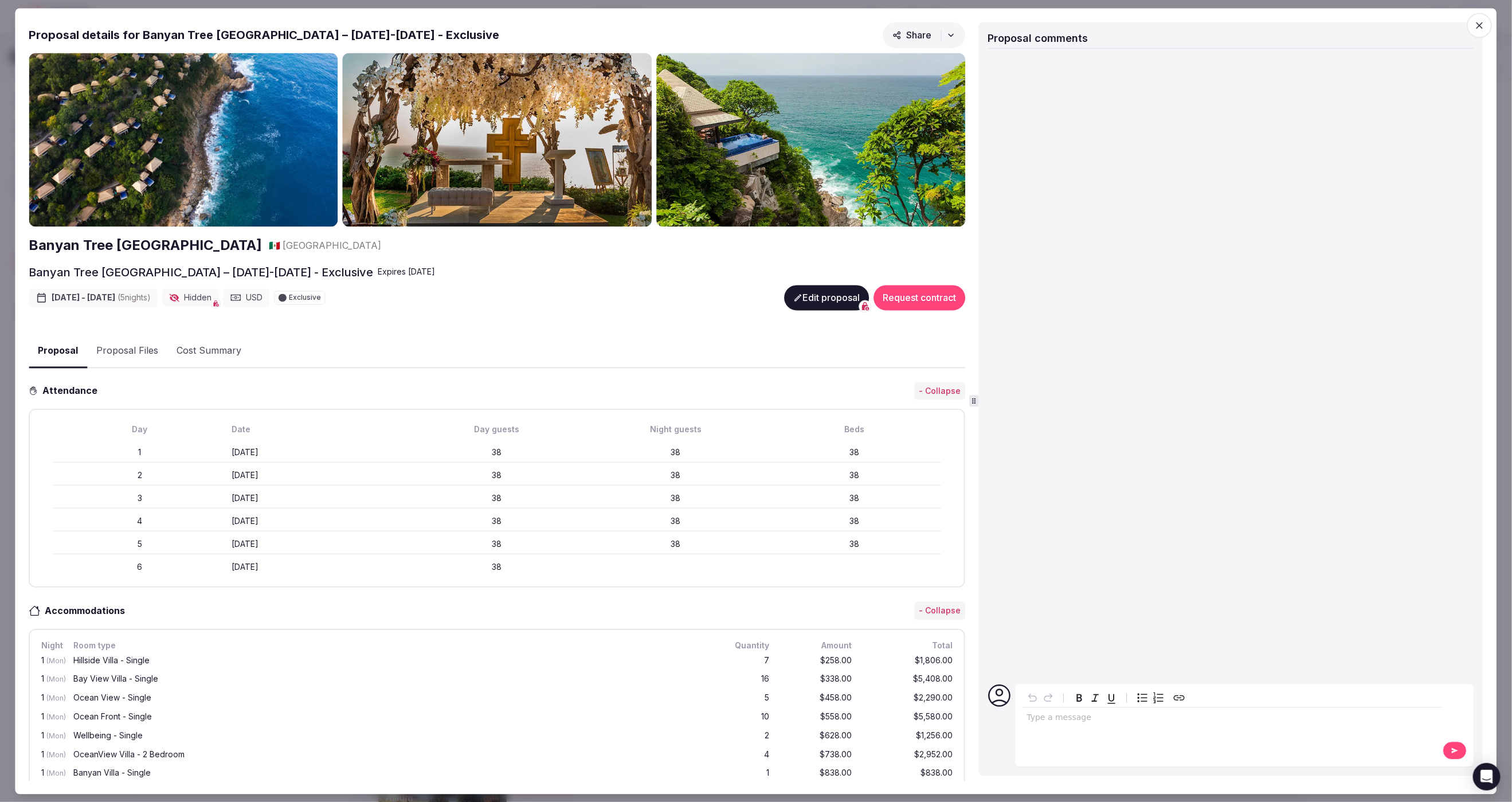
click at [1485, 26] on icon "button" at bounding box center [1480, 25] width 12 height 12
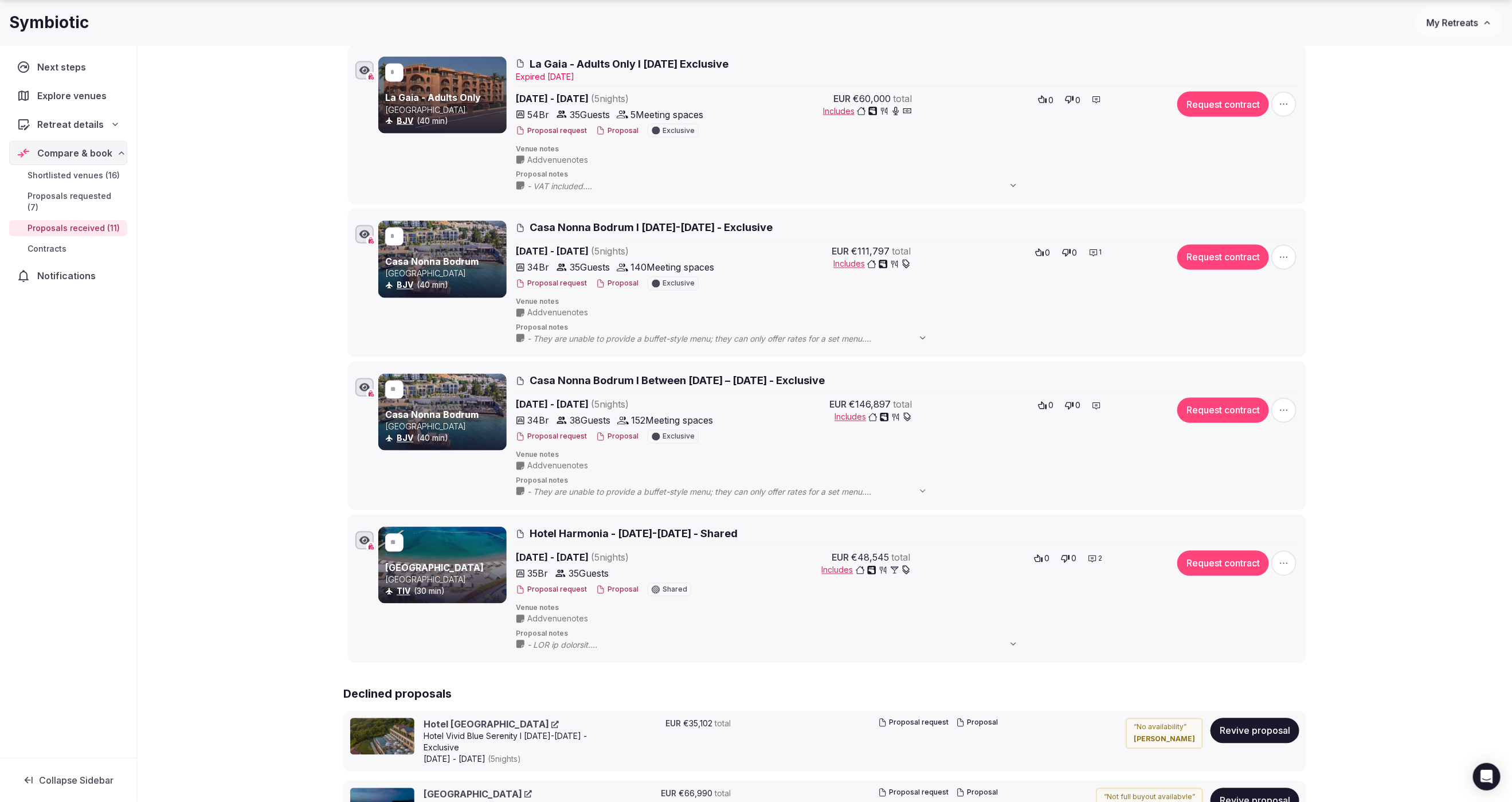
scroll to position [1388, 0]
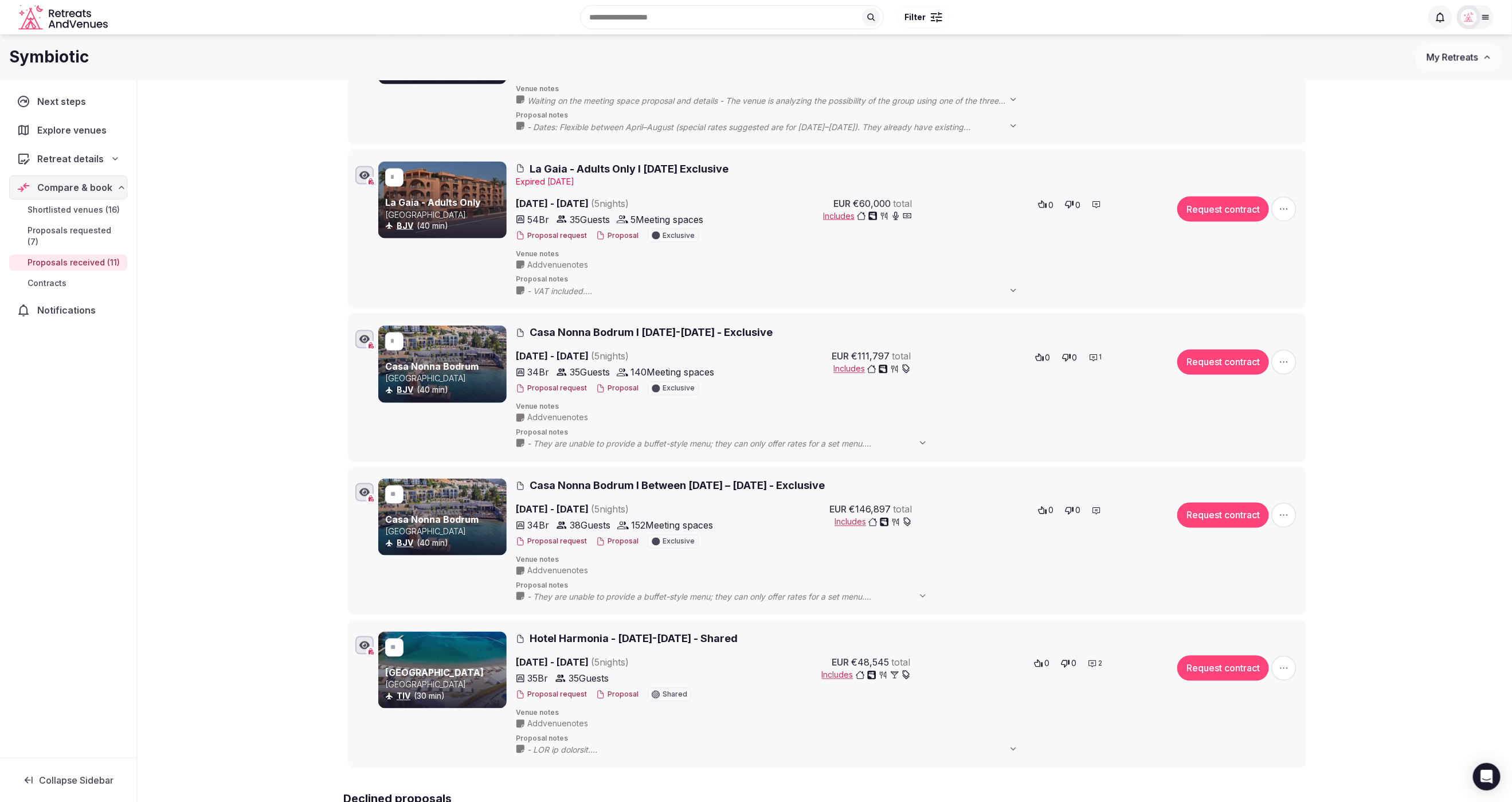
scroll to position [1253, 0]
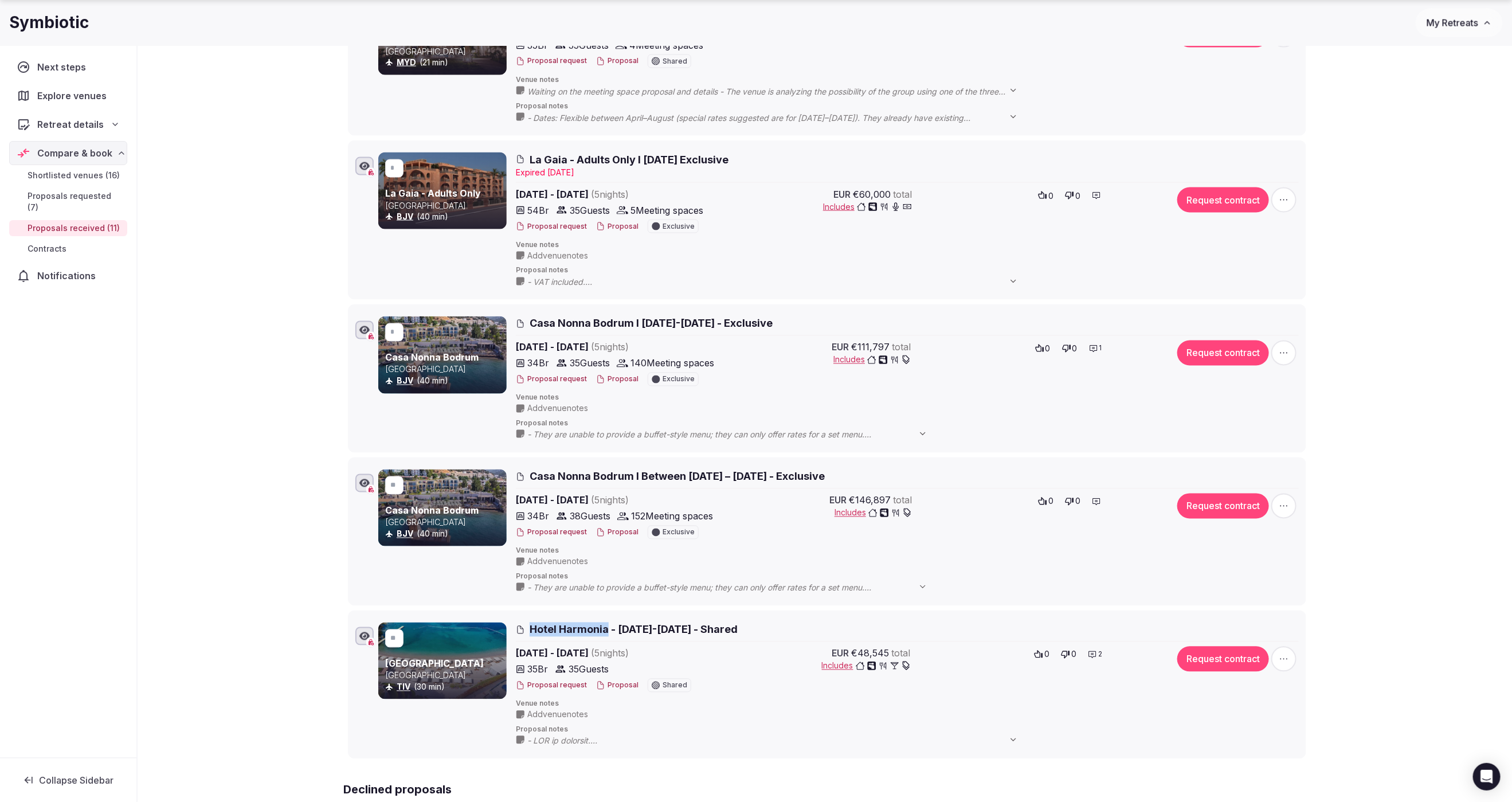
drag, startPoint x: 528, startPoint y: 624, endPoint x: 605, endPoint y: 628, distance: 77.1
click at [605, 628] on h2 "Hotel Harmonia - 25-30 May 2026 - Shared" at bounding box center [907, 629] width 783 height 14
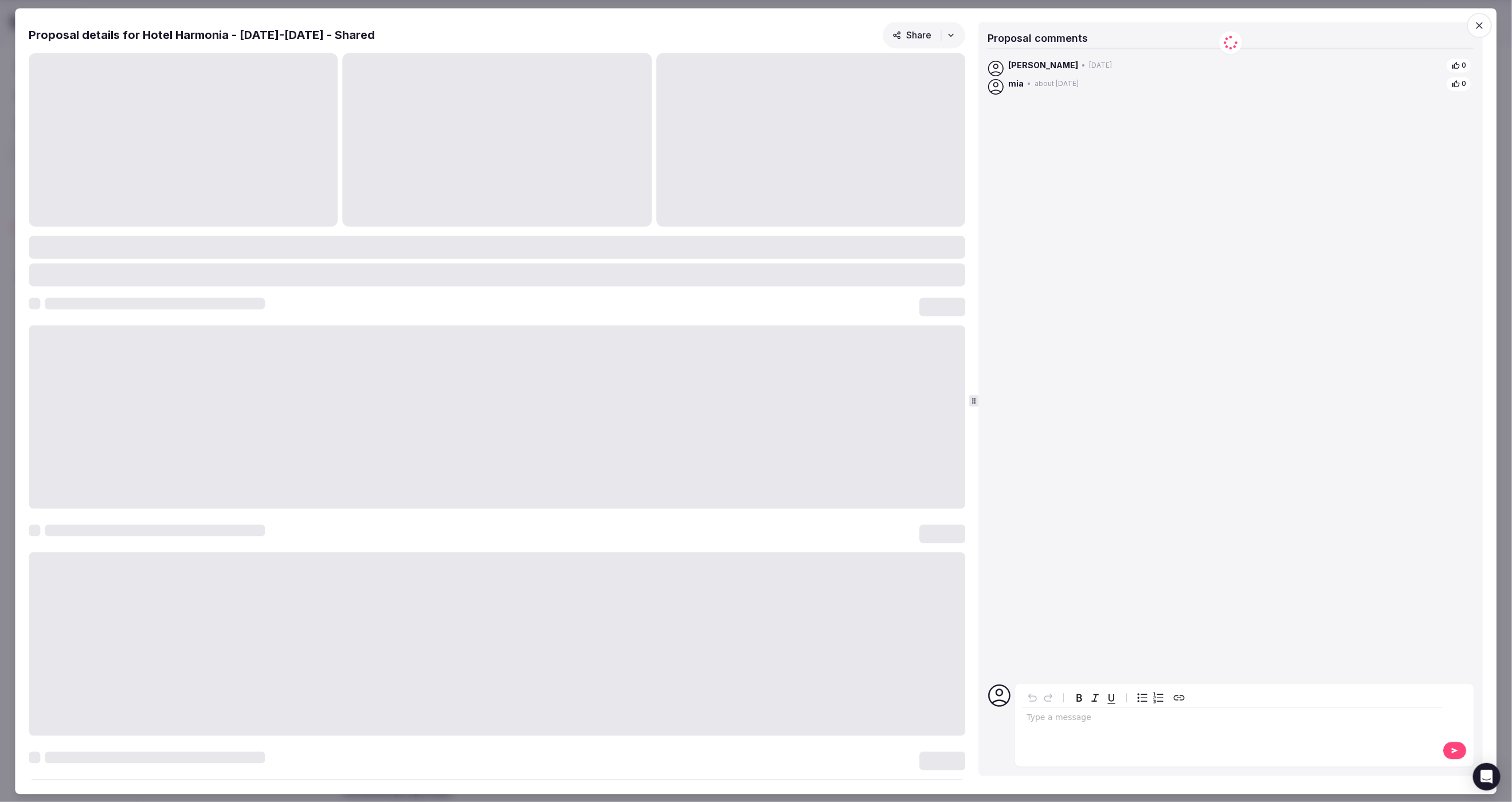
copy span "Hotel Harmonia"
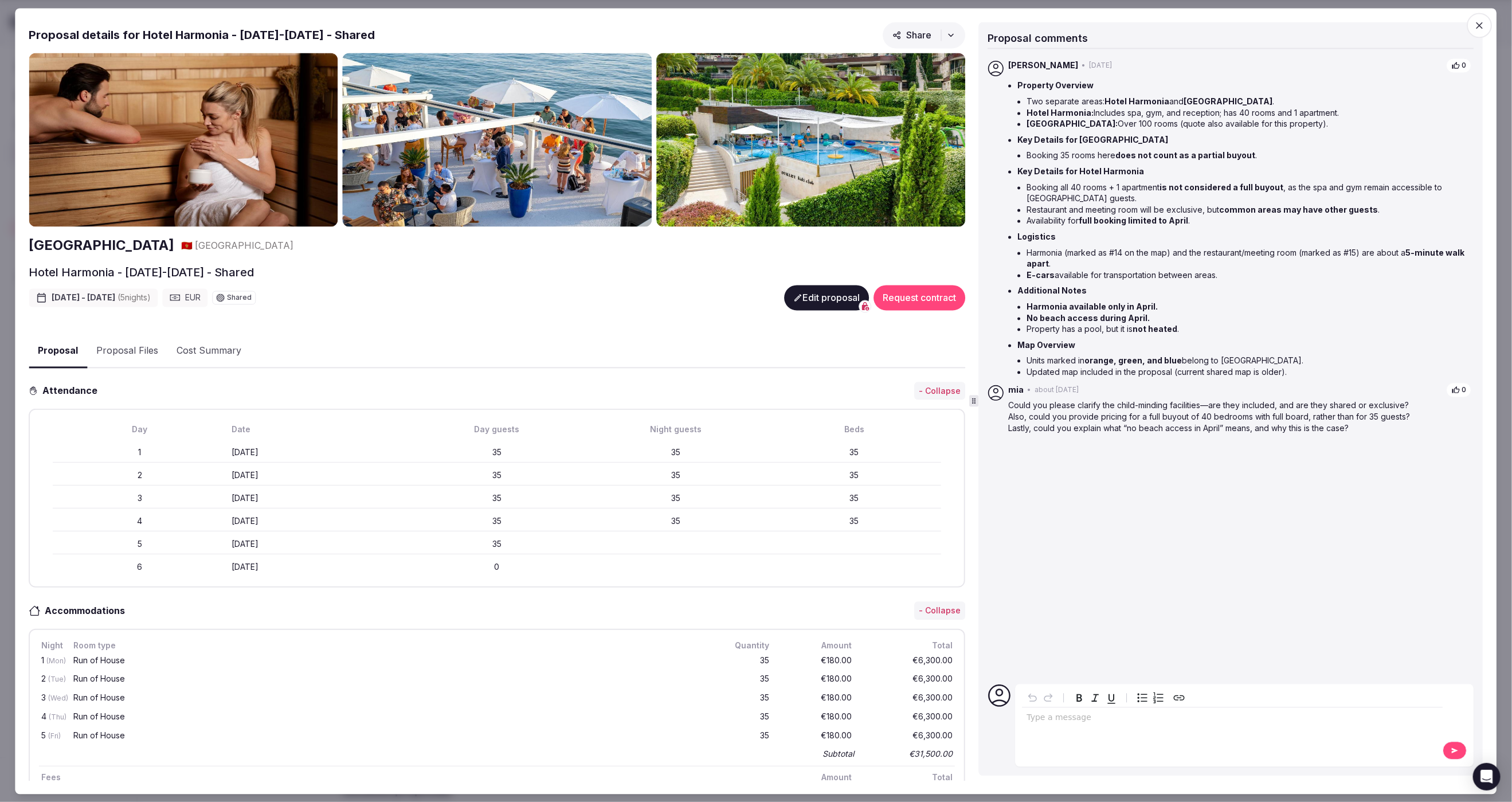
click at [1482, 24] on icon "button" at bounding box center [1480, 25] width 12 height 12
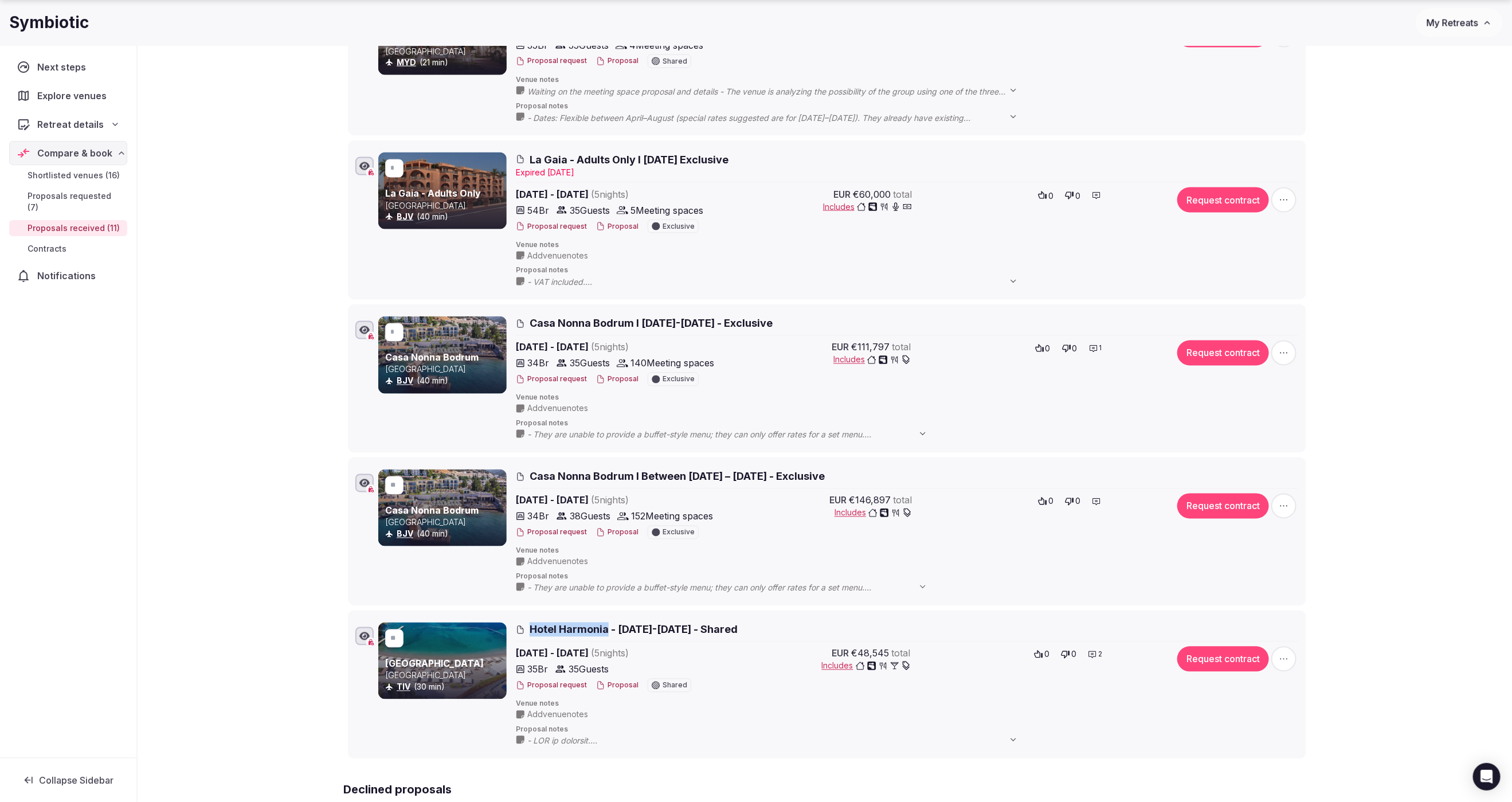
copy span "Hotel Harmonia"
click at [205, 395] on div "Shortlisted venues 16 Proposals requested 7 Proposals received 11 Contracts 0 A…" at bounding box center [825, 121] width 1375 height 2587
drag, startPoint x: 610, startPoint y: 627, endPoint x: 561, endPoint y: 627, distance: 49.0
click at [561, 627] on span "Hotel Harmonia - 25-30 May 2026 - Shared" at bounding box center [633, 629] width 208 height 14
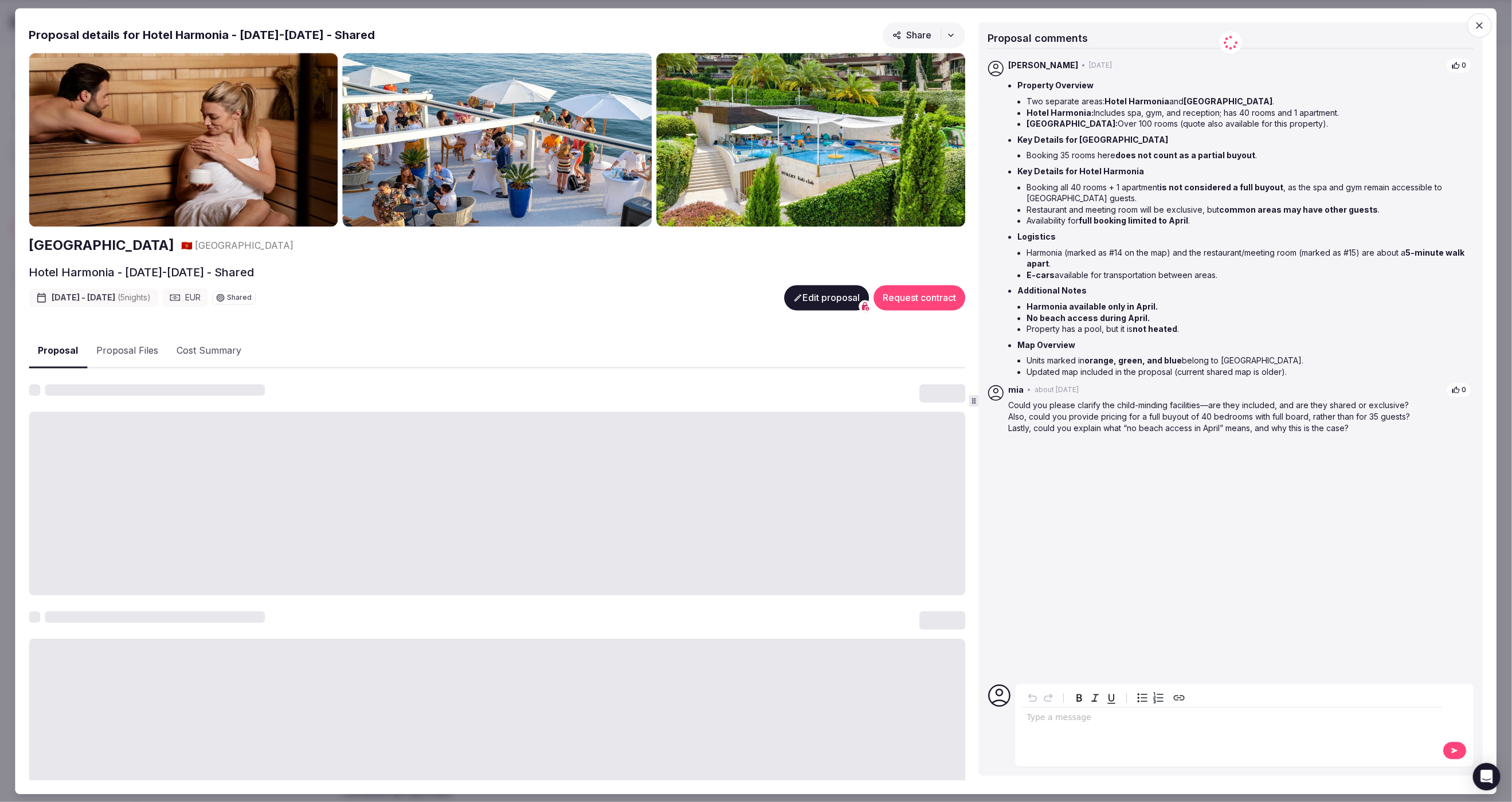
copy span "Harmonia"
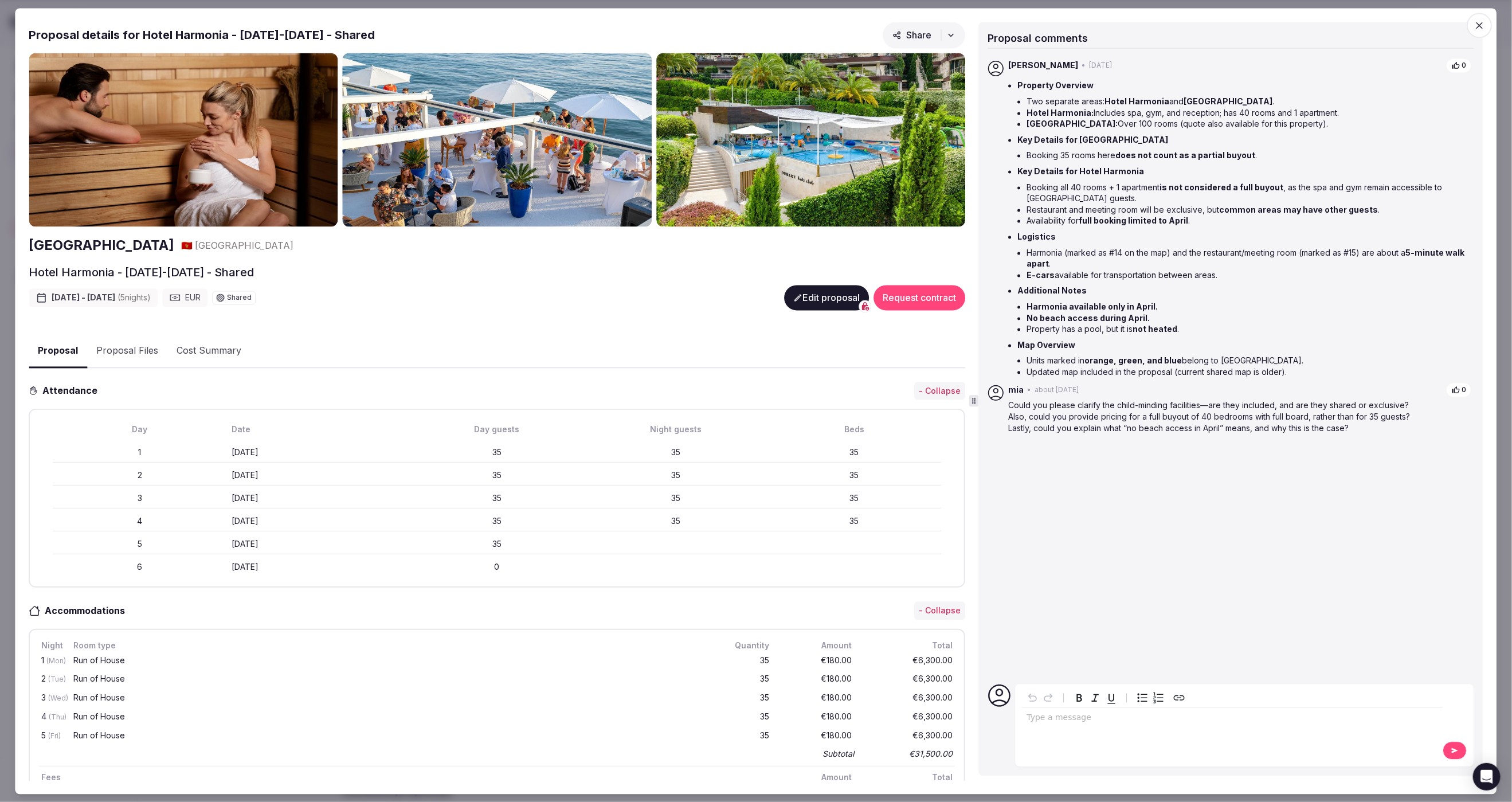
click at [1480, 26] on icon "button" at bounding box center [1480, 25] width 12 height 12
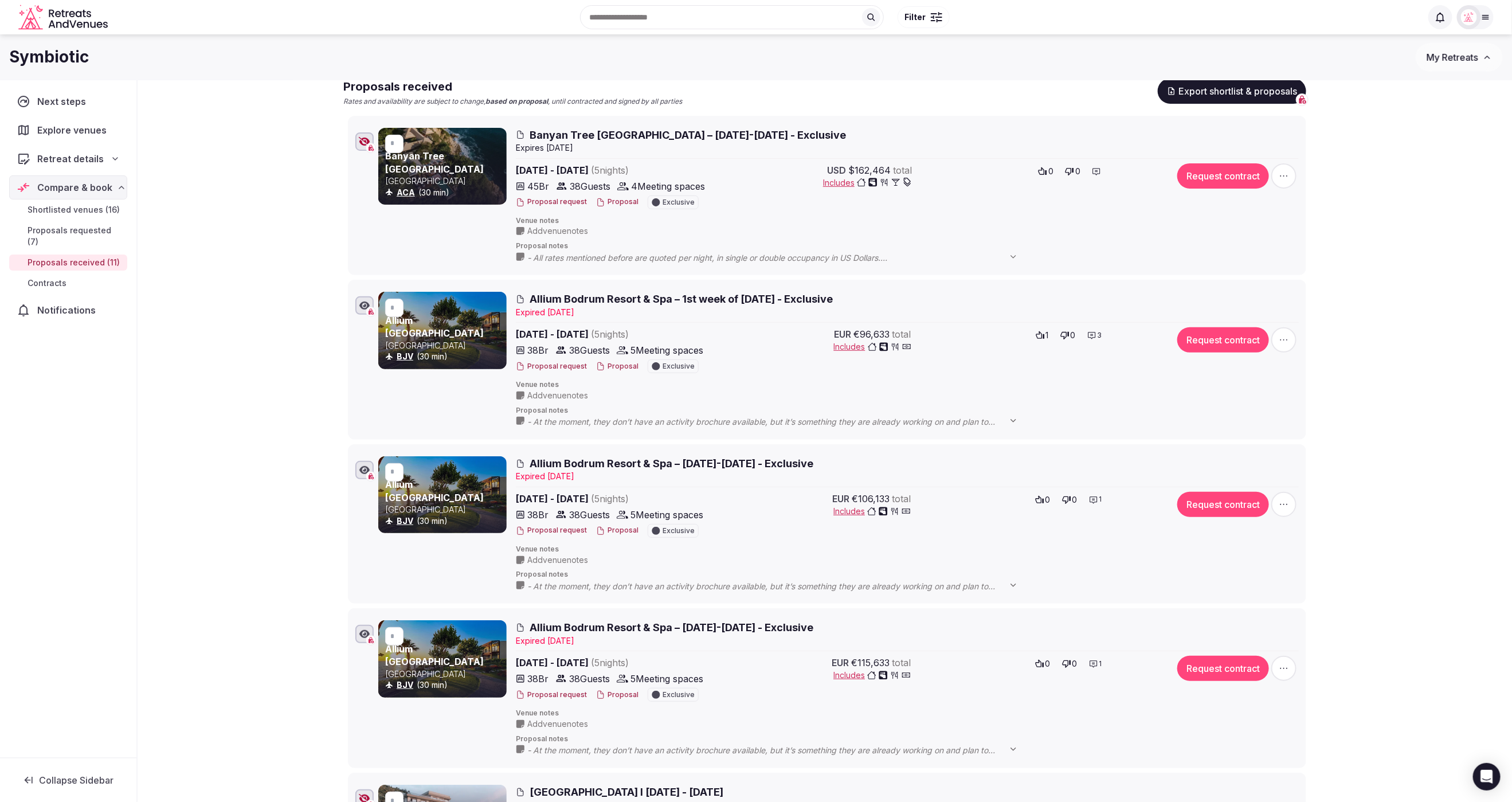
scroll to position [148, 0]
drag, startPoint x: 670, startPoint y: 298, endPoint x: 532, endPoint y: 301, distance: 138.0
click at [532, 301] on span "Allium Bodrum Resort & Spa – 1st week of May 2026 - Exclusive" at bounding box center [681, 299] width 303 height 14
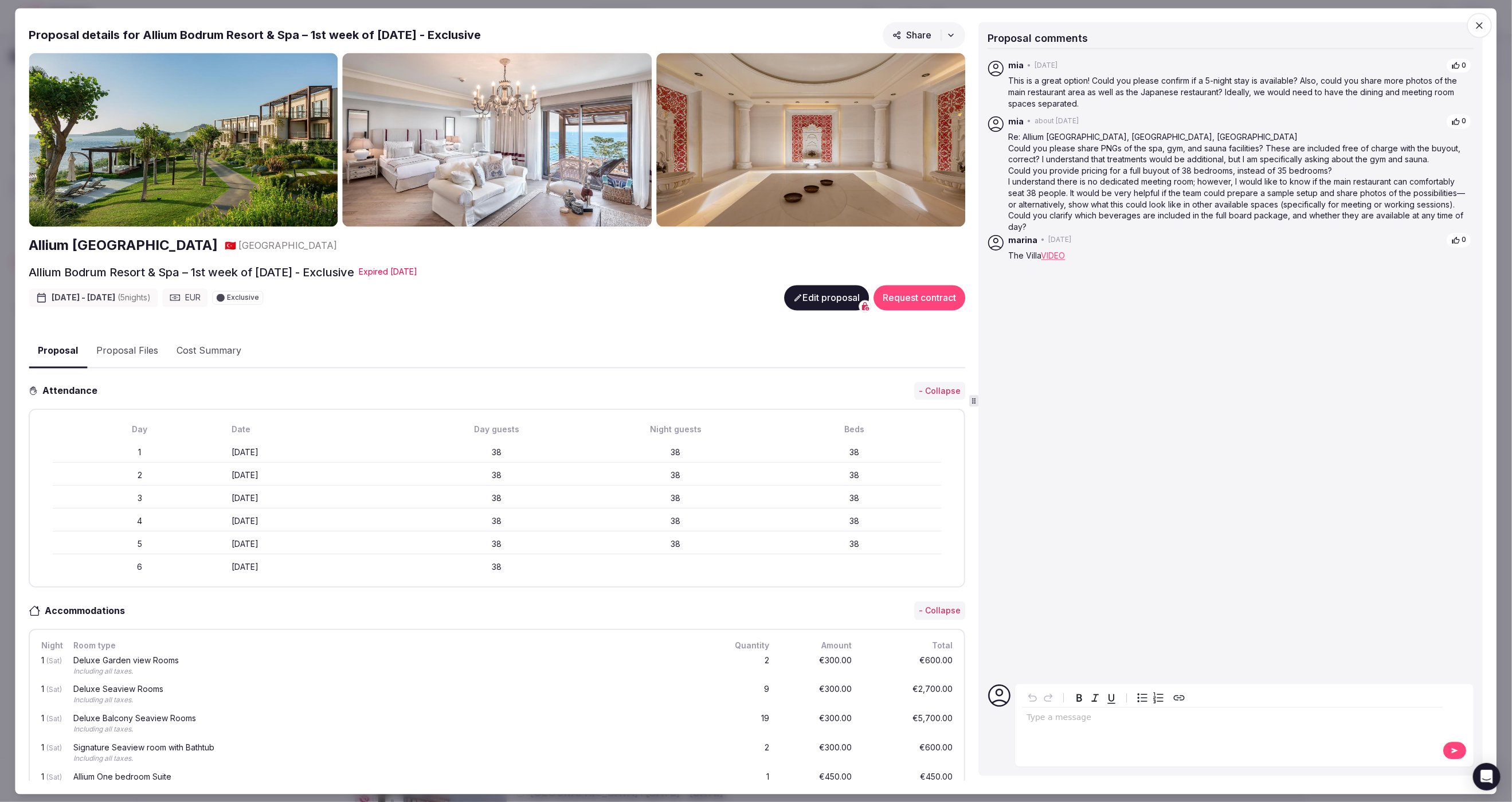
drag, startPoint x: 1479, startPoint y: 24, endPoint x: 1463, endPoint y: 17, distance: 17.5
click at [1479, 24] on icon "button" at bounding box center [1479, 25] width 7 height 7
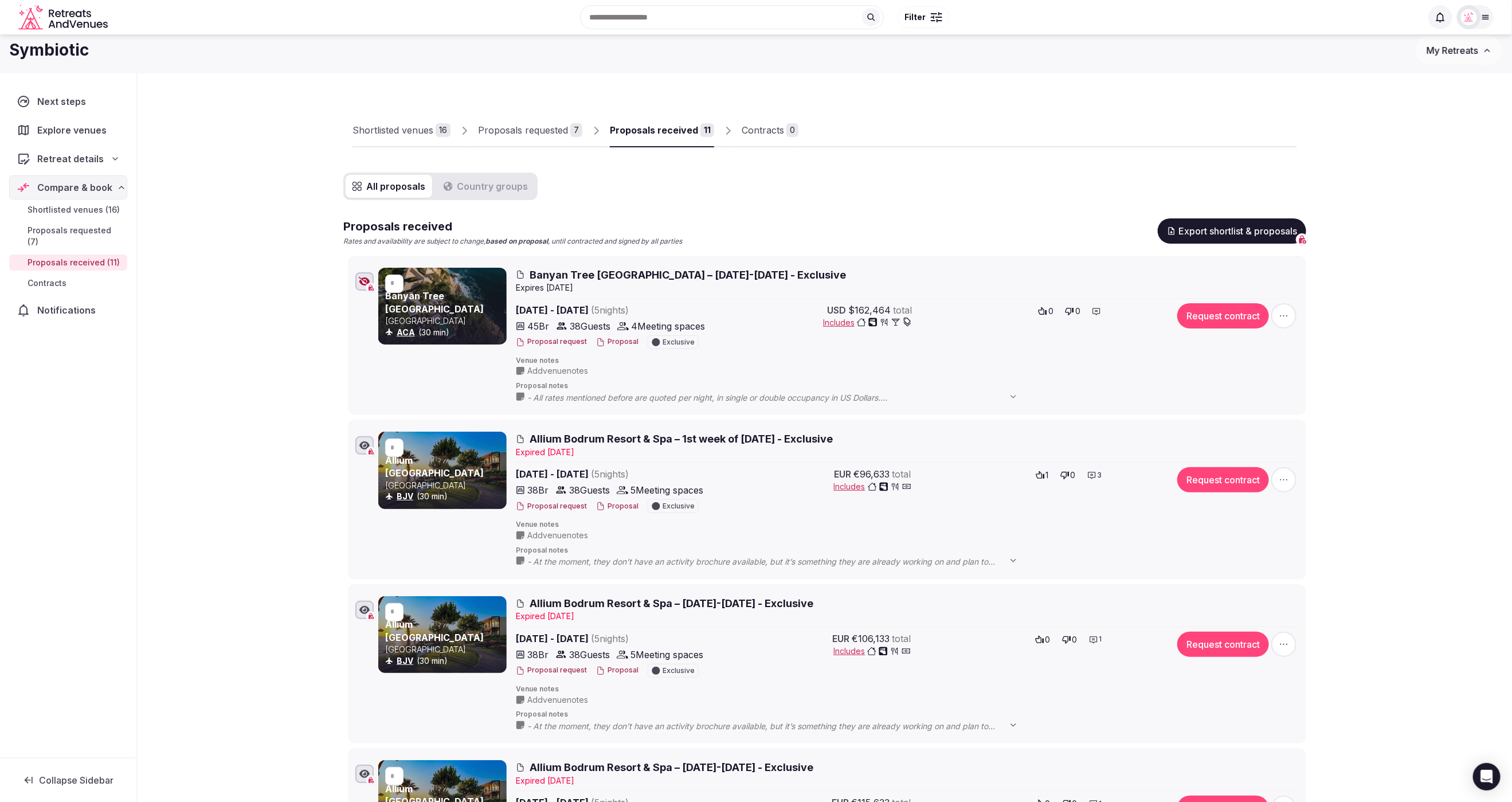
scroll to position [0, 0]
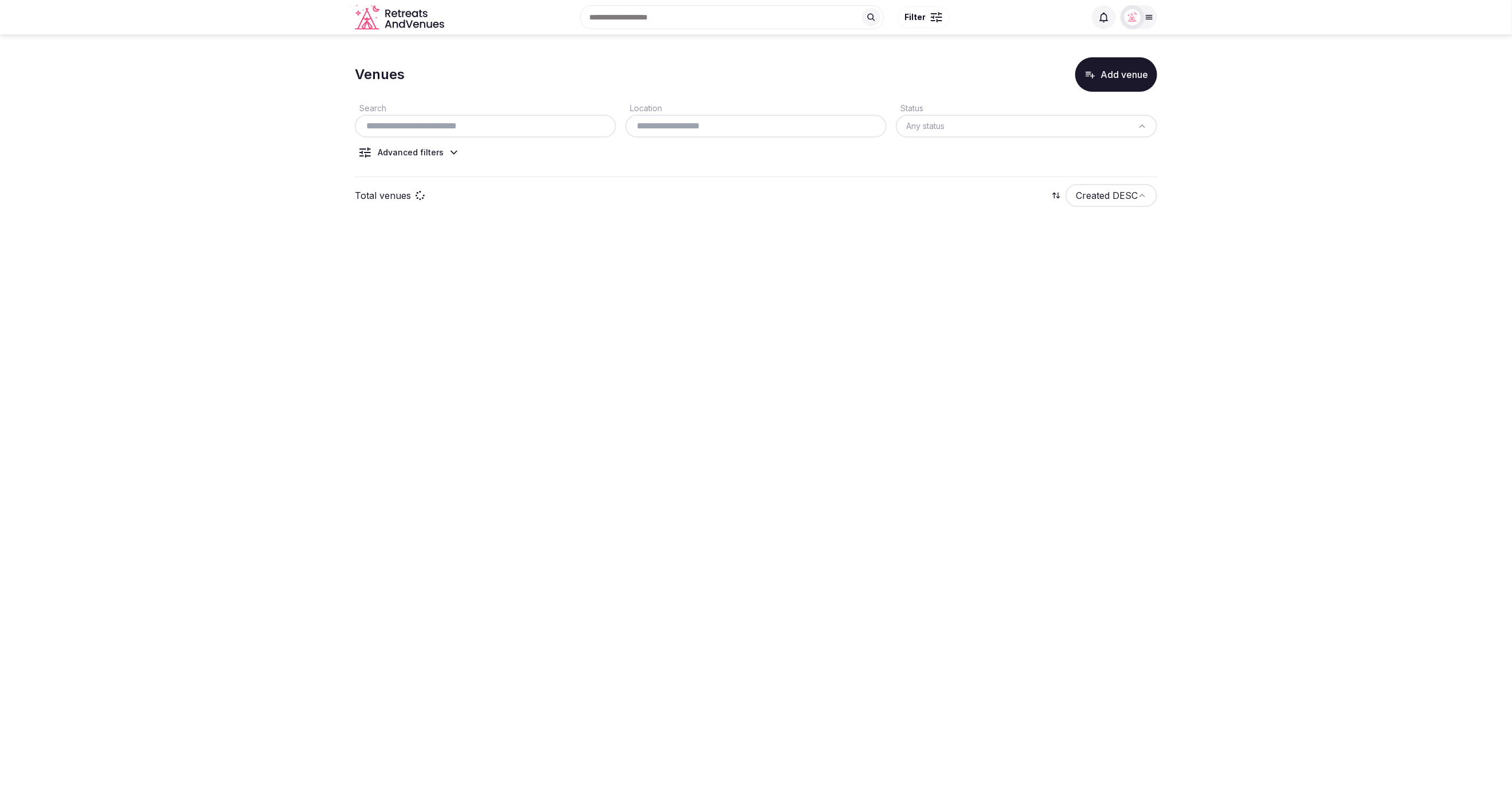
click at [508, 127] on input "text" at bounding box center [485, 126] width 252 height 14
paste input "********"
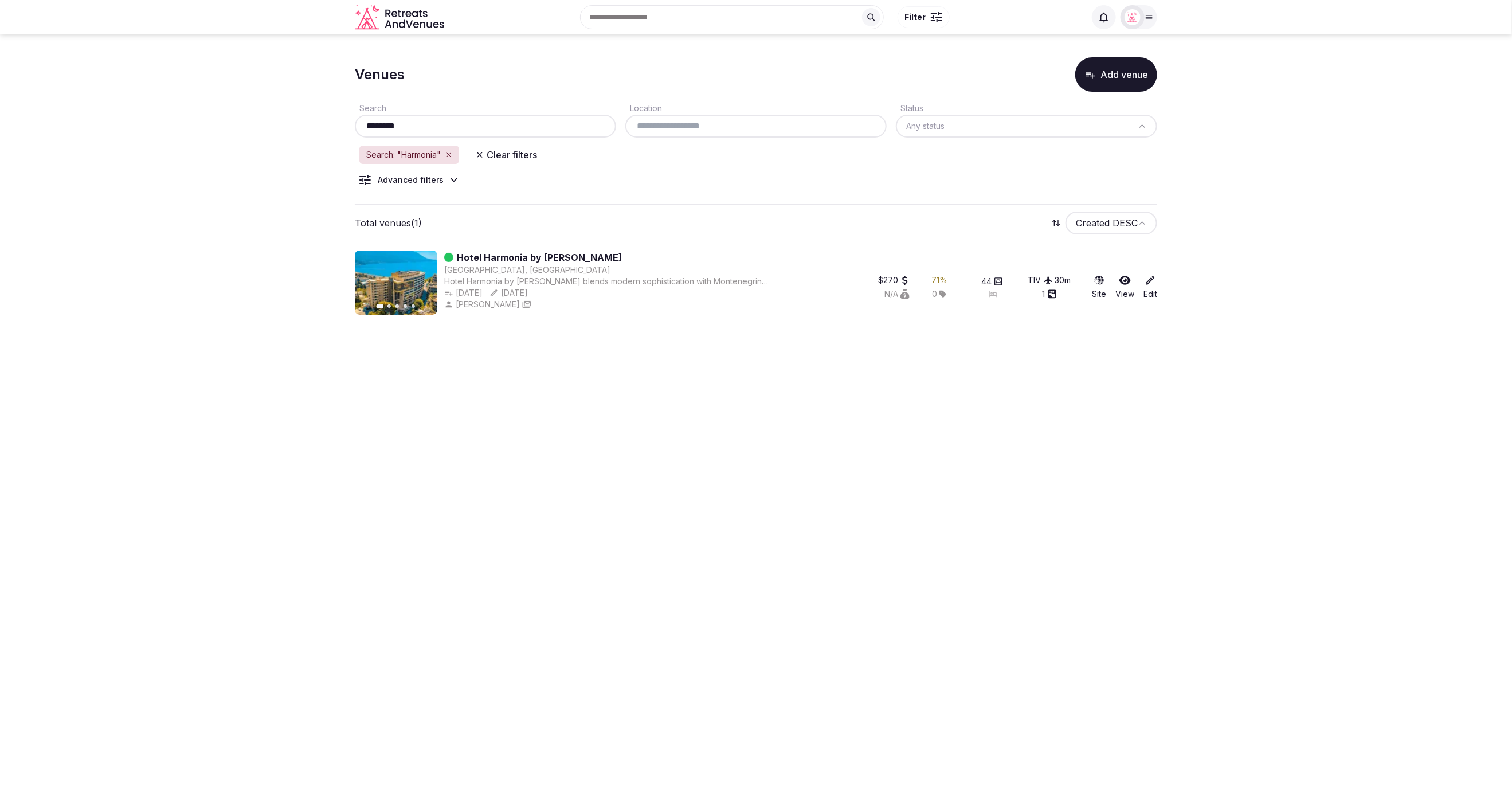
type input "********"
click at [1291, 223] on section "Venues Add venue Search ******** Location Status Any status Search: "Harmonia" …" at bounding box center [756, 184] width 1512 height 299
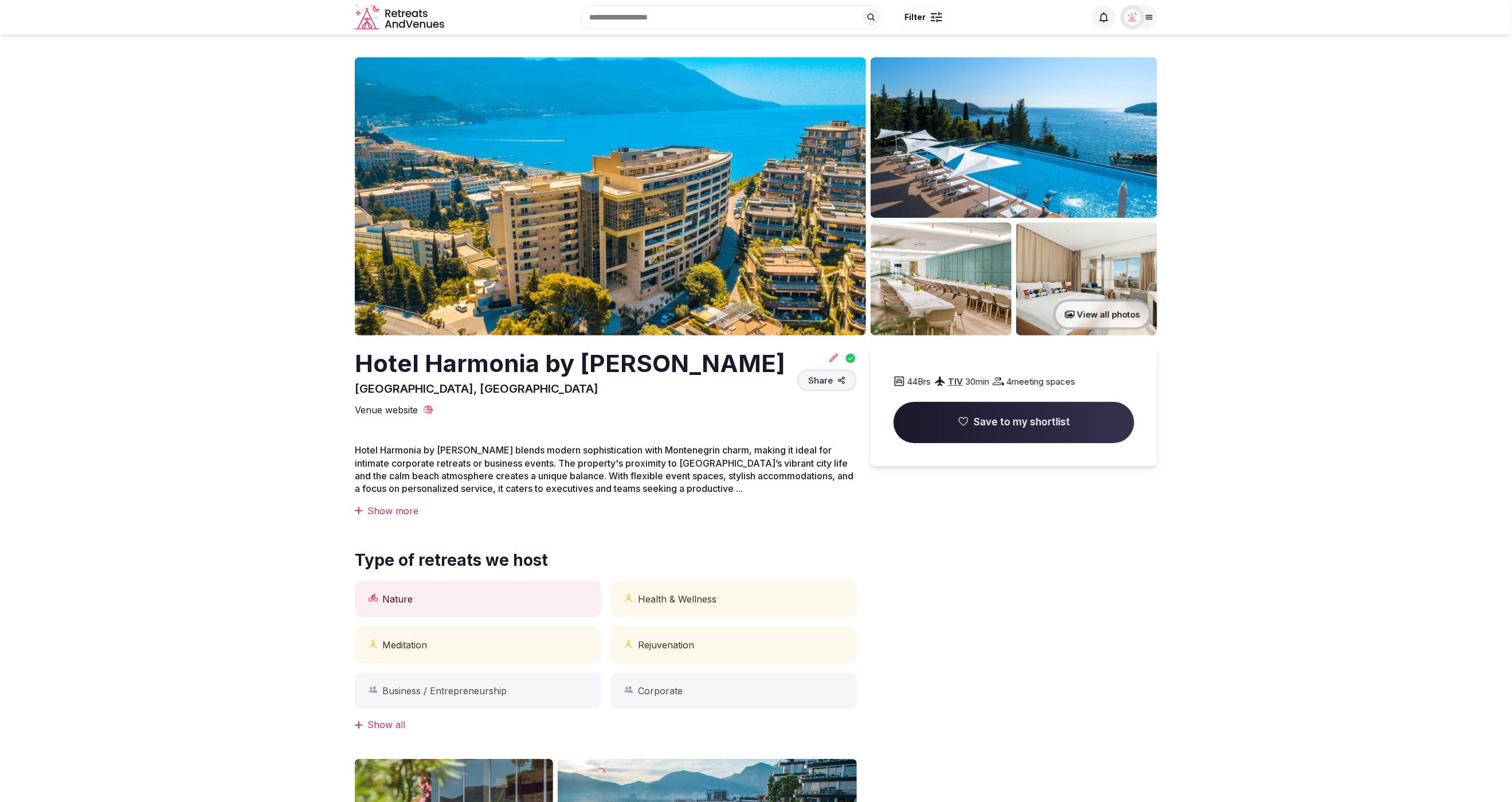
click at [1357, 578] on section "View all photos Hotel Harmonia by Dukley Boreti, [GEOGRAPHIC_DATA] Share 44 Brs…" at bounding box center [756, 640] width 1512 height 1211
click at [748, 399] on div "Hotel Harmonia by [PERSON_NAME], [GEOGRAPHIC_DATA] Share 44 Brs TIV 30 min 4 me…" at bounding box center [605, 381] width 502 height 69
drag, startPoint x: 662, startPoint y: 363, endPoint x: 338, endPoint y: 366, distance: 324.0
click at [338, 366] on section "View all photos Hotel Harmonia by Dukley Boreti, [GEOGRAPHIC_DATA] Share 44 Brs…" at bounding box center [756, 640] width 1512 height 1211
copy h2 "Hotel Harmonia by [PERSON_NAME]"
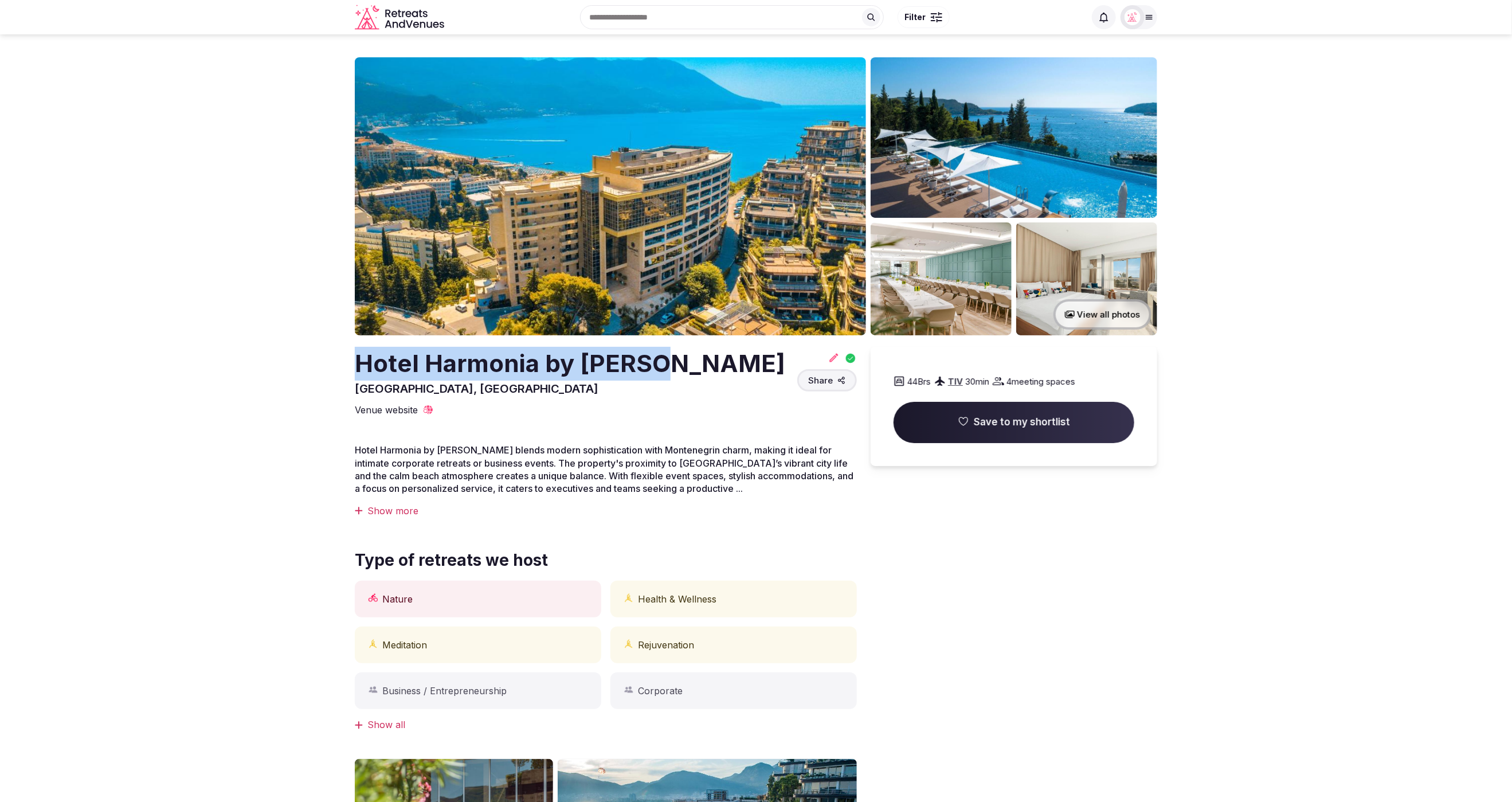
copy h2 "Hotel Harmonia by [PERSON_NAME]"
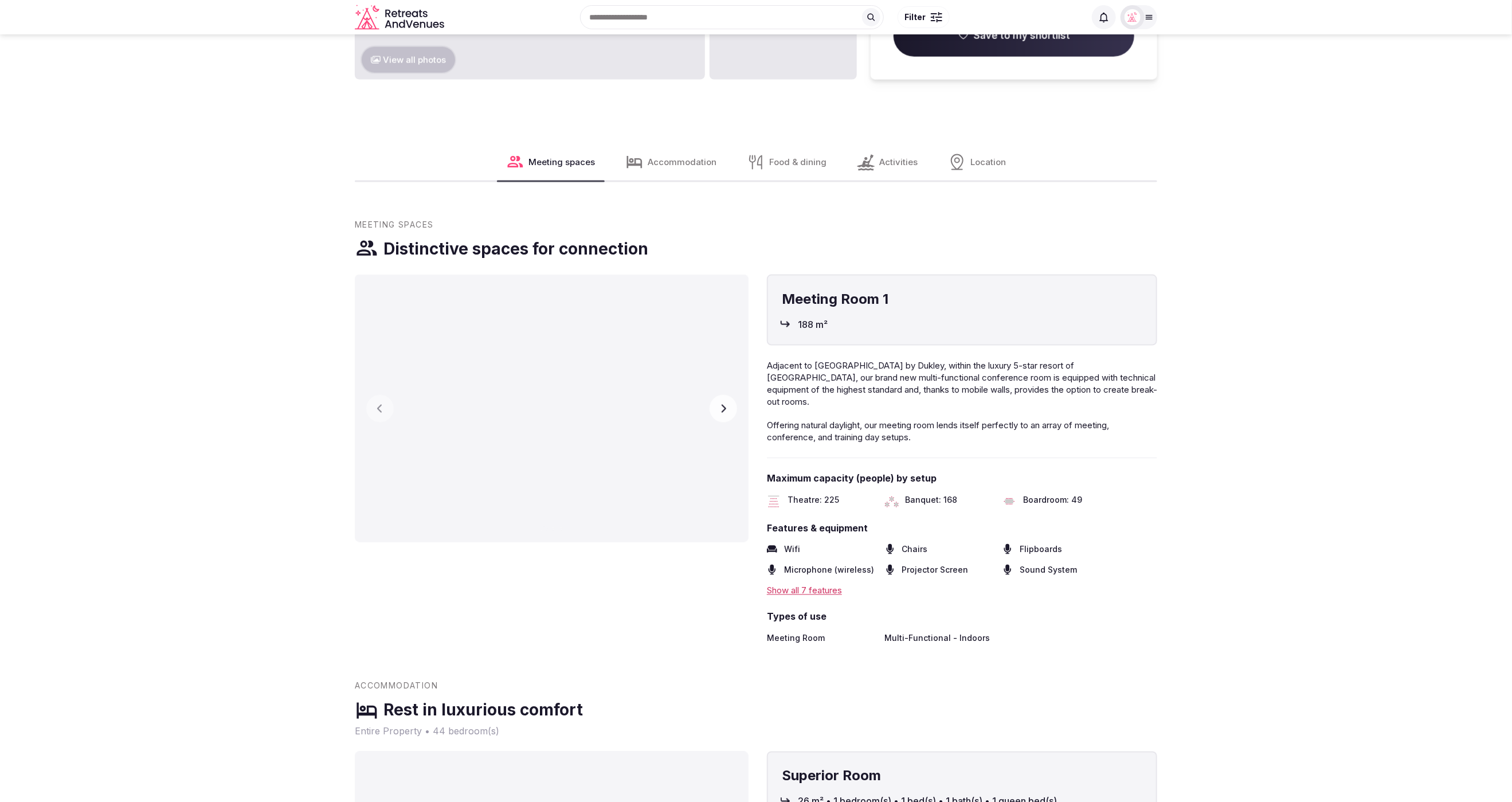
scroll to position [1099, 0]
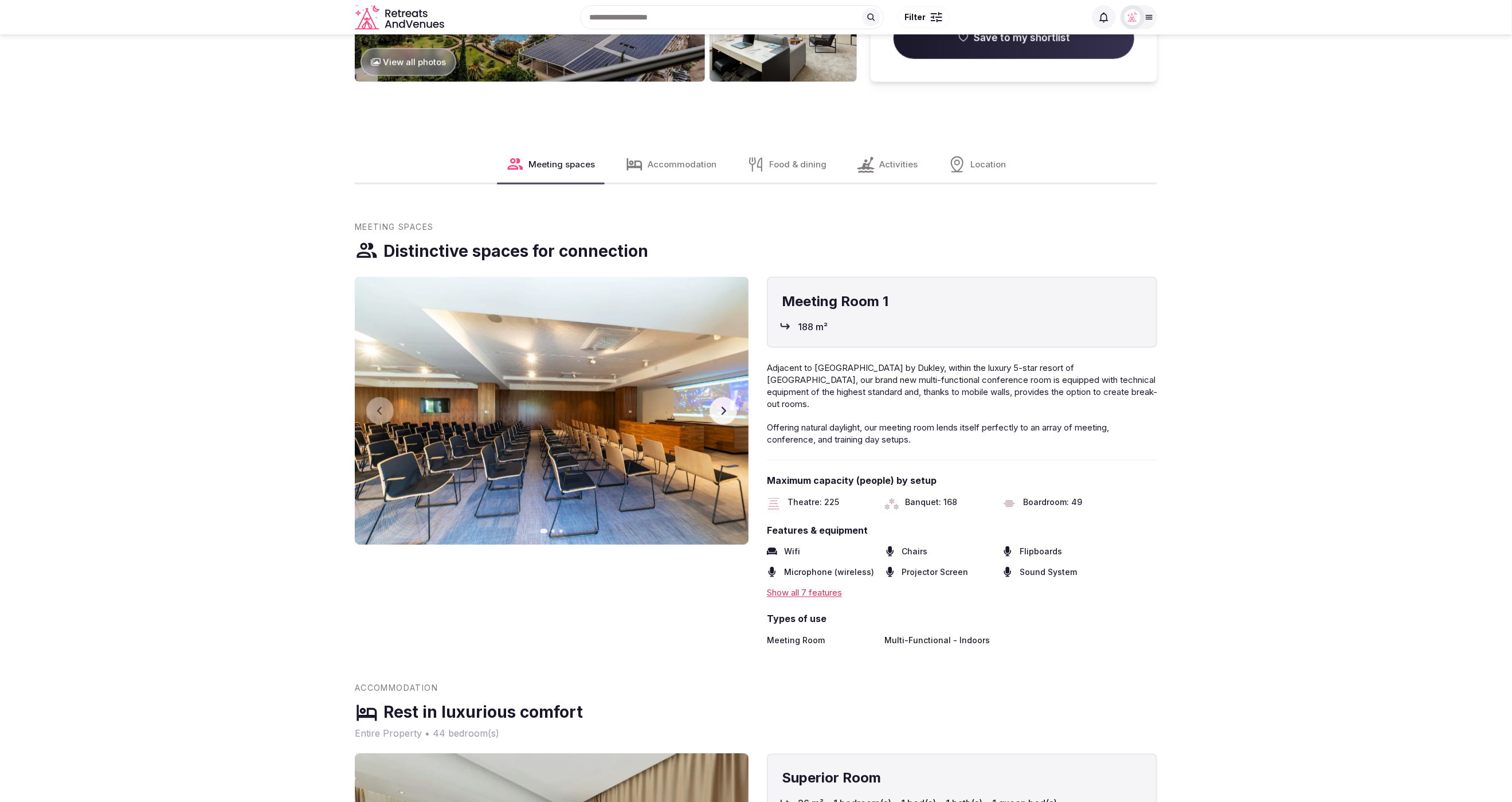
click at [724, 410] on icon "button" at bounding box center [724, 411] width 4 height 8
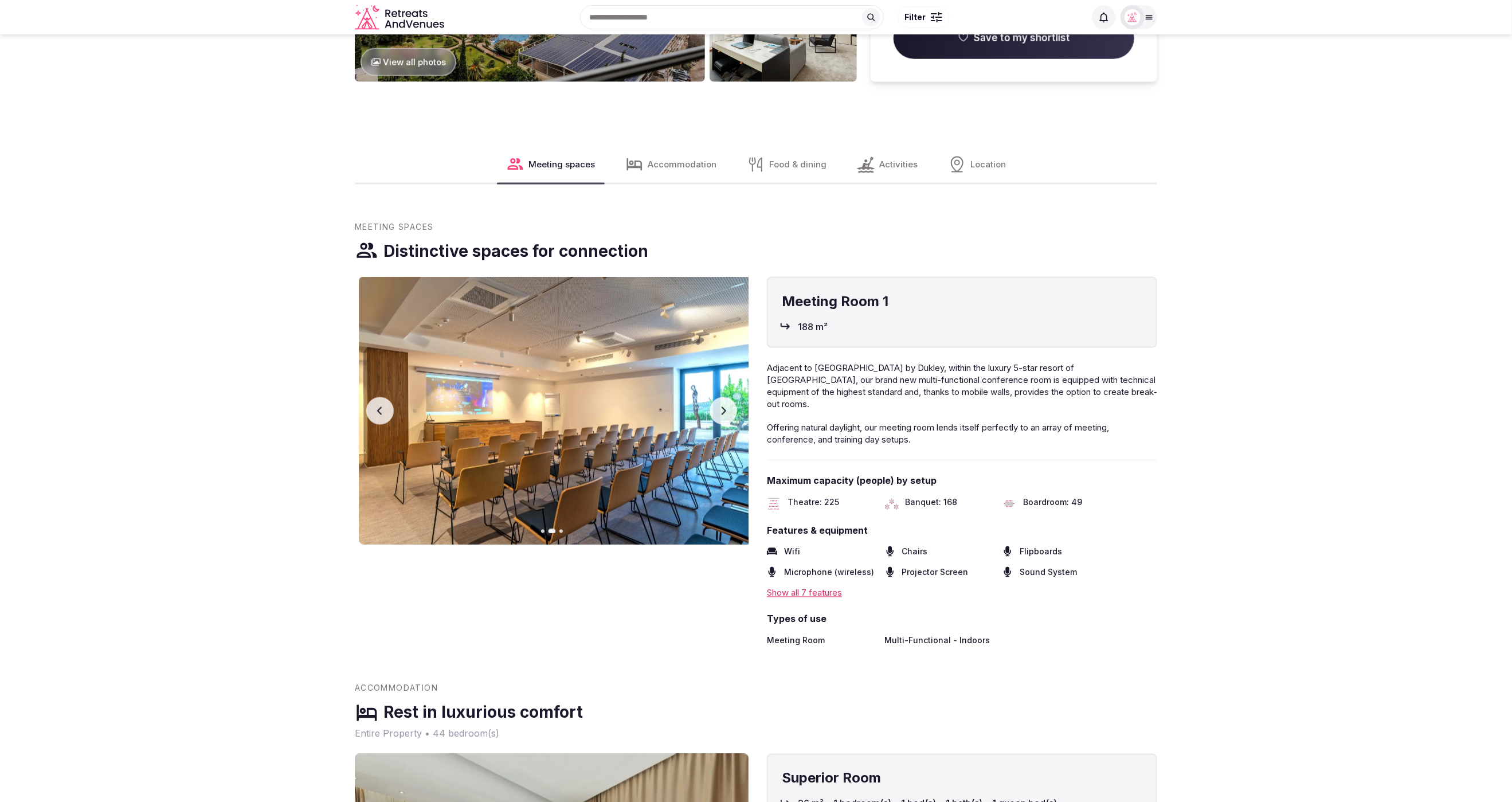
click at [724, 410] on icon "button" at bounding box center [724, 411] width 4 height 8
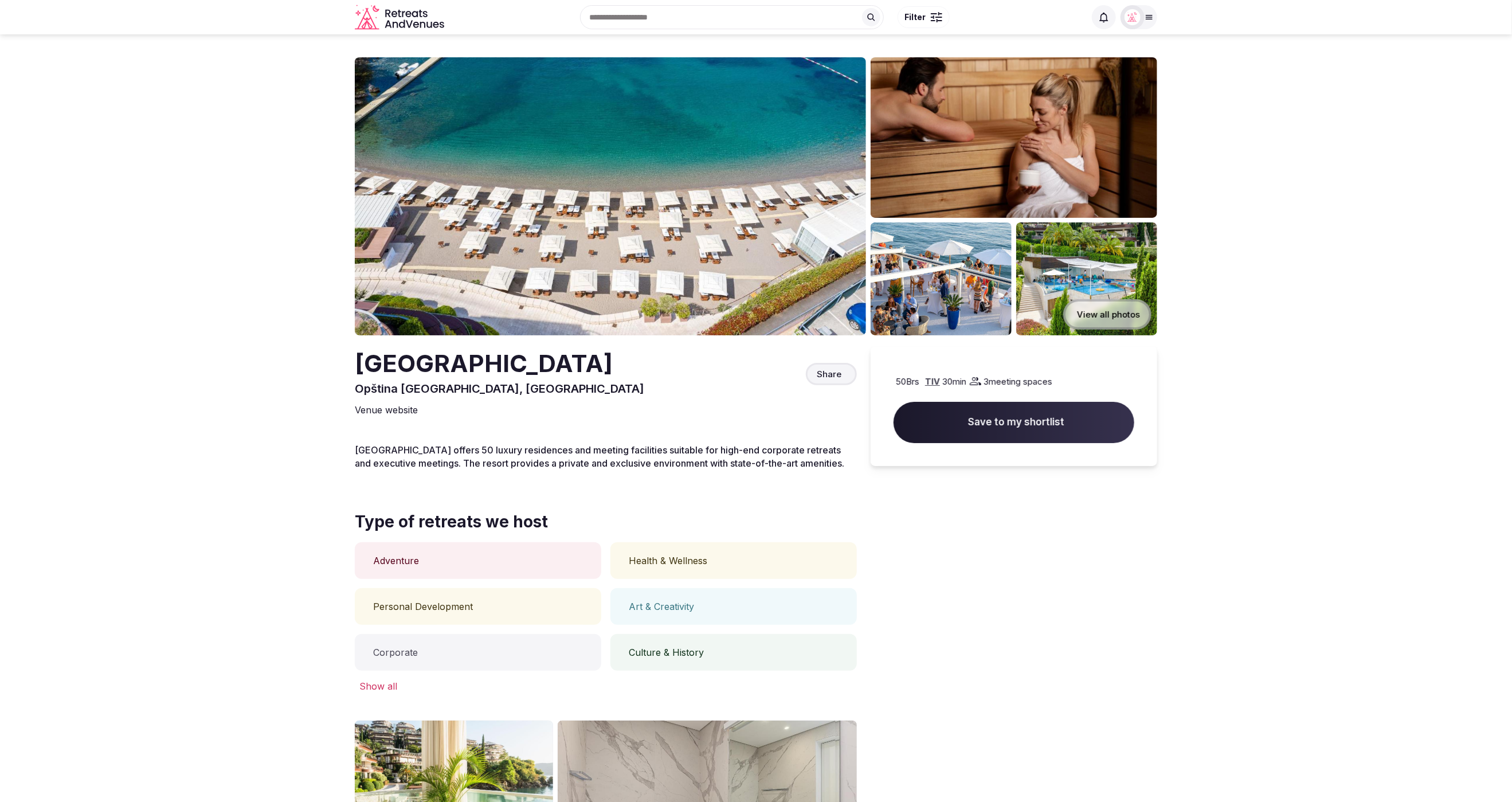
click at [243, 113] on section "View all photos [GEOGRAPHIC_DATA], [GEOGRAPHIC_DATA] Share 50 Brs TIV 30 min 3 …" at bounding box center [756, 620] width 1512 height 1172
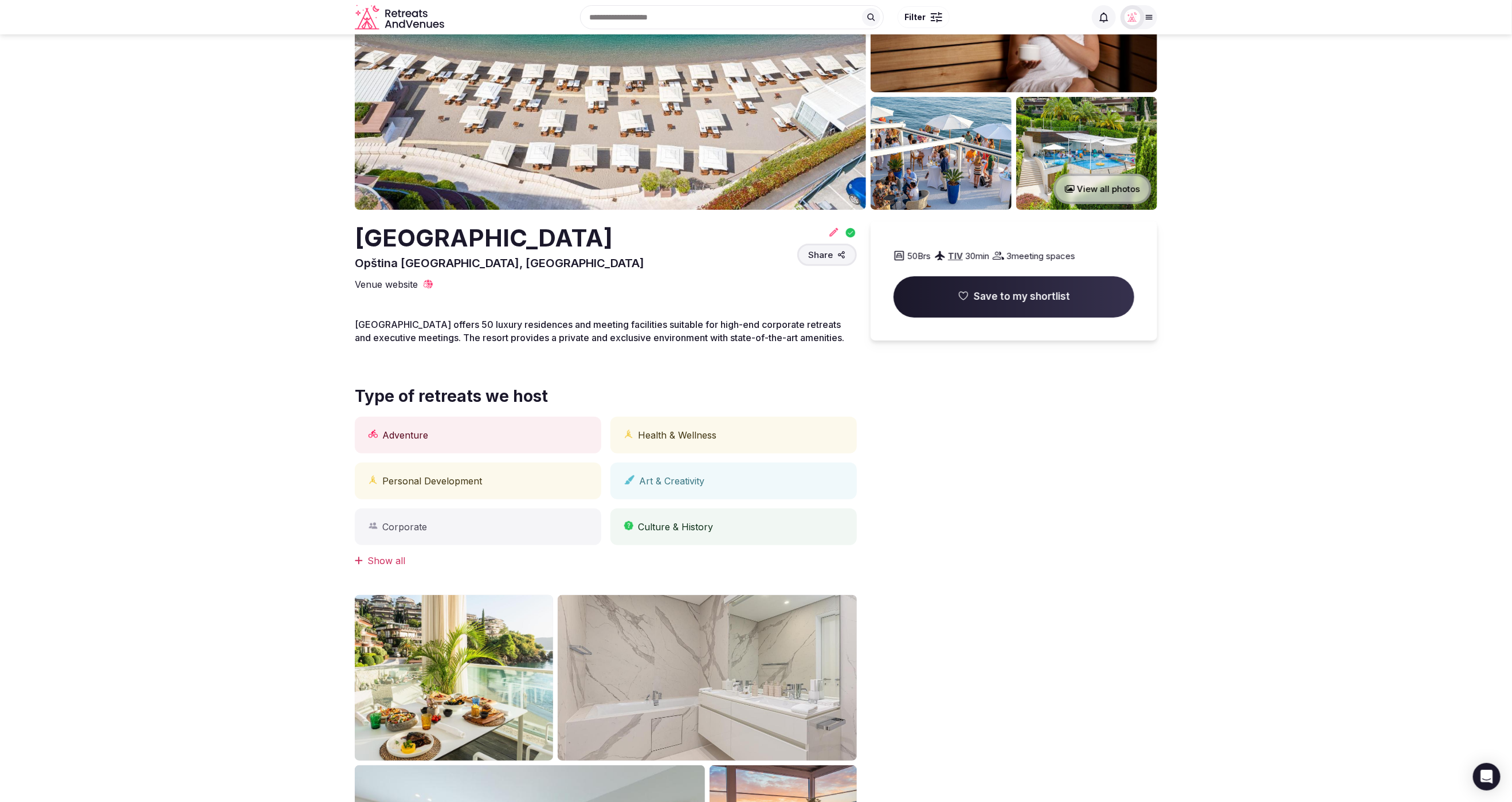
scroll to position [102, 0]
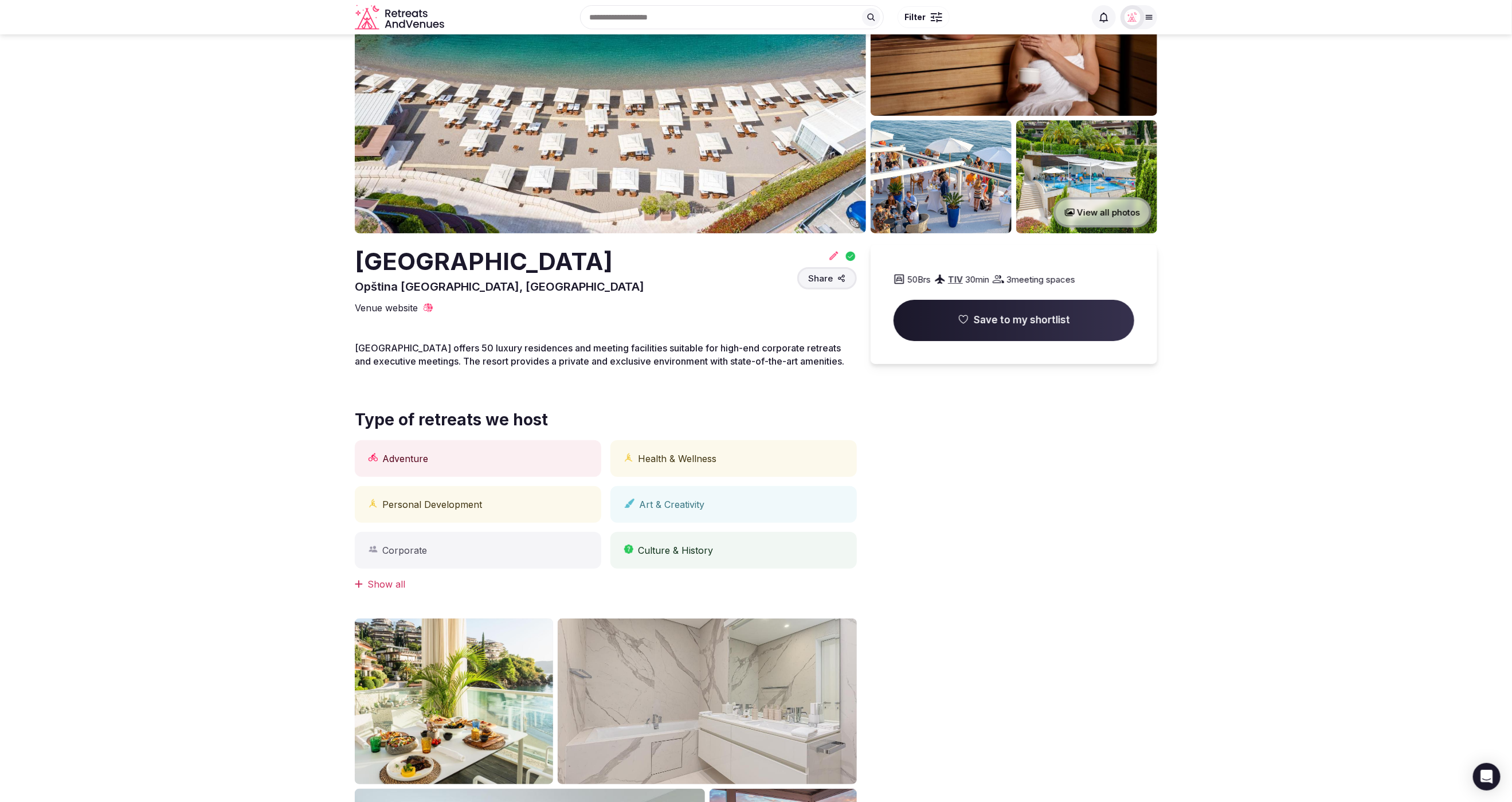
drag, startPoint x: 559, startPoint y: 263, endPoint x: 354, endPoint y: 253, distance: 205.2
click at [354, 253] on section "View all photos Dukley Hotel & Resort Opština Budva, Montenegro Share 50 Brs TI…" at bounding box center [756, 518] width 1512 height 1172
copy h2 "Dukley Hotel & Resort"
click at [1325, 319] on section "View all photos Dukley Hotel & Resort Opština Budva, Montenegro Share 50 Brs TI…" at bounding box center [756, 518] width 1512 height 1172
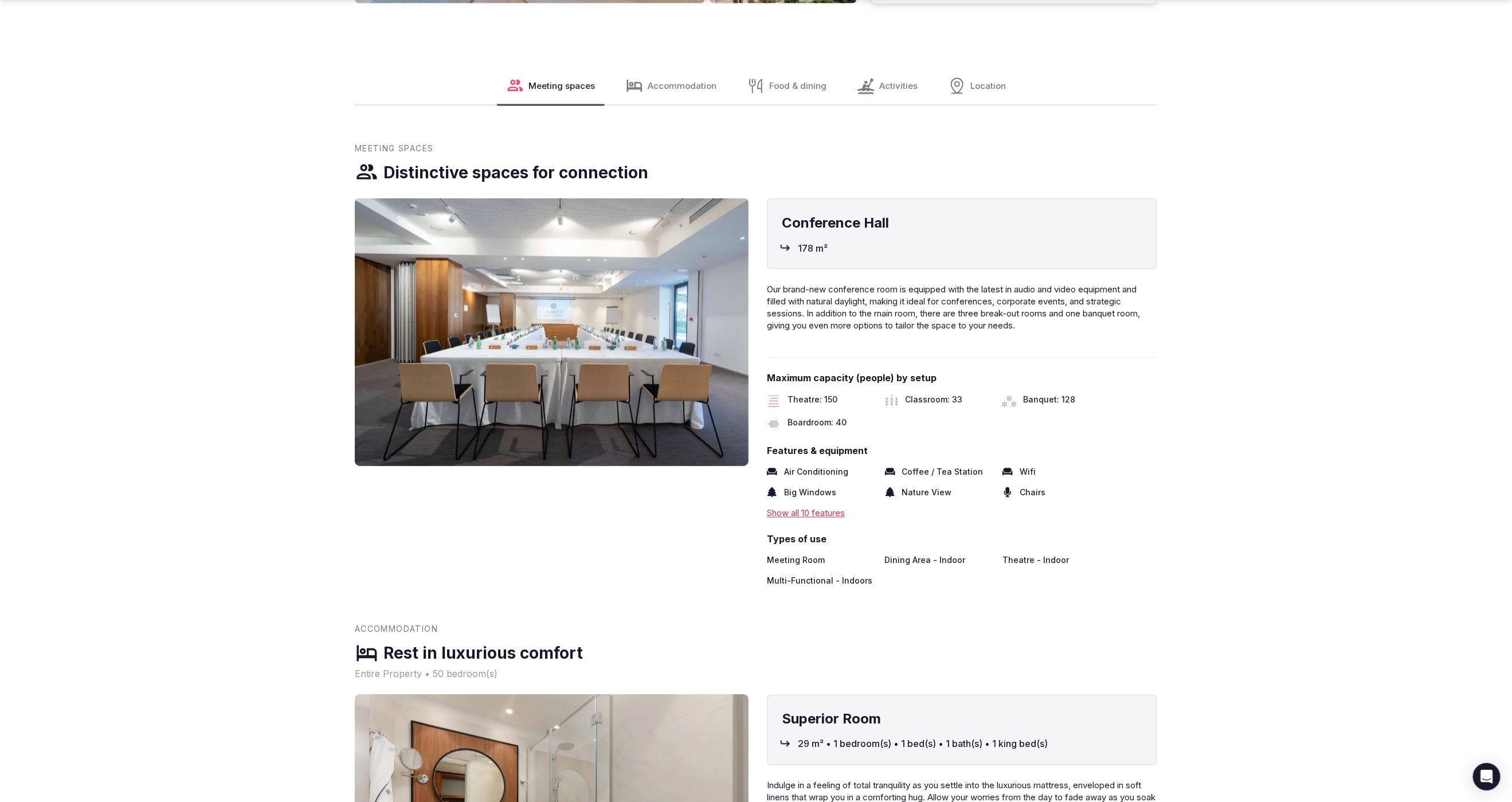
scroll to position [1141, 0]
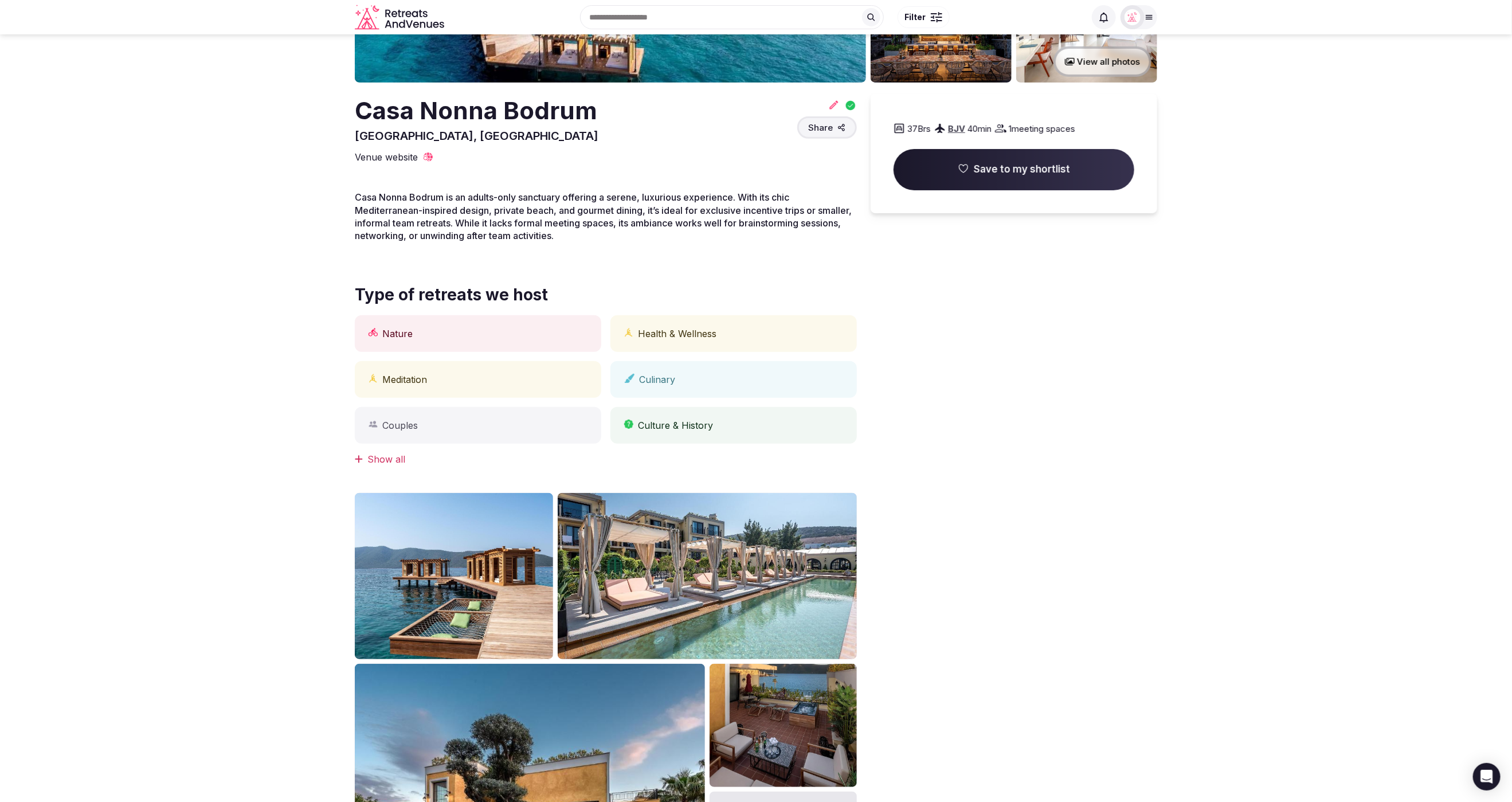
scroll to position [185, 0]
